Goal: Information Seeking & Learning: Learn about a topic

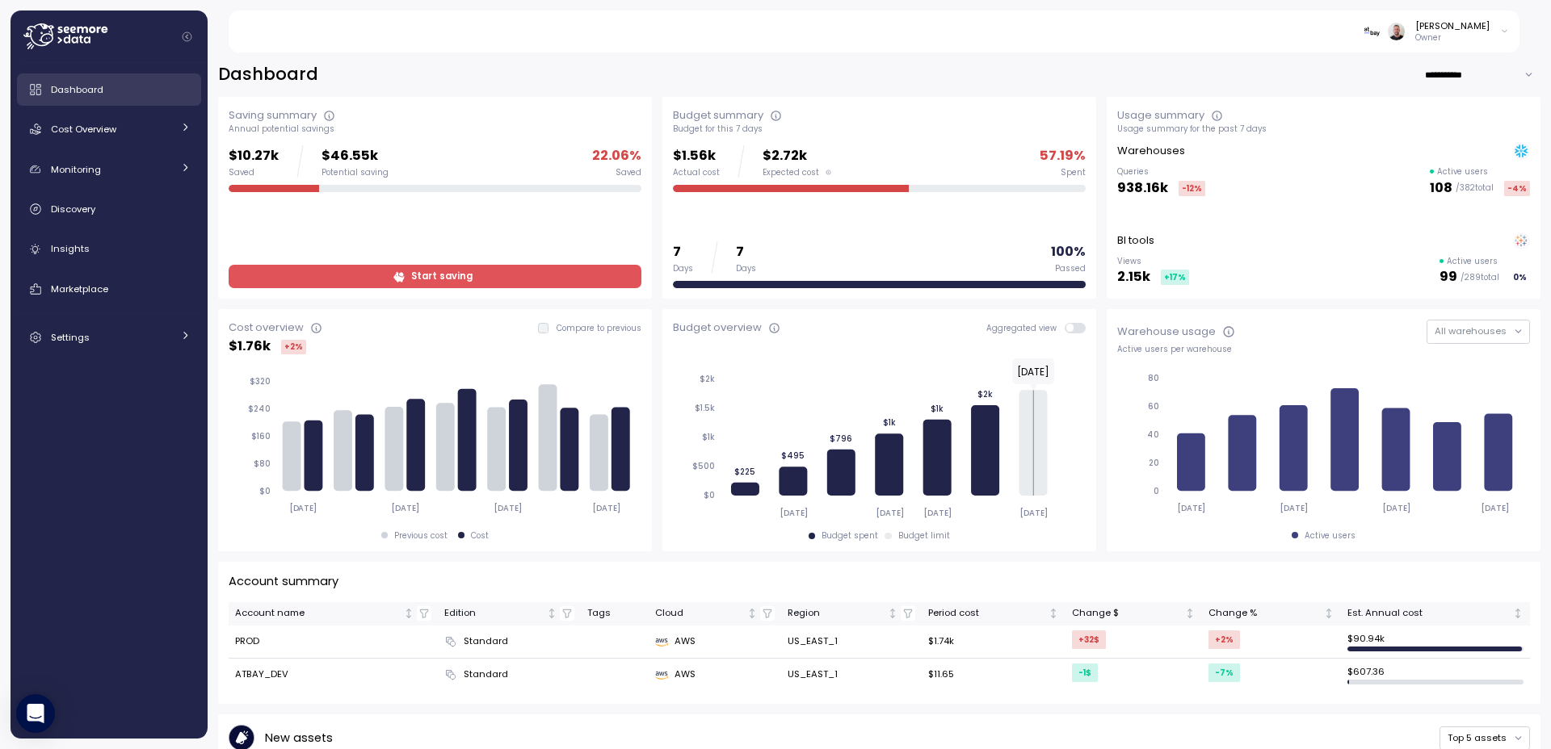
click at [84, 93] on span "Dashboard" at bounding box center [77, 89] width 52 height 13
click at [77, 88] on span "Dashboard" at bounding box center [77, 89] width 52 height 13
click at [124, 128] on div "Cost Overview" at bounding box center [111, 129] width 121 height 16
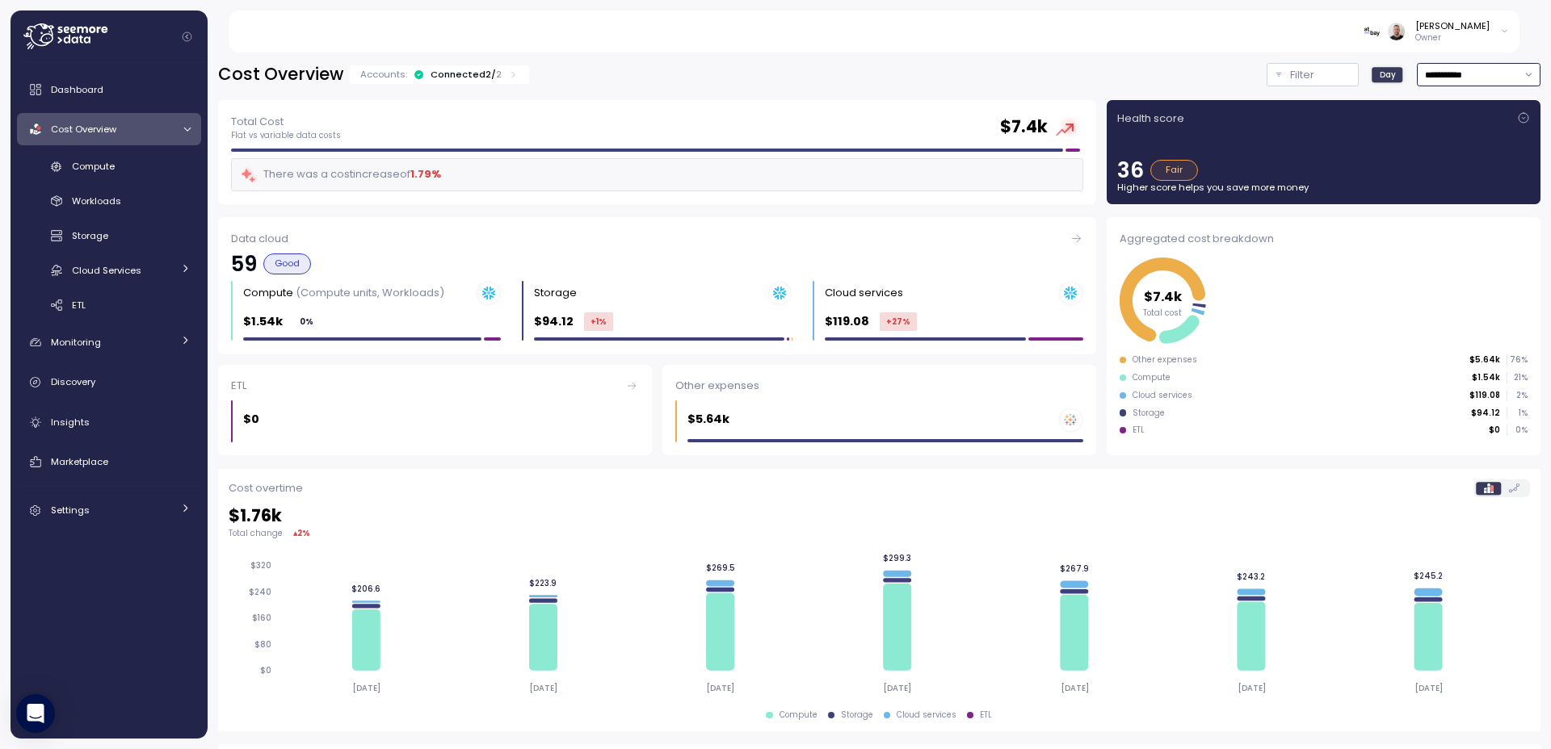
click at [1468, 73] on input "**********" at bounding box center [1479, 74] width 124 height 23
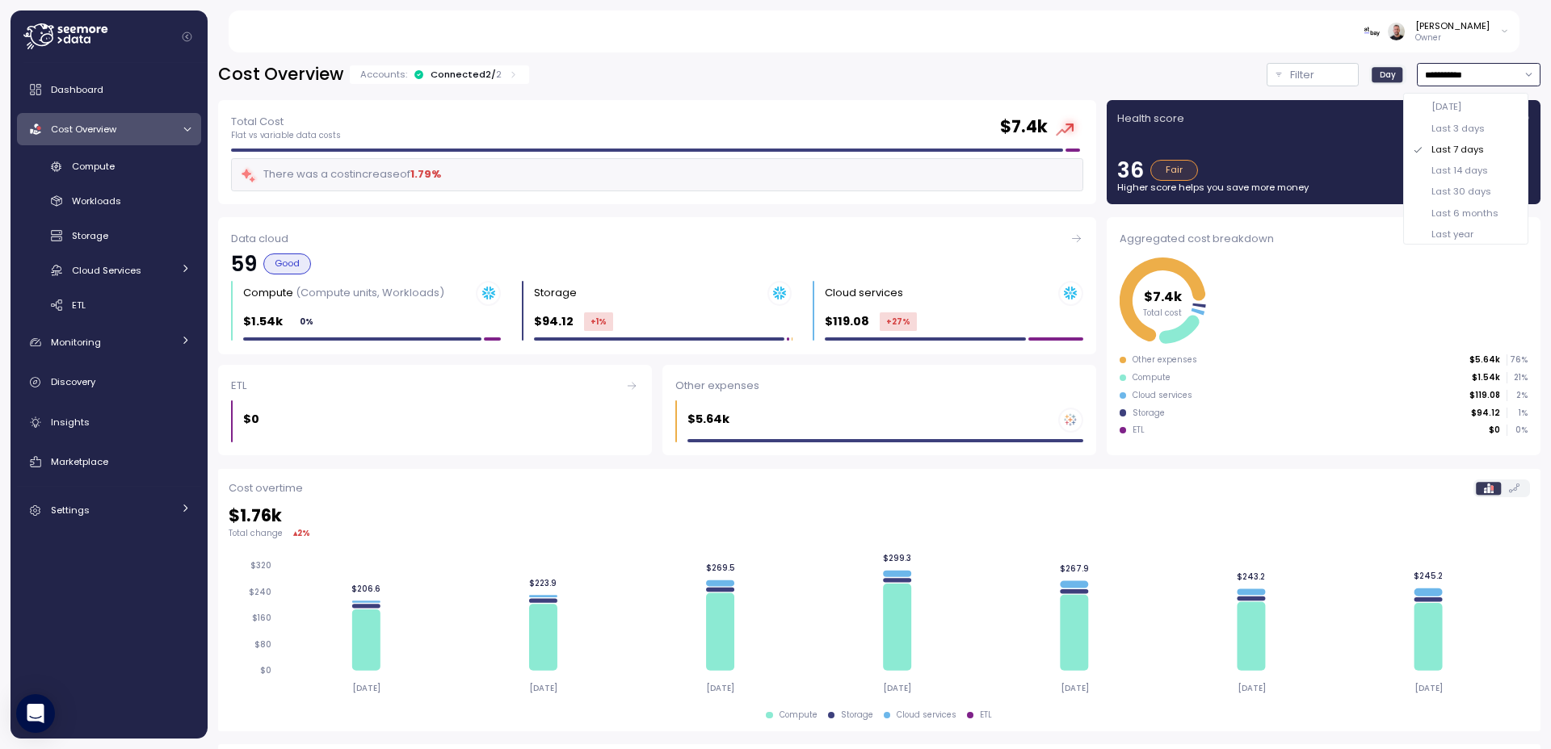
click at [1495, 190] on div "Last 30 days" at bounding box center [1465, 191] width 119 height 21
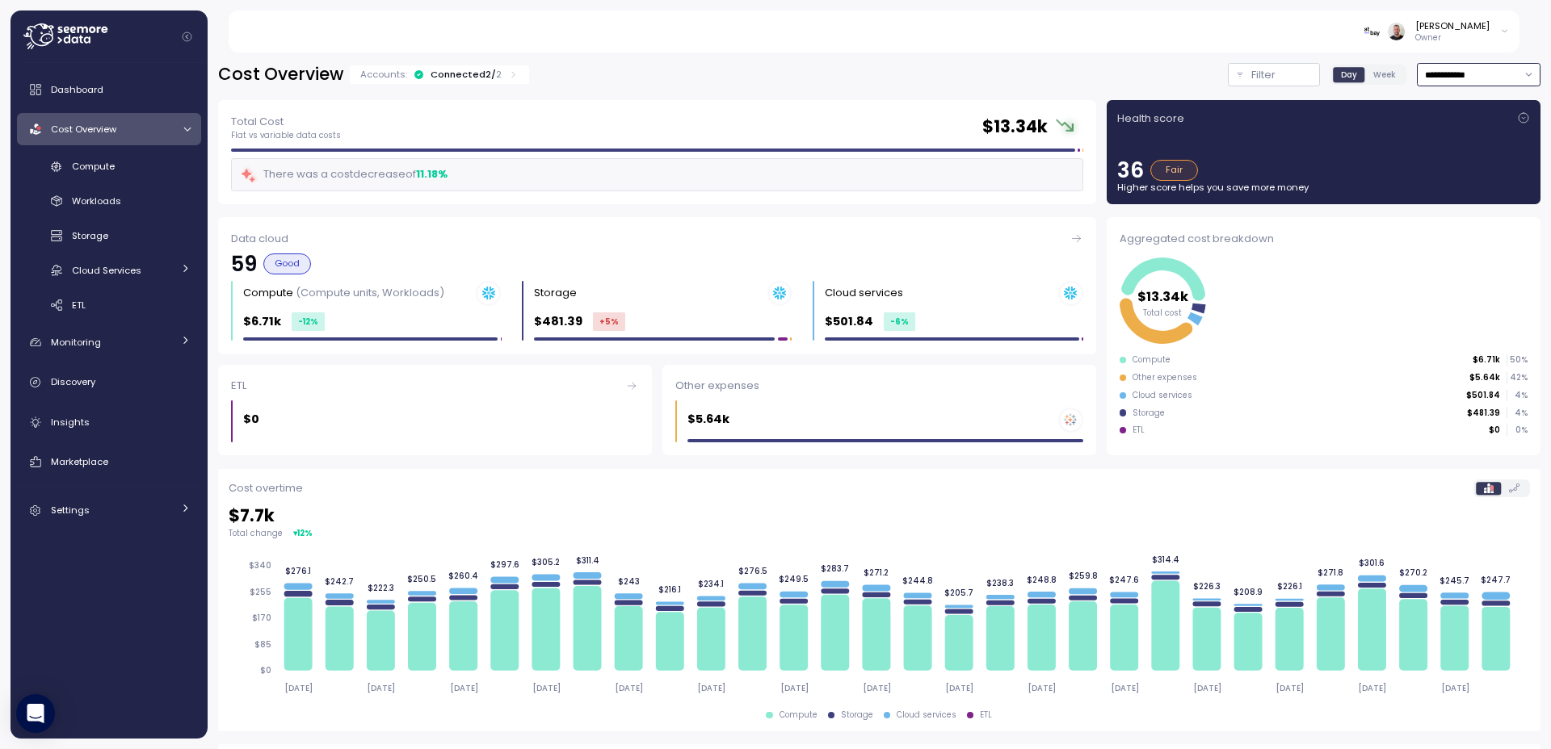
click at [1459, 69] on input "**********" at bounding box center [1479, 74] width 124 height 23
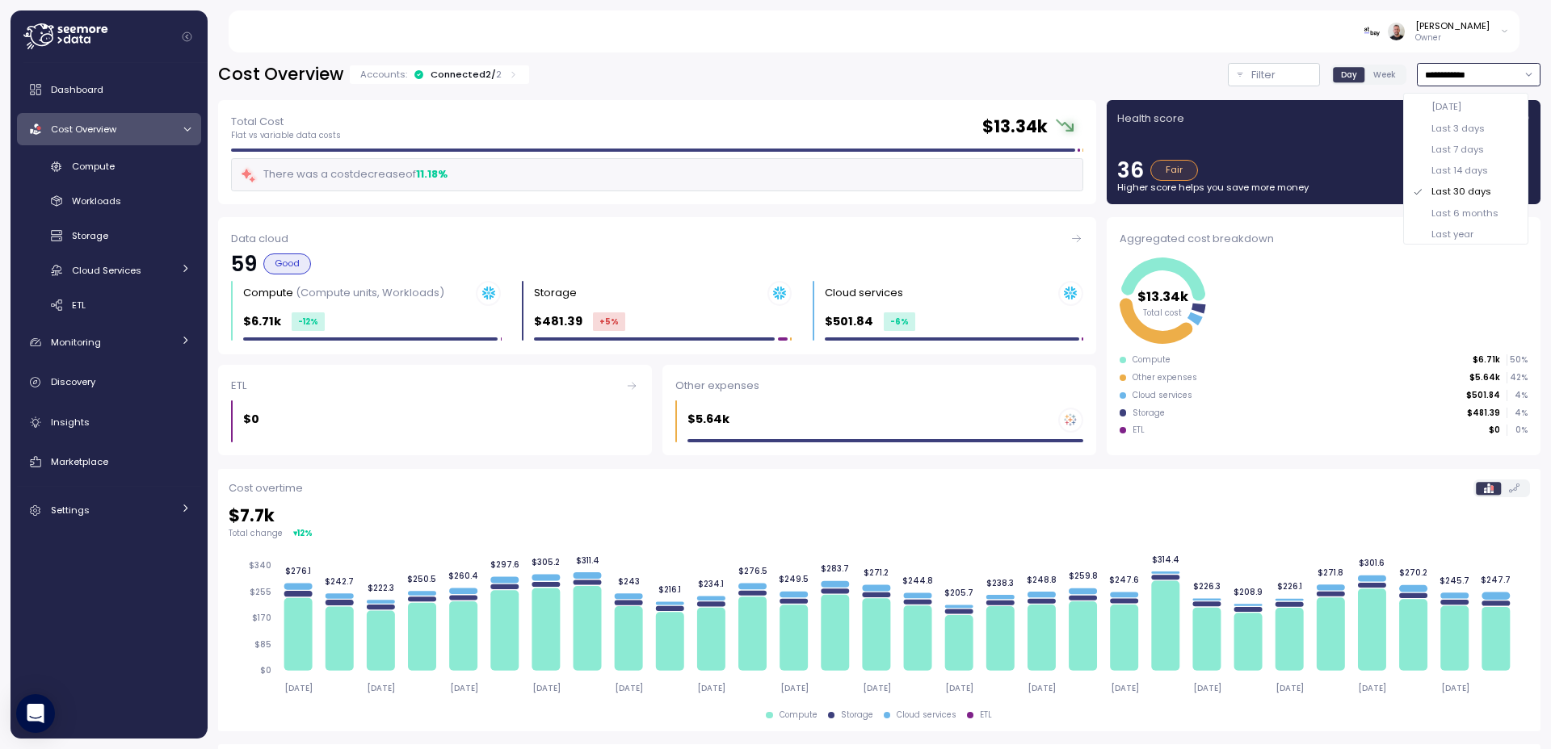
click at [1492, 229] on div "Last year" at bounding box center [1465, 234] width 119 height 21
type input "*********"
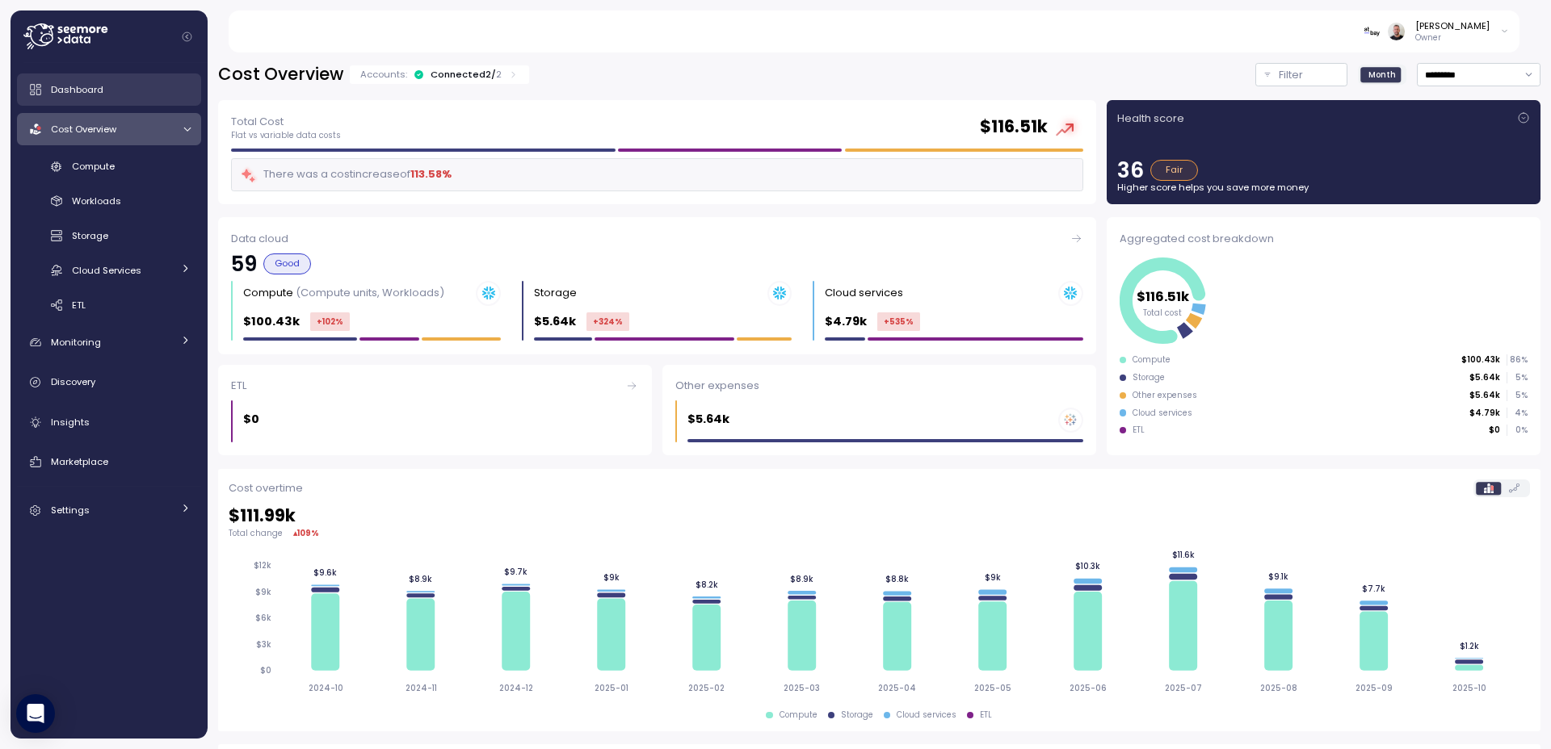
click at [73, 90] on span "Dashboard" at bounding box center [77, 89] width 52 height 13
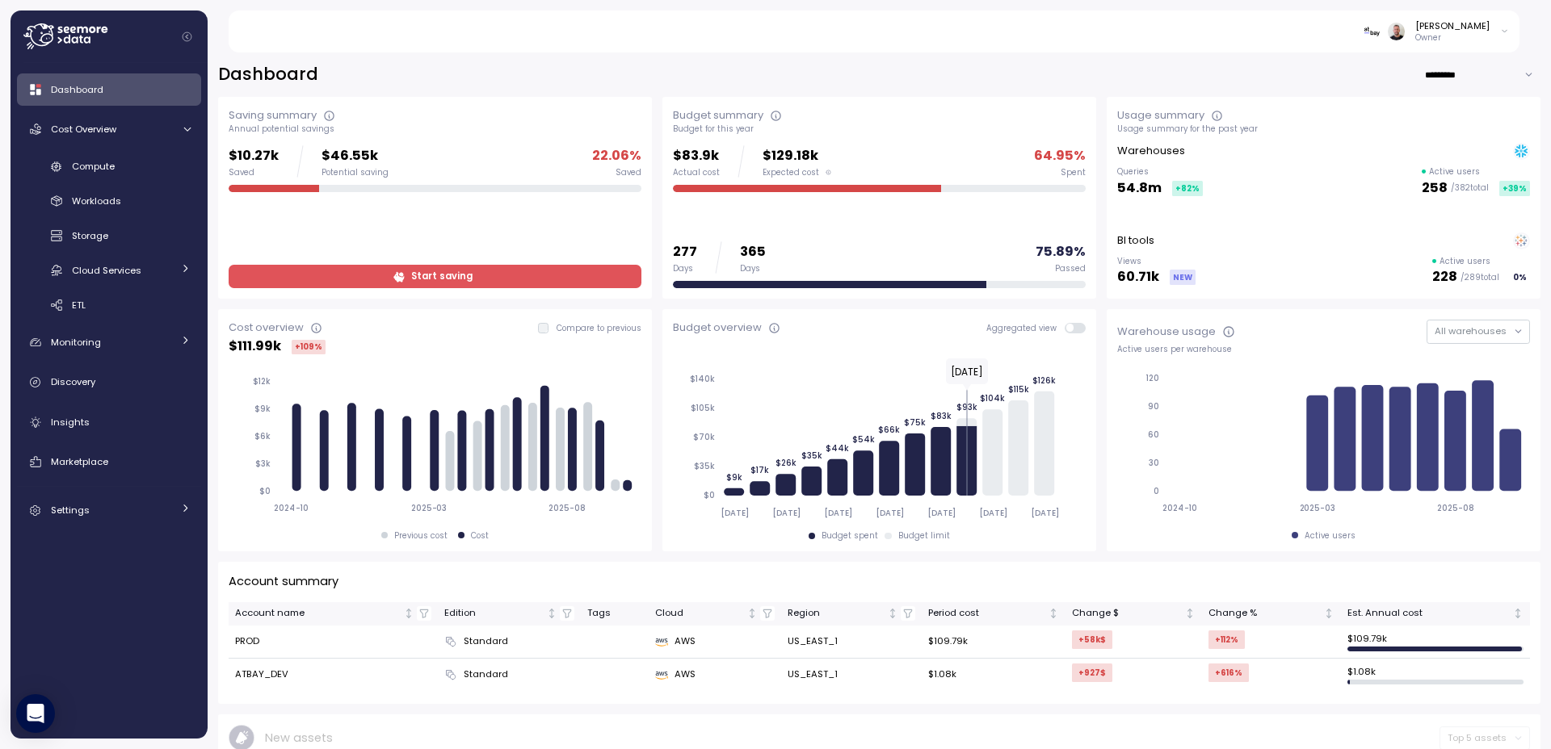
click at [282, 126] on div "Annual potential savings" at bounding box center [435, 129] width 413 height 11
click at [281, 127] on div "Annual potential savings" at bounding box center [435, 129] width 413 height 11
click at [1437, 69] on input "*********" at bounding box center [1482, 74] width 116 height 23
click at [1468, 150] on div "Last 6 months" at bounding box center [1472, 149] width 67 height 13
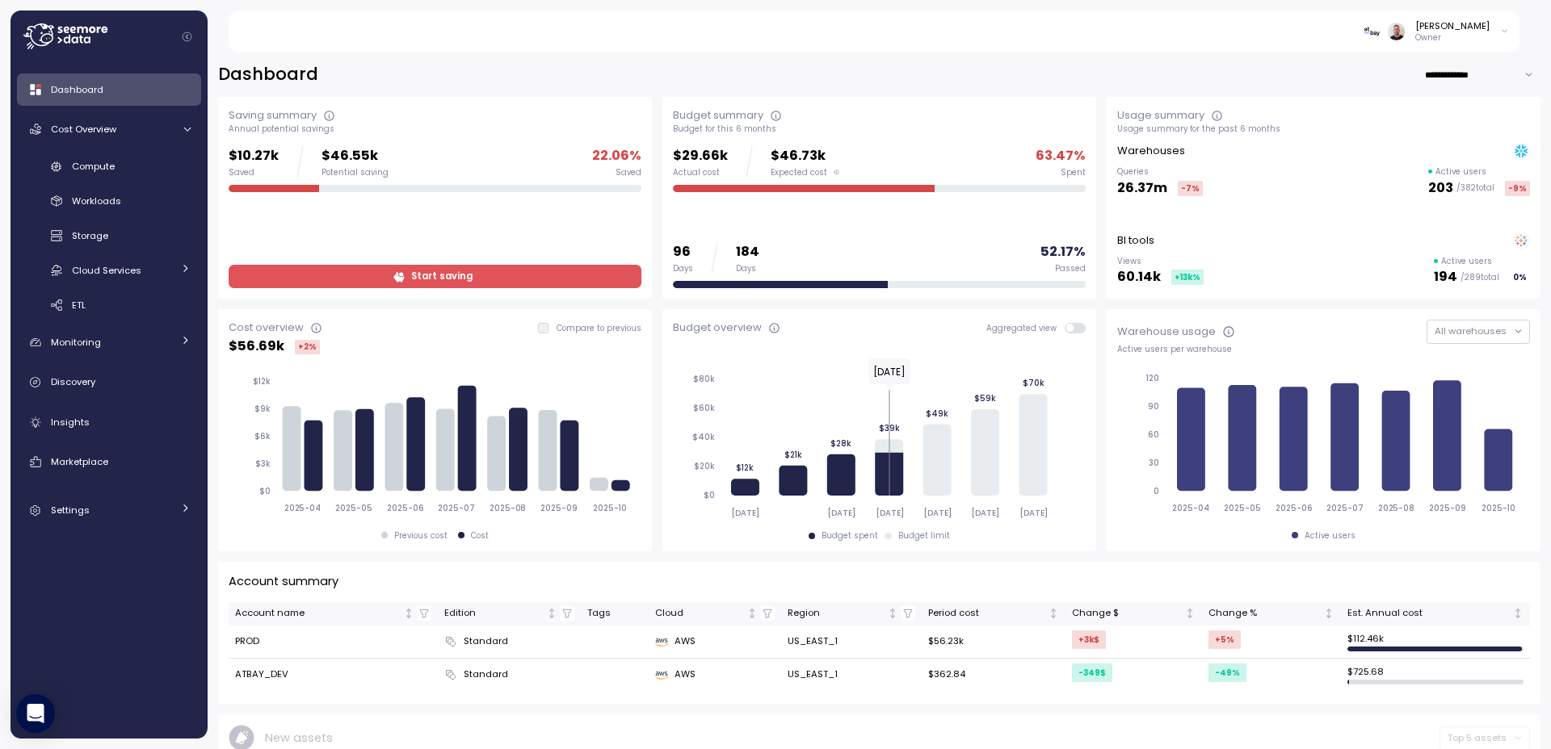
click at [1442, 72] on input "**********" at bounding box center [1482, 74] width 116 height 23
click at [1458, 167] on div "Last year" at bounding box center [1460, 170] width 42 height 13
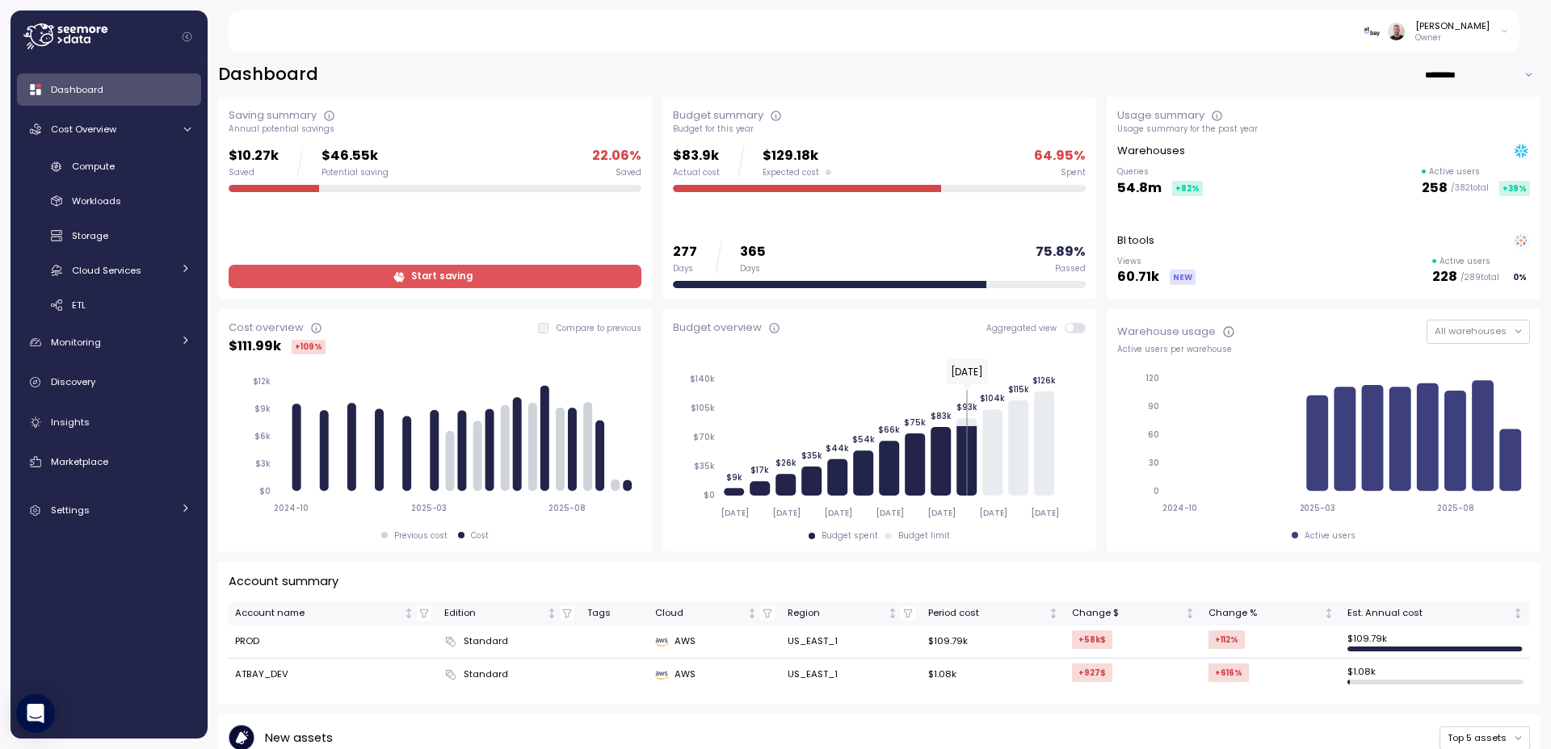
click at [1466, 82] on input "*********" at bounding box center [1482, 74] width 116 height 23
click at [1476, 151] on div "Last 6 months" at bounding box center [1472, 149] width 67 height 13
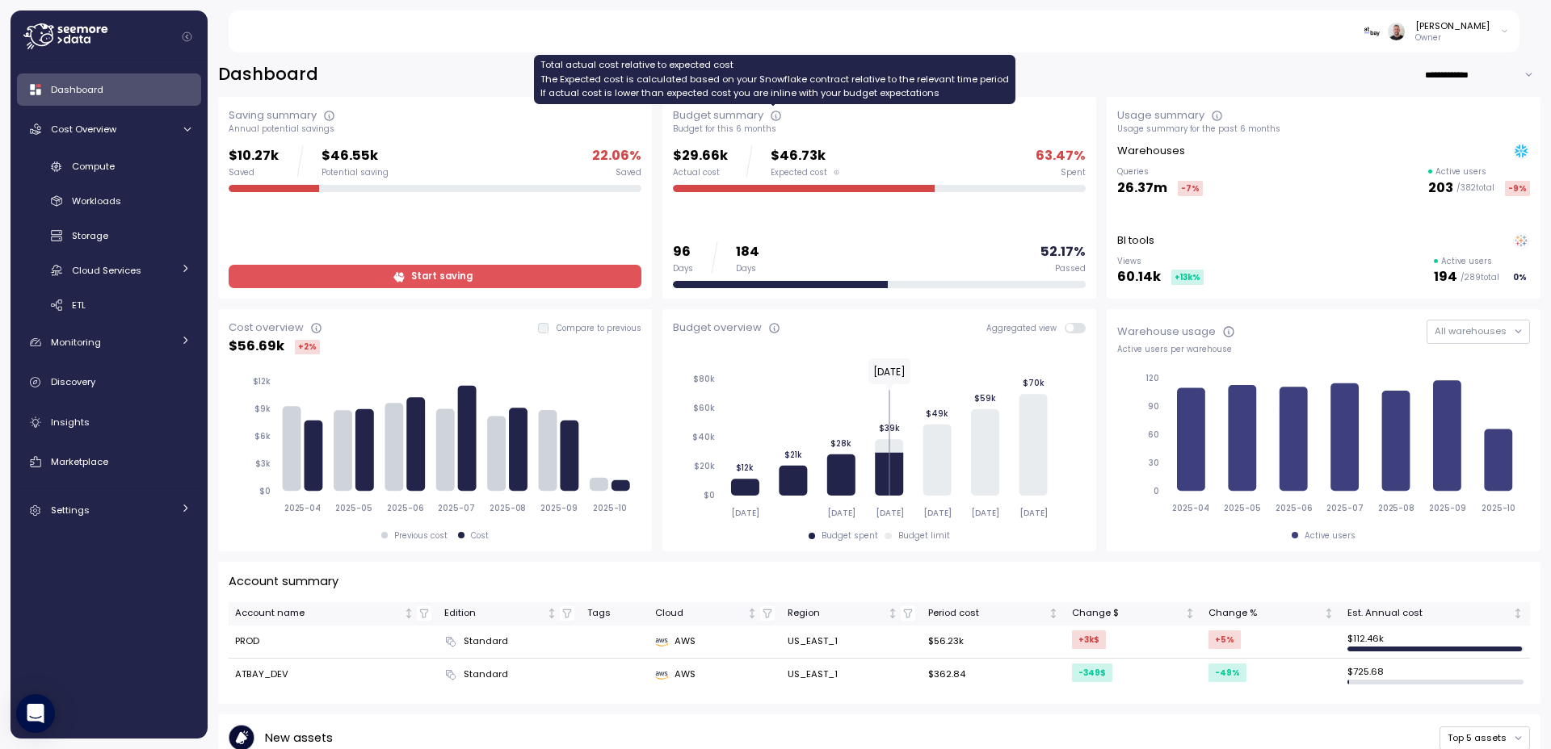
click at [776, 114] on icon at bounding box center [776, 114] width 0 height 0
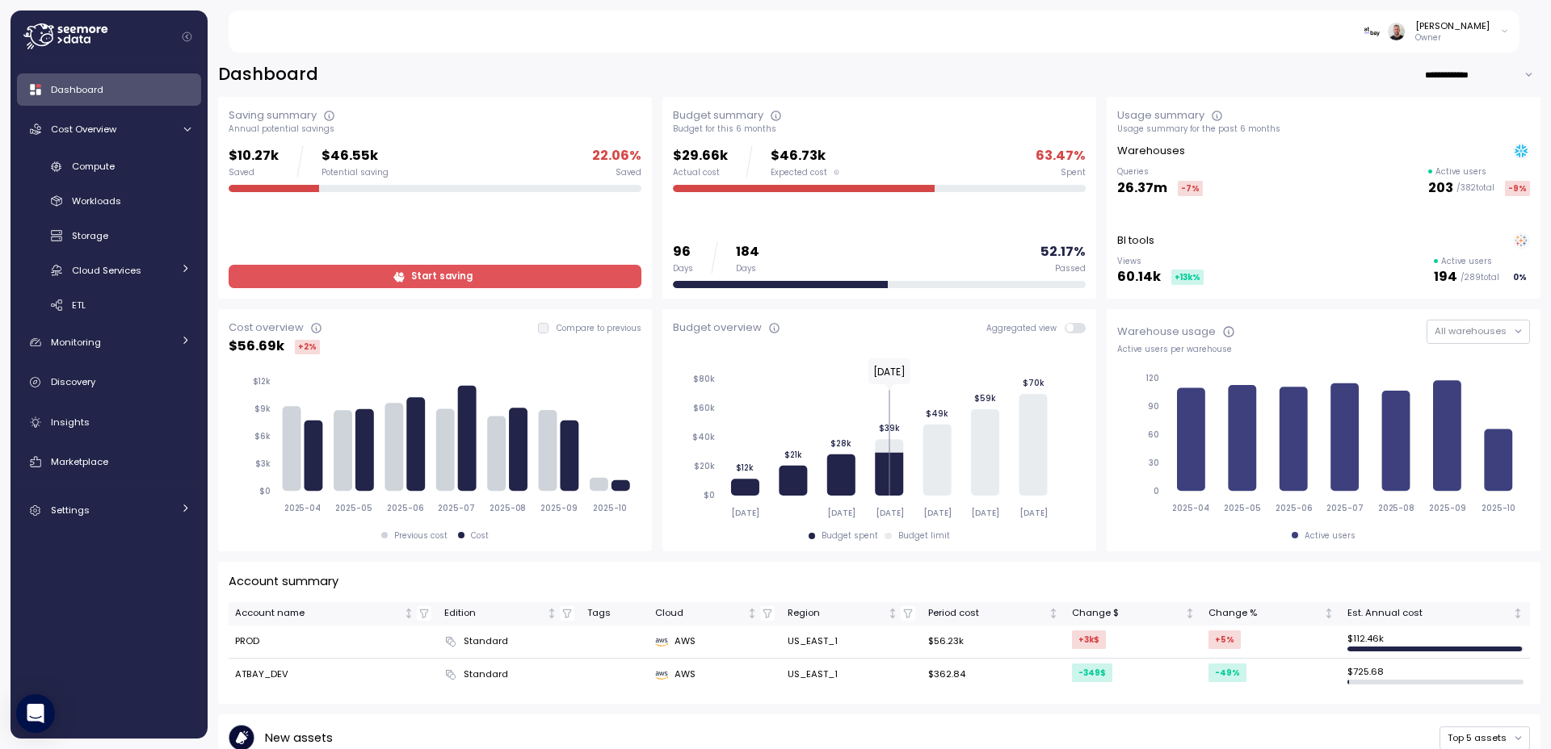
click at [1462, 74] on input "**********" at bounding box center [1482, 74] width 116 height 23
click at [1468, 164] on div "Last year" at bounding box center [1460, 170] width 42 height 13
type input "*********"
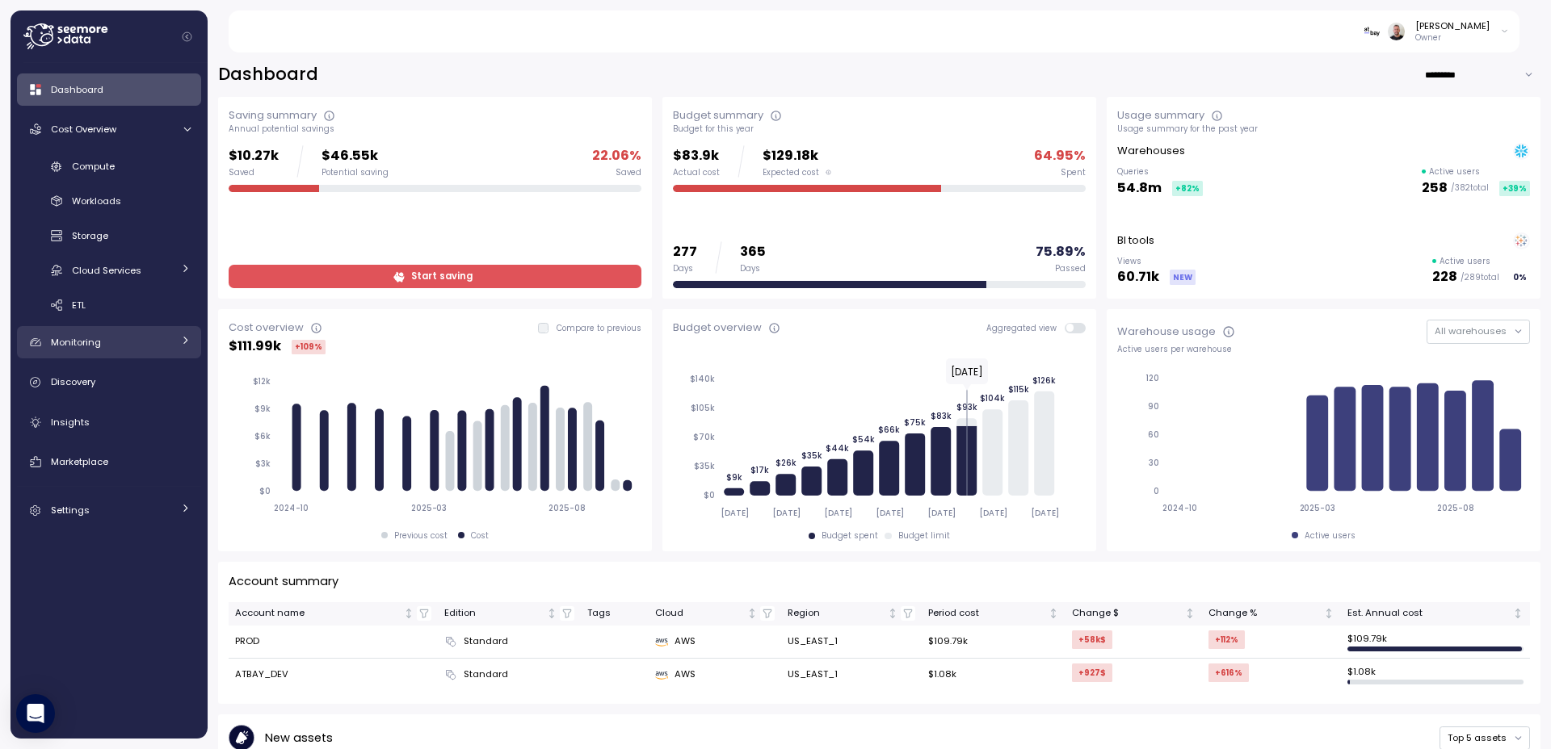
click at [93, 345] on span "Monitoring" at bounding box center [76, 342] width 50 height 13
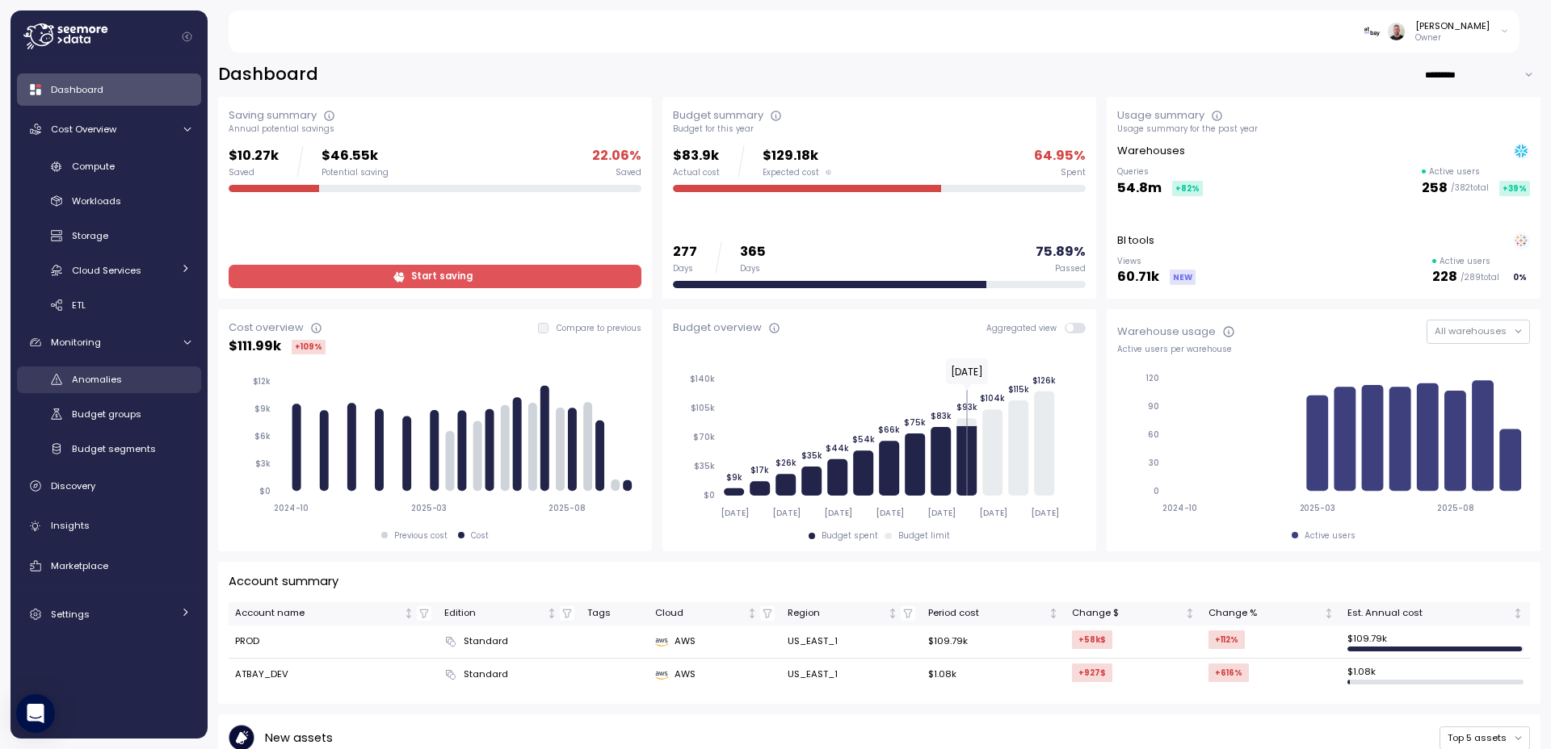
click at [109, 376] on span "Anomalies" at bounding box center [97, 379] width 50 height 13
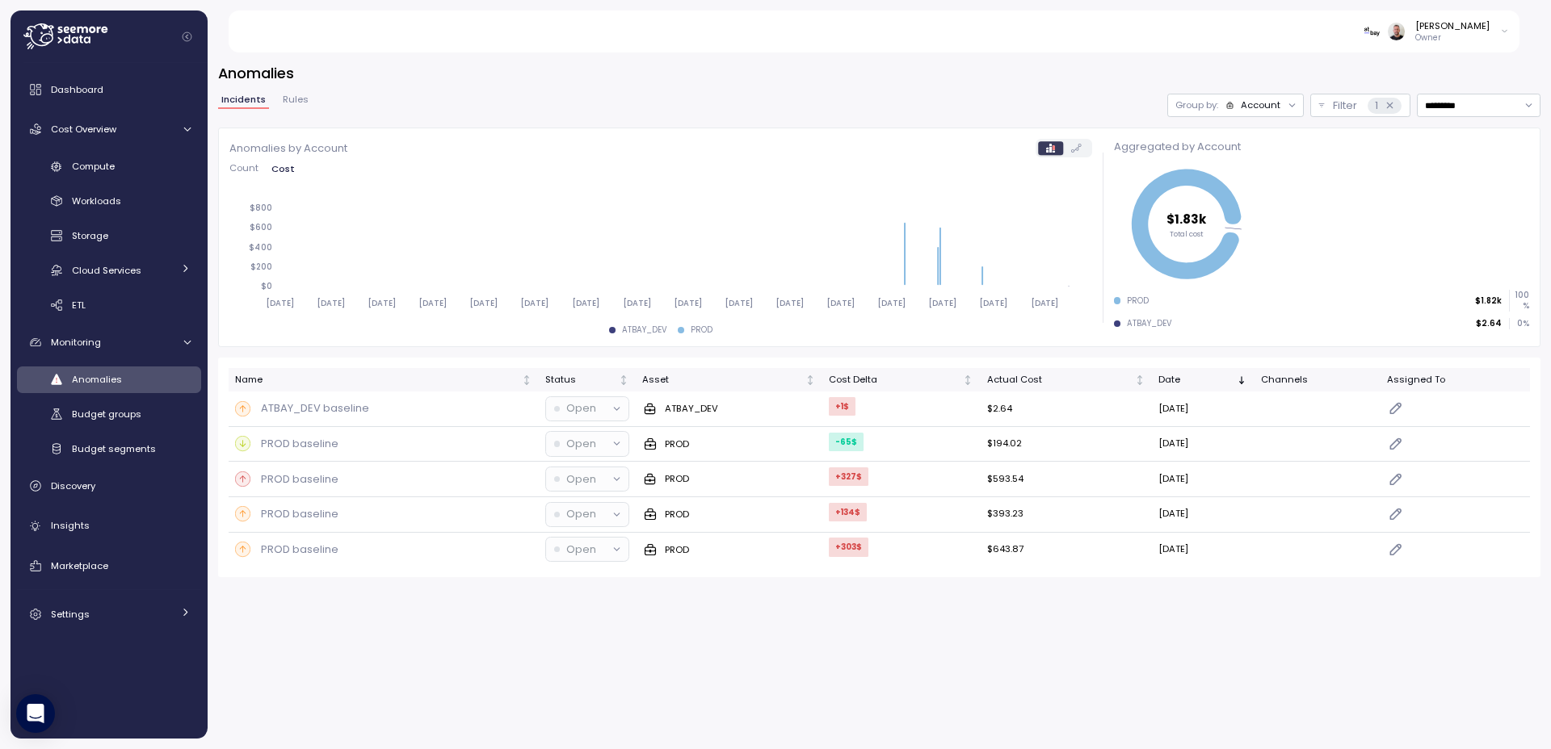
click at [299, 103] on span "Rules" at bounding box center [296, 99] width 26 height 9
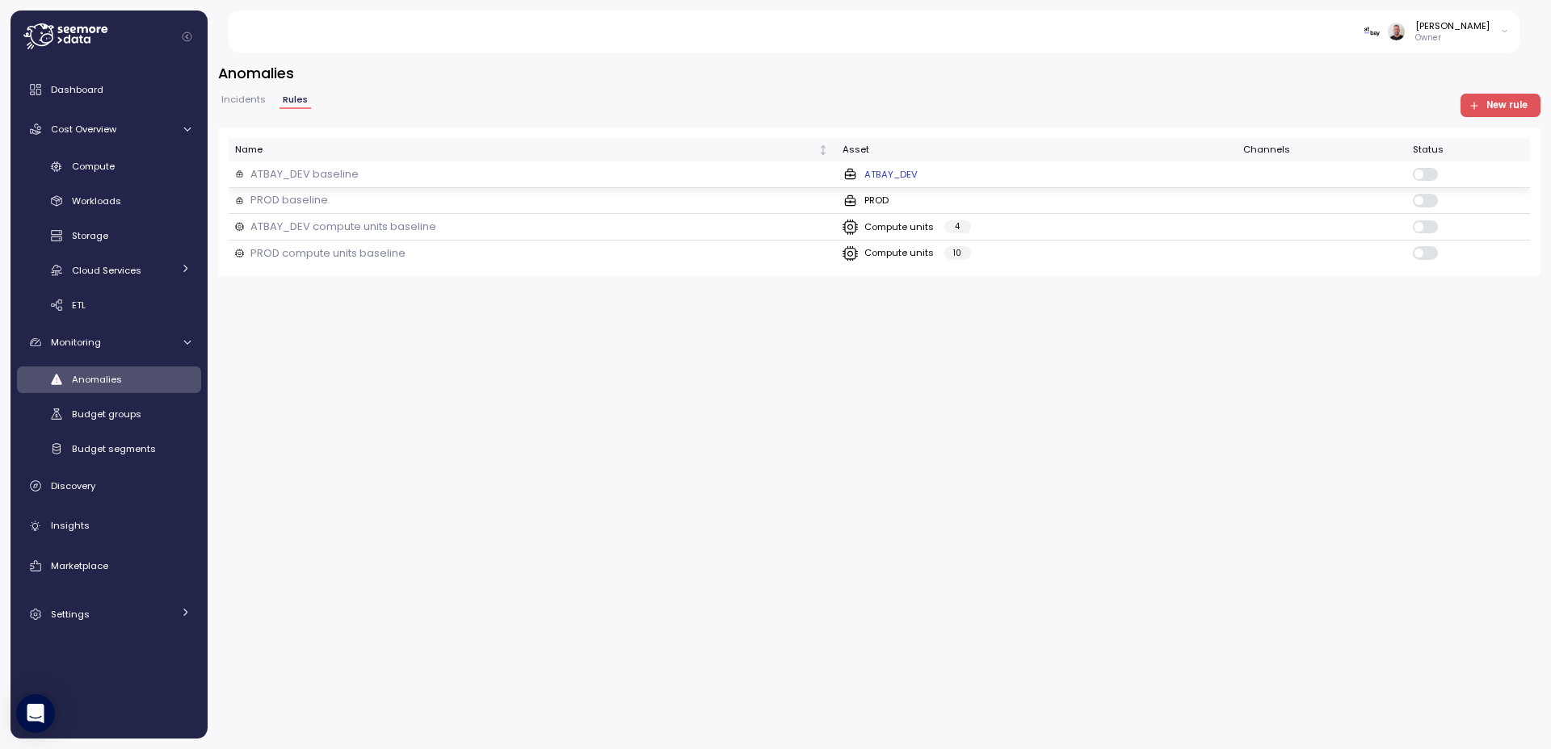
click at [993, 176] on div "ATBAY_DEV" at bounding box center [1036, 174] width 388 height 16
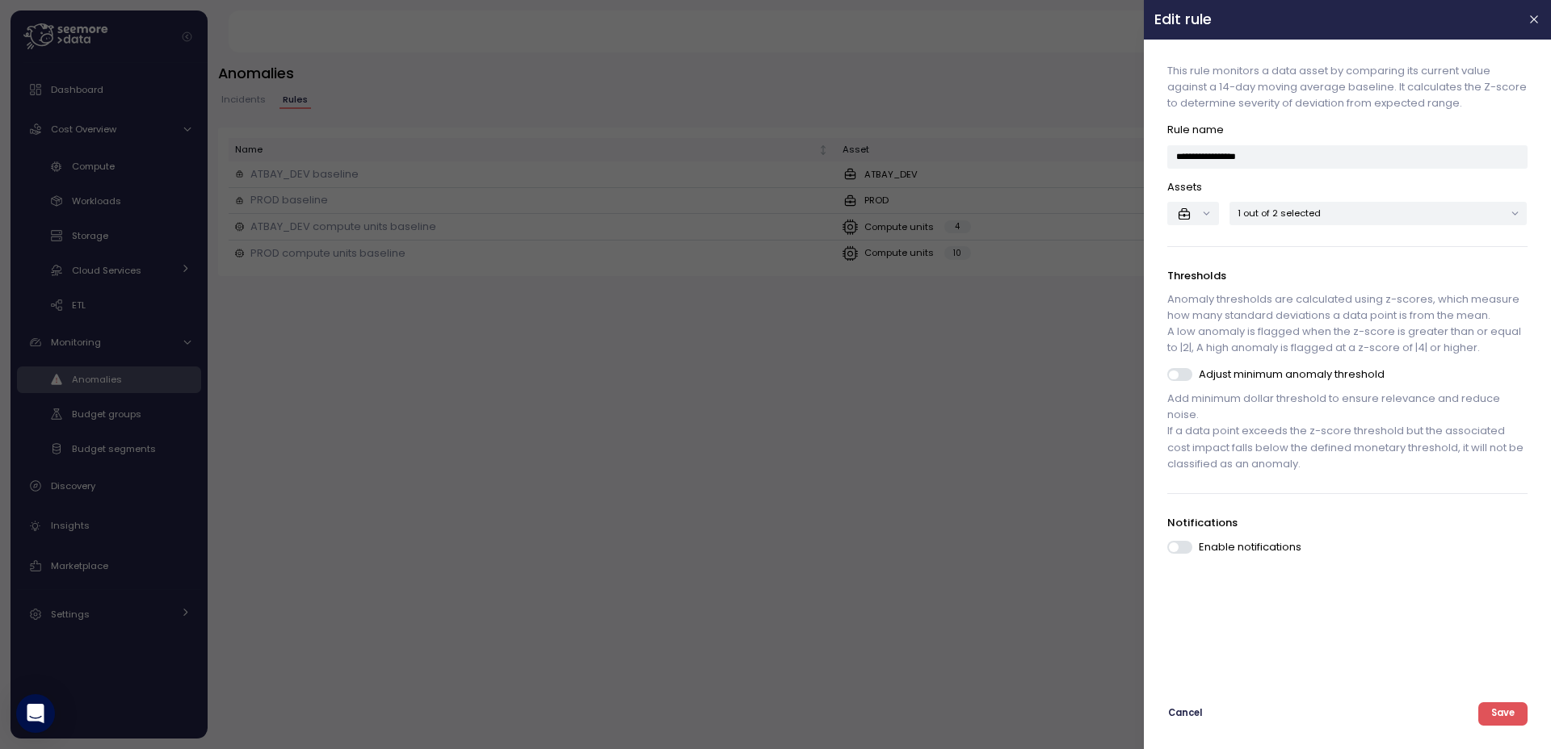
click at [665, 535] on div at bounding box center [775, 374] width 1551 height 749
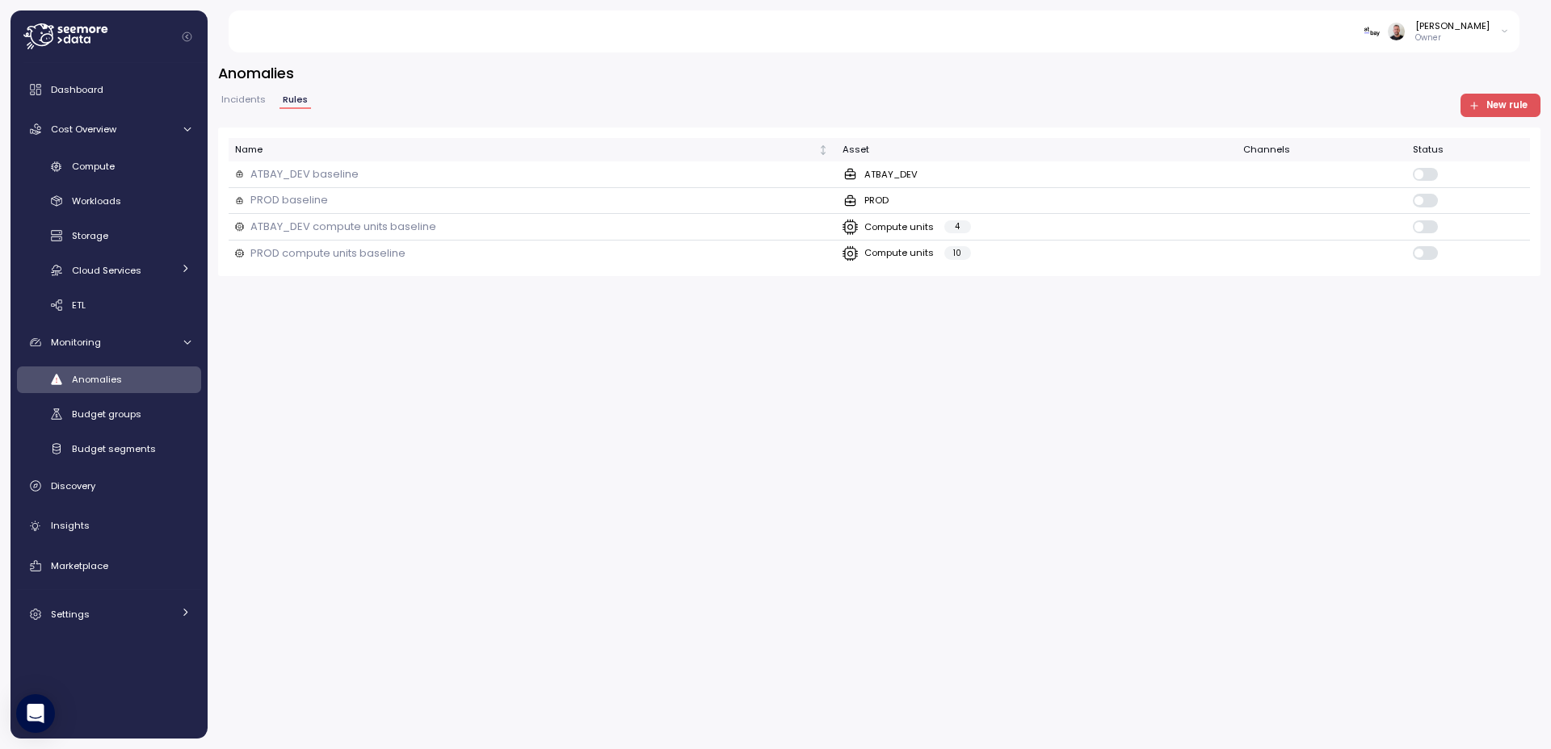
click at [233, 95] on span "Incidents" at bounding box center [243, 99] width 44 height 9
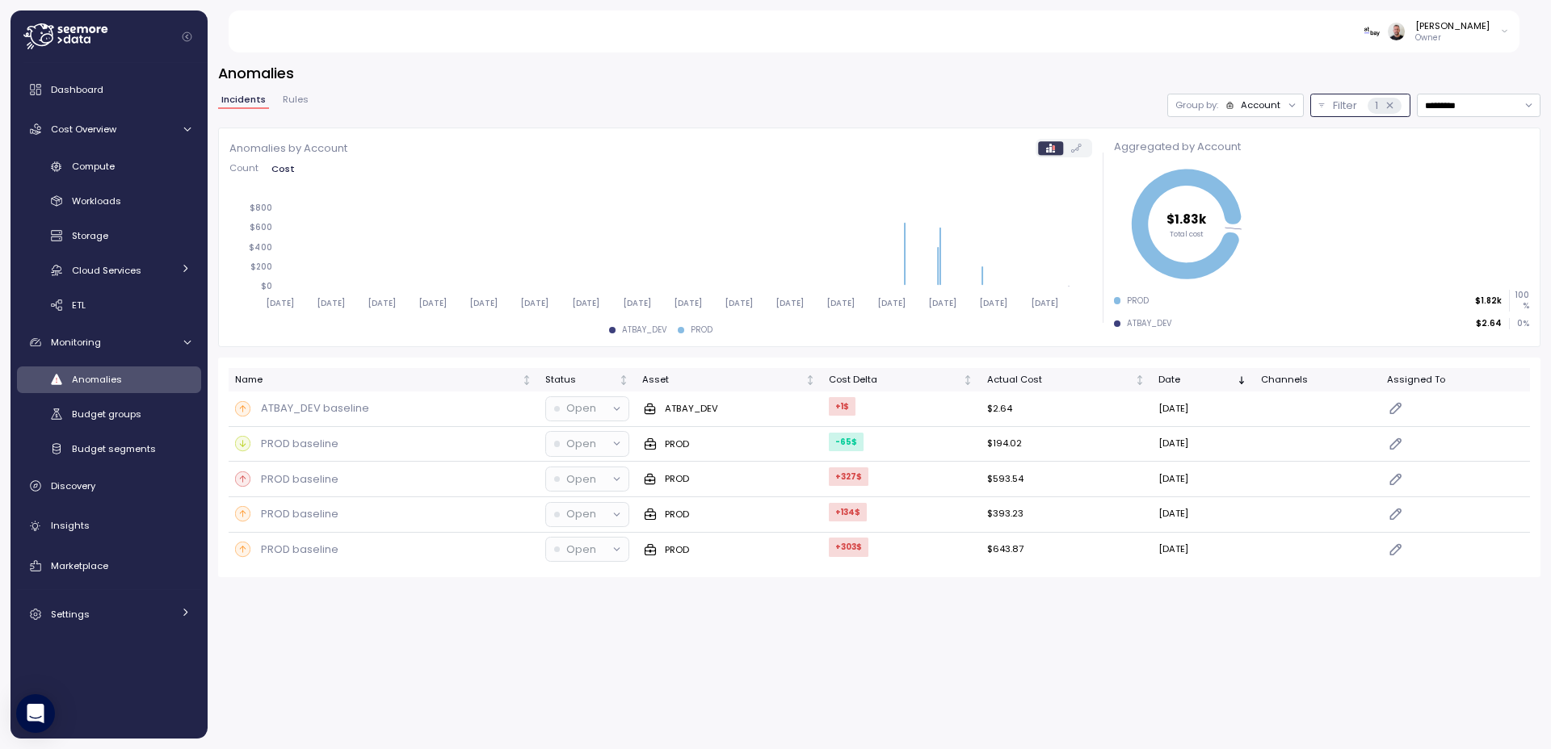
click at [1388, 110] on icon at bounding box center [1389, 105] width 10 height 10
click at [1391, 106] on icon at bounding box center [1389, 105] width 10 height 10
click at [1387, 106] on icon at bounding box center [1390, 106] width 6 height 6
click at [1325, 107] on button "Filter 1" at bounding box center [1360, 105] width 100 height 23
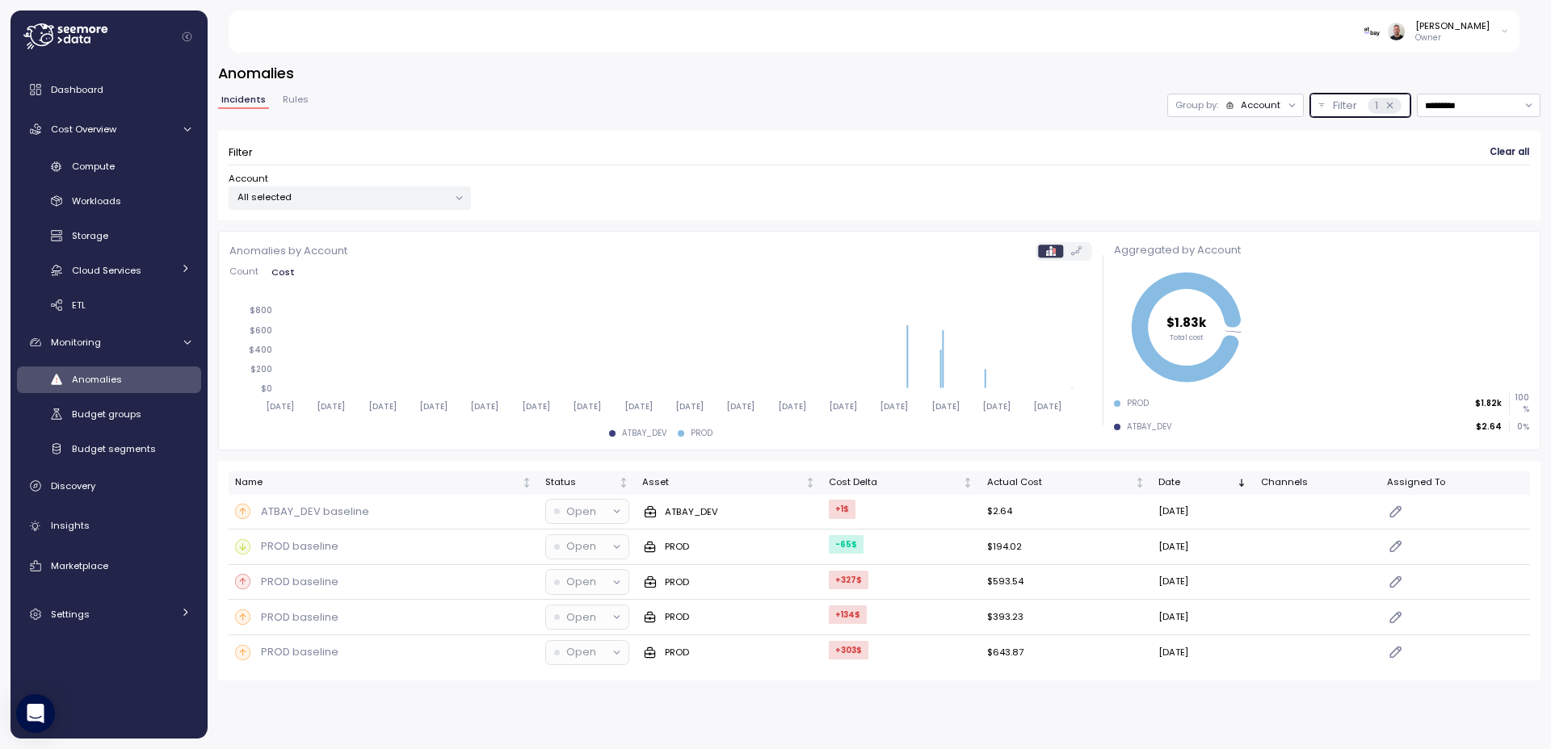
click at [1324, 107] on button "Filter 1" at bounding box center [1360, 105] width 100 height 23
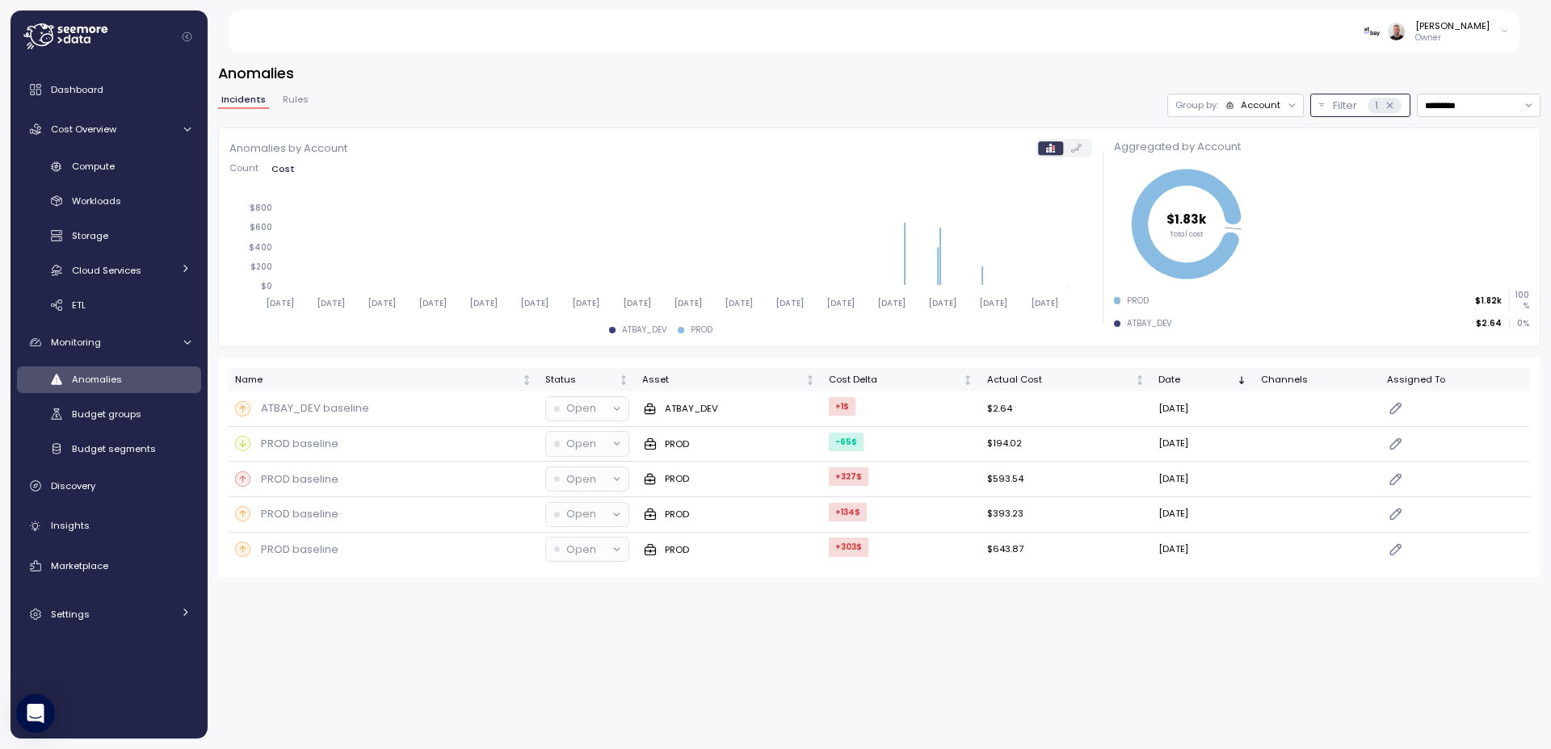
click at [1334, 107] on p "Filter" at bounding box center [1345, 106] width 24 height 16
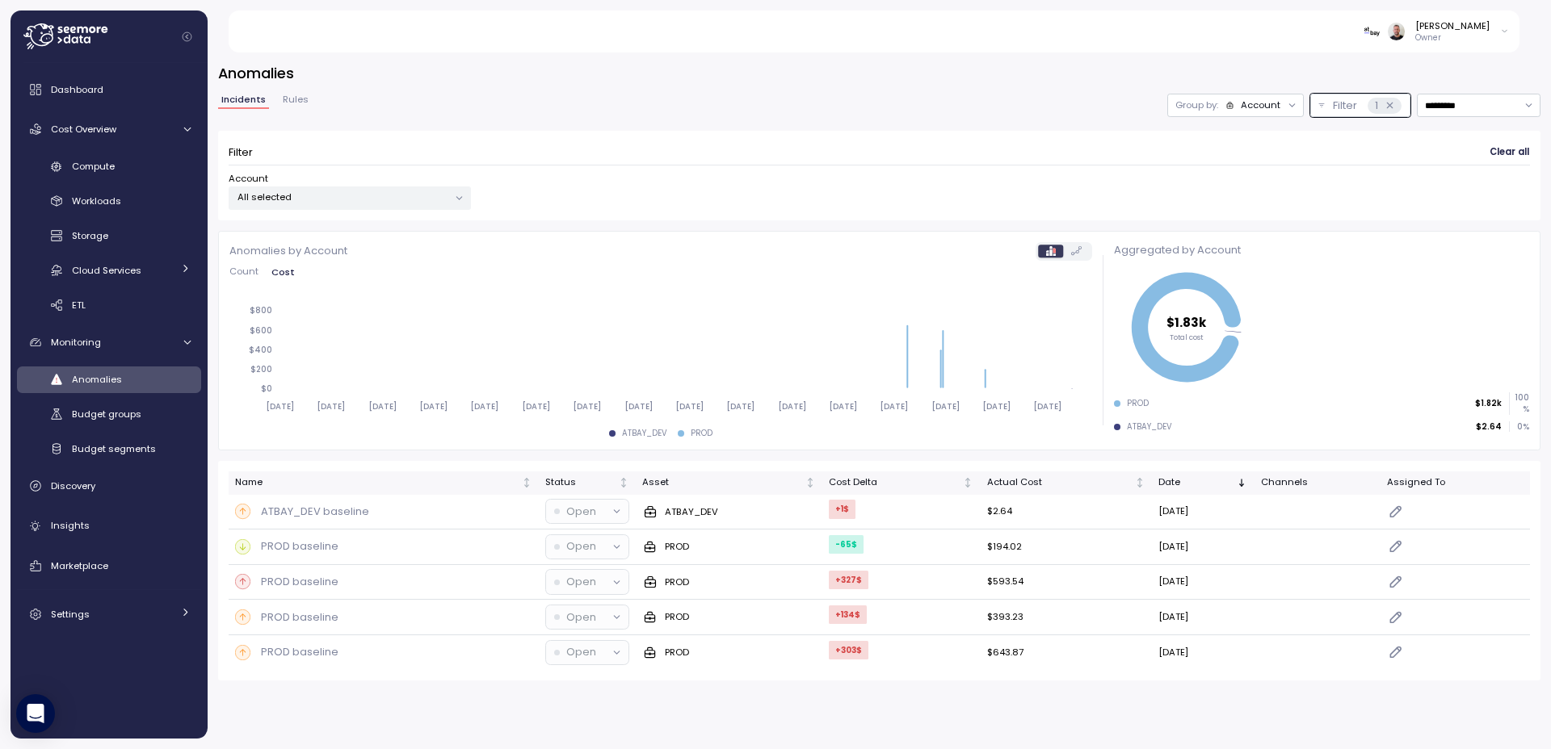
click at [1498, 155] on span "Clear all" at bounding box center [1509, 153] width 40 height 22
click at [1367, 73] on h3 "Anomalies" at bounding box center [879, 73] width 1322 height 20
click at [1391, 107] on icon at bounding box center [1389, 105] width 10 height 10
click at [292, 102] on span "Rules" at bounding box center [296, 99] width 26 height 9
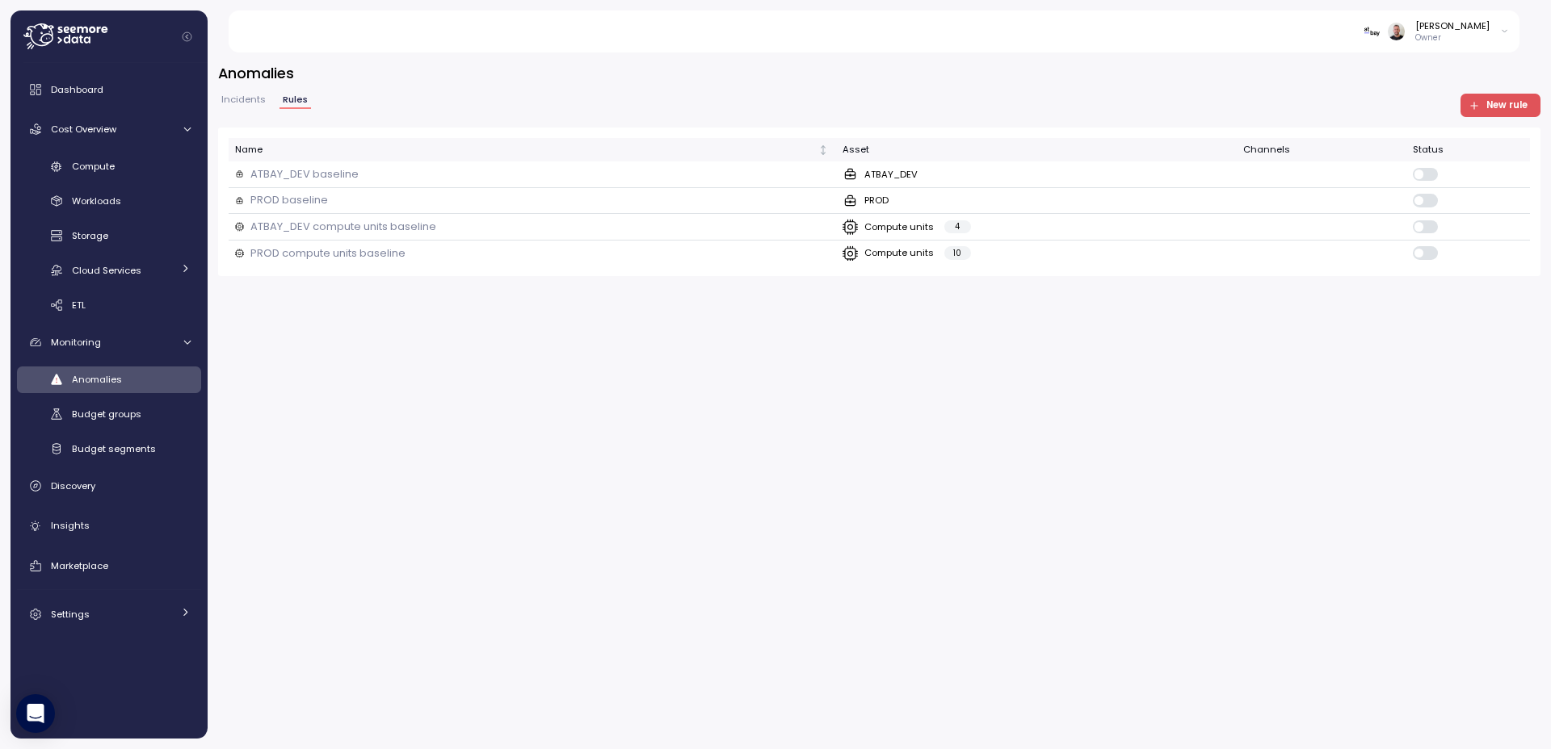
click at [229, 104] on span "Incidents" at bounding box center [243, 99] width 44 height 9
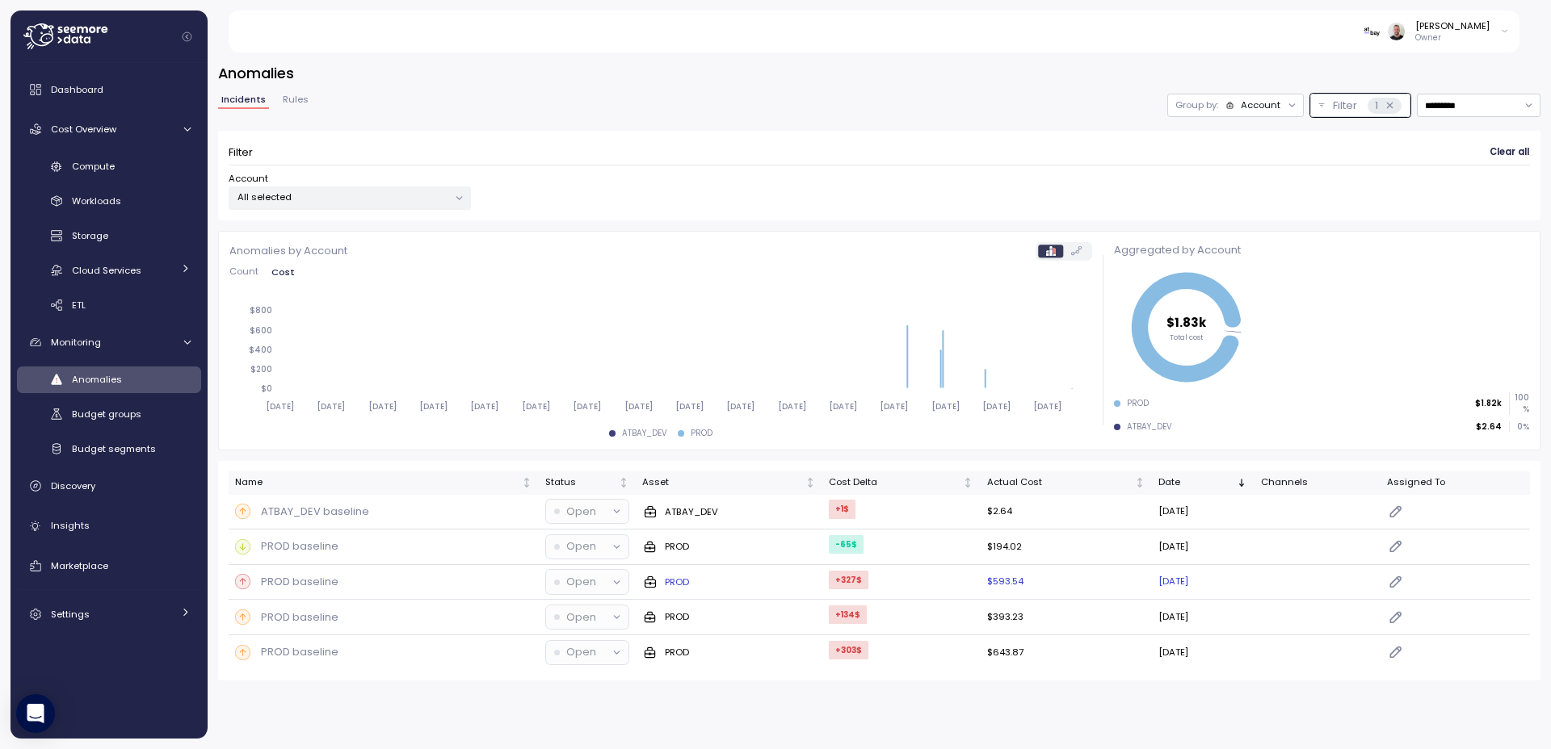
click at [242, 584] on icon at bounding box center [243, 582] width 6 height 7
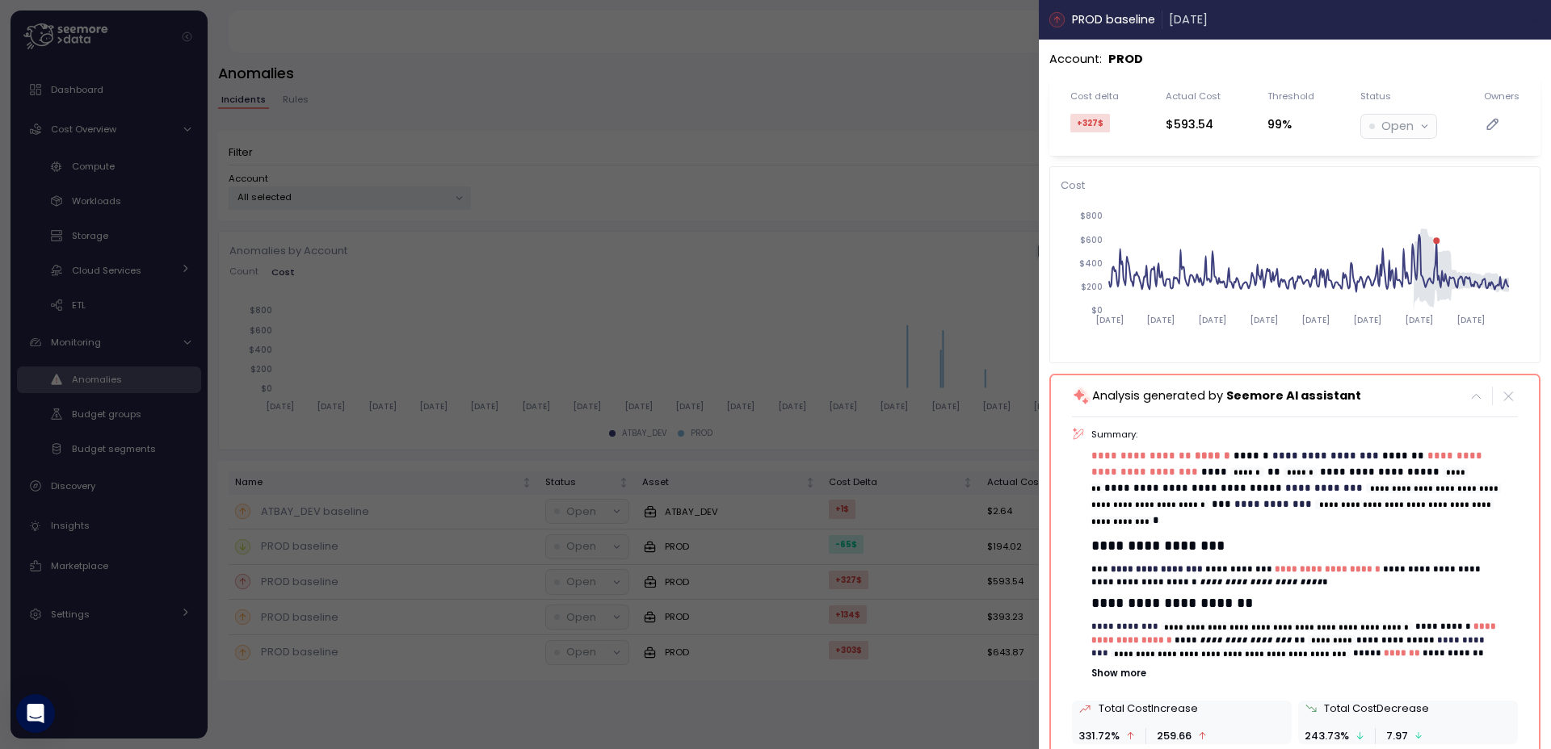
click at [1530, 21] on icon "button" at bounding box center [1533, 19] width 7 height 7
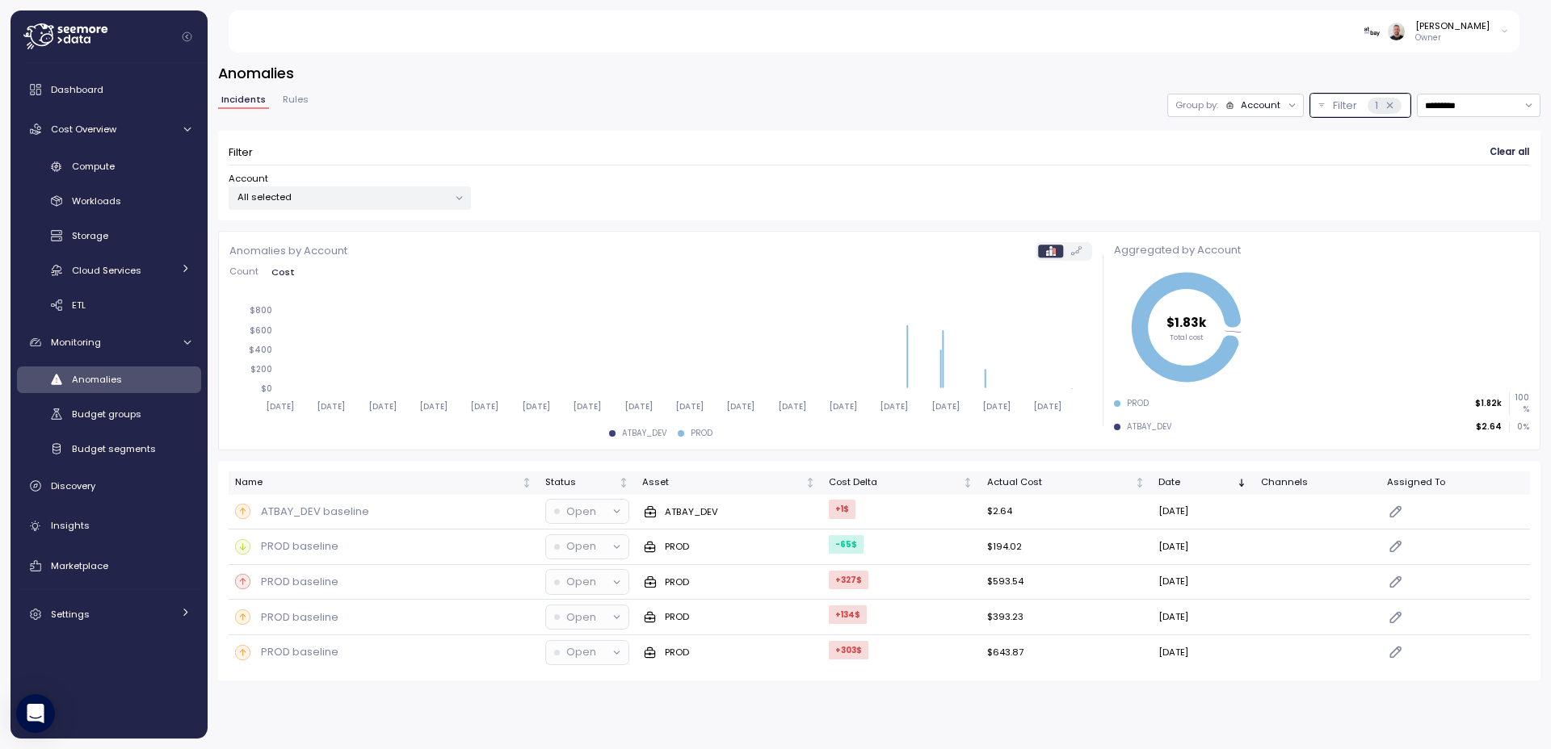
click at [297, 97] on span "Rules" at bounding box center [296, 99] width 26 height 9
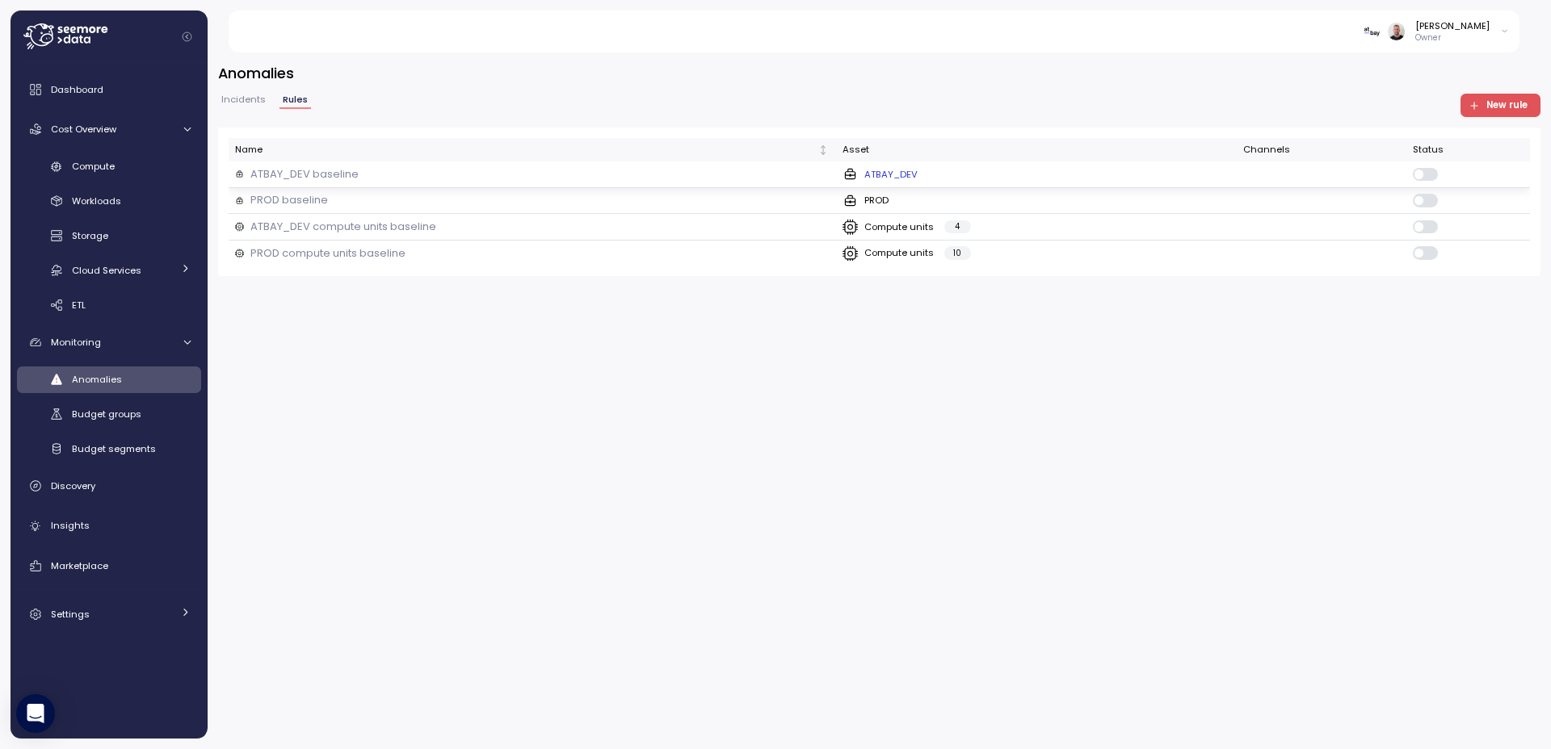
click at [1269, 181] on td at bounding box center [1321, 175] width 170 height 27
click at [1129, 205] on div "PROD" at bounding box center [1036, 201] width 388 height 16
click at [1140, 219] on div "Compute units 4" at bounding box center [1036, 227] width 388 height 16
click at [1139, 254] on div "Compute units 10" at bounding box center [1036, 254] width 388 height 16
click at [245, 109] on div "Incidents Rules" at bounding box center [264, 105] width 93 height 21
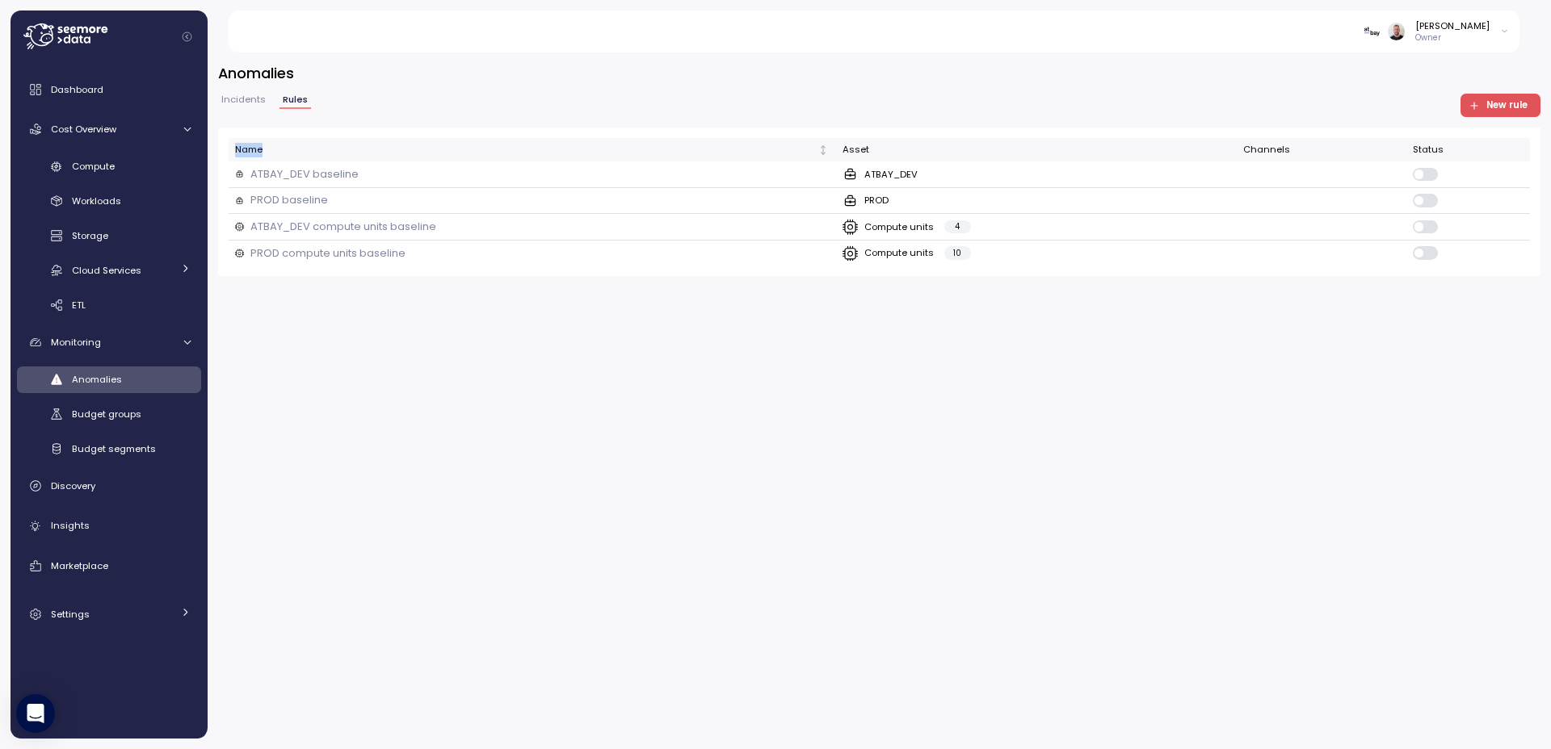
click at [245, 109] on div "Incidents Rules" at bounding box center [264, 105] width 93 height 21
click at [243, 106] on button "Incidents" at bounding box center [243, 102] width 51 height 14
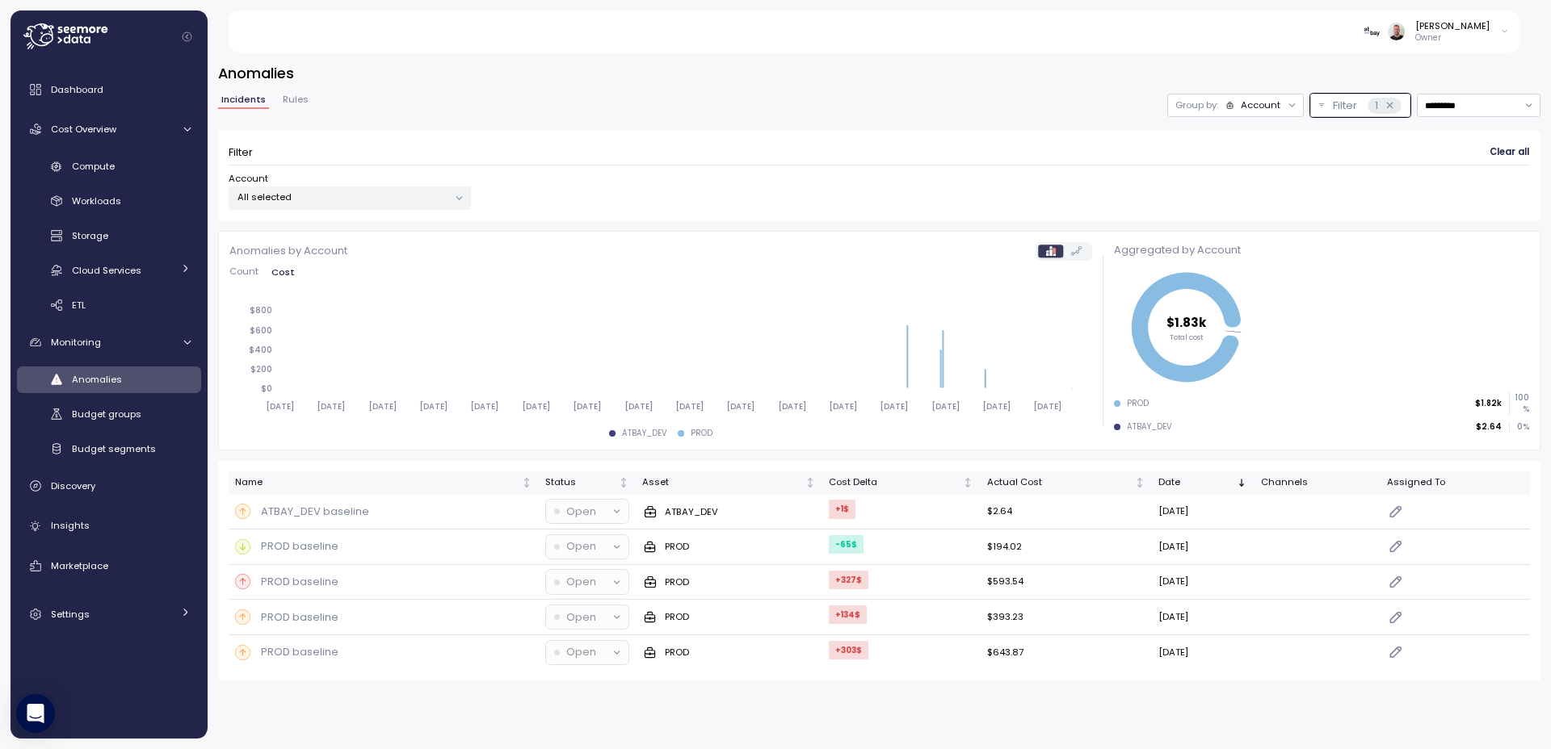
click at [1407, 120] on div "Incidents Rules Group by: Account Filter 1 ********* Filter Clear all Account A…" at bounding box center [879, 157] width 1322 height 127
click at [1444, 114] on input "*********" at bounding box center [1479, 105] width 124 height 23
click at [1490, 223] on div "Last 30 days" at bounding box center [1473, 218] width 60 height 13
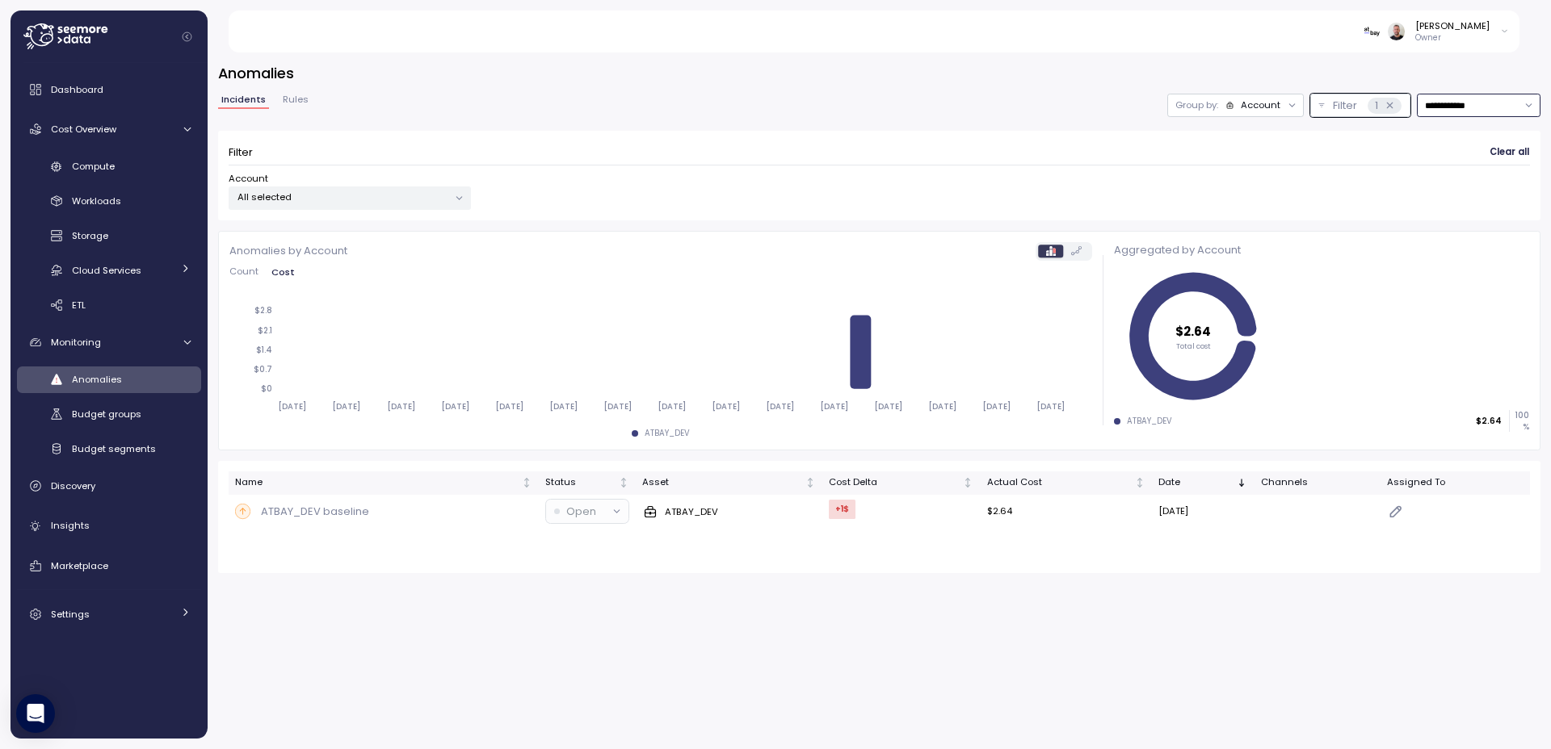
click at [1463, 105] on input "**********" at bounding box center [1479, 105] width 124 height 23
click at [1491, 232] on div "Last 6 months" at bounding box center [1477, 239] width 119 height 21
type input "**********"
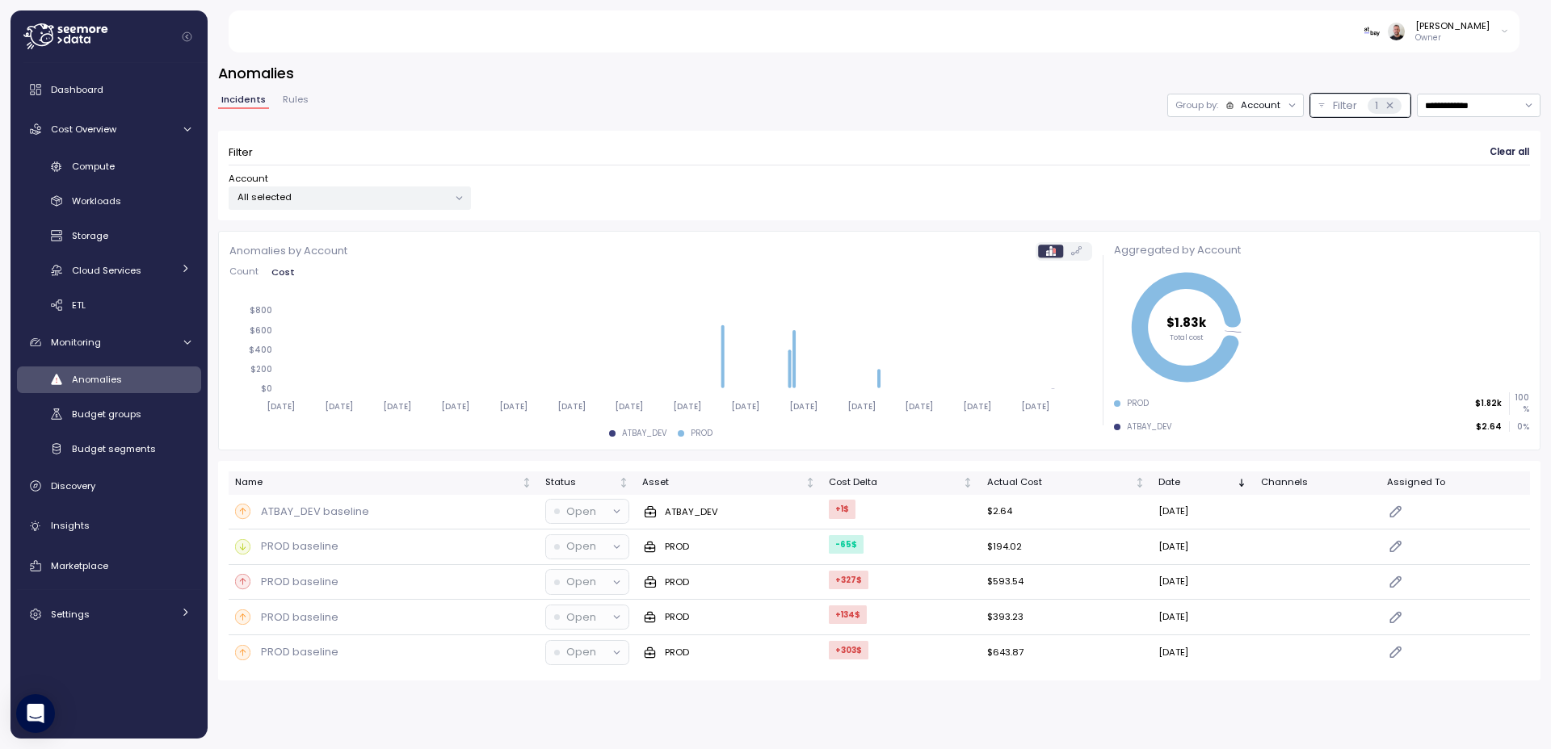
click at [304, 99] on span "Rules" at bounding box center [296, 99] width 26 height 9
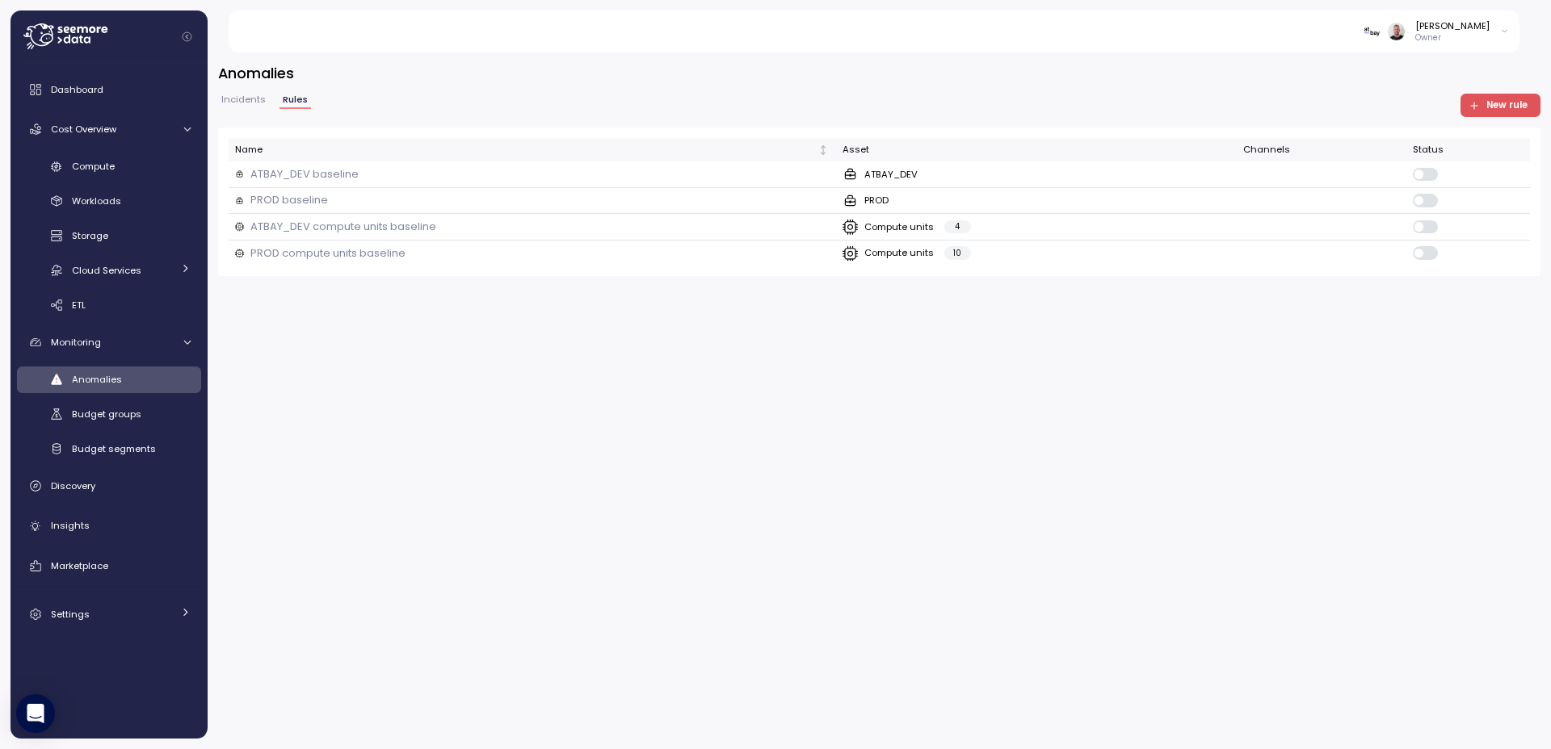
click at [59, 40] on icon at bounding box center [65, 36] width 84 height 26
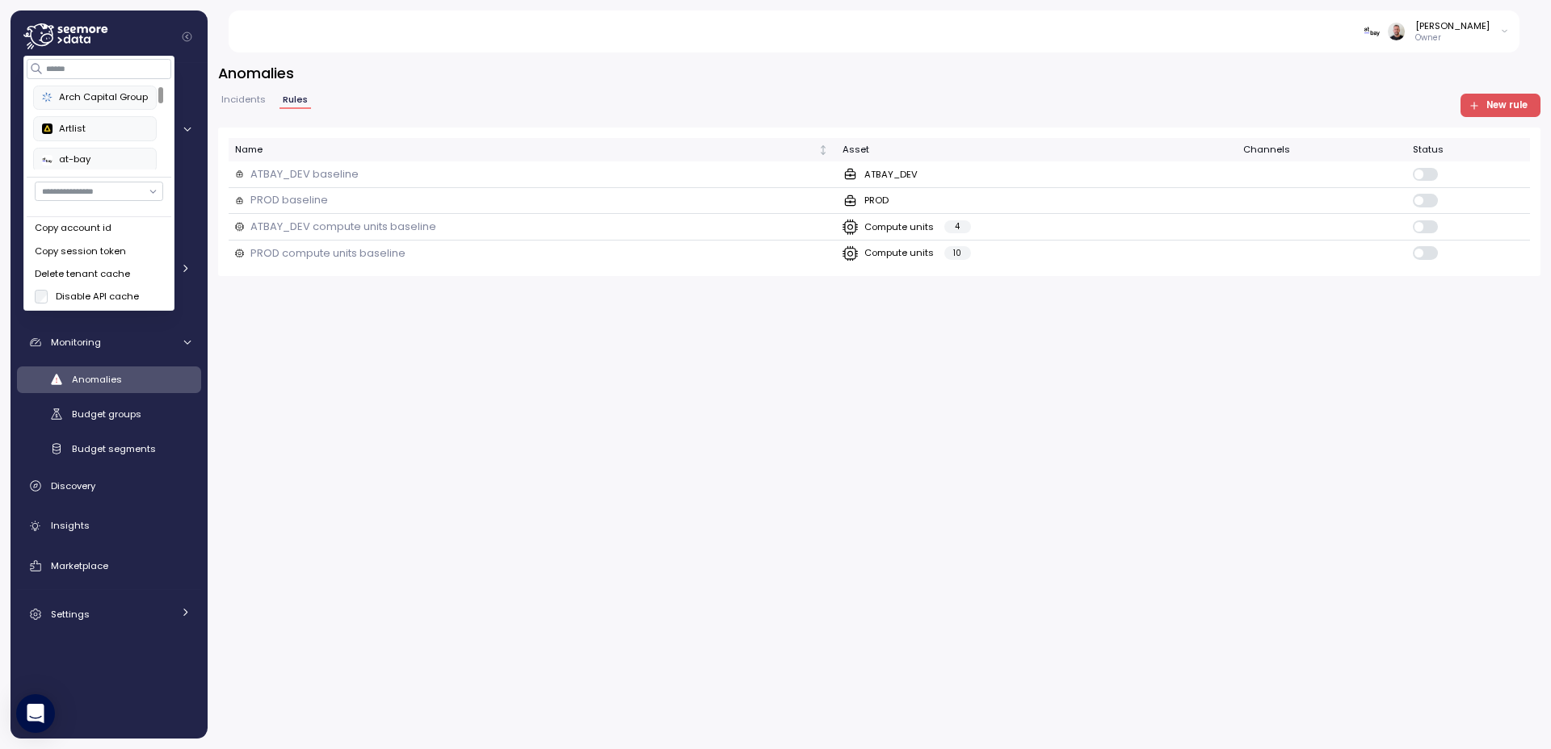
click at [93, 154] on div "at-bay" at bounding box center [95, 160] width 106 height 15
click at [249, 102] on span "Incidents" at bounding box center [243, 99] width 44 height 9
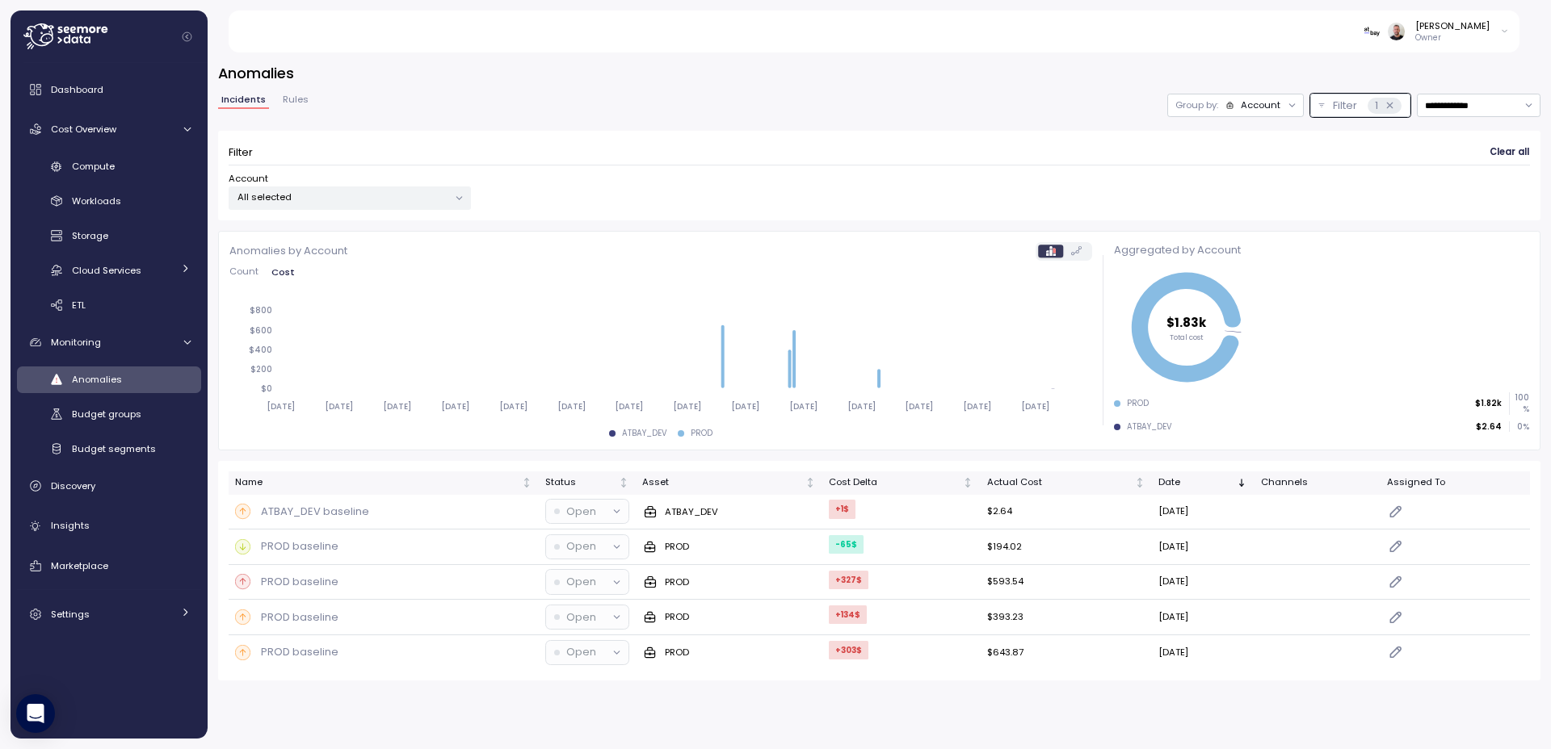
click at [295, 98] on span "Rules" at bounding box center [296, 99] width 26 height 9
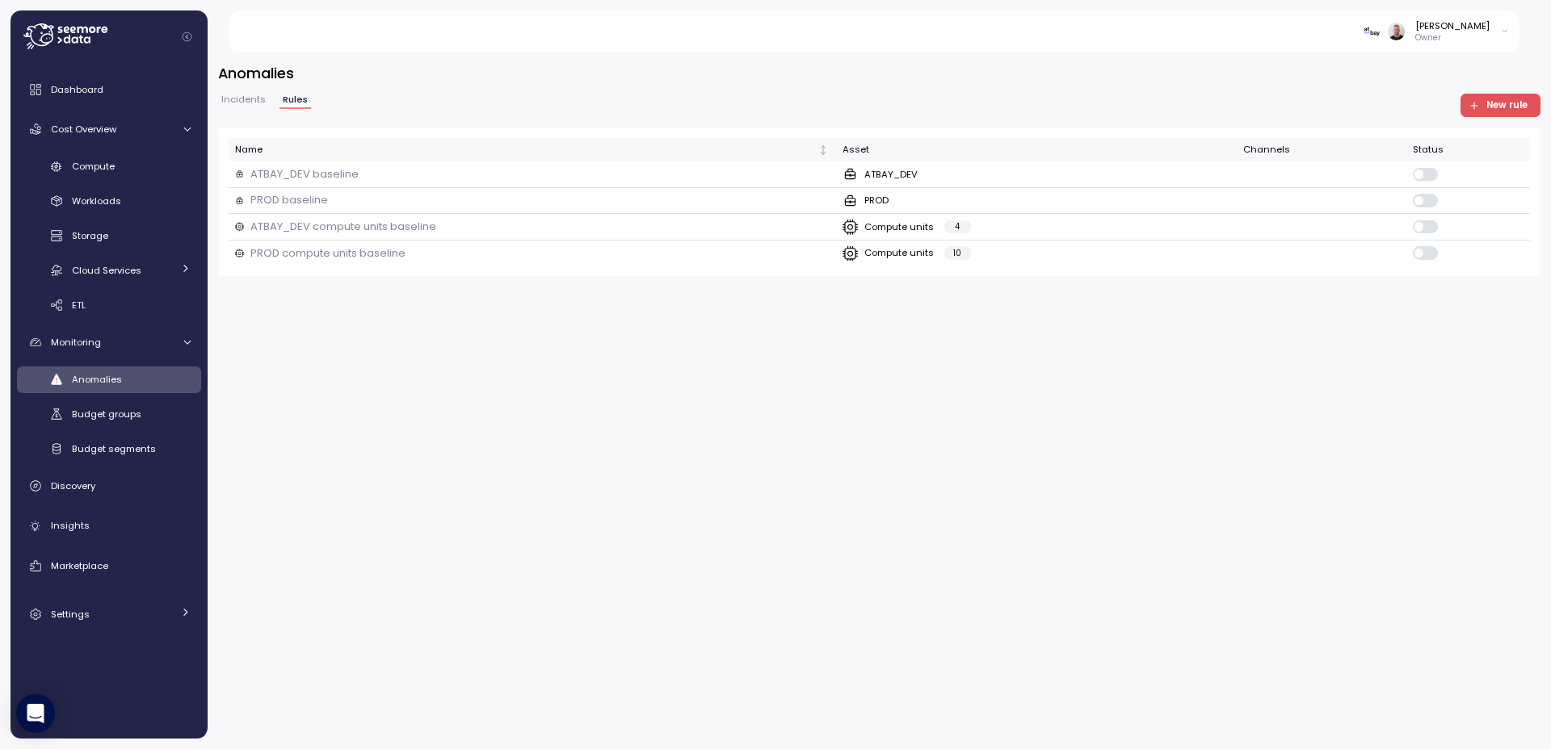
click at [86, 37] on icon at bounding box center [87, 39] width 6 height 6
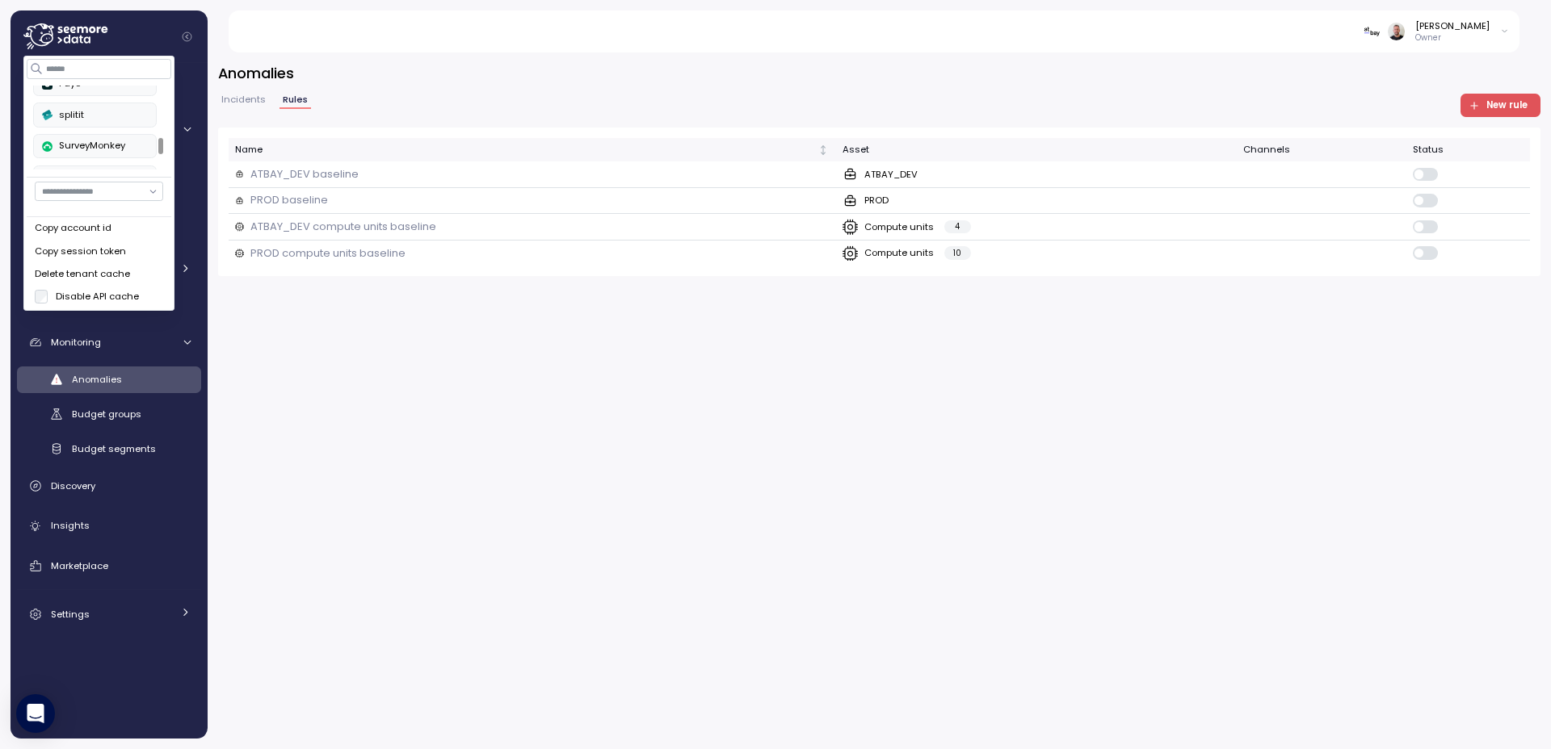
scroll to position [262, 0]
click at [87, 128] on div "Arch Capital Group Artlist at-bay Development Double Verify EFG enable Juniper …" at bounding box center [96, 39] width 124 height 430
click at [83, 118] on div "PayU" at bounding box center [95, 116] width 106 height 15
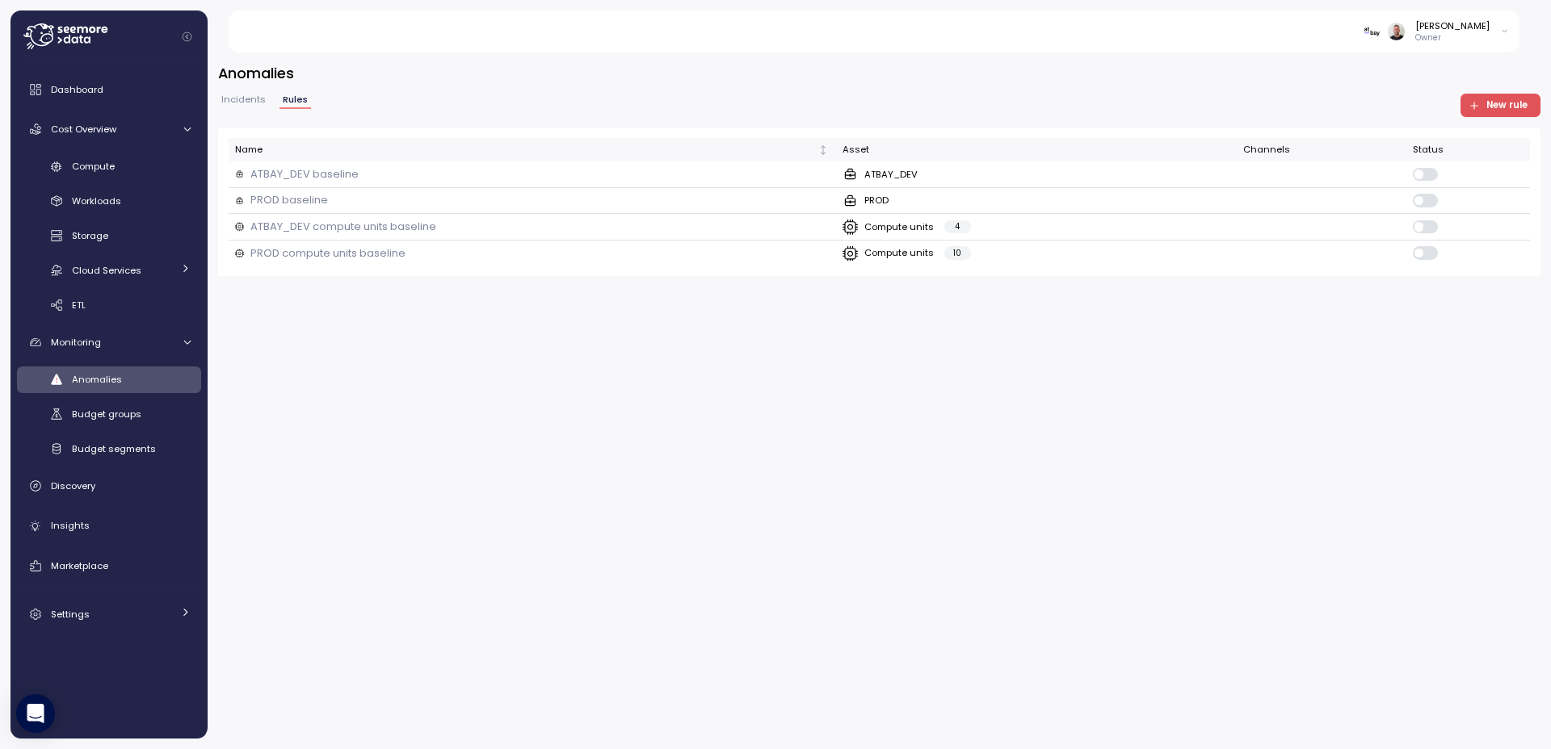
click at [240, 99] on span "Incidents" at bounding box center [243, 99] width 44 height 9
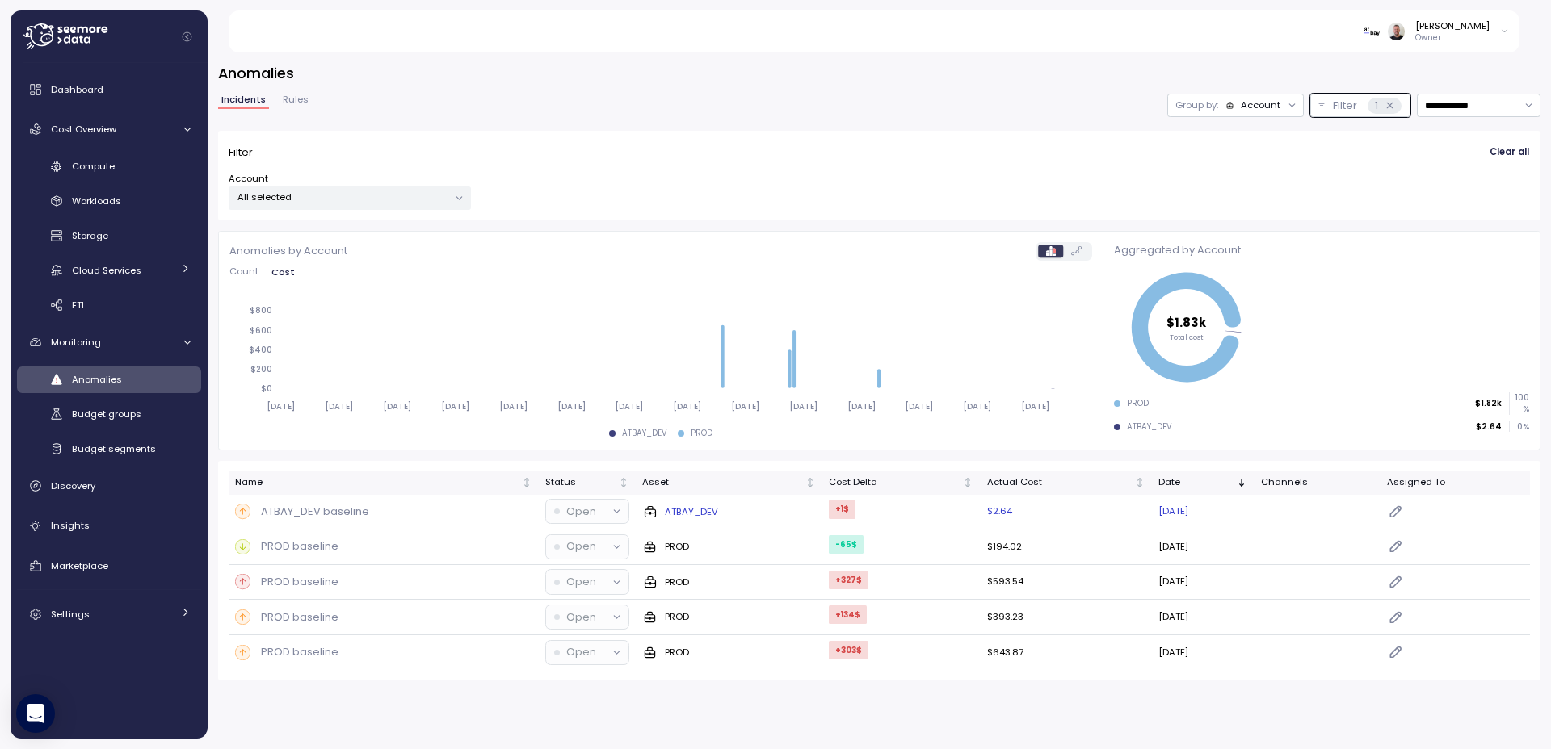
click at [605, 513] on div at bounding box center [616, 512] width 23 height 23
click at [611, 511] on icon at bounding box center [616, 511] width 10 height 10
click at [430, 510] on div "ATBAY_DEV baseline" at bounding box center [383, 512] width 297 height 16
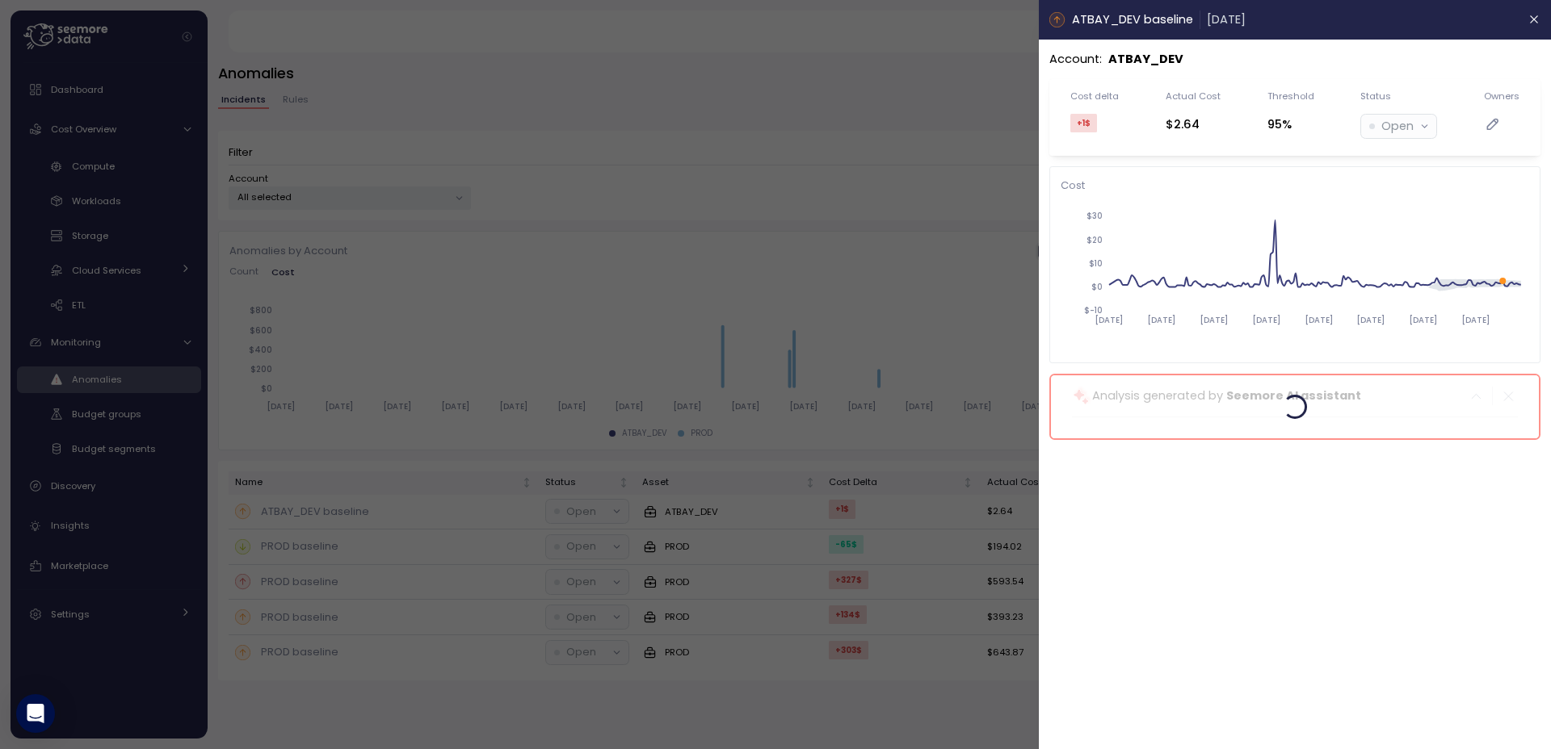
click at [1525, 28] on header "ATBAY_DEV baseline 25 Sep 2025" at bounding box center [1295, 20] width 512 height 40
click at [1530, 24] on icon "button" at bounding box center [1534, 19] width 13 height 13
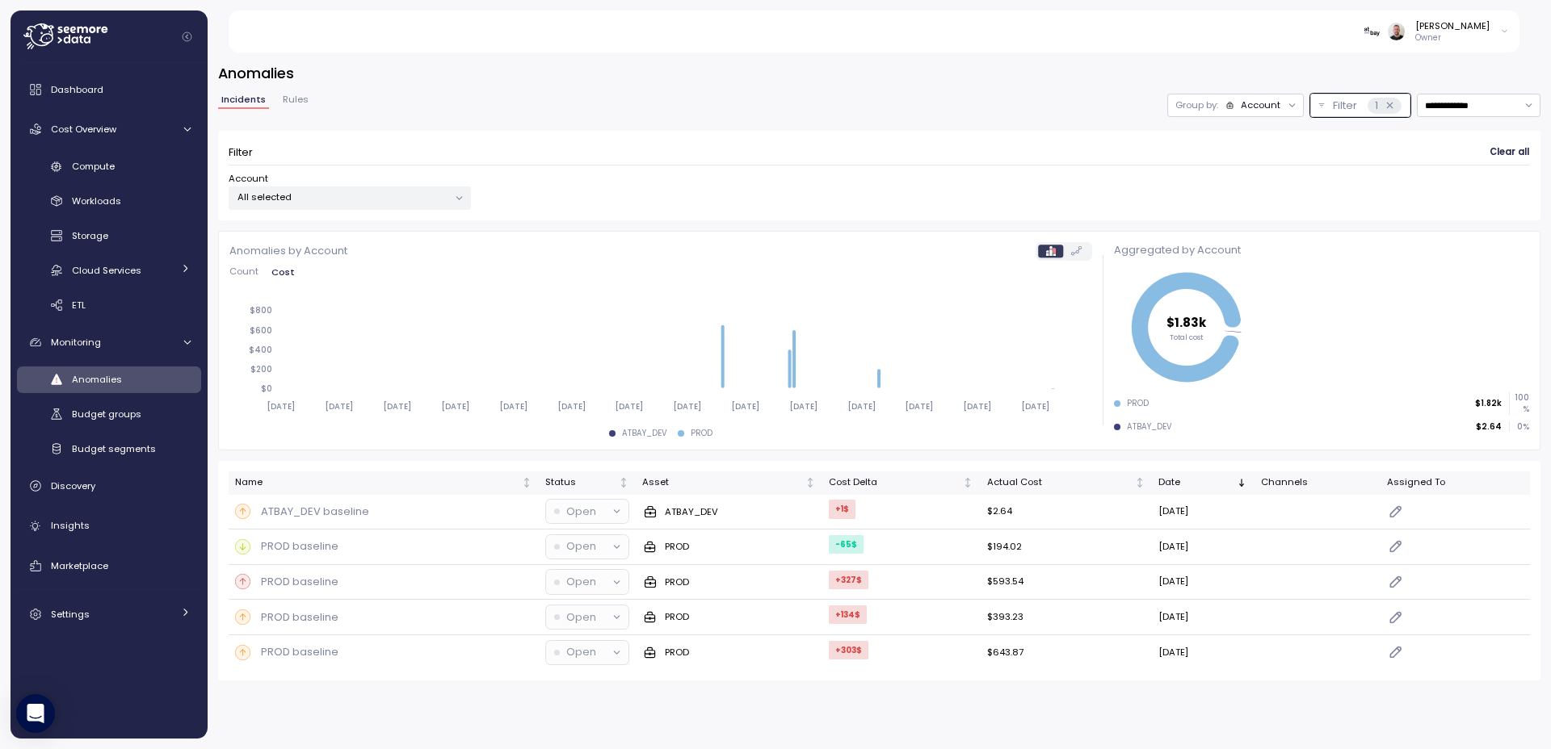
click at [290, 102] on span "Rules" at bounding box center [296, 99] width 26 height 9
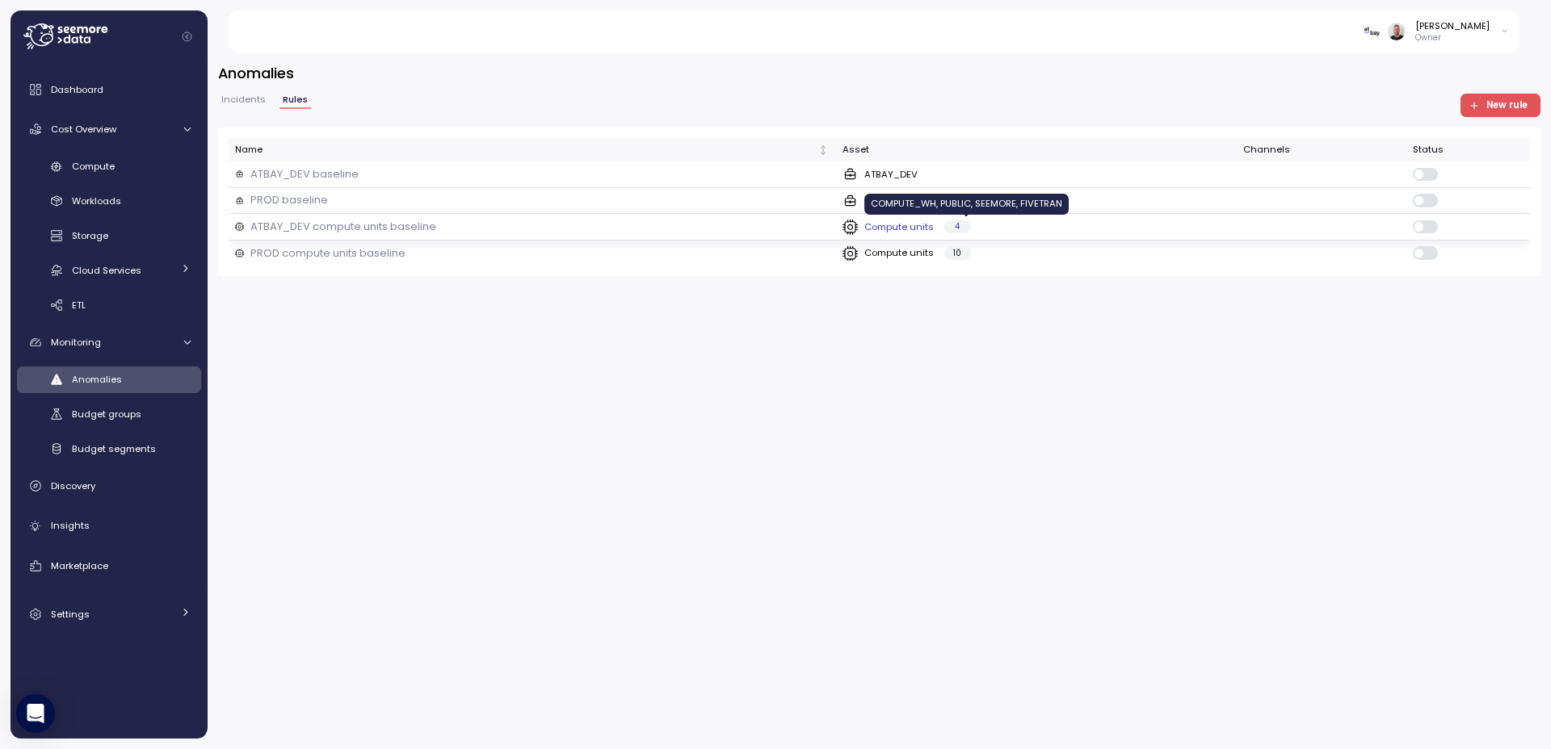
click at [967, 230] on div "4" at bounding box center [957, 226] width 27 height 13
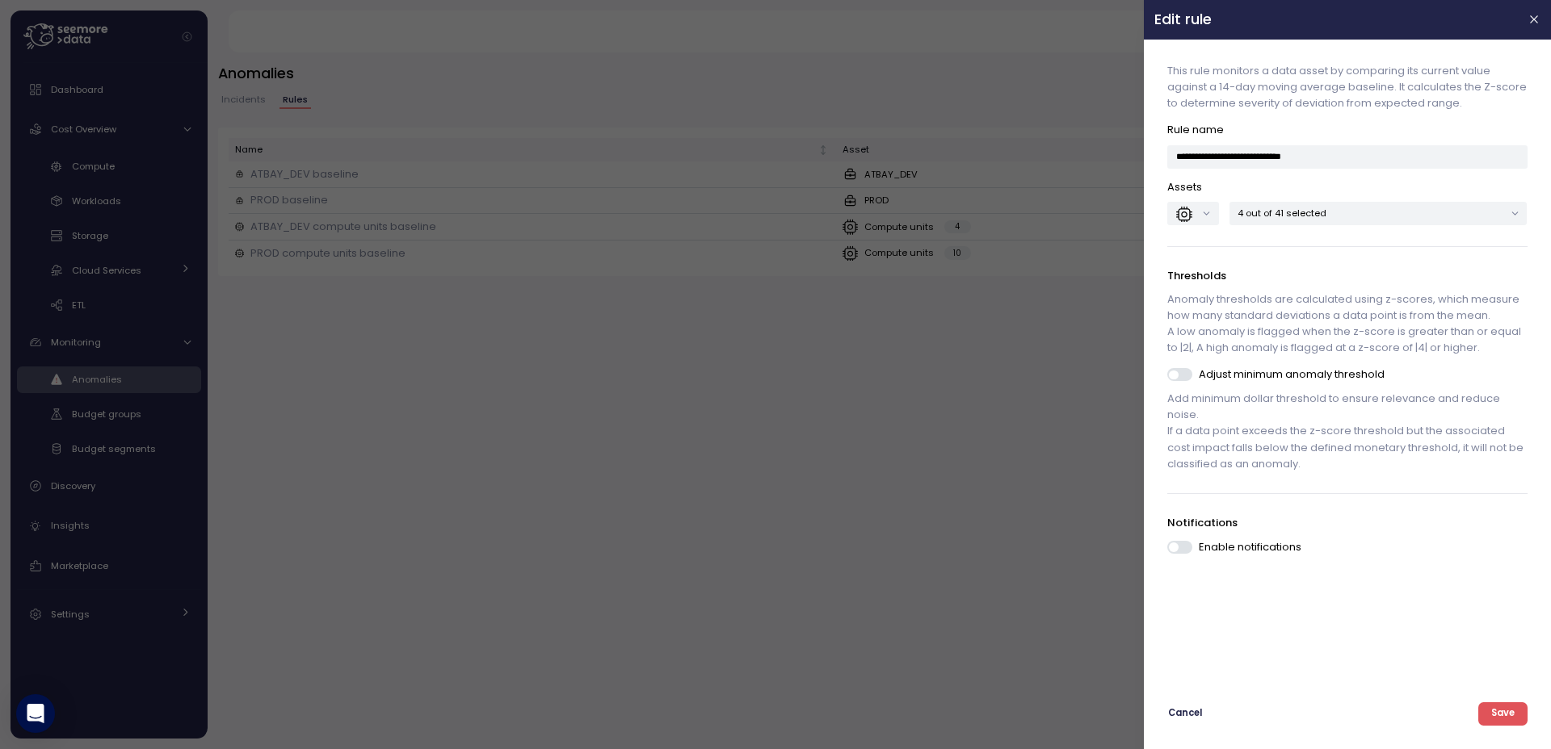
click at [1293, 214] on p "4 out of 41 selected" at bounding box center [1371, 213] width 267 height 13
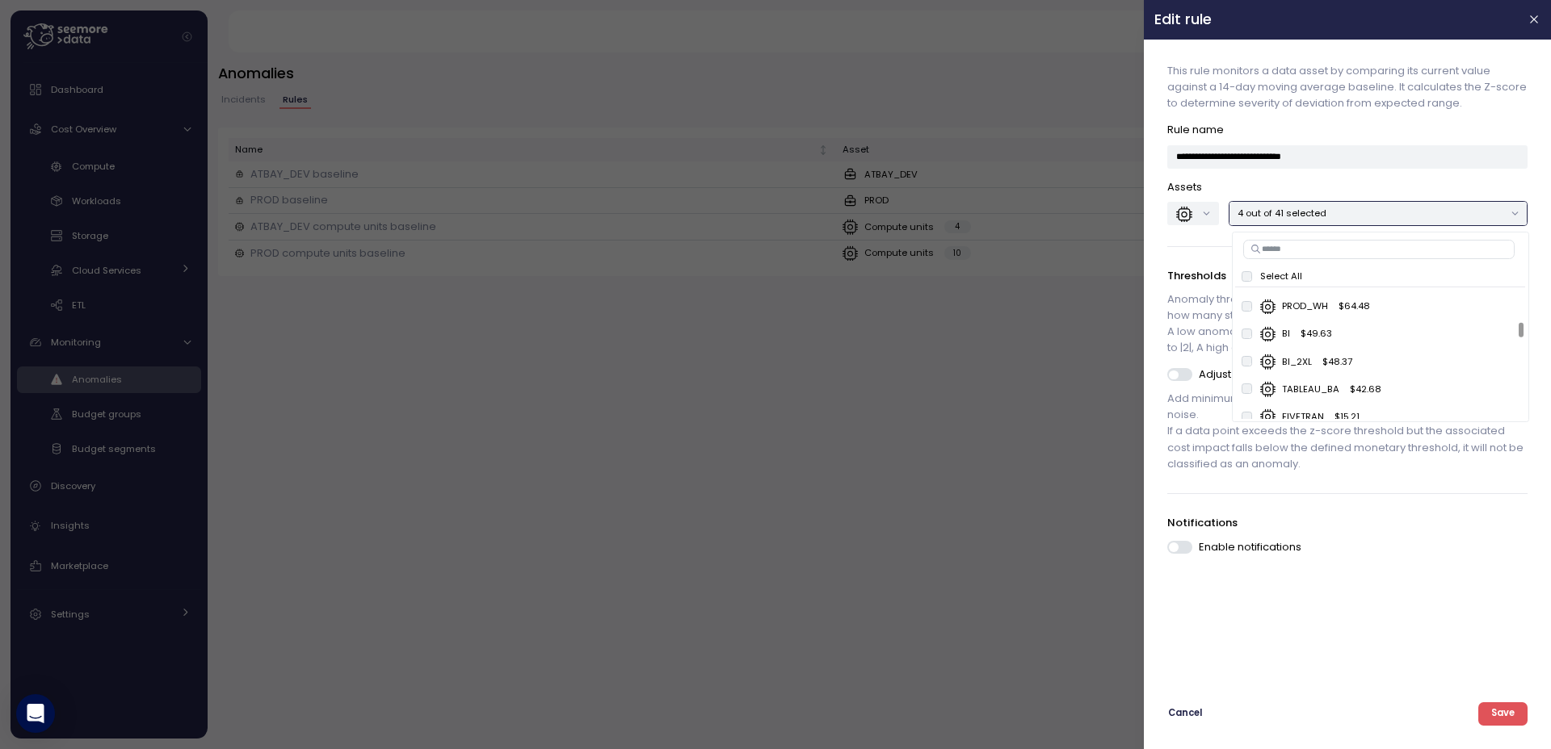
scroll to position [485, 0]
click at [926, 458] on div at bounding box center [775, 374] width 1551 height 749
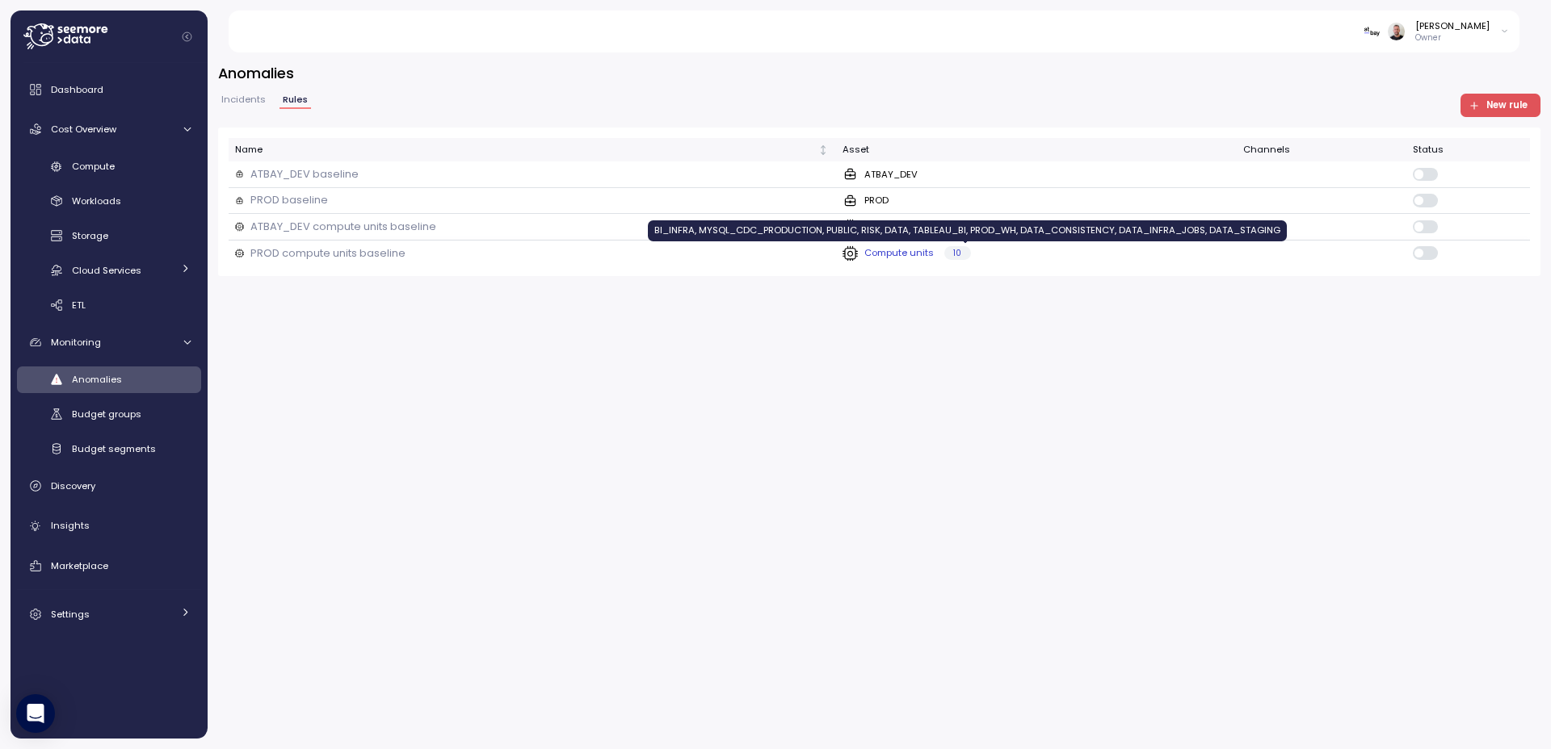
click at [961, 257] on p "10" at bounding box center [957, 253] width 8 height 11
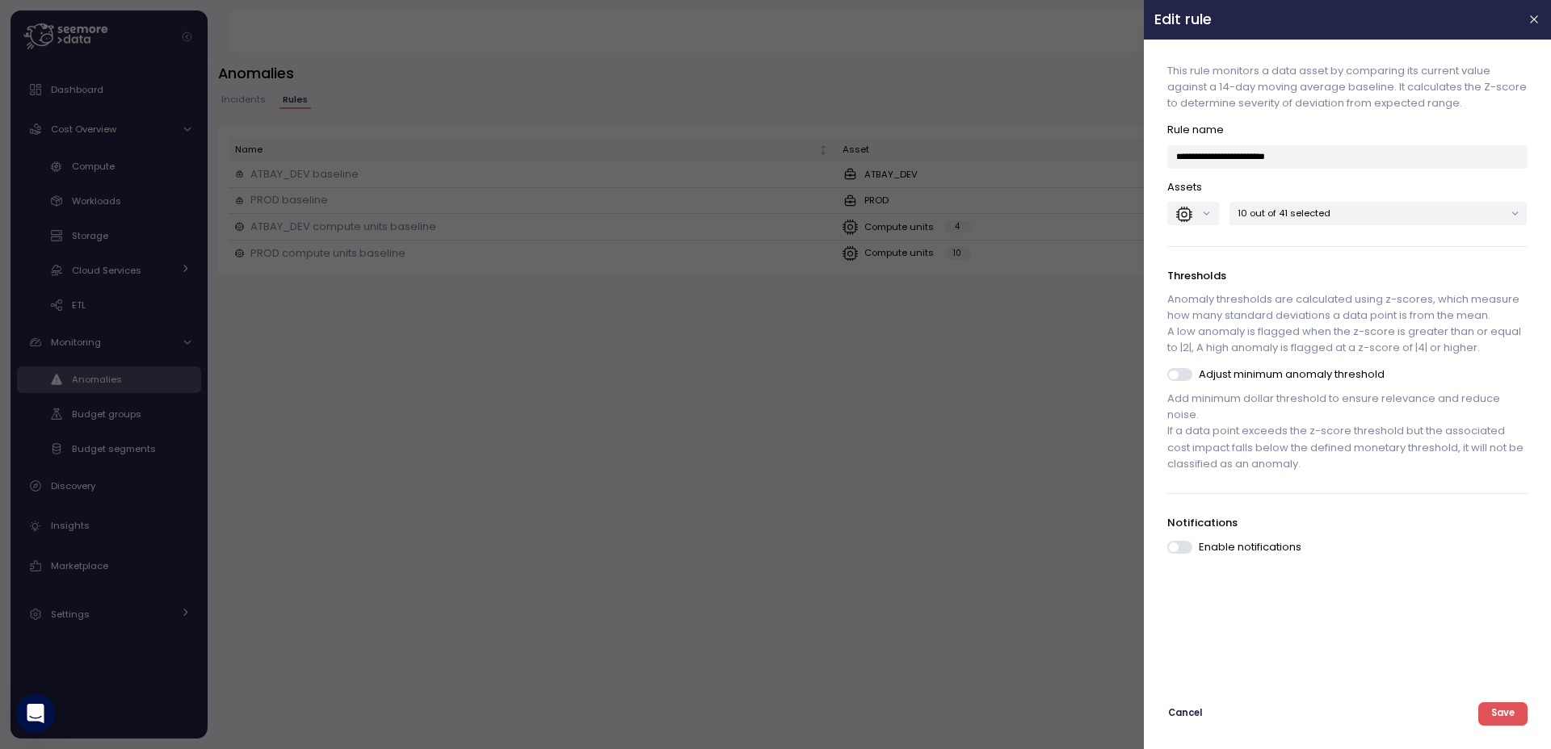
click at [939, 345] on div at bounding box center [775, 374] width 1551 height 749
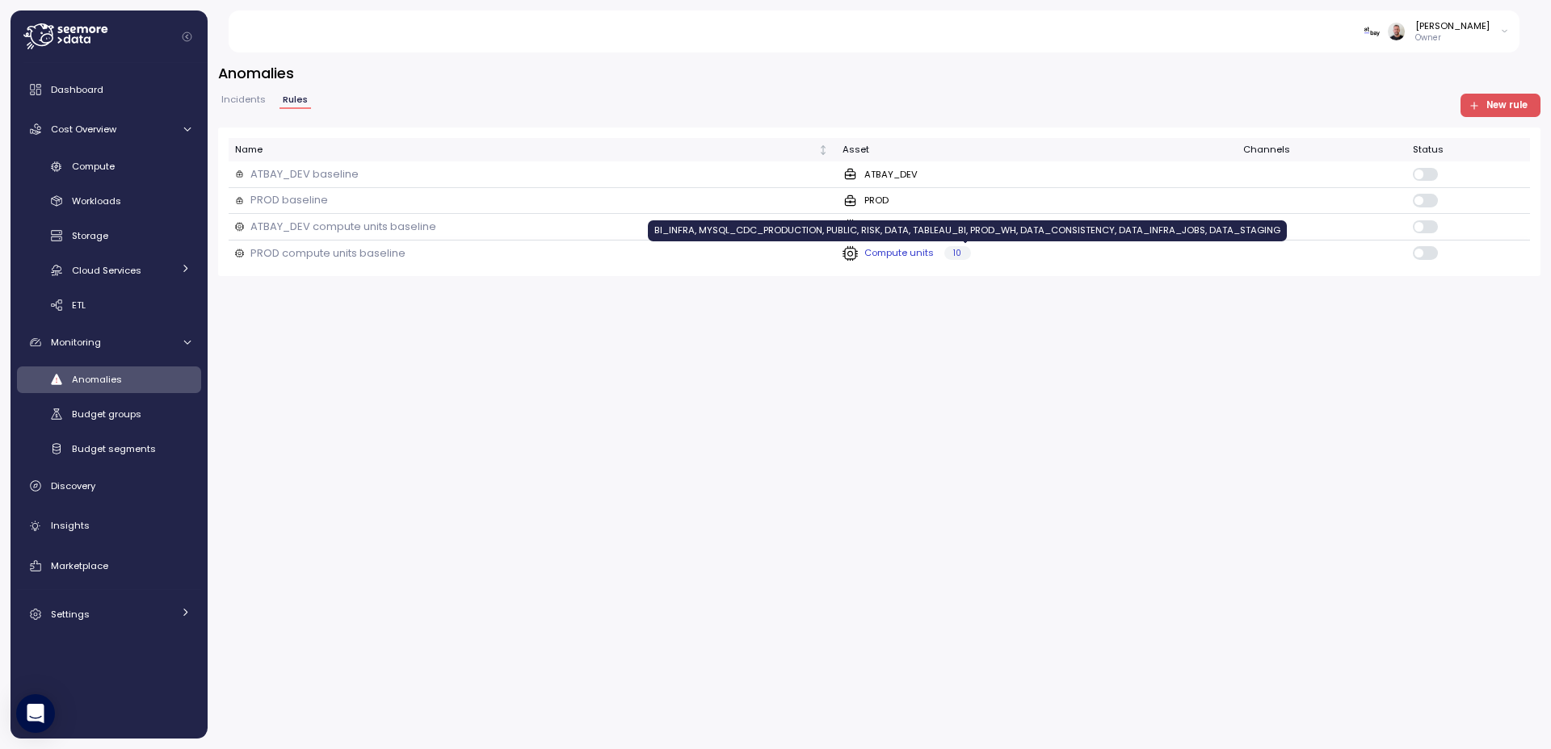
click at [961, 254] on p "10" at bounding box center [957, 253] width 8 height 11
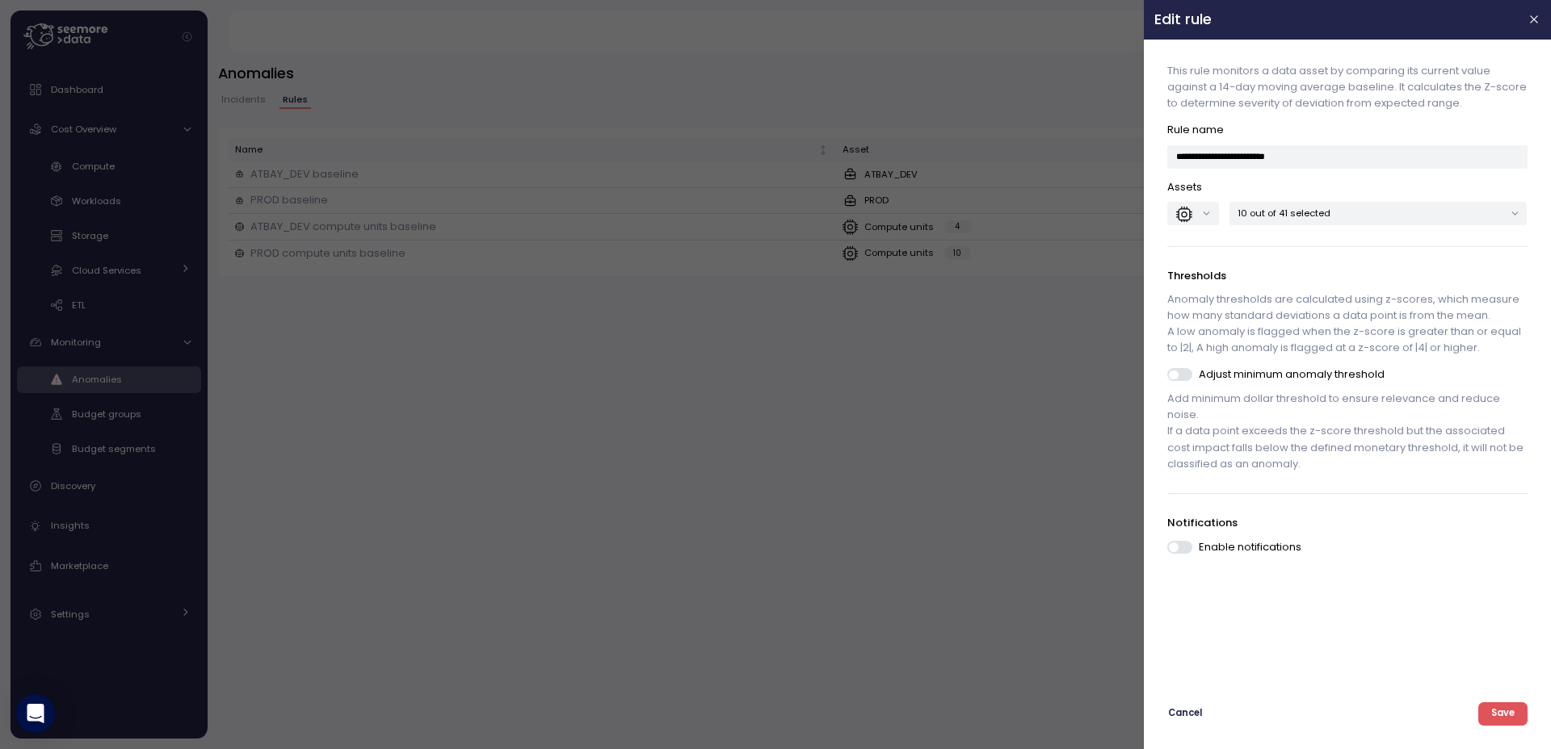
click at [934, 464] on div at bounding box center [775, 374] width 1551 height 749
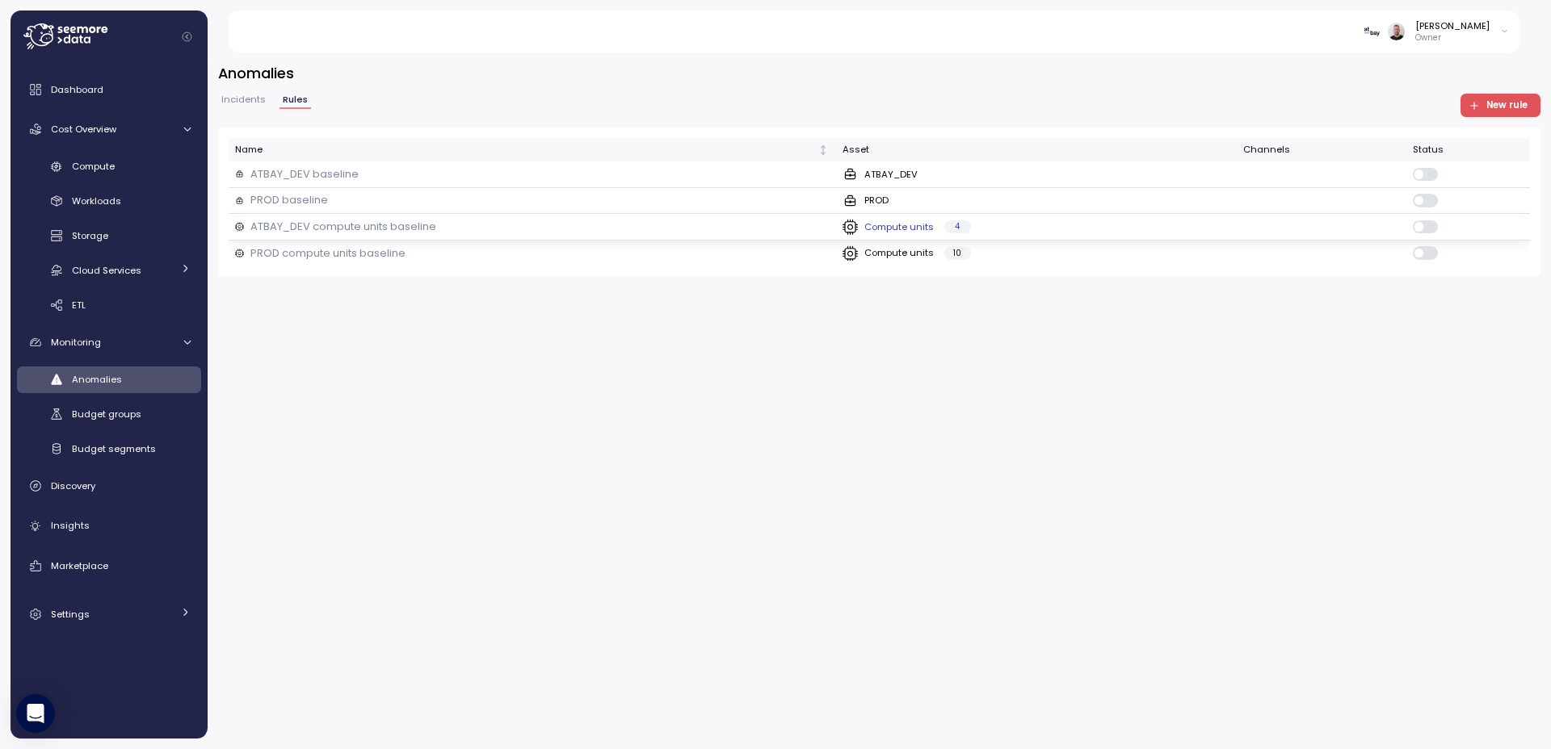
click at [1340, 230] on td at bounding box center [1321, 227] width 170 height 27
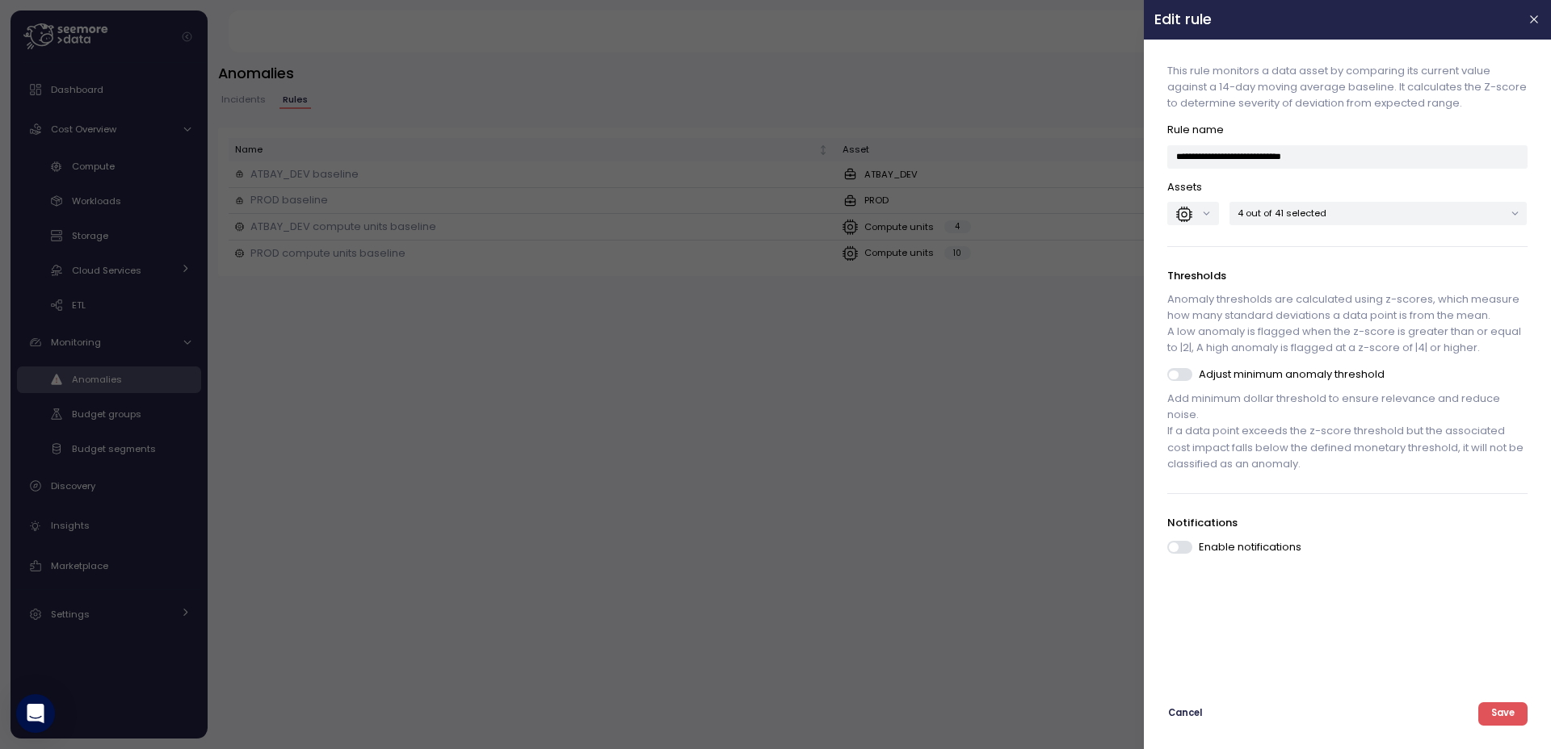
click at [985, 501] on div at bounding box center [775, 374] width 1551 height 749
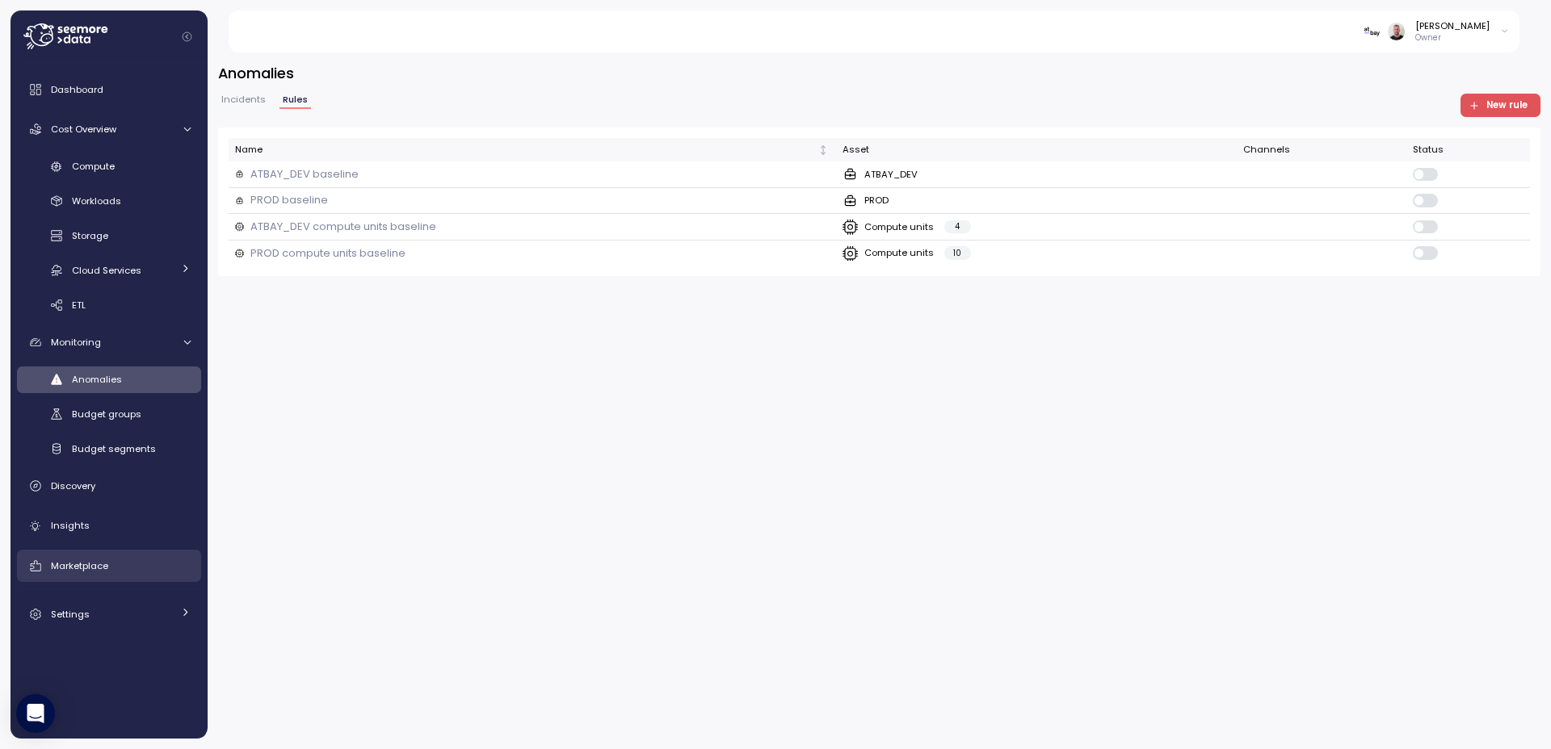
click at [92, 568] on span "Marketplace" at bounding box center [79, 566] width 57 height 13
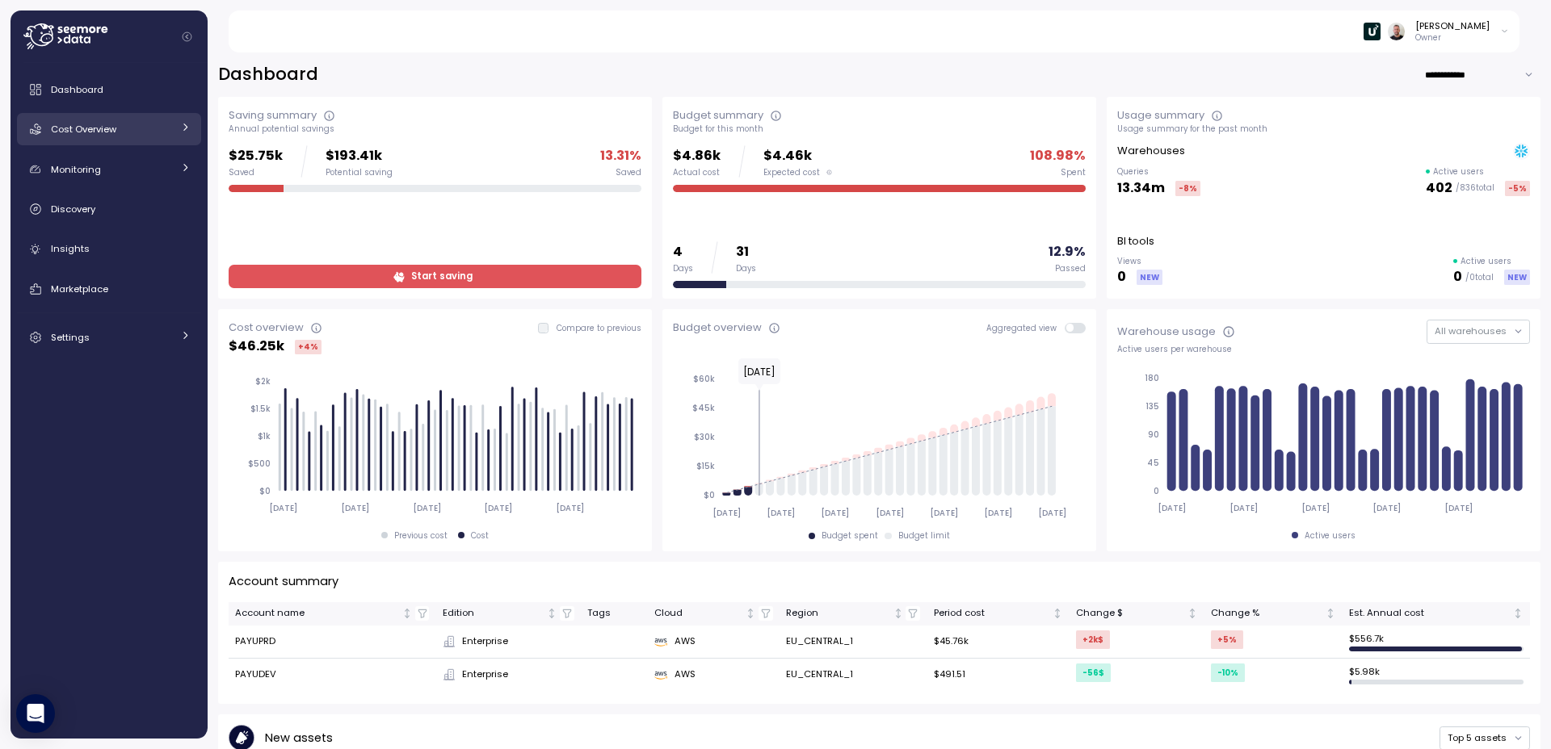
click at [112, 129] on span "Cost Overview" at bounding box center [83, 129] width 65 height 13
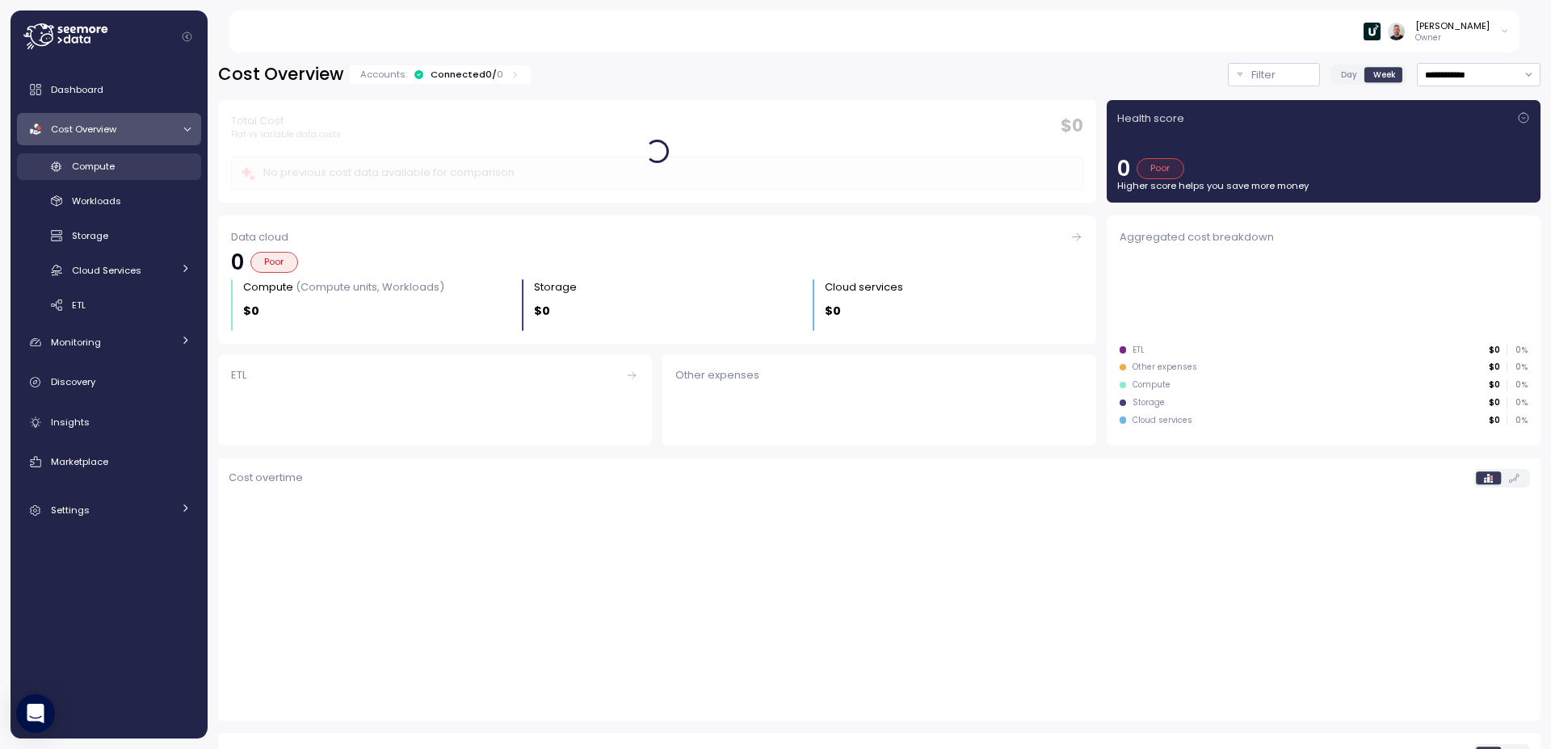
click at [107, 173] on span "Compute" at bounding box center [93, 166] width 43 height 13
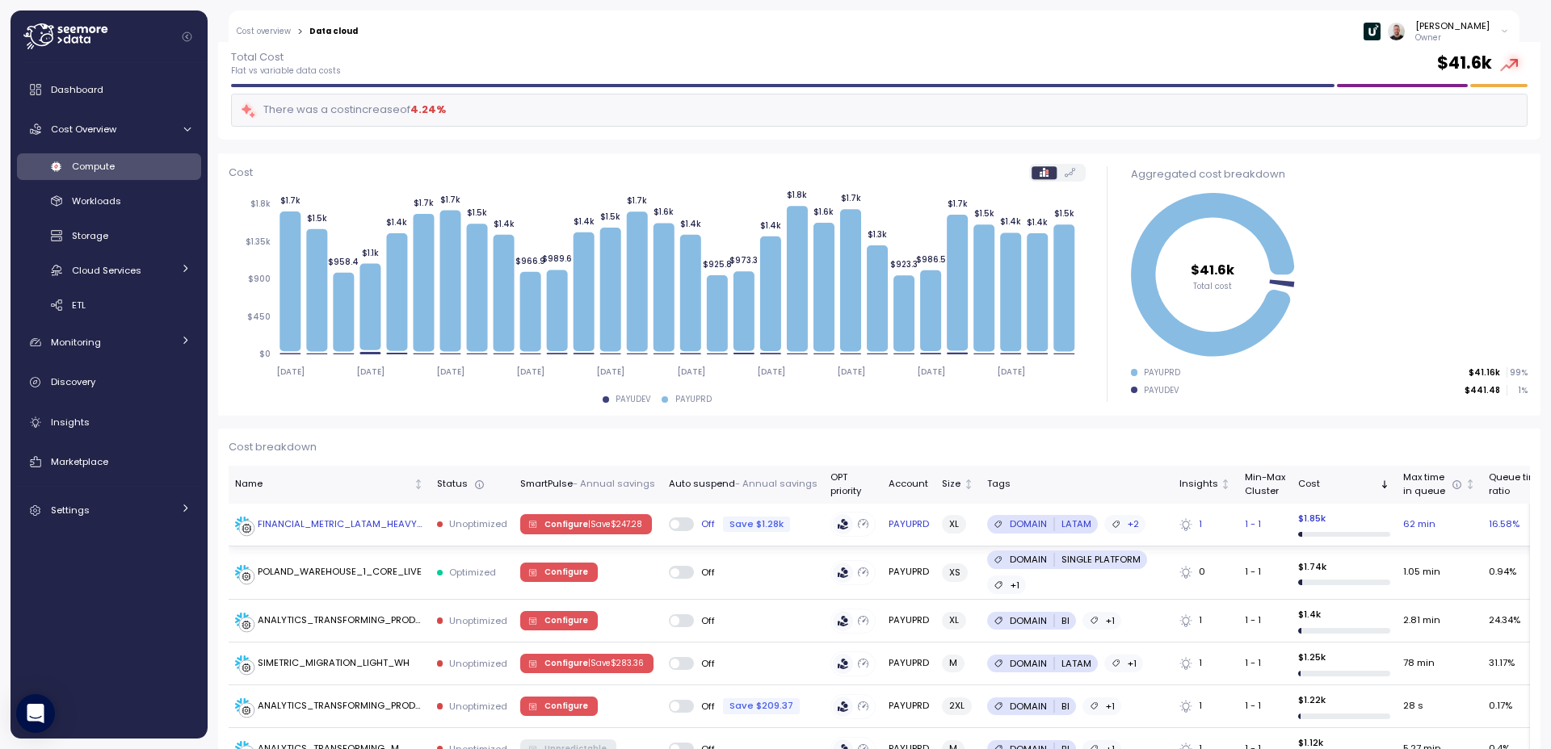
scroll to position [194, 0]
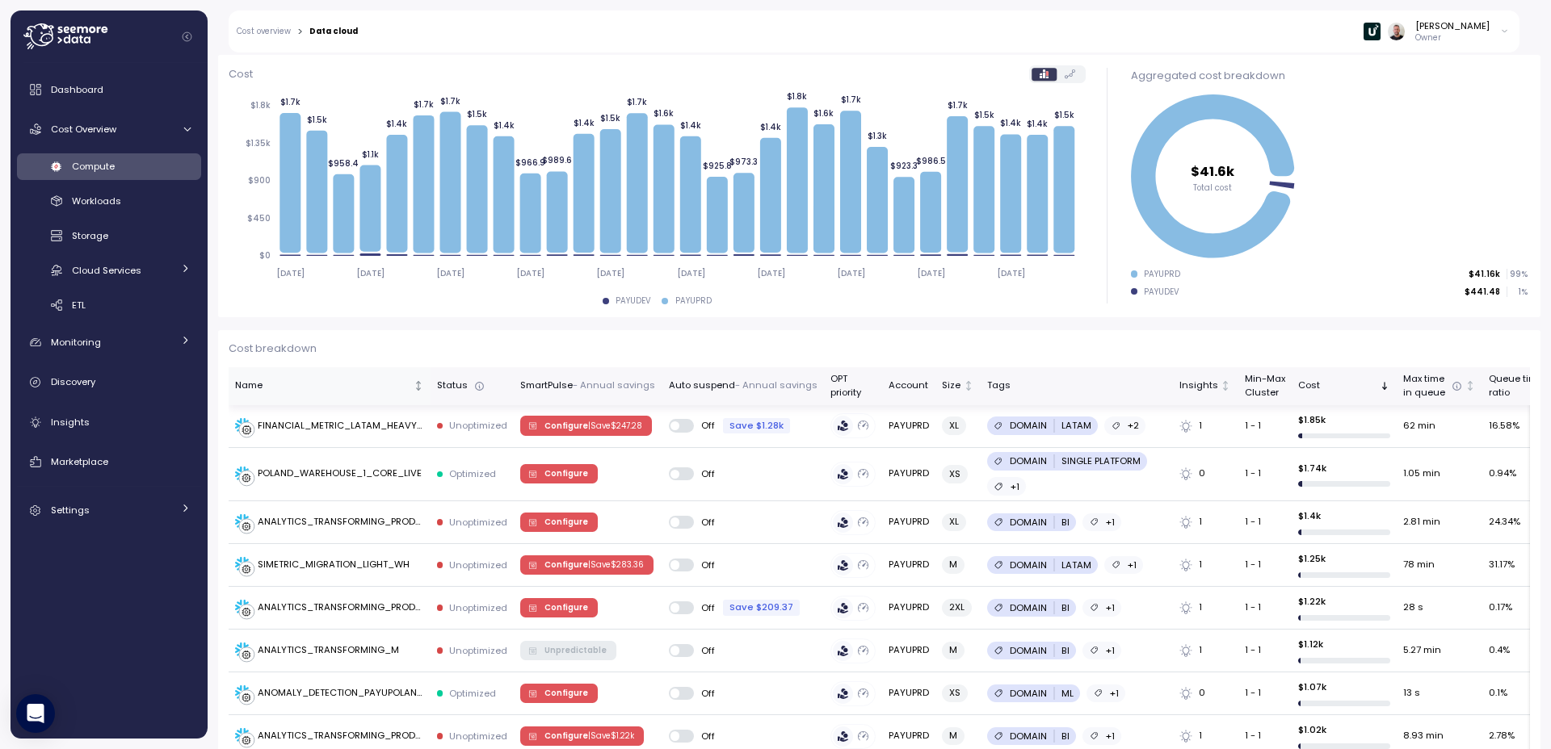
click at [417, 391] on icon "Not sorted" at bounding box center [418, 385] width 11 height 11
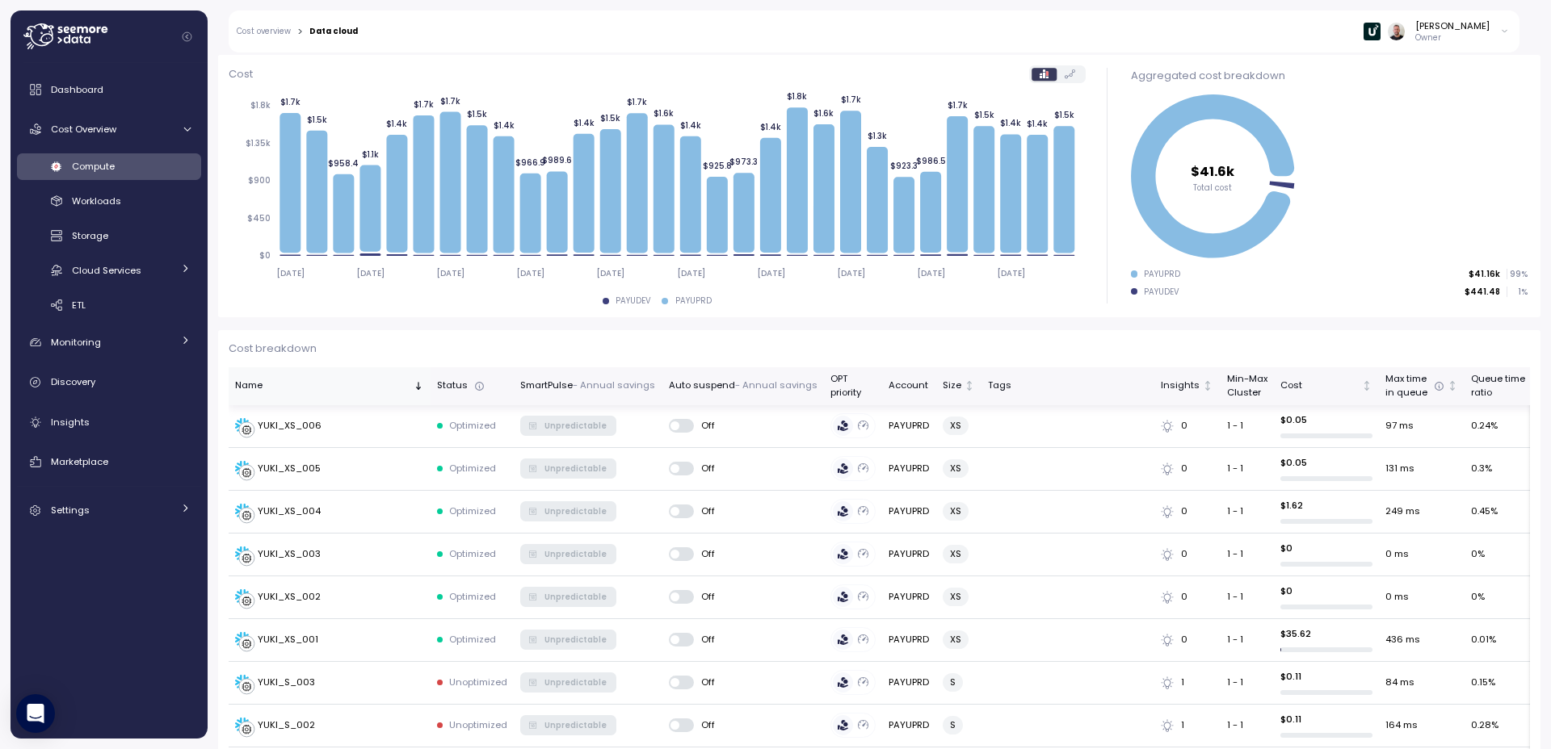
click at [417, 391] on icon "Sorted descending" at bounding box center [418, 385] width 11 height 11
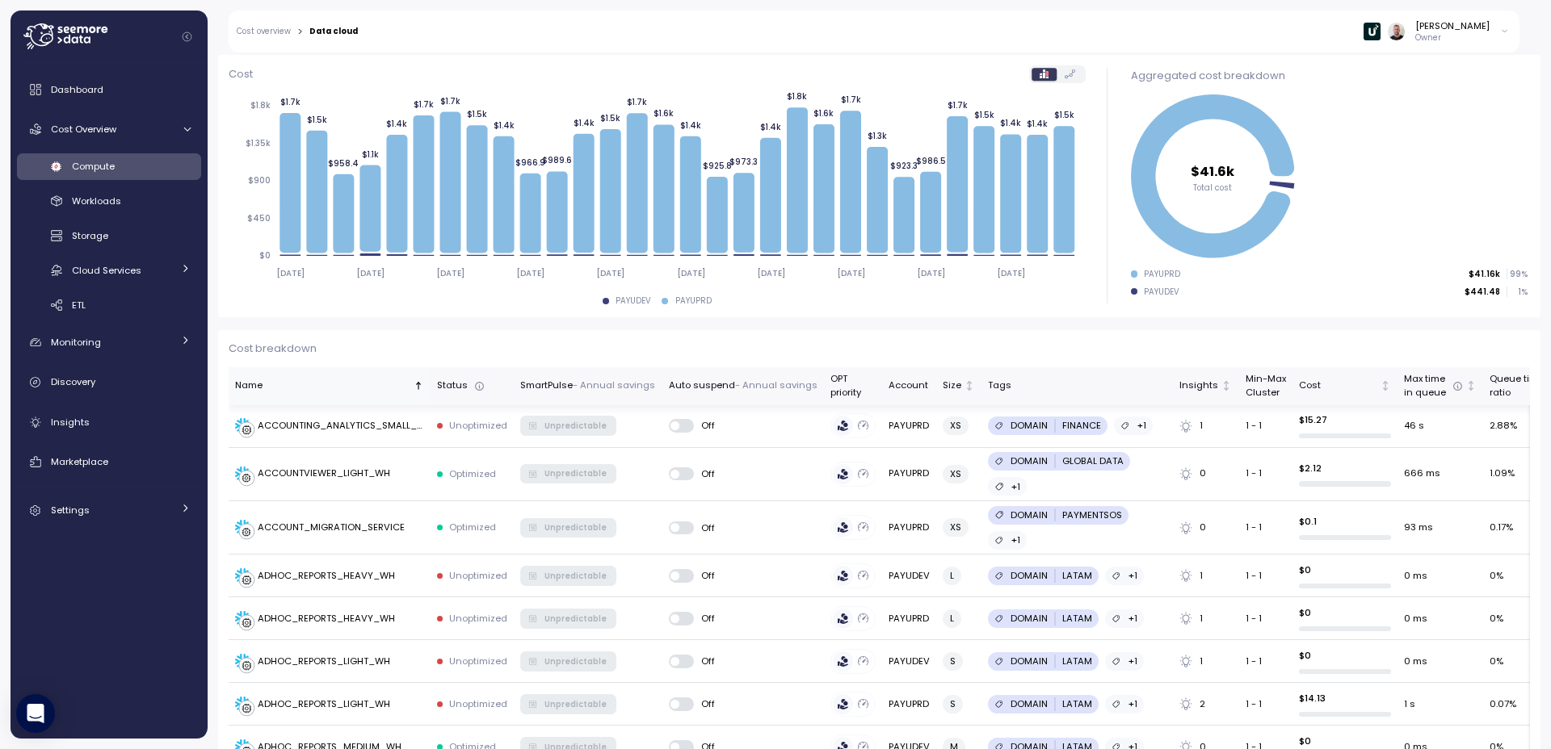
click at [417, 391] on icon "Sorted ascending" at bounding box center [418, 385] width 11 height 11
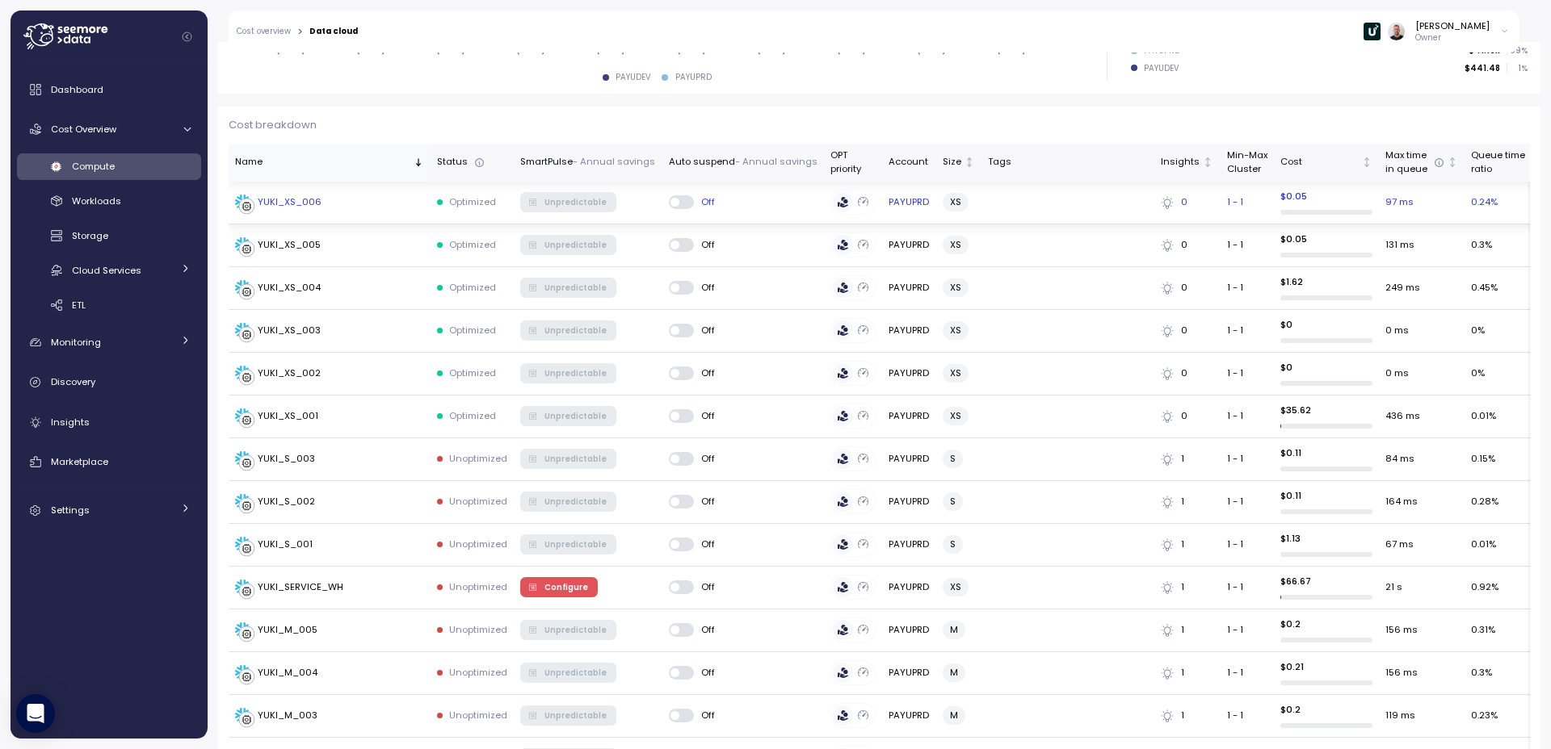
scroll to position [127, 0]
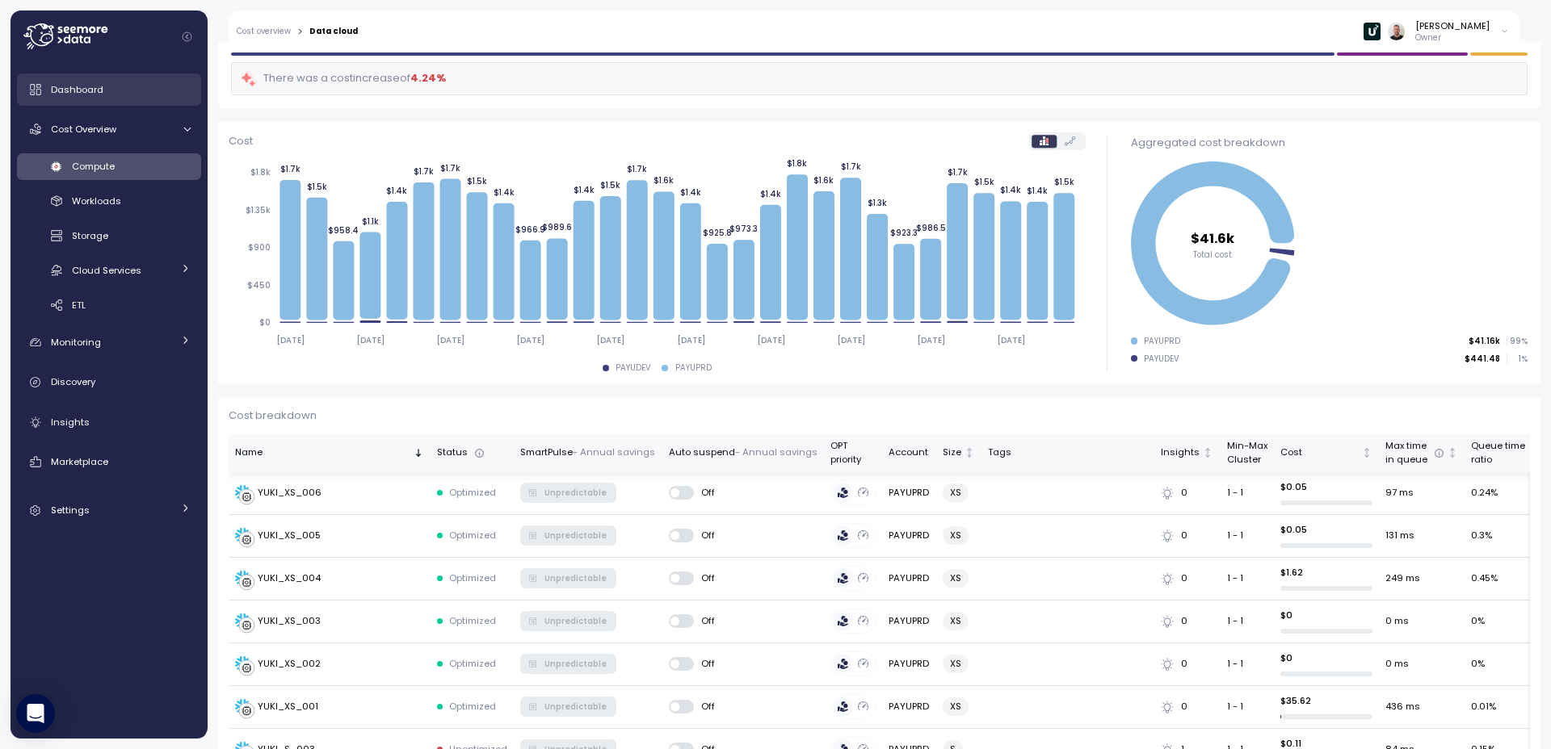
click at [78, 87] on span "Dashboard" at bounding box center [77, 89] width 52 height 13
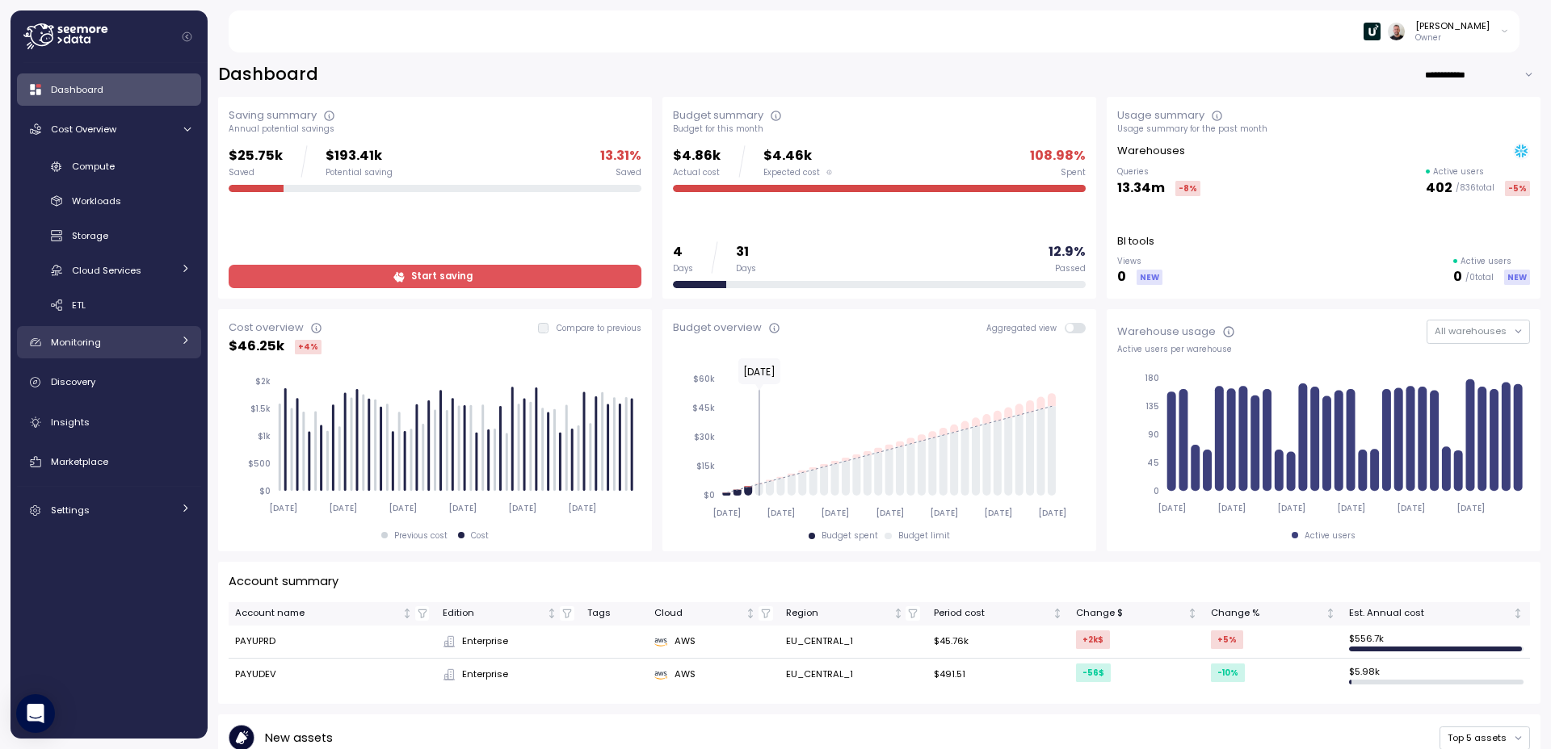
click at [90, 350] on div "Monitoring" at bounding box center [111, 342] width 121 height 16
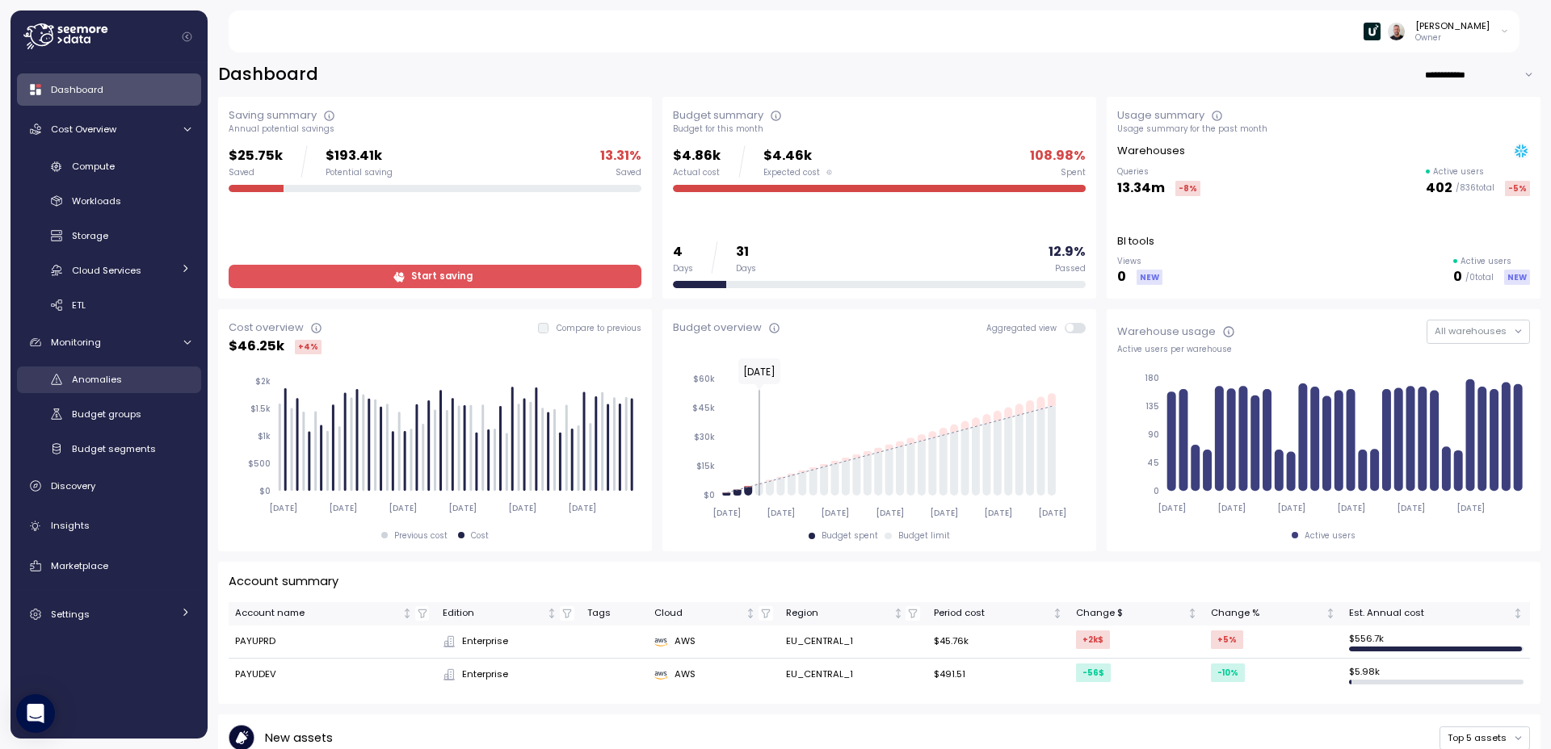
click at [105, 388] on link "Anomalies" at bounding box center [109, 380] width 184 height 27
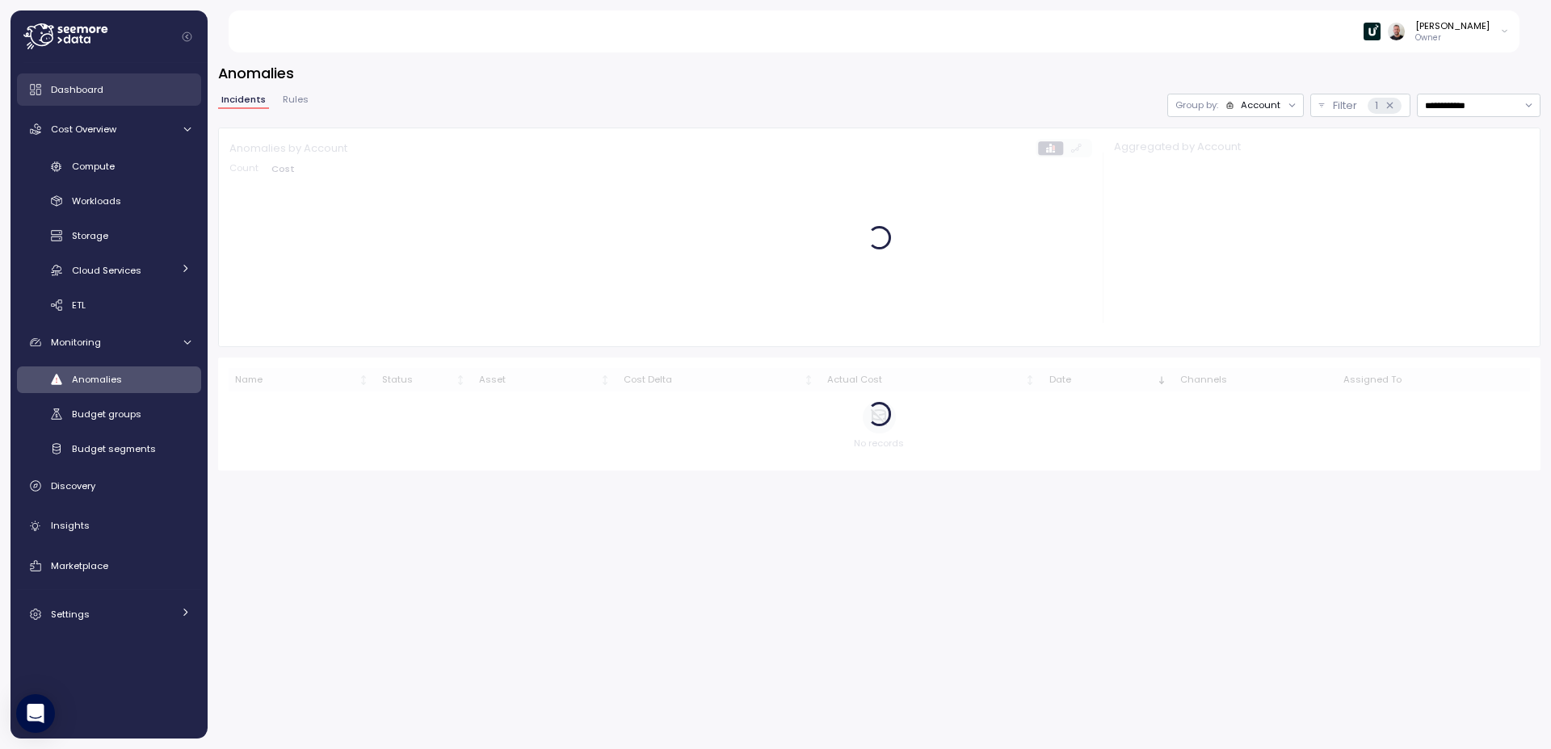
click at [98, 88] on span "Dashboard" at bounding box center [77, 89] width 52 height 13
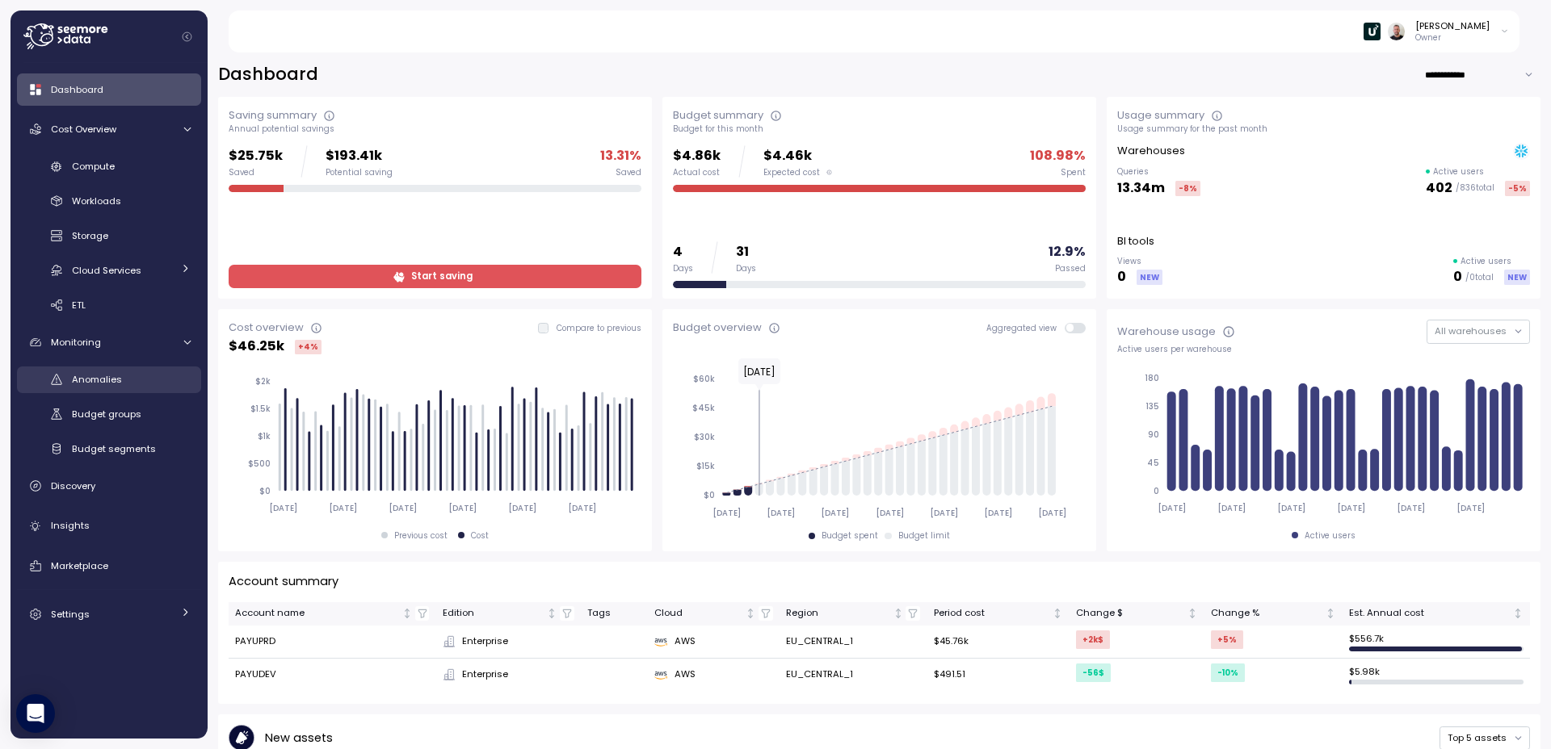
click at [111, 383] on span "Anomalies" at bounding box center [97, 379] width 50 height 13
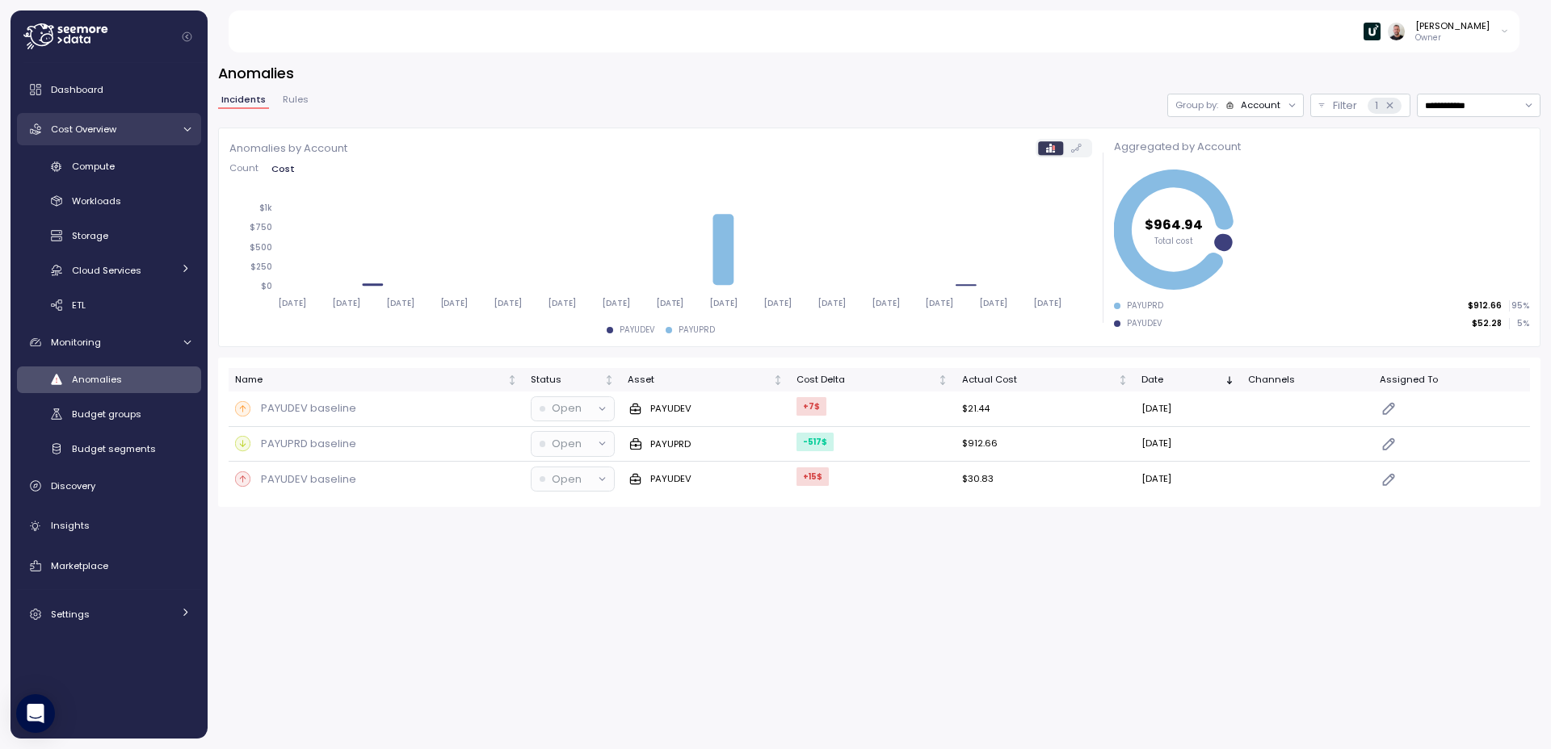
click at [191, 130] on icon at bounding box center [187, 129] width 10 height 10
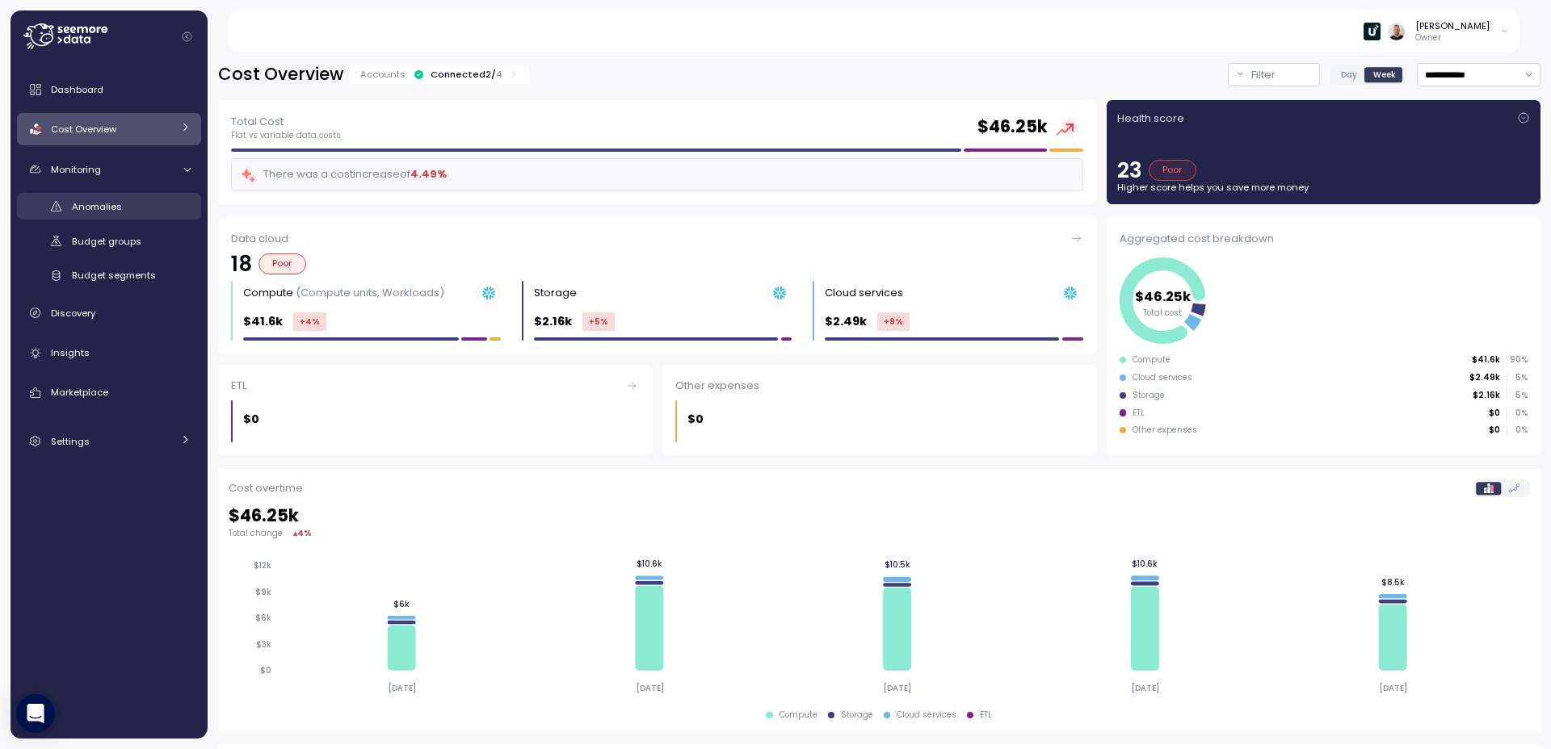
click at [107, 208] on span "Anomalies" at bounding box center [97, 206] width 50 height 13
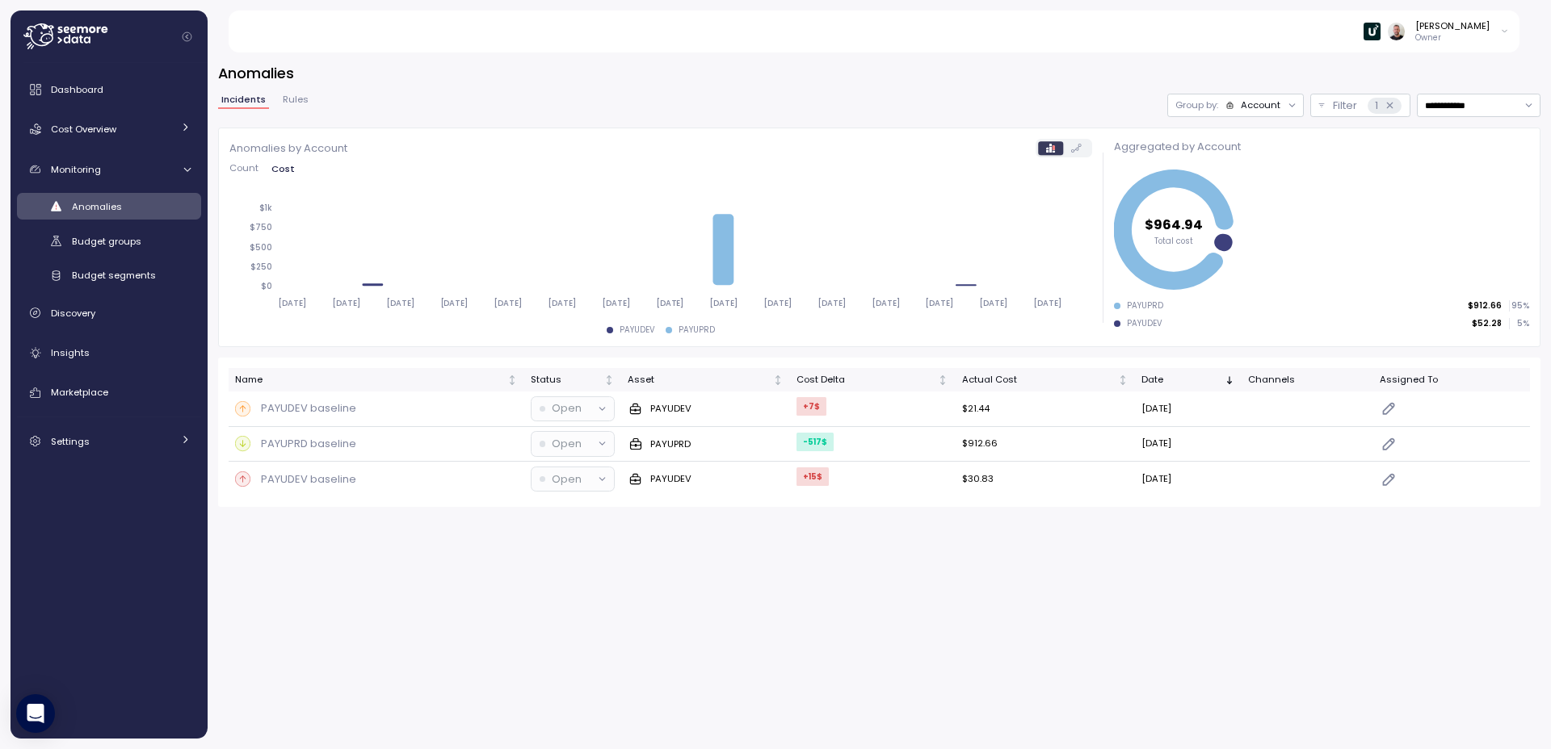
click at [302, 96] on span "Rules" at bounding box center [296, 99] width 26 height 9
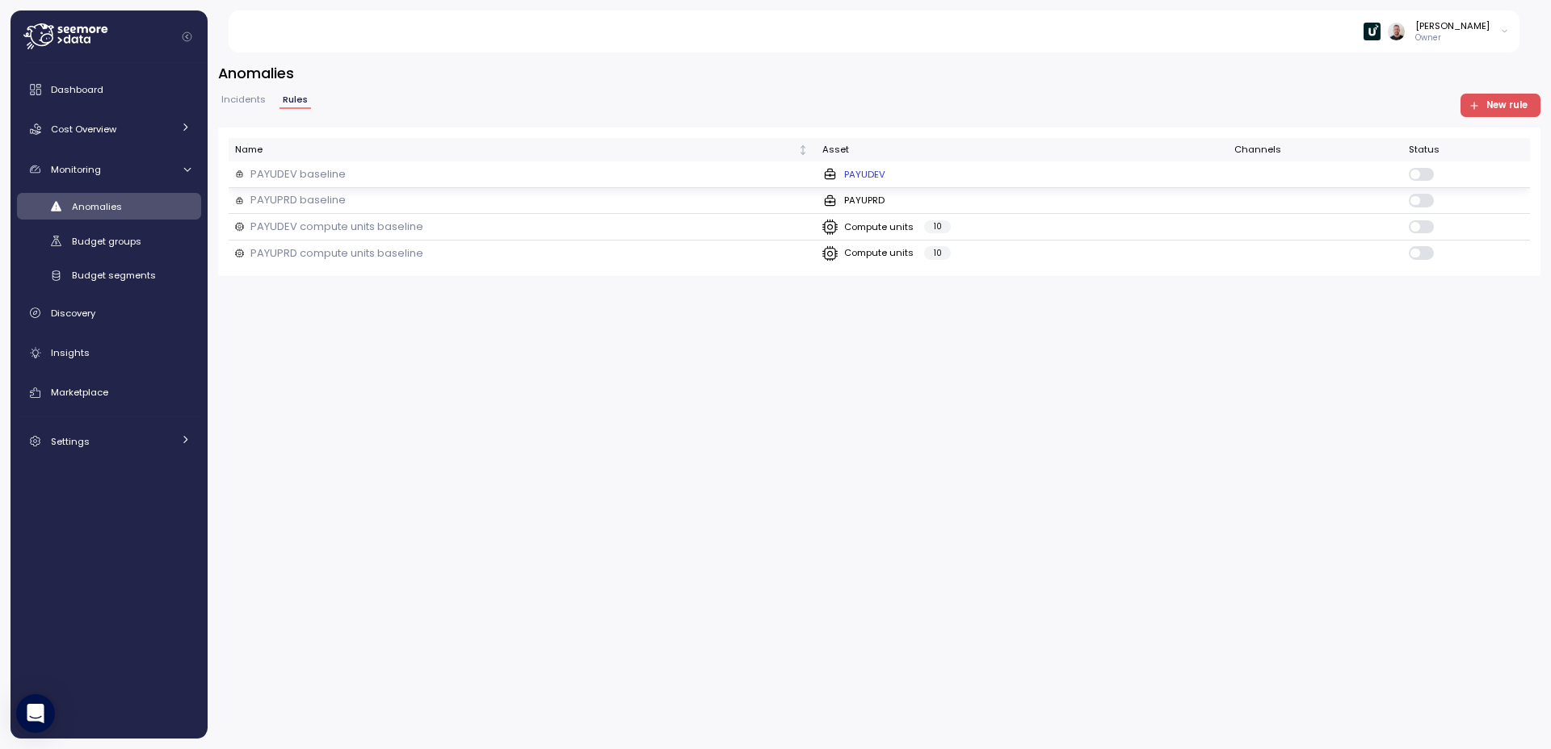
click at [879, 174] on p "PAYUDEV" at bounding box center [864, 174] width 41 height 13
click at [261, 103] on span "Incidents" at bounding box center [243, 99] width 44 height 9
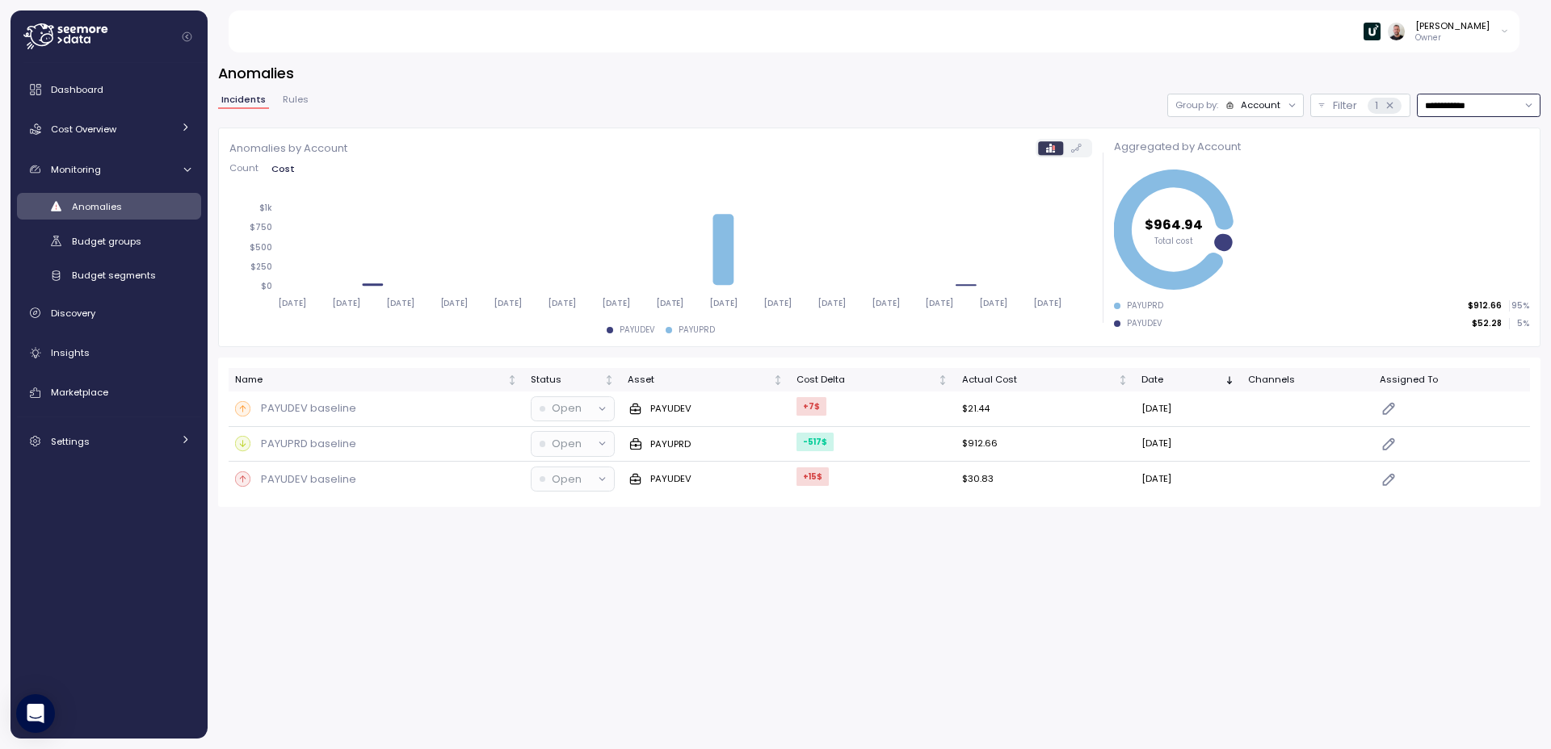
click at [1455, 111] on input "**********" at bounding box center [1479, 105] width 124 height 23
click at [1477, 266] on div "Last year" at bounding box center [1464, 264] width 42 height 13
type input "*********"
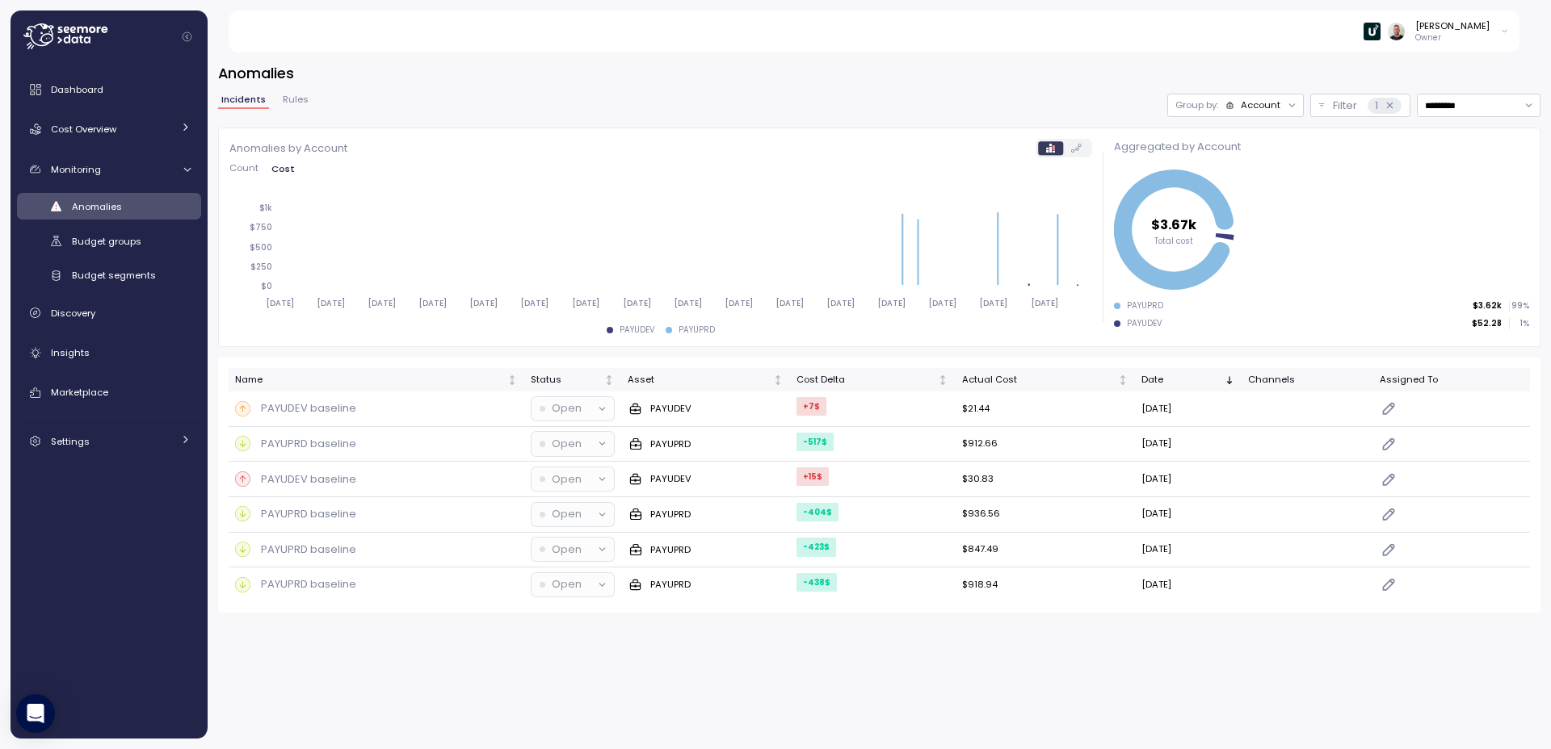
click at [292, 103] on span "Rules" at bounding box center [296, 99] width 26 height 9
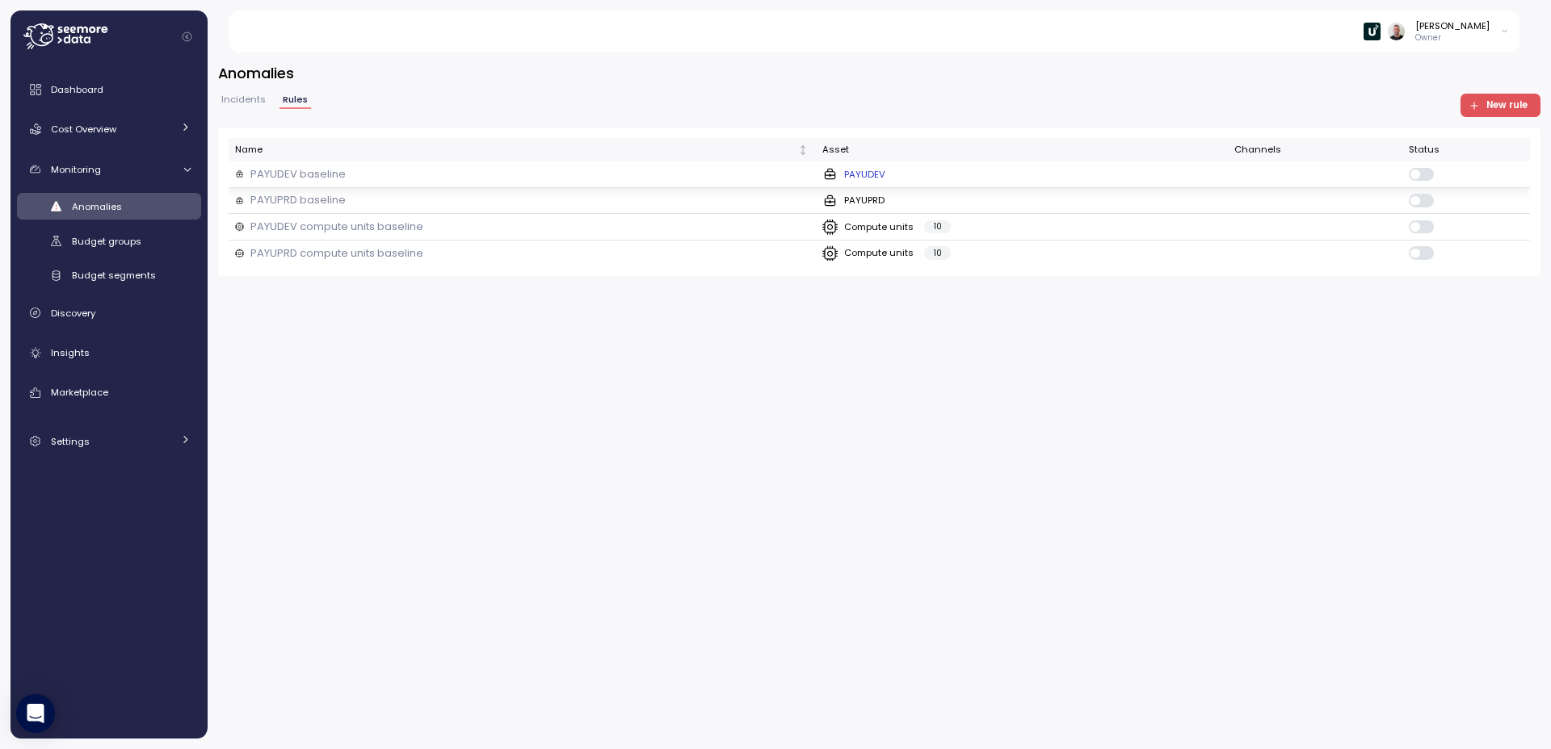
click at [1324, 180] on td at bounding box center [1315, 175] width 174 height 27
click at [1173, 196] on div "PAYUPRD" at bounding box center [1021, 201] width 399 height 16
click at [1119, 228] on div "Compute units 10" at bounding box center [1021, 227] width 399 height 16
click at [1106, 268] on div "Name Asset Channels Status PAYUDEV baseline PAYUDEV PAYUPRD baseline PAYUPRD PA…" at bounding box center [879, 202] width 1322 height 149
click at [1108, 259] on div "Compute units 10" at bounding box center [1021, 254] width 399 height 16
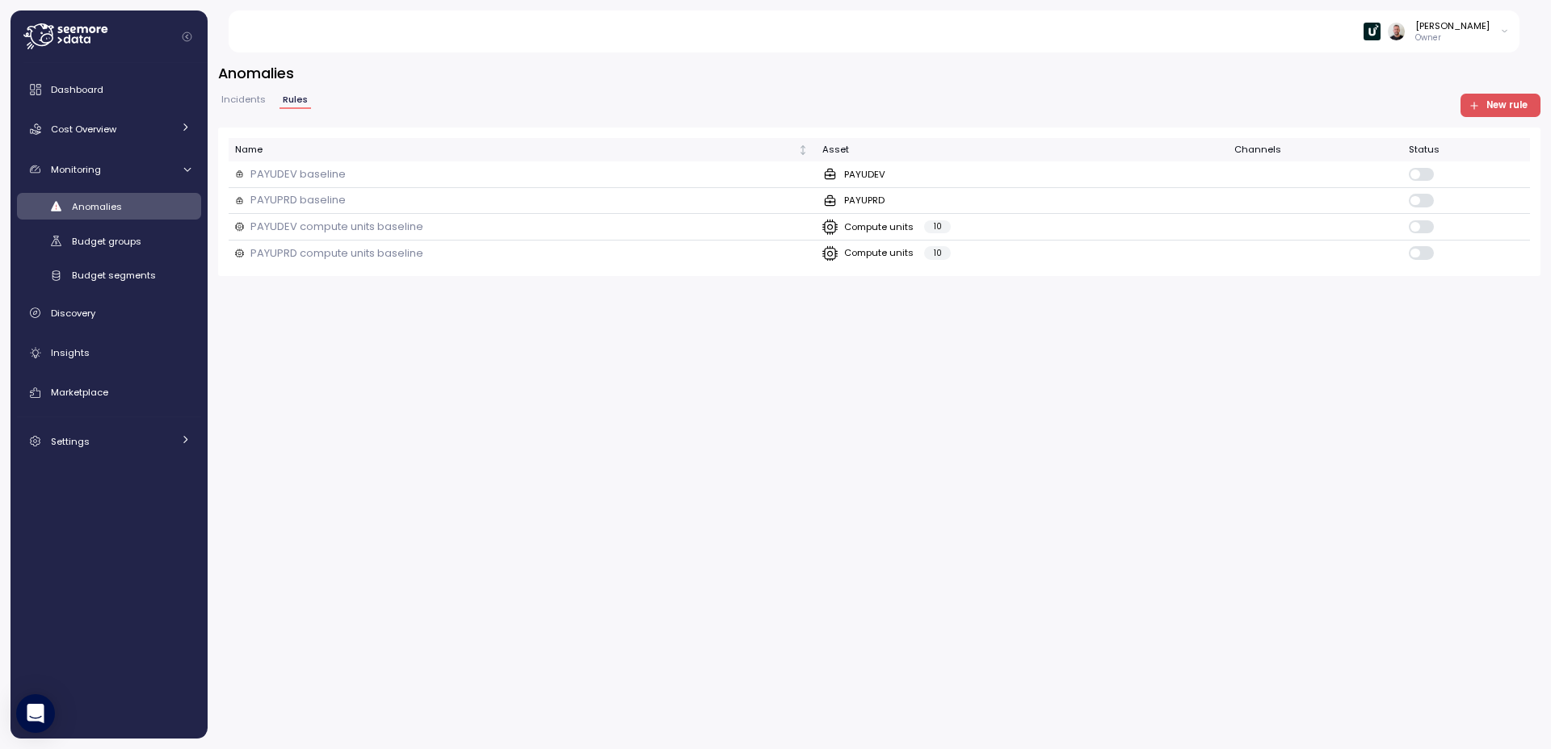
click at [226, 99] on span "Incidents" at bounding box center [243, 99] width 44 height 9
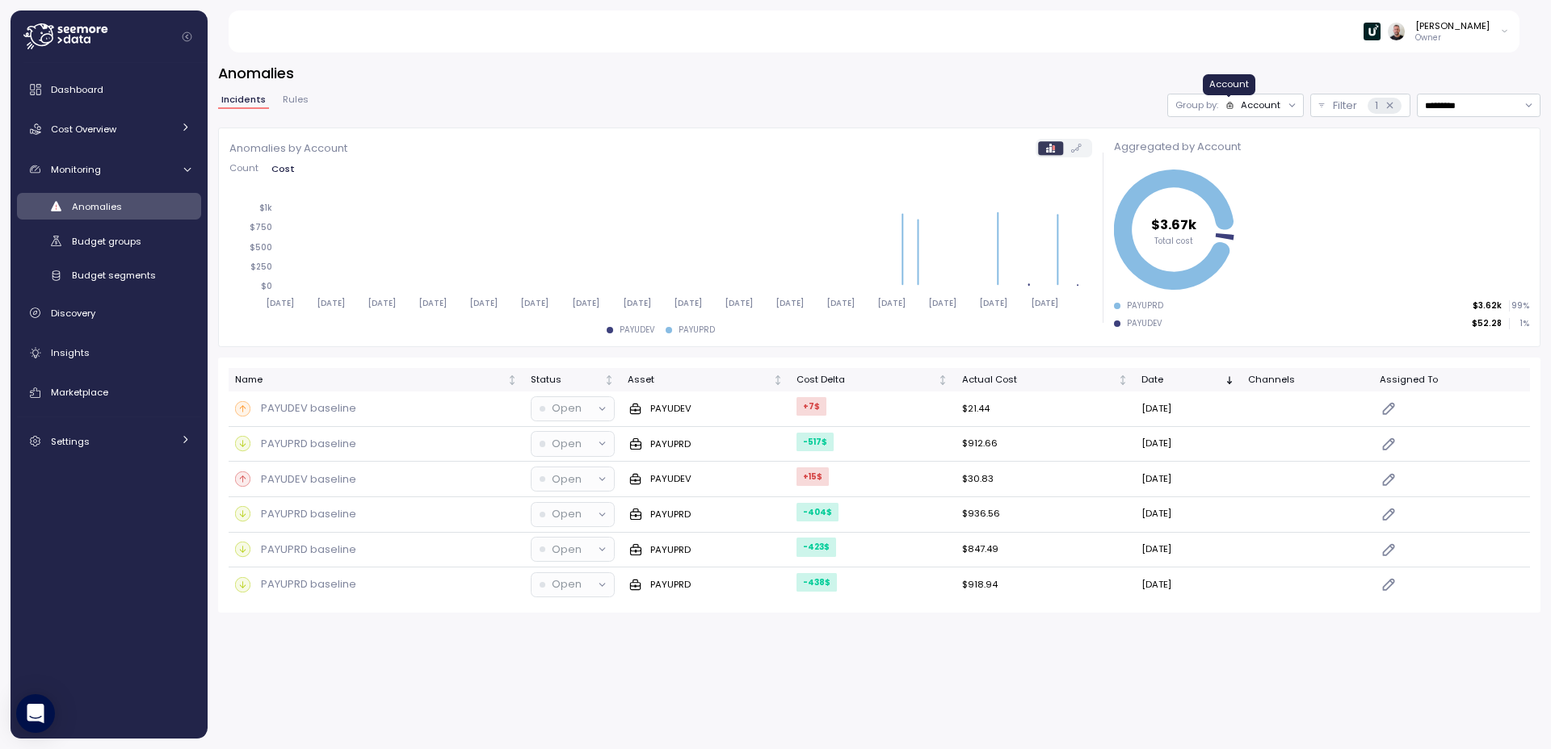
click at [1232, 107] on icon at bounding box center [1229, 105] width 9 height 9
click at [1240, 166] on p "Compute unit" at bounding box center [1249, 168] width 64 height 13
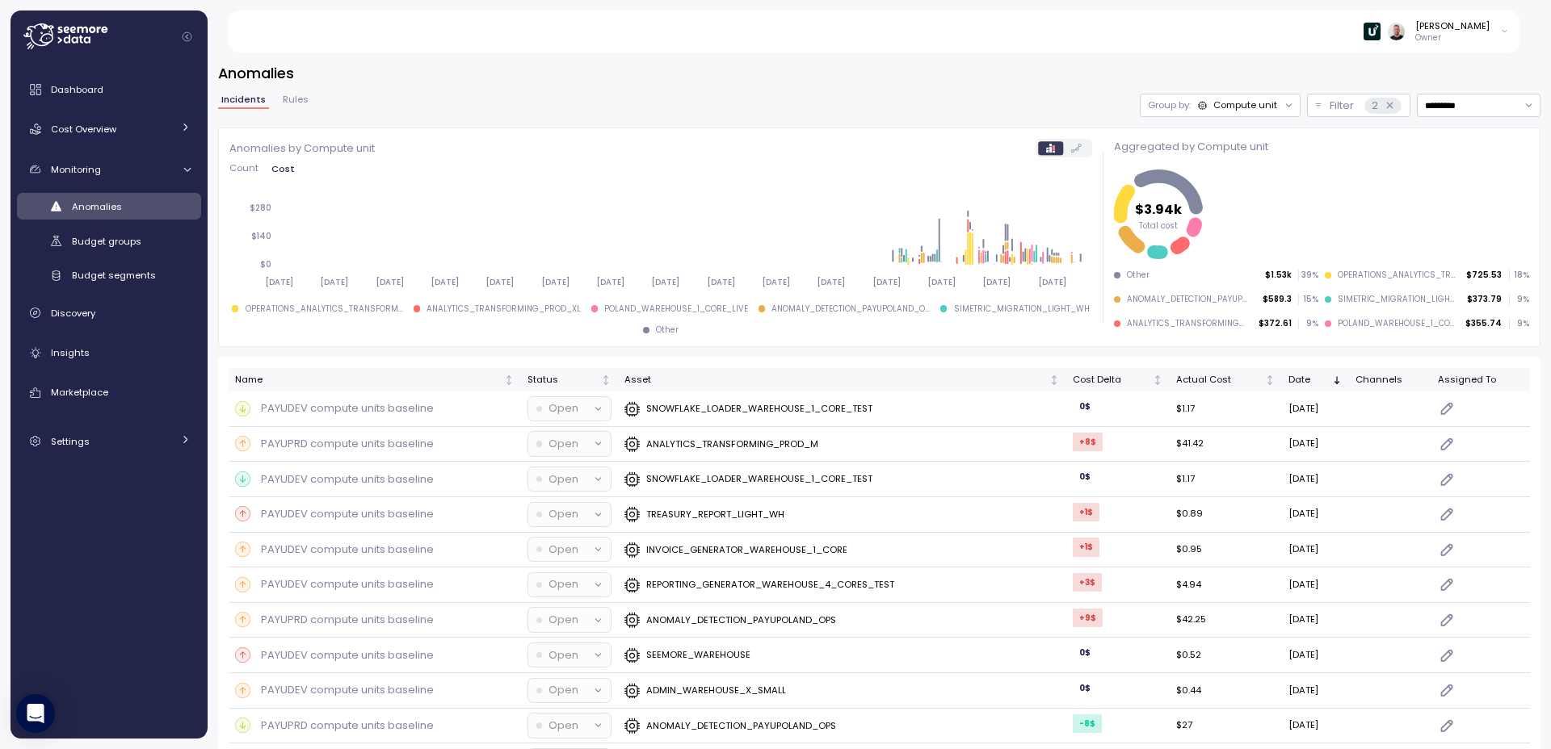
click at [296, 100] on span "Rules" at bounding box center [296, 99] width 26 height 9
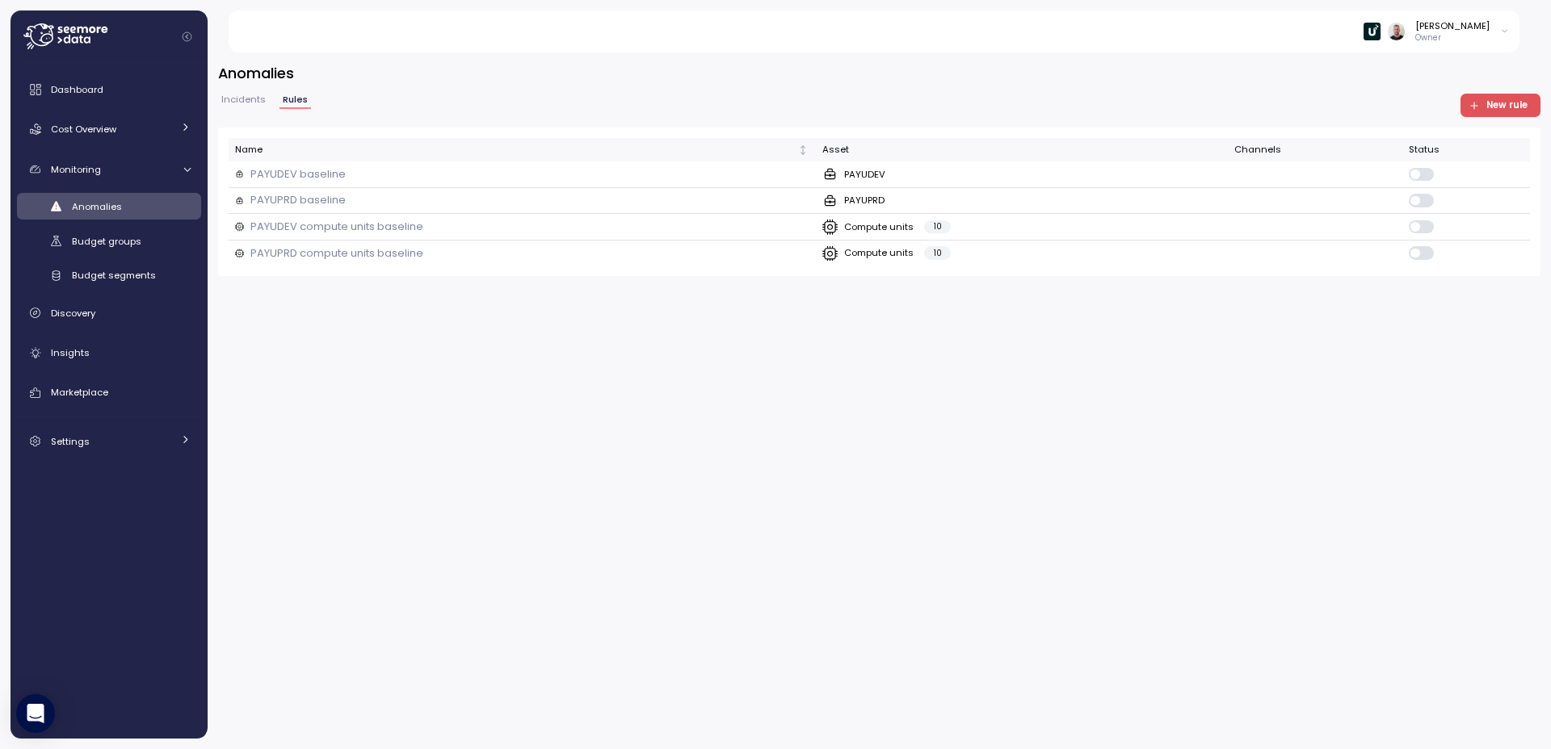
click at [246, 103] on span "Incidents" at bounding box center [243, 99] width 44 height 9
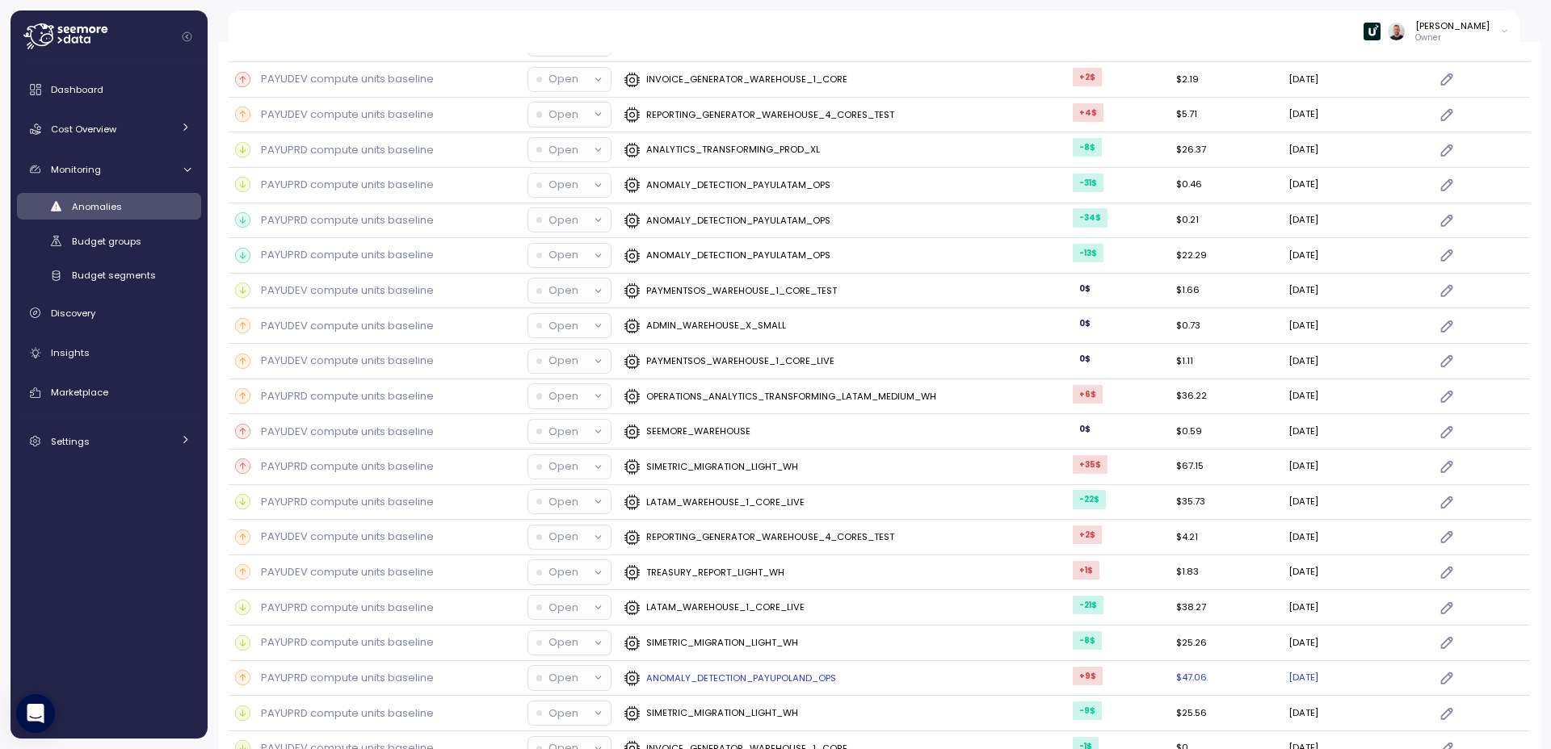
scroll to position [4665, 0]
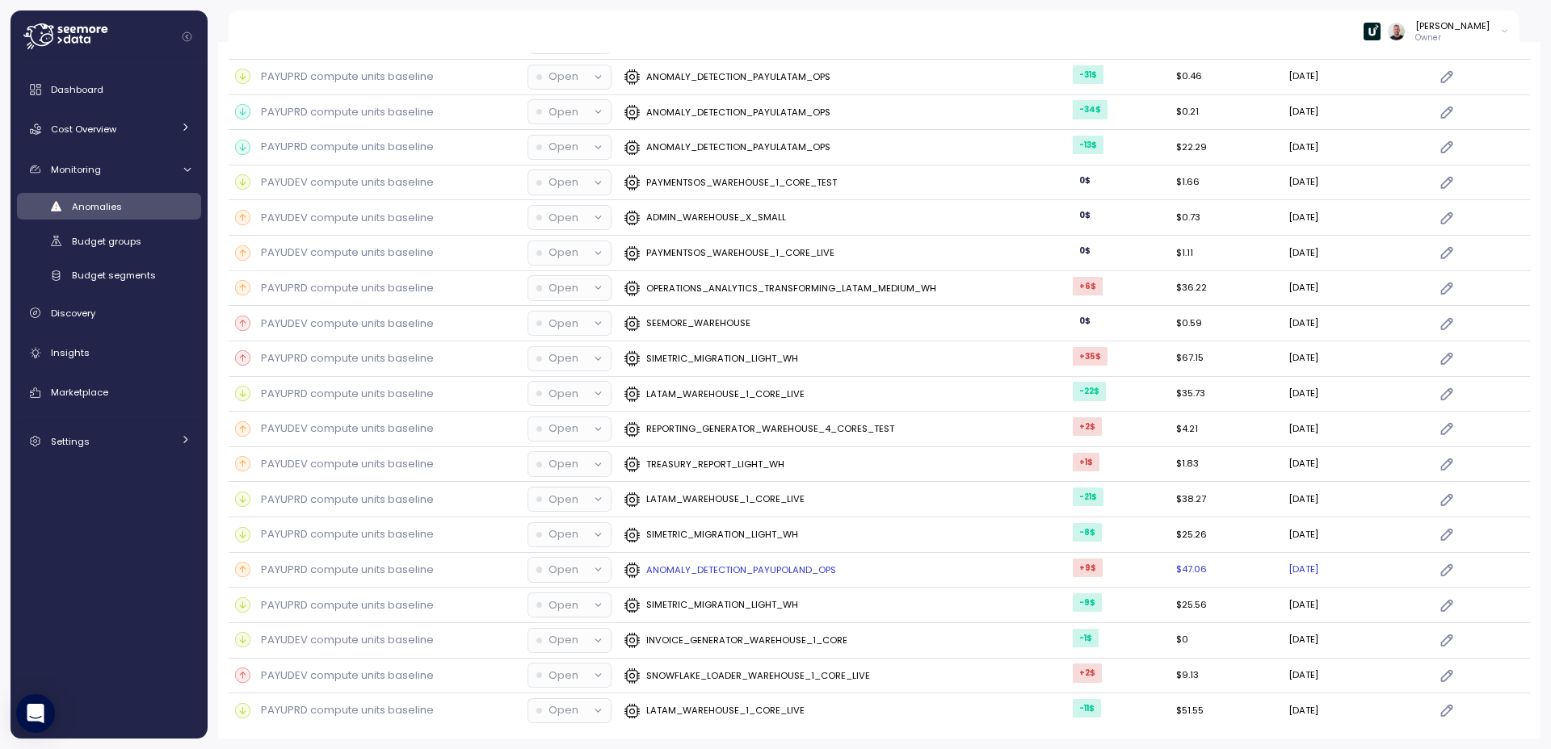
click at [593, 570] on icon at bounding box center [598, 570] width 10 height 10
click at [548, 572] on p "Open" at bounding box center [563, 570] width 30 height 16
click at [551, 573] on p "Open" at bounding box center [563, 570] width 30 height 16
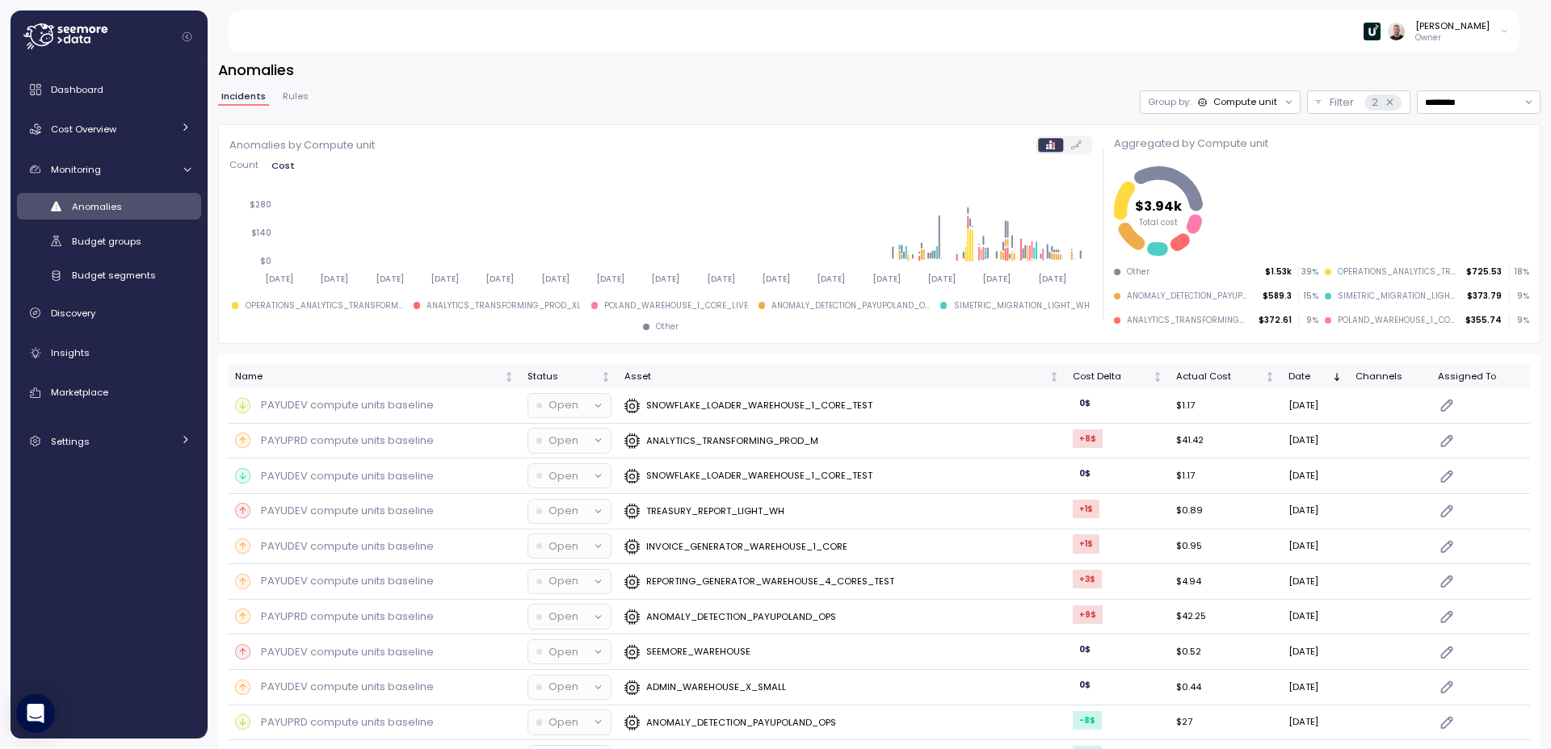
scroll to position [0, 0]
click at [293, 103] on span "Rules" at bounding box center [296, 99] width 26 height 9
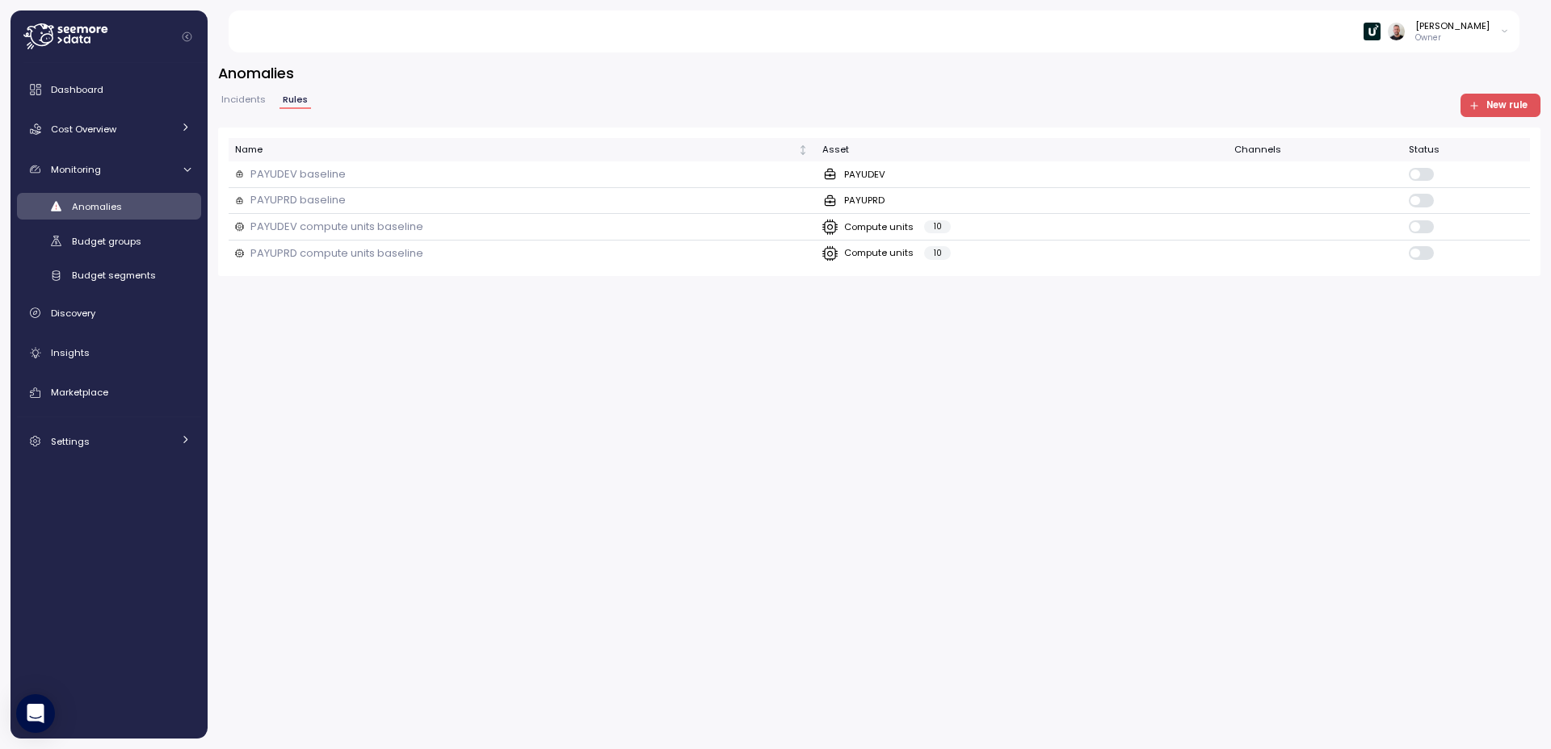
click at [183, 41] on icon "Collapse navigation" at bounding box center [187, 36] width 10 height 10
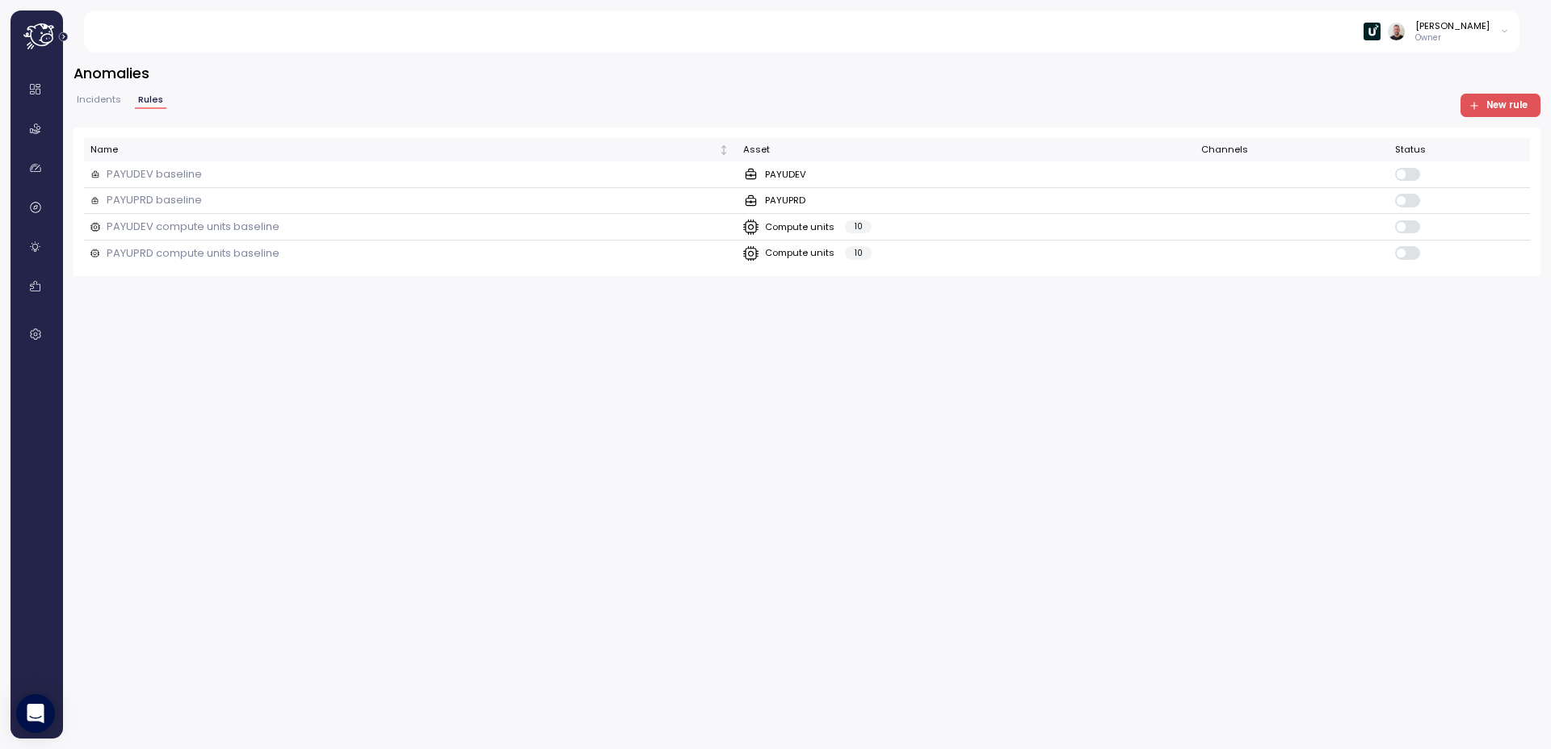
click at [65, 38] on icon "Expand navigation" at bounding box center [63, 36] width 9 height 9
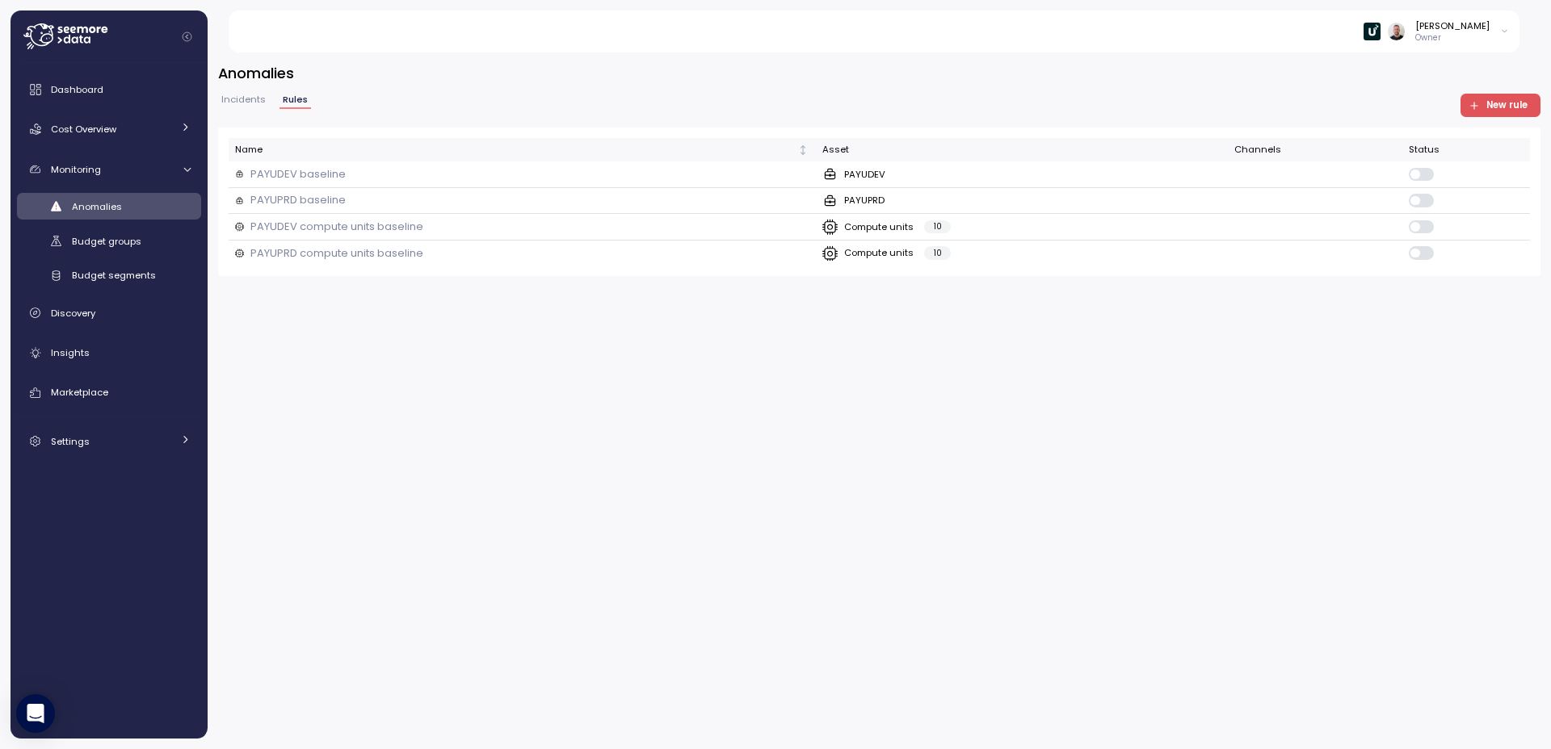
click at [55, 41] on icon at bounding box center [65, 36] width 84 height 26
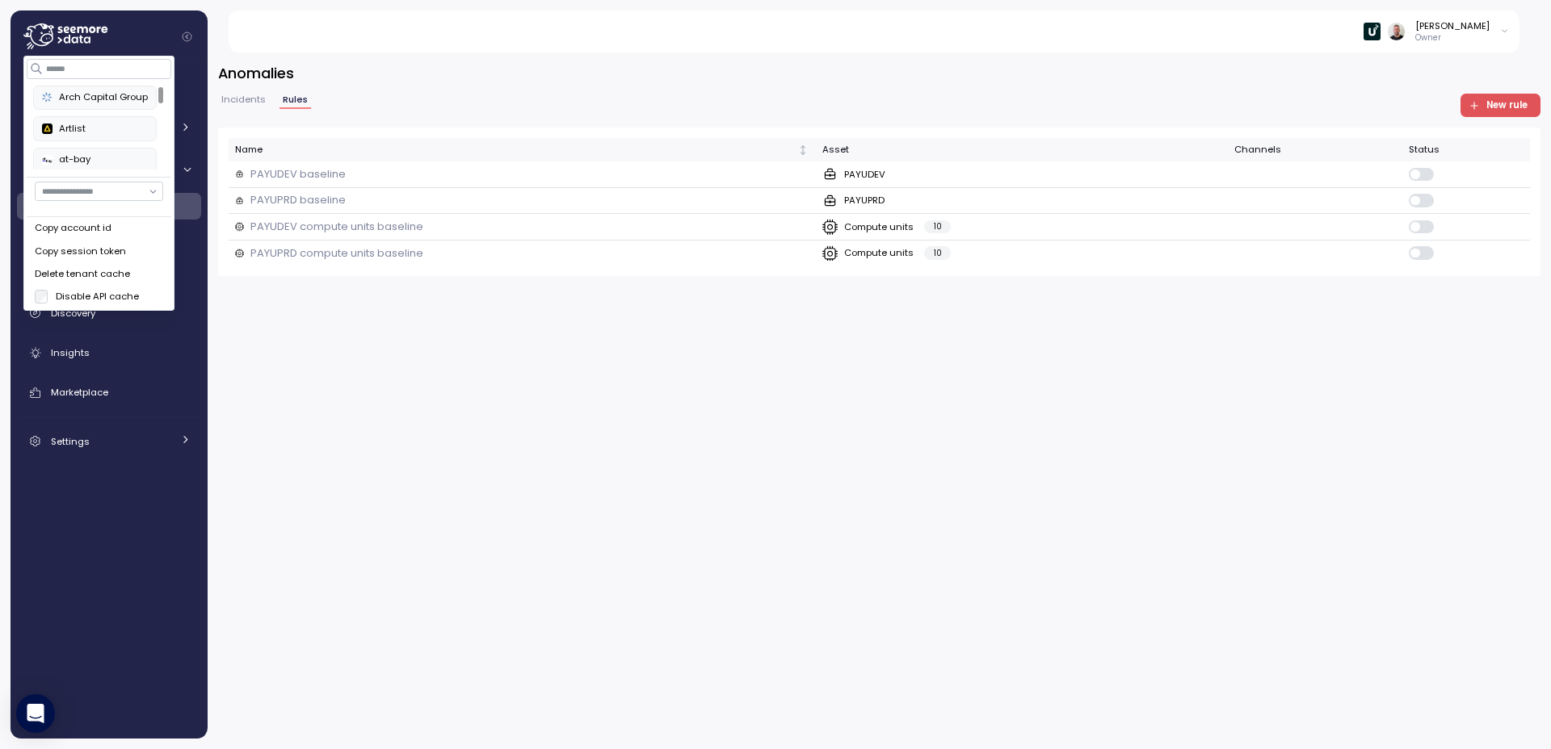
click at [103, 99] on div "Arch Capital Group" at bounding box center [95, 97] width 106 height 15
click at [115, 539] on div "Dashboard Cost Overview Compute Workloads Storage Cloud Services Clustering col…" at bounding box center [109, 400] width 184 height 655
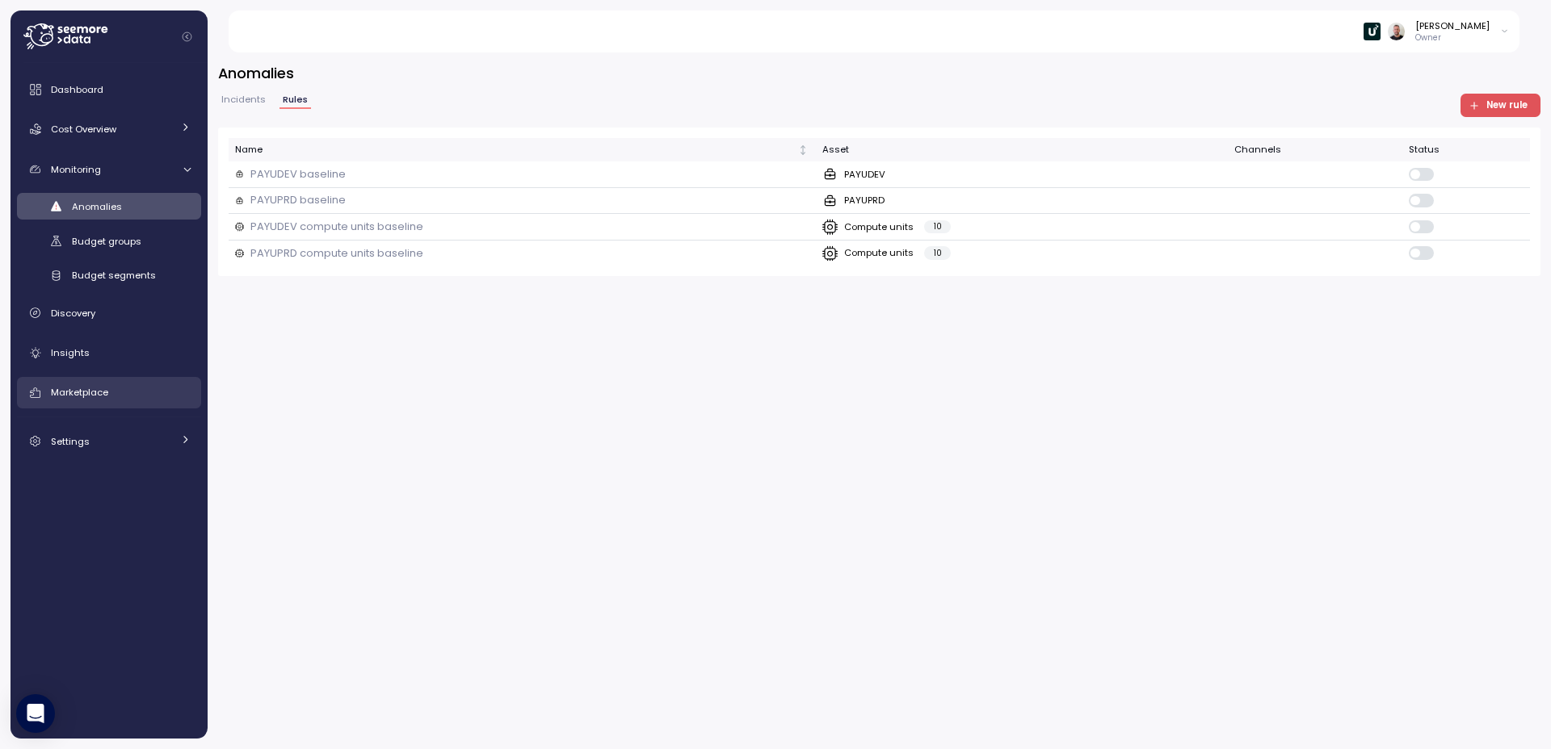
click at [87, 394] on span "Marketplace" at bounding box center [79, 392] width 57 height 13
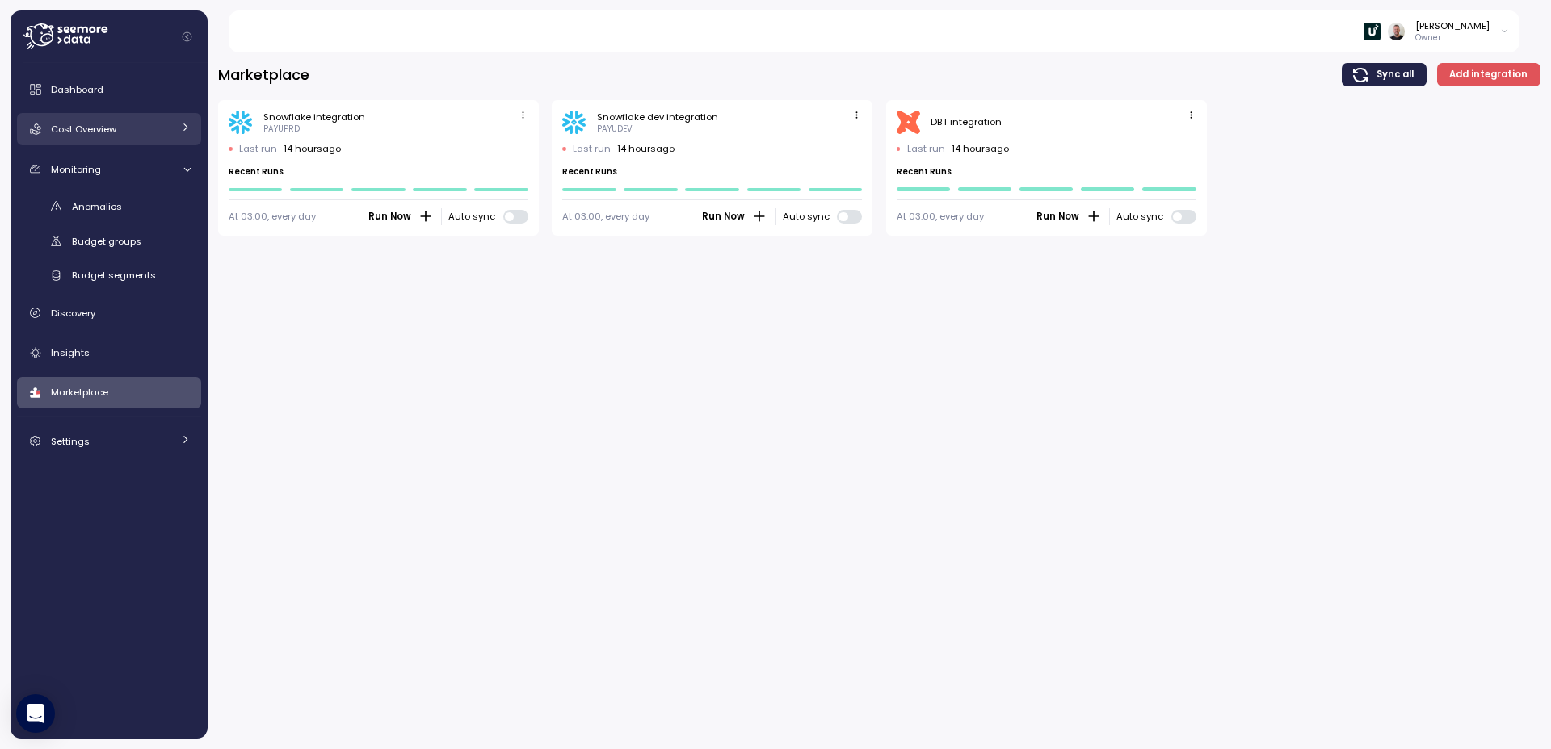
click at [92, 130] on span "Cost Overview" at bounding box center [83, 129] width 65 height 13
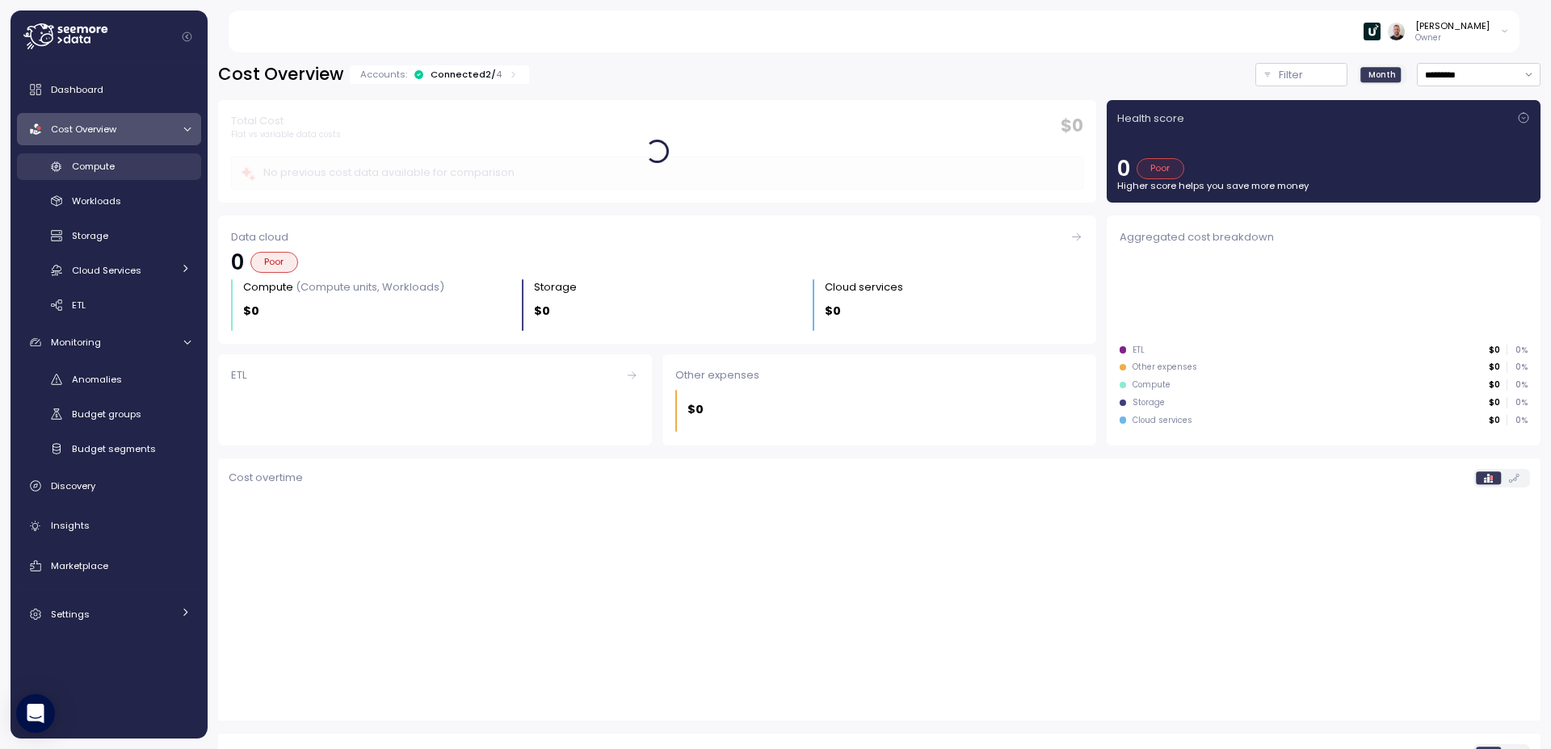
click at [99, 177] on link "Compute" at bounding box center [109, 166] width 184 height 27
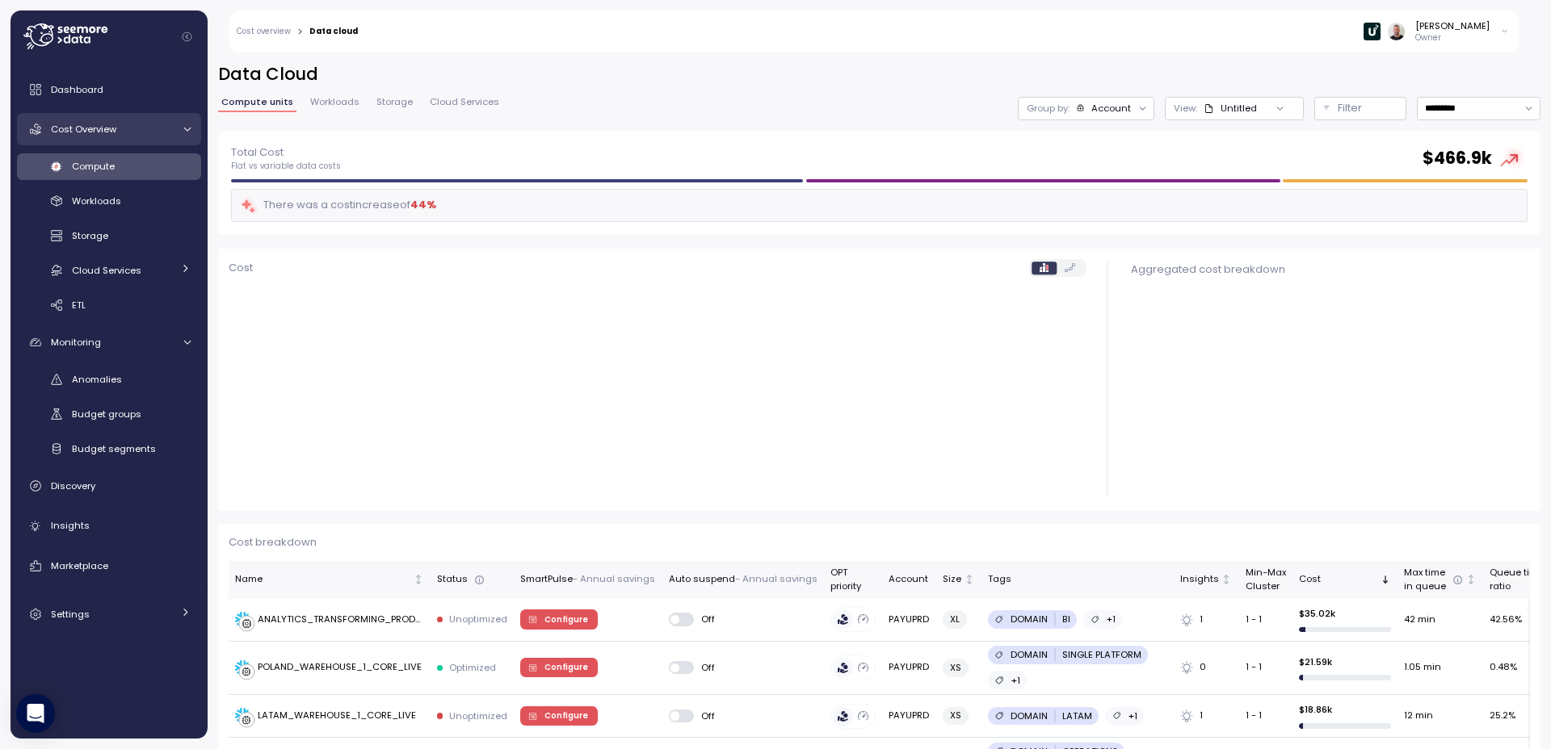
click at [91, 134] on span "Cost Overview" at bounding box center [83, 129] width 65 height 13
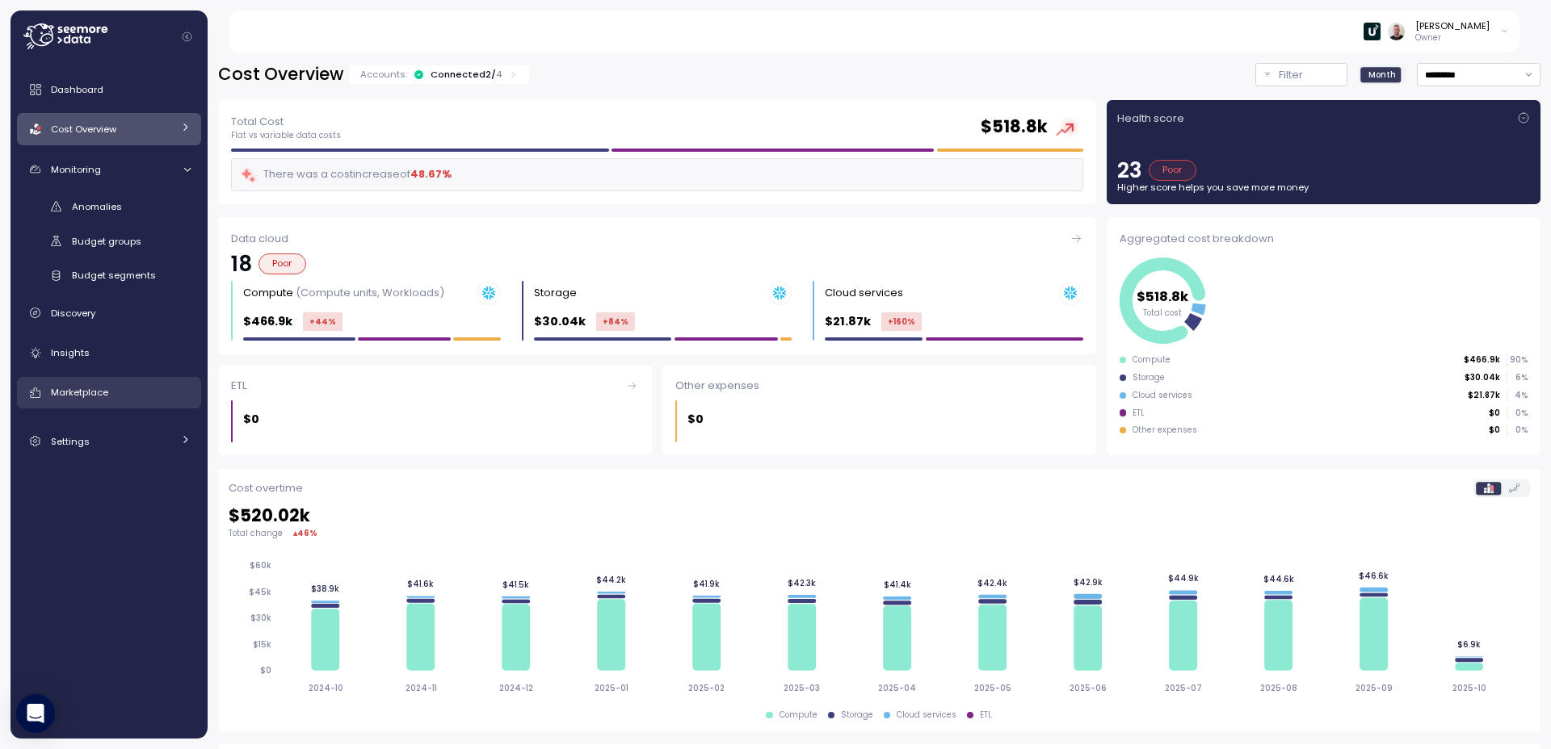
click at [105, 386] on span "Marketplace" at bounding box center [79, 392] width 57 height 13
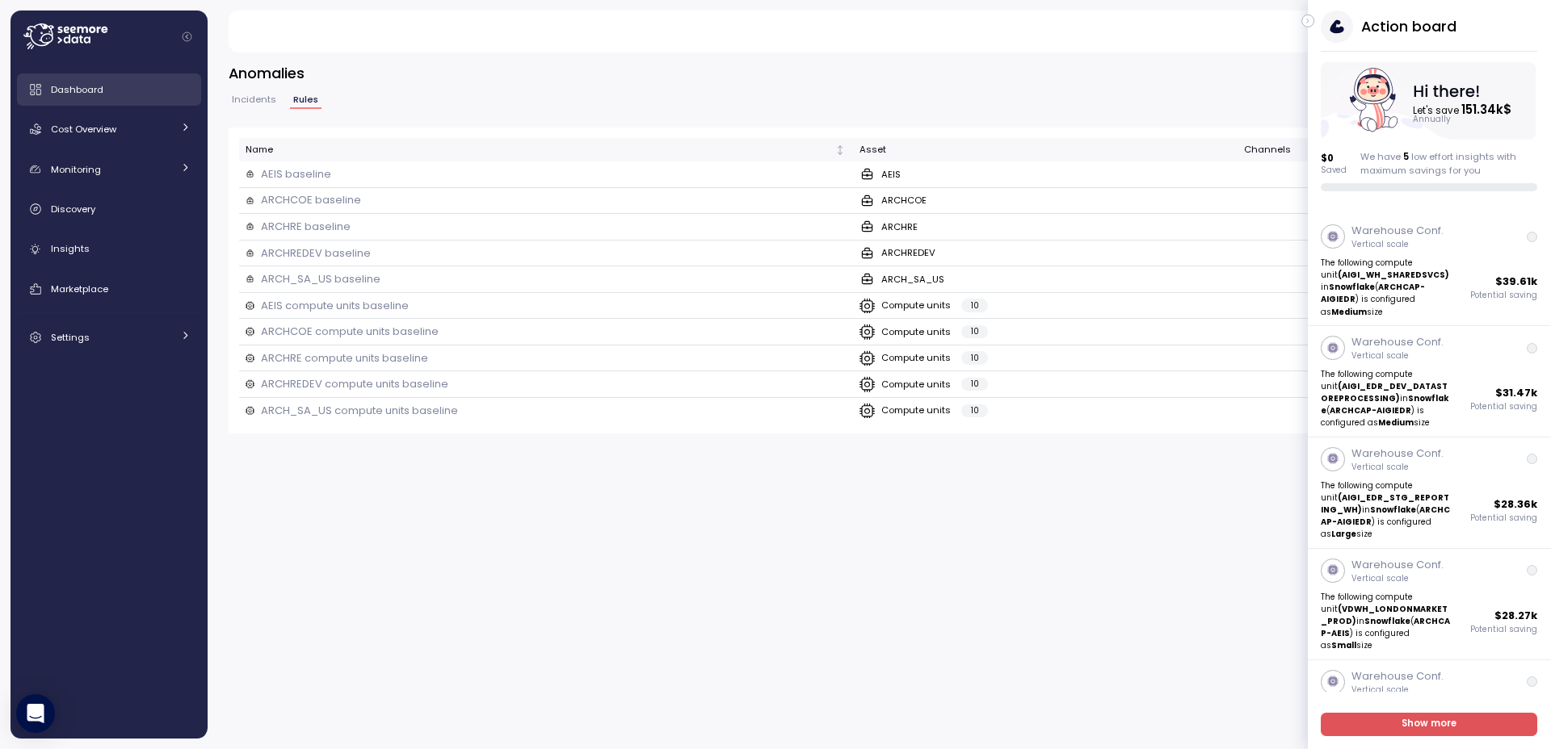
click at [102, 98] on link "Dashboard" at bounding box center [109, 89] width 184 height 32
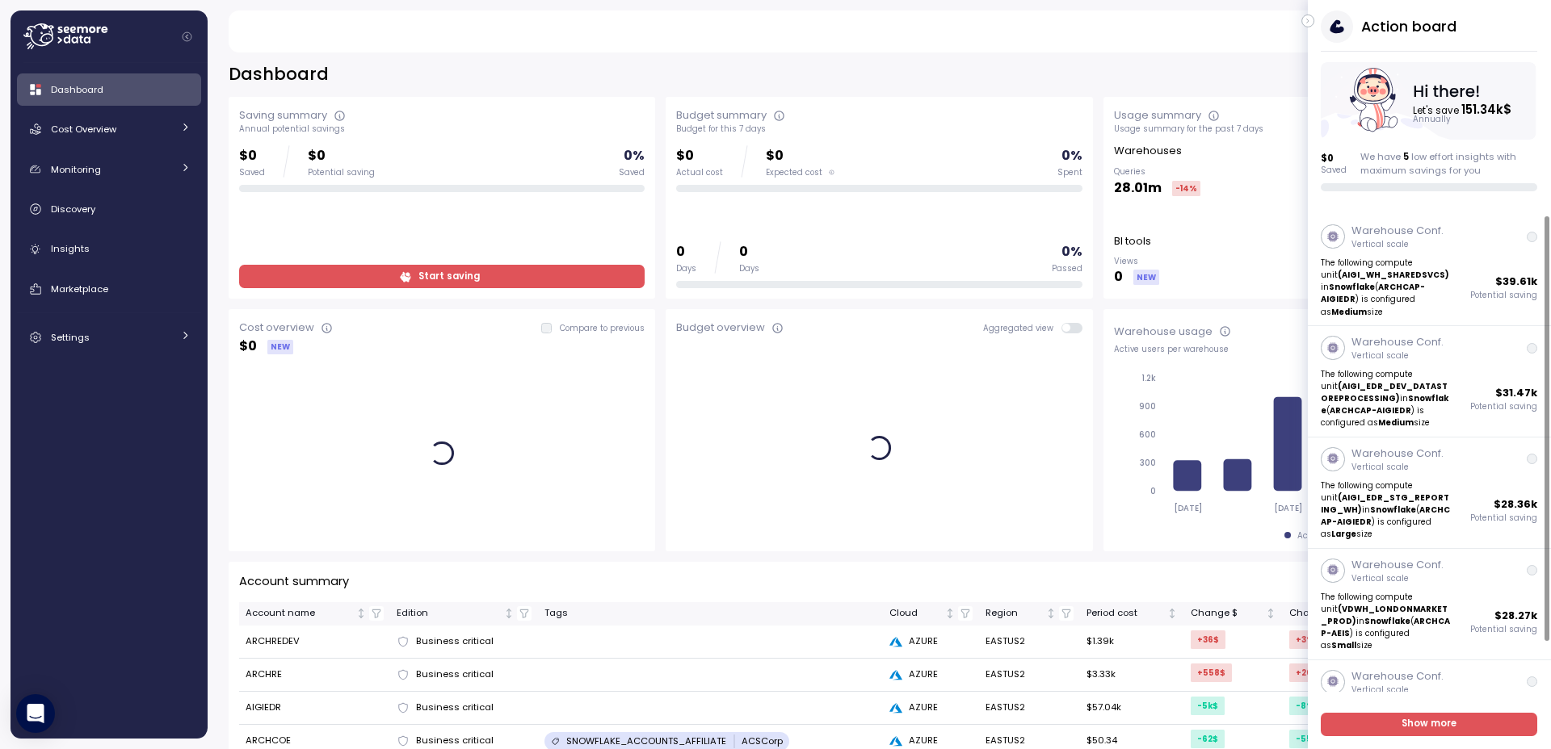
click at [1088, 41] on div "Gilad Shay Owner" at bounding box center [873, 31] width 1252 height 42
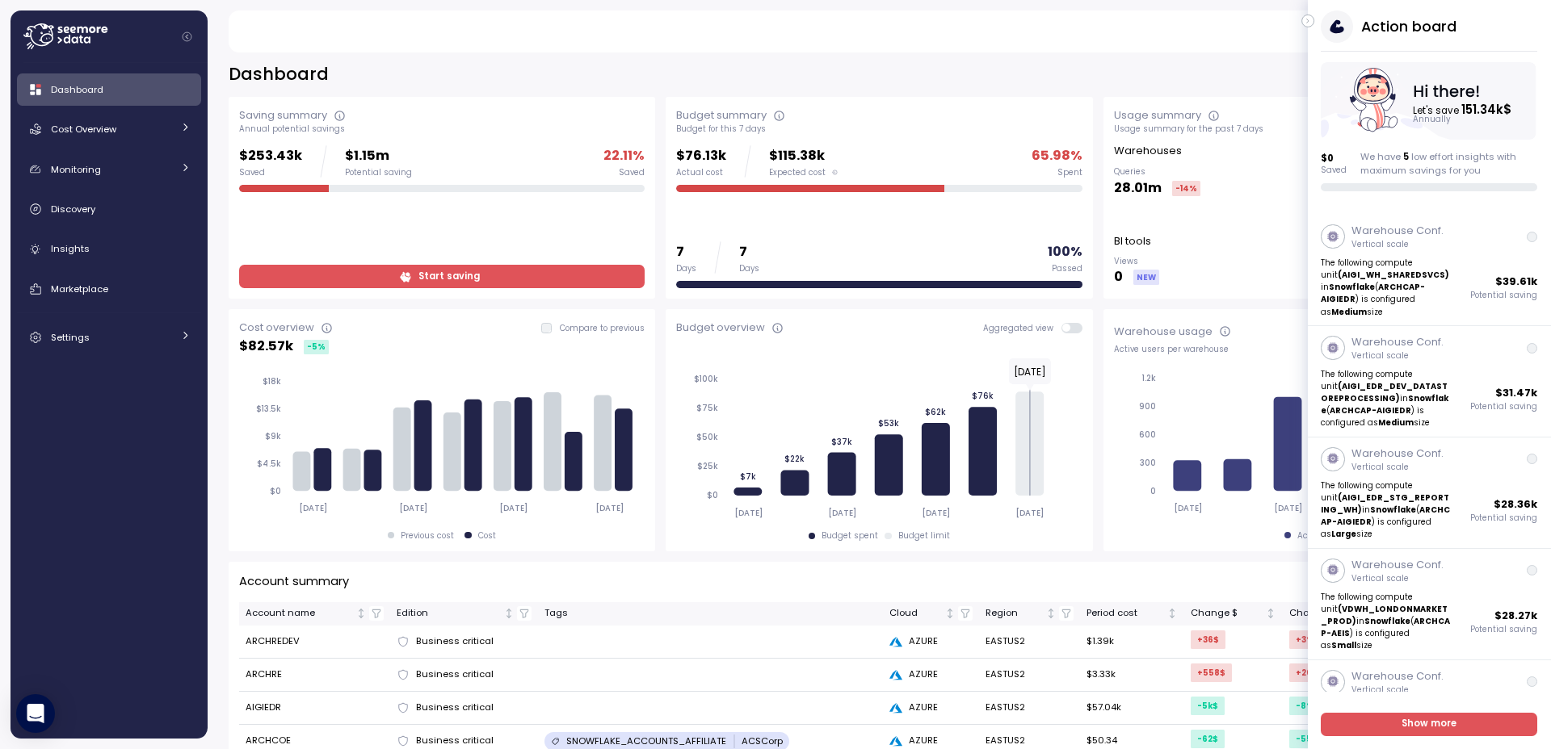
click at [1307, 26] on icon "button" at bounding box center [1307, 20] width 7 height 19
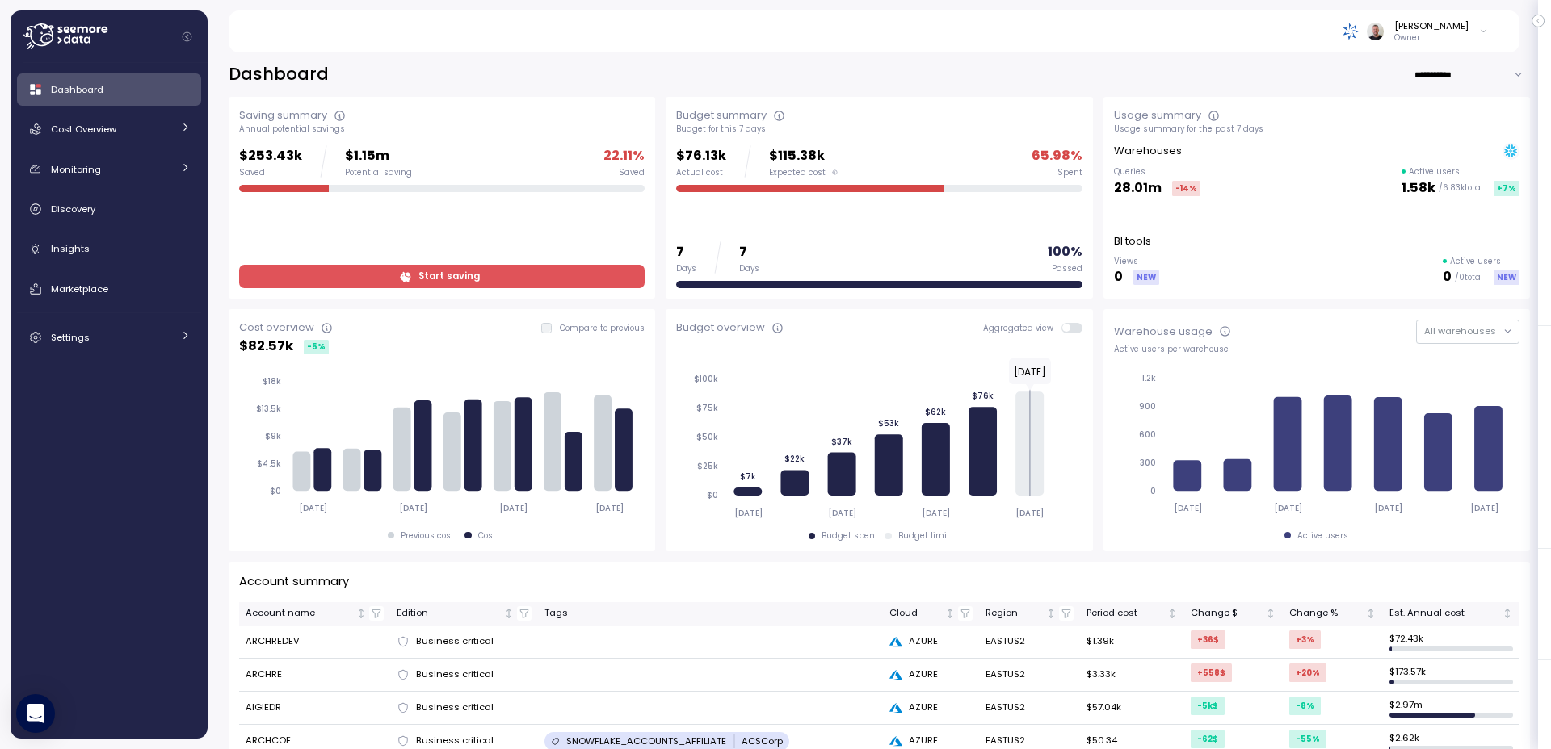
click at [535, 73] on div "**********" at bounding box center [879, 74] width 1301 height 23
click at [1426, 77] on input "**********" at bounding box center [1471, 74] width 116 height 23
click at [1462, 169] on div "Last year" at bounding box center [1450, 170] width 42 height 13
type input "*********"
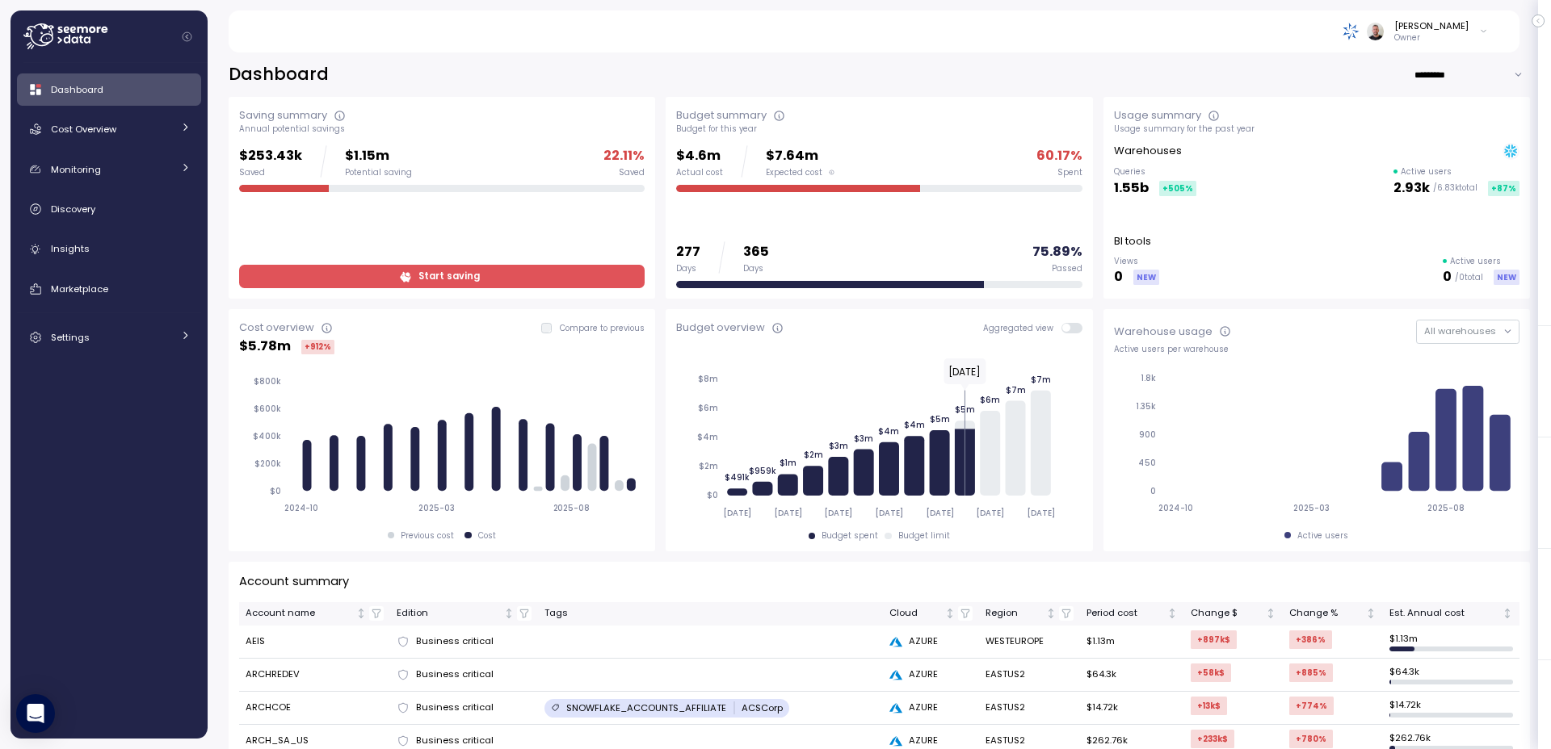
click at [733, 64] on div "Dashboard *********" at bounding box center [879, 74] width 1301 height 23
click at [107, 132] on span "Cost Overview" at bounding box center [83, 129] width 65 height 13
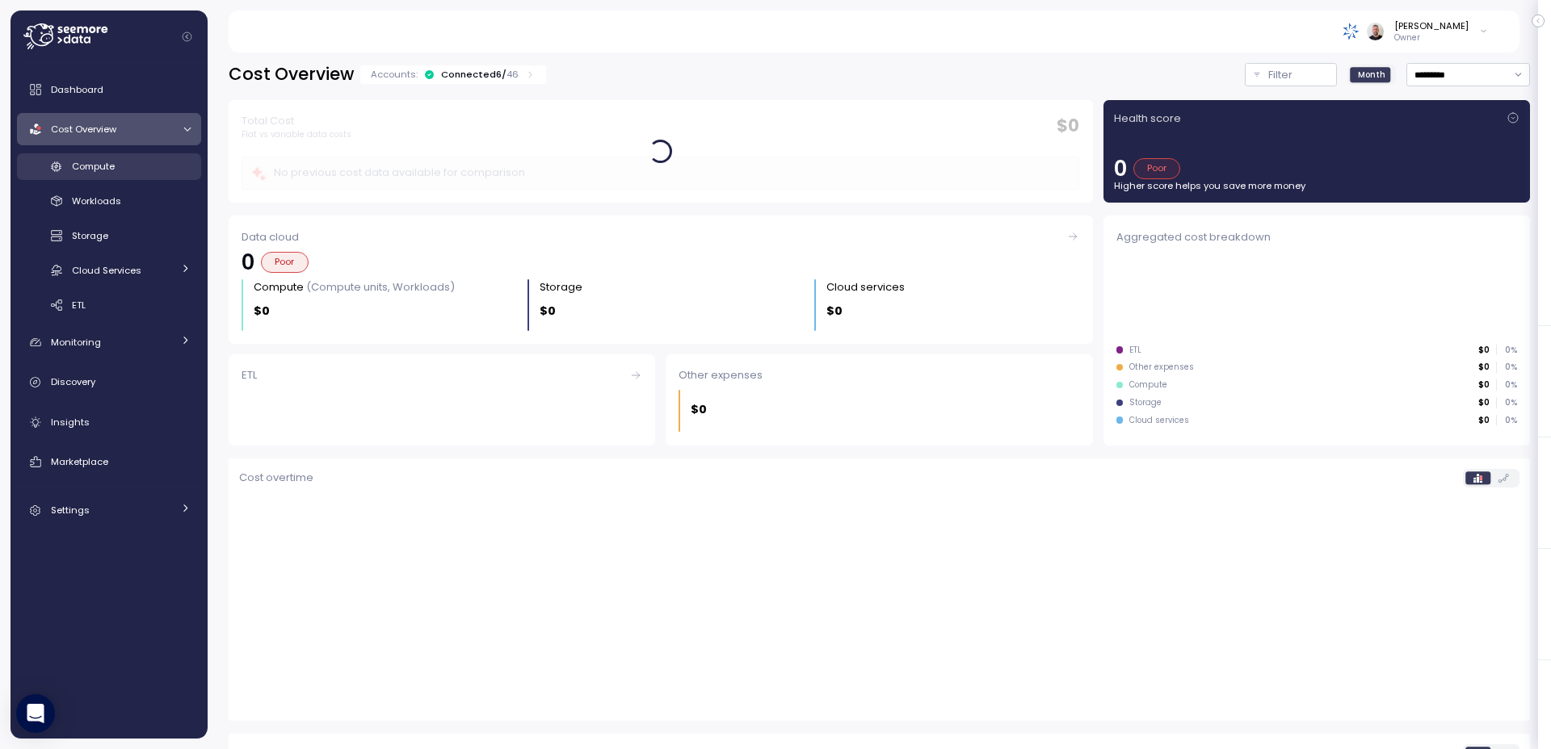
click at [103, 178] on link "Compute" at bounding box center [109, 166] width 184 height 27
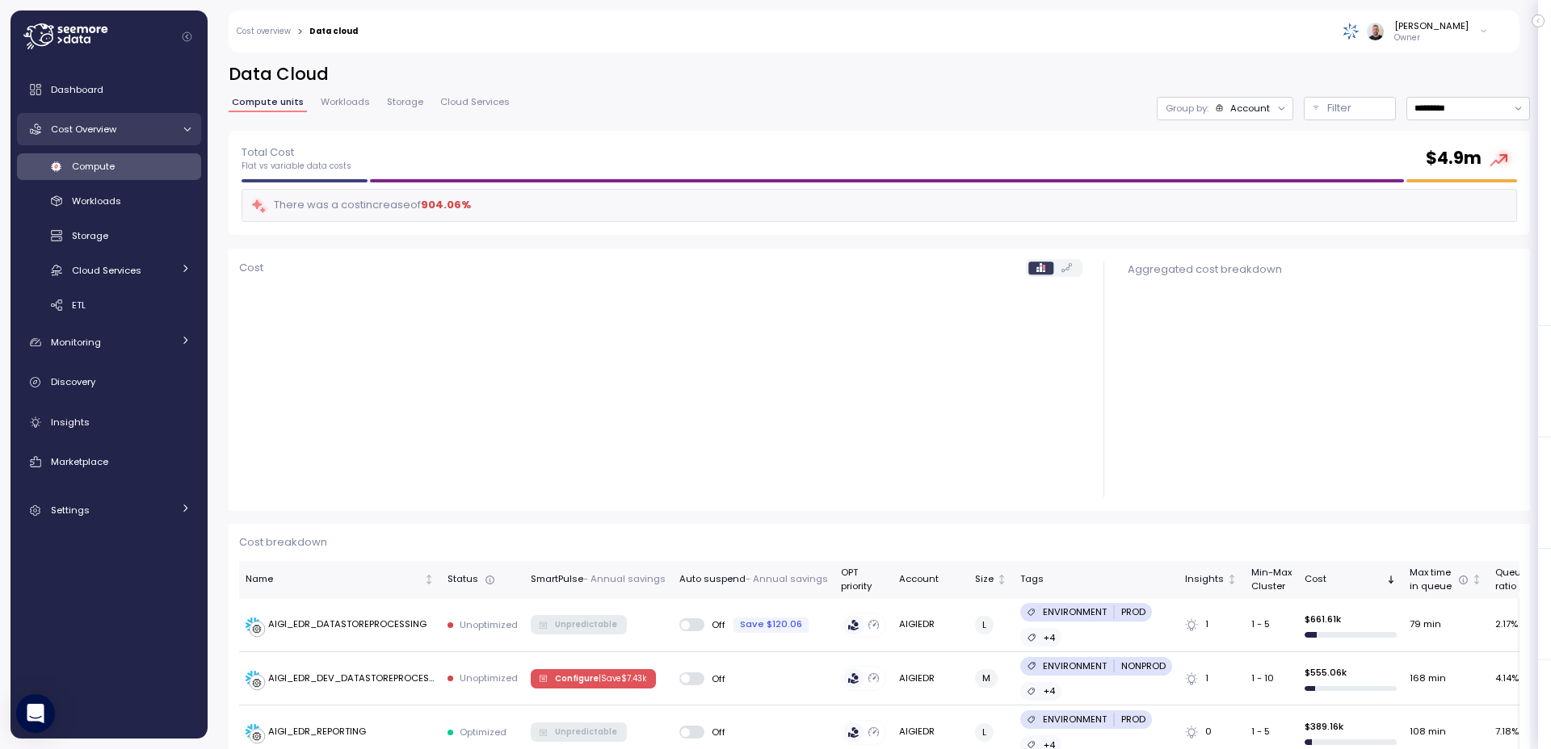
click at [97, 136] on div "Cost Overview" at bounding box center [111, 129] width 121 height 16
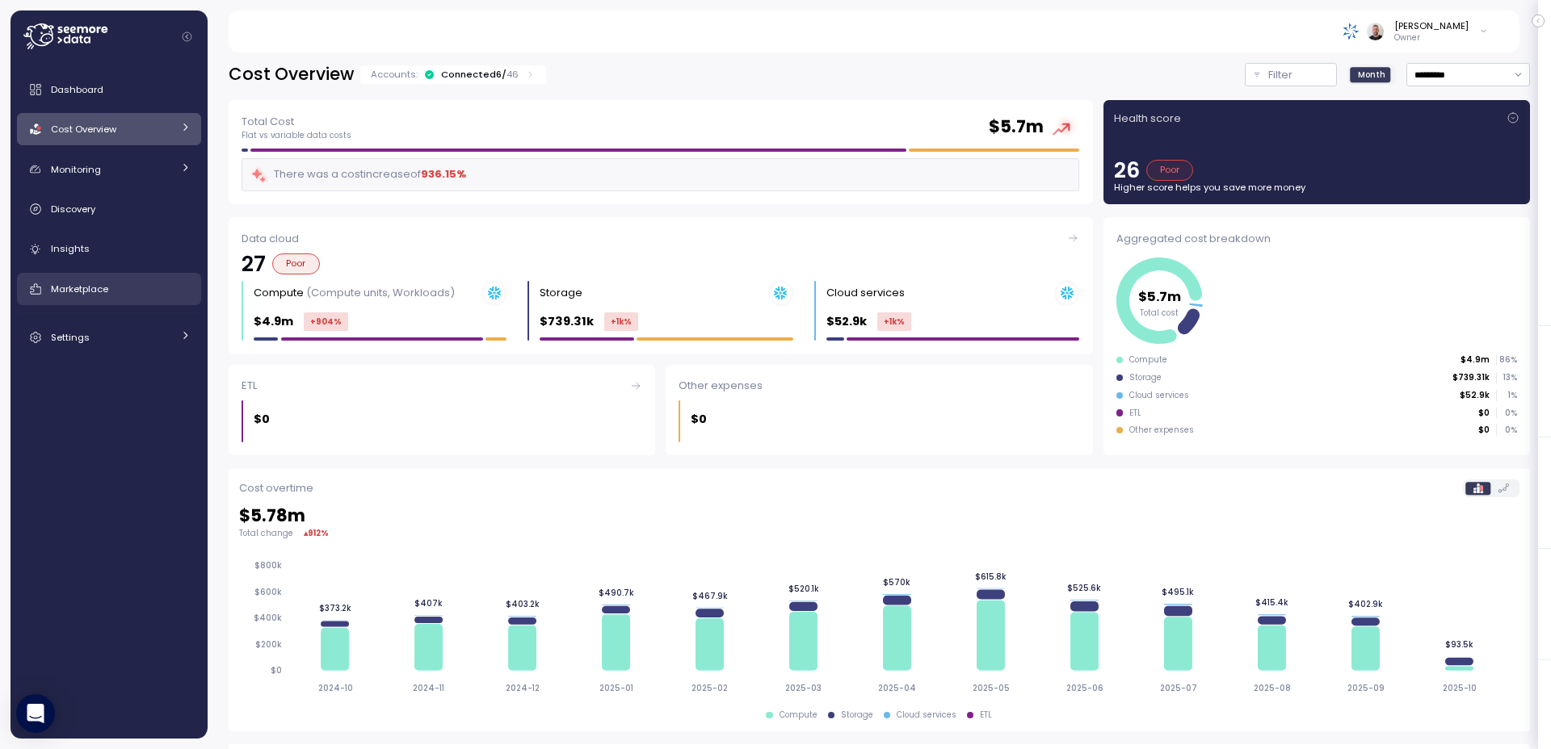
click at [97, 288] on span "Marketplace" at bounding box center [79, 289] width 57 height 13
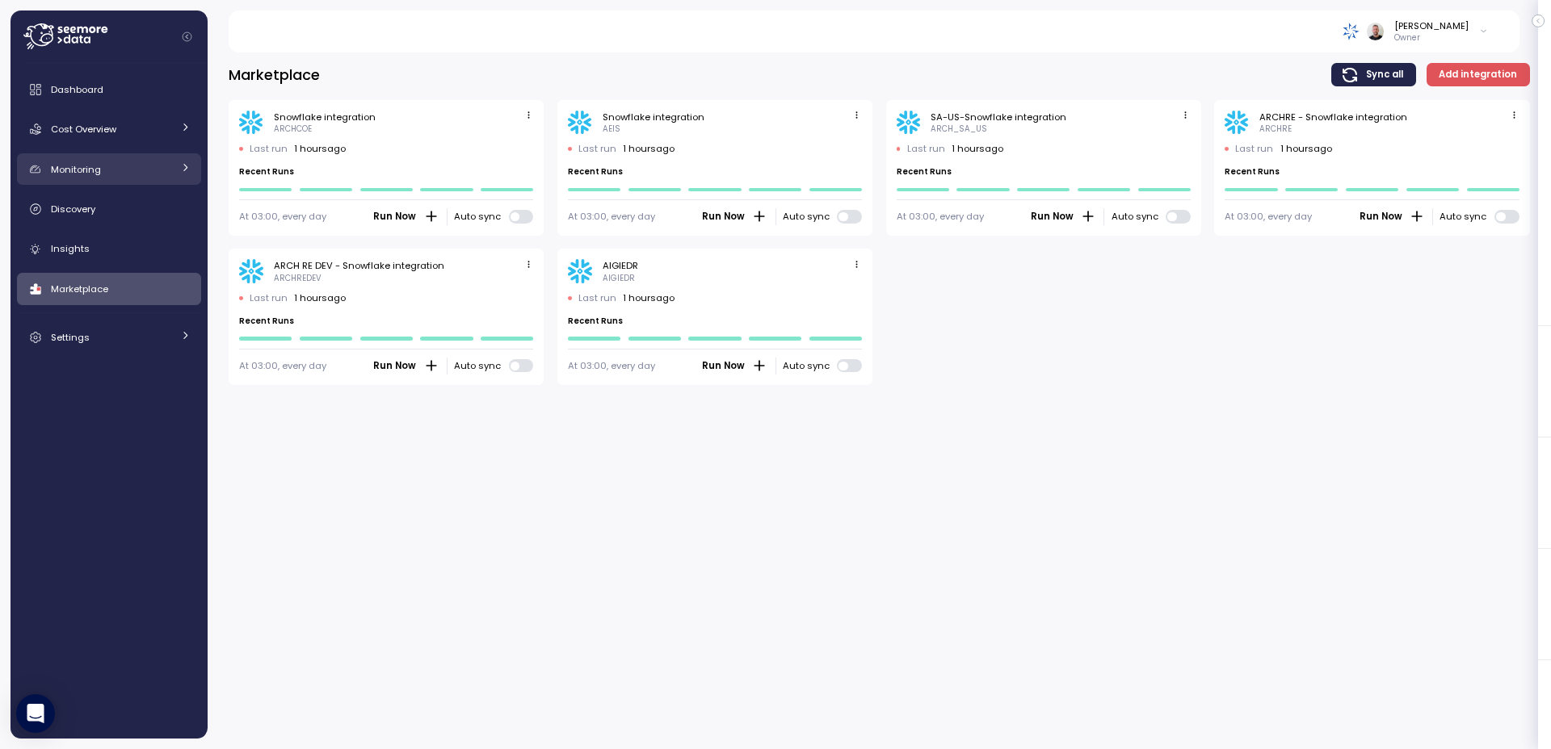
click at [73, 174] on span "Monitoring" at bounding box center [76, 169] width 50 height 13
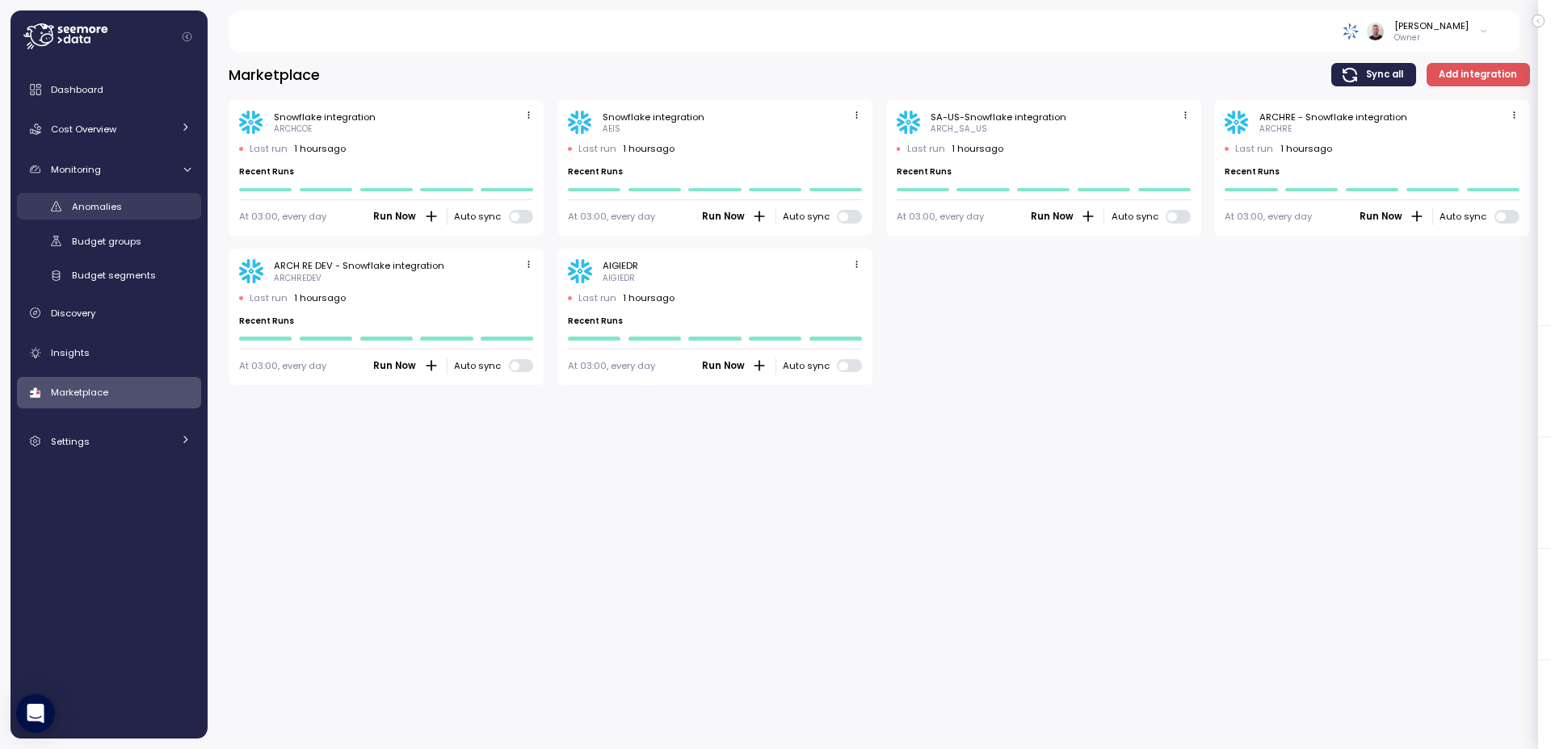
click at [105, 207] on span "Anomalies" at bounding box center [97, 206] width 50 height 13
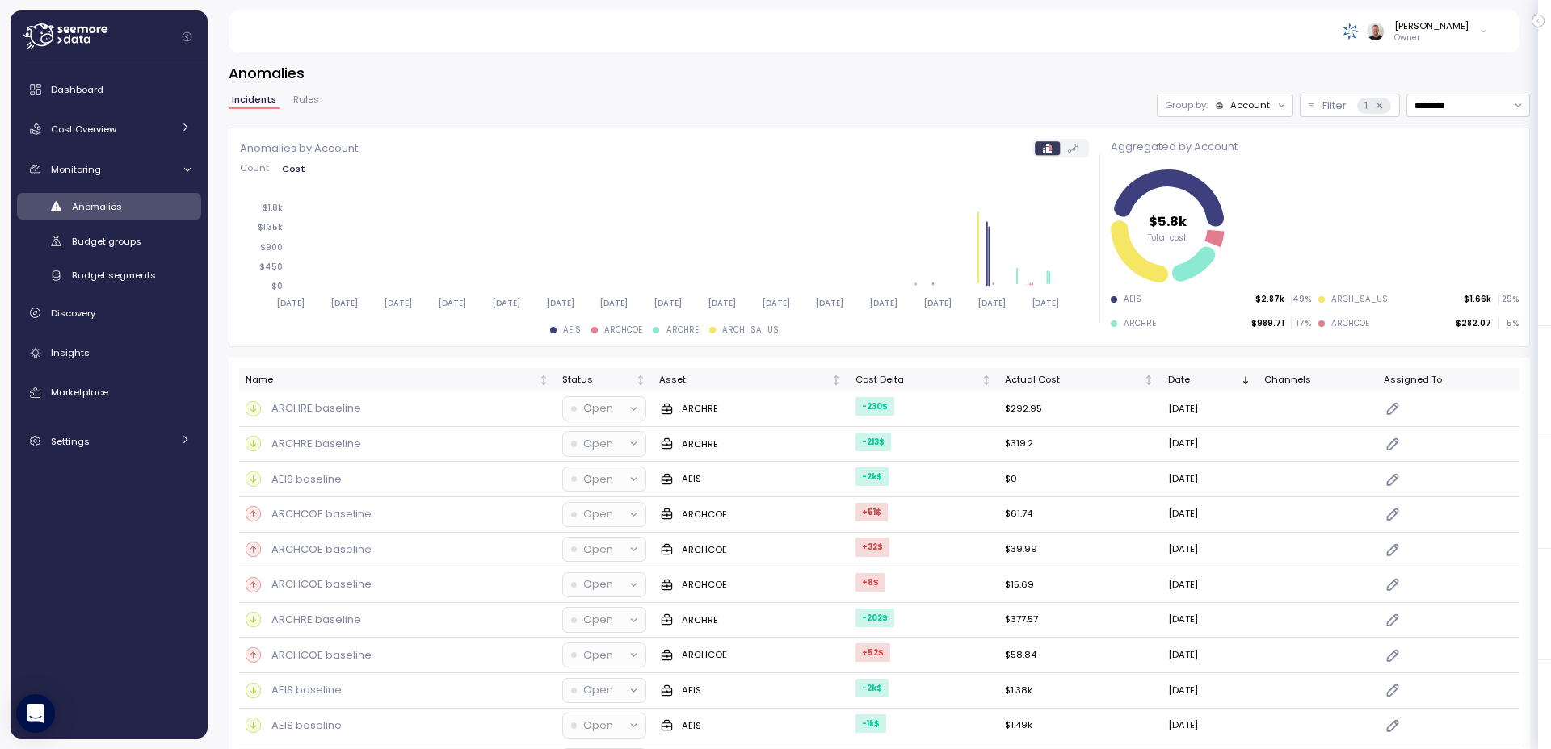
click at [281, 104] on div "Incidents Rules" at bounding box center [276, 105] width 94 height 21
click at [303, 102] on span "Rules" at bounding box center [306, 99] width 26 height 9
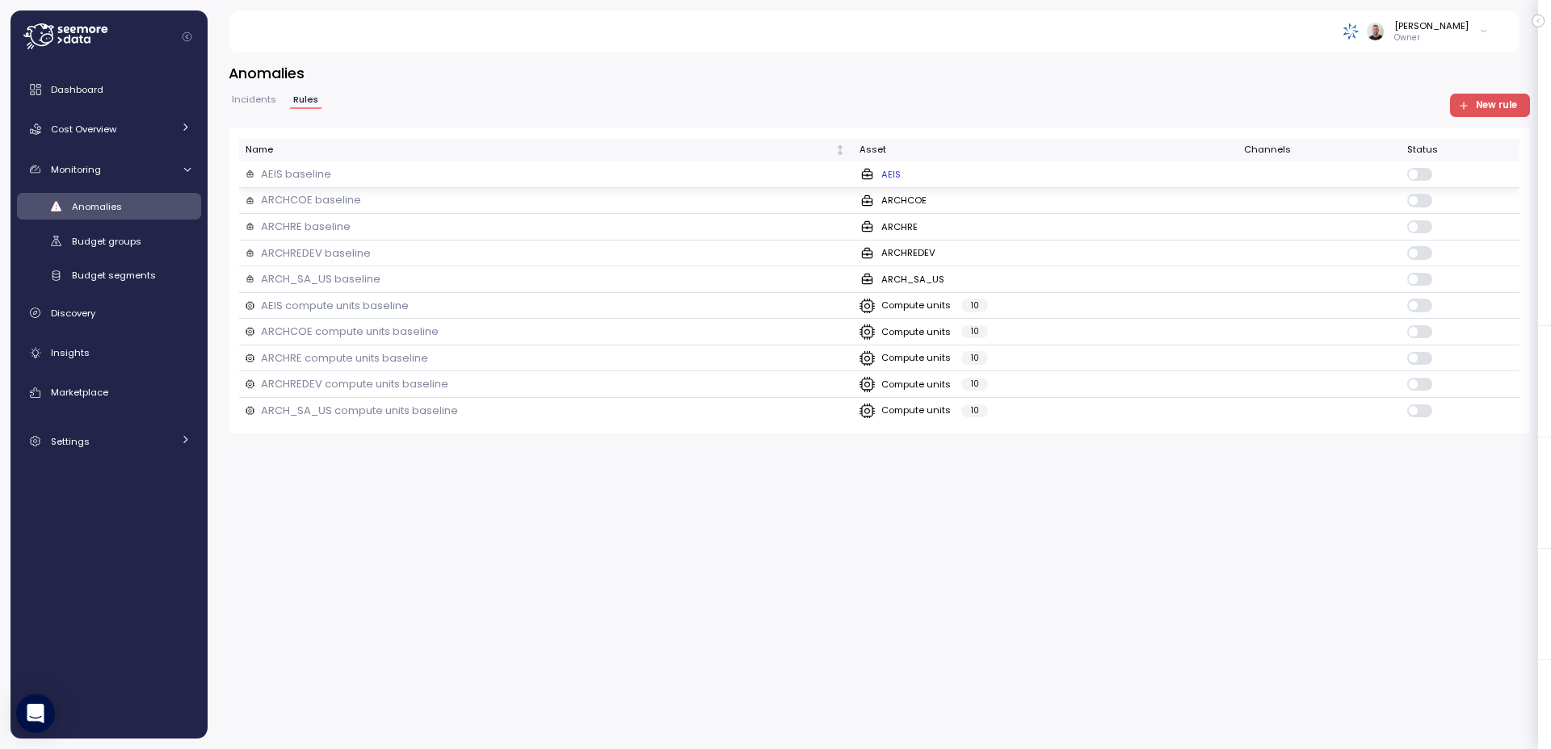
click at [705, 182] on div "AEIS baseline" at bounding box center [546, 174] width 601 height 16
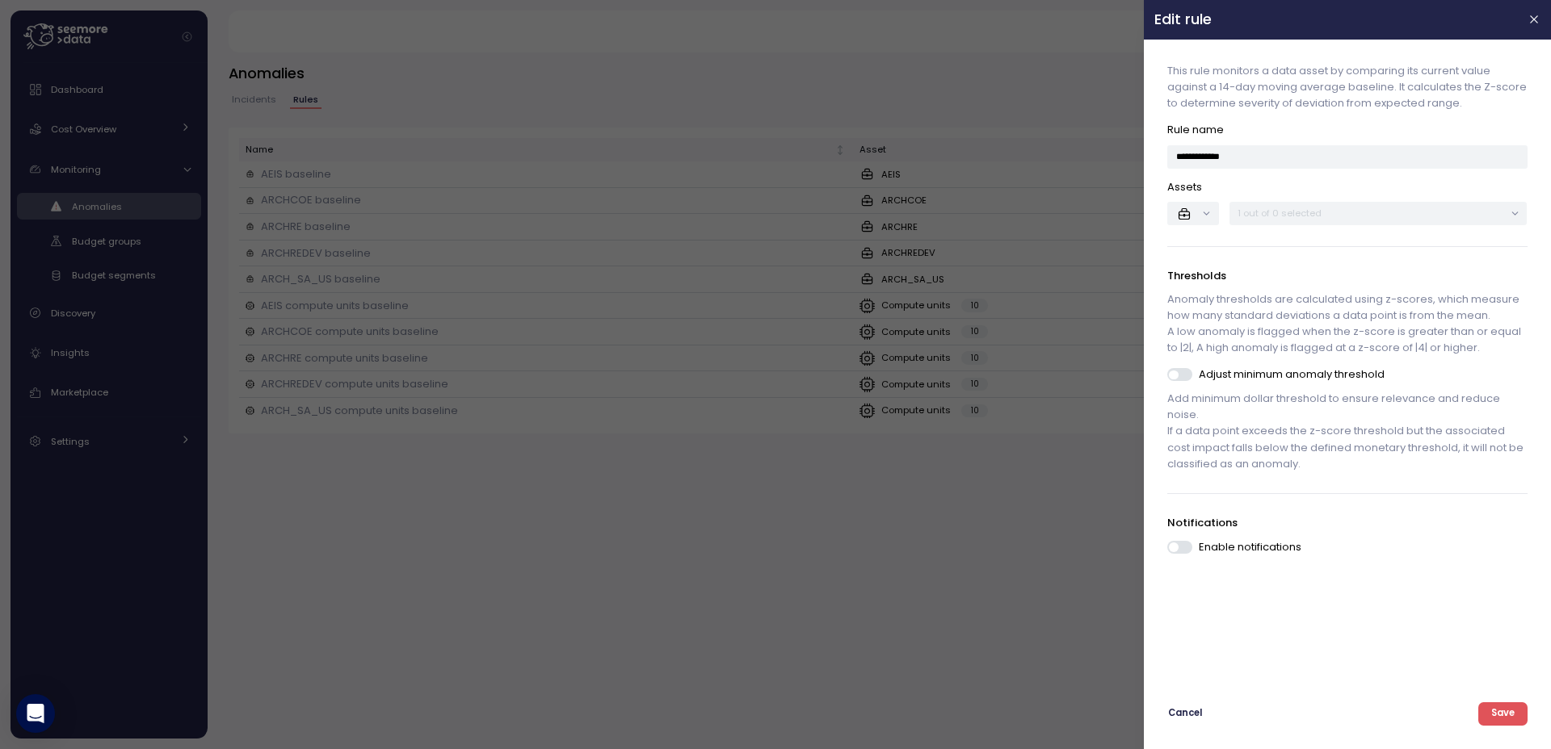
click at [701, 197] on div at bounding box center [775, 374] width 1551 height 749
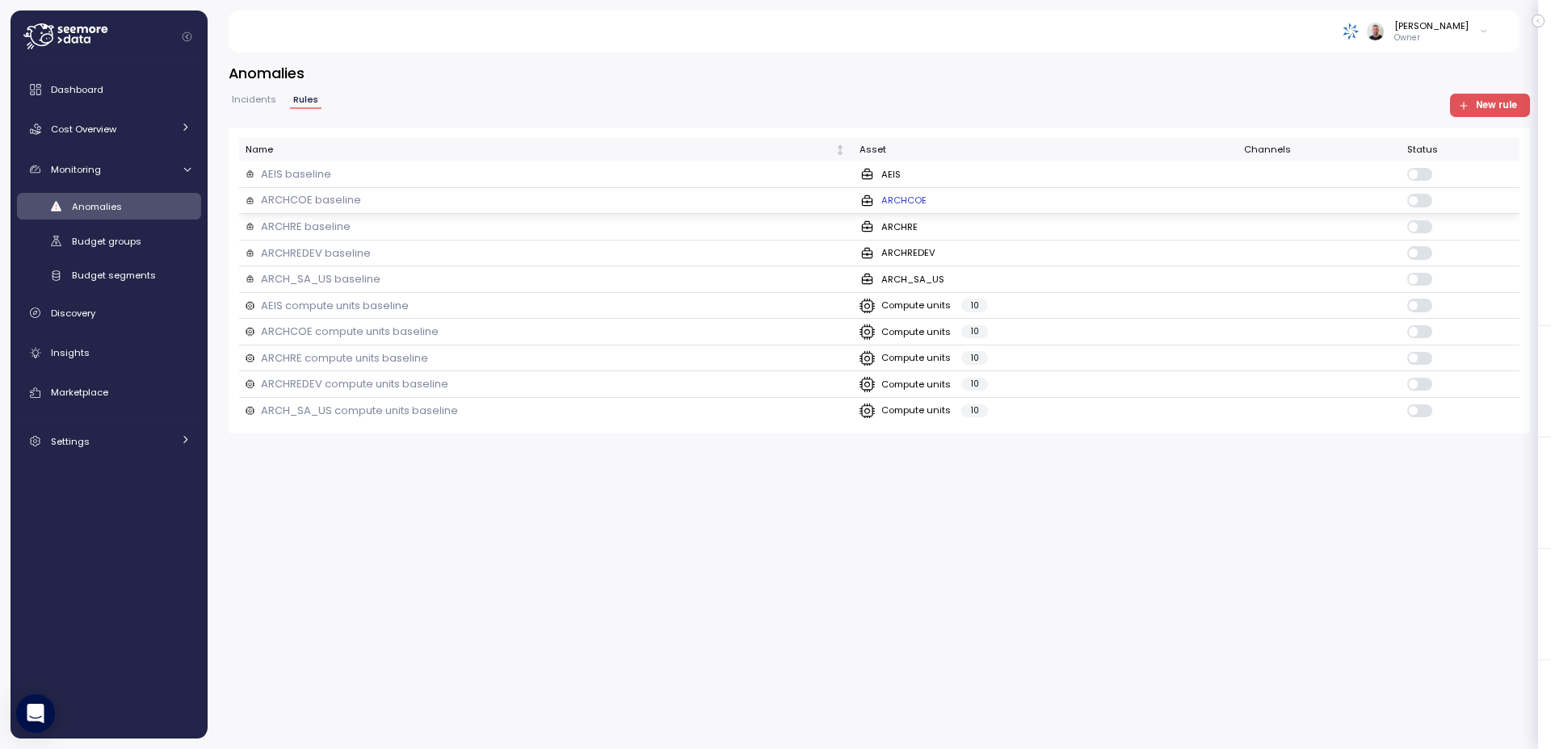
click at [709, 200] on div "ARCHCOE baseline" at bounding box center [546, 200] width 601 height 16
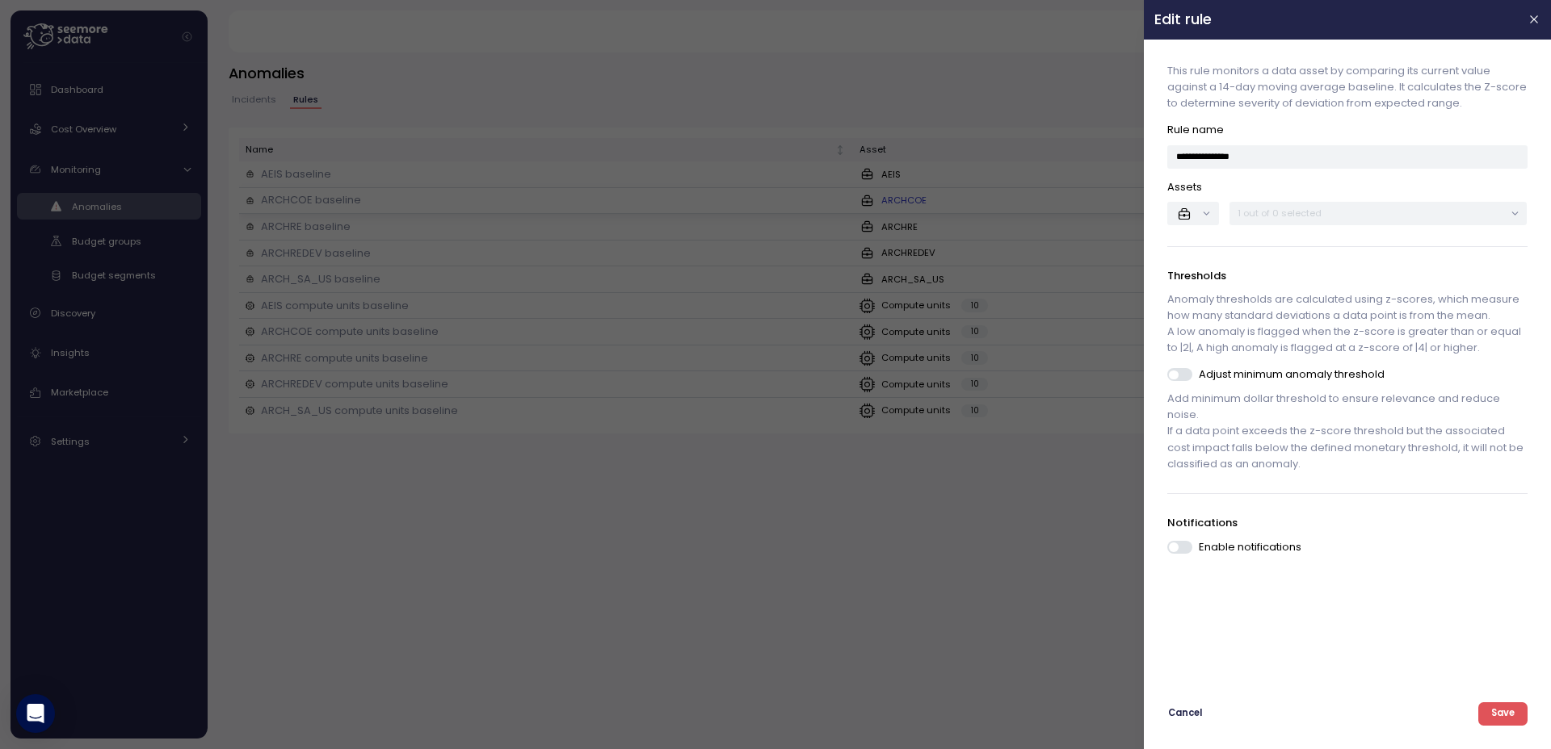
click at [709, 200] on div at bounding box center [775, 374] width 1551 height 749
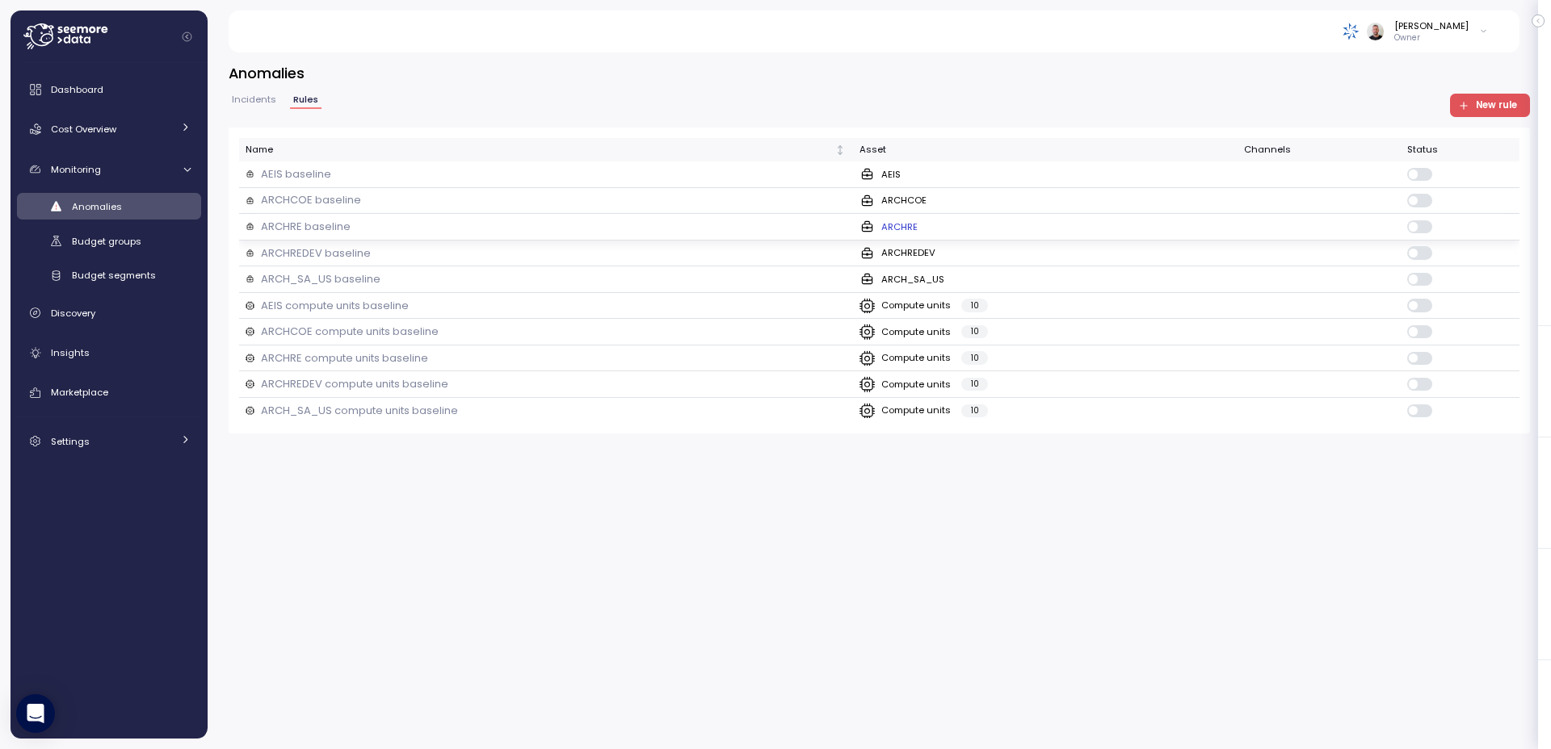
click at [711, 225] on div "ARCHRE baseline" at bounding box center [546, 227] width 601 height 16
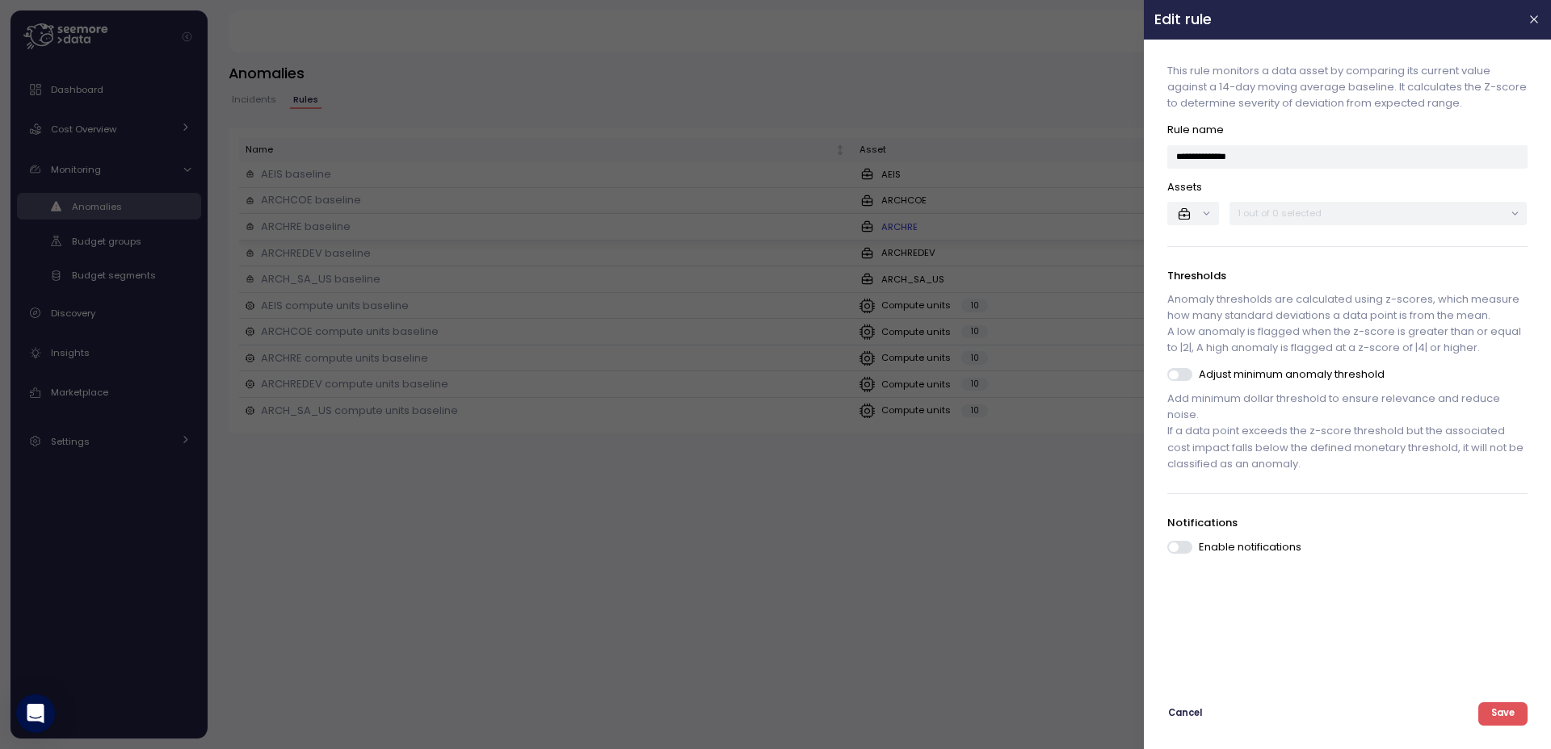
click at [711, 225] on div at bounding box center [775, 374] width 1551 height 749
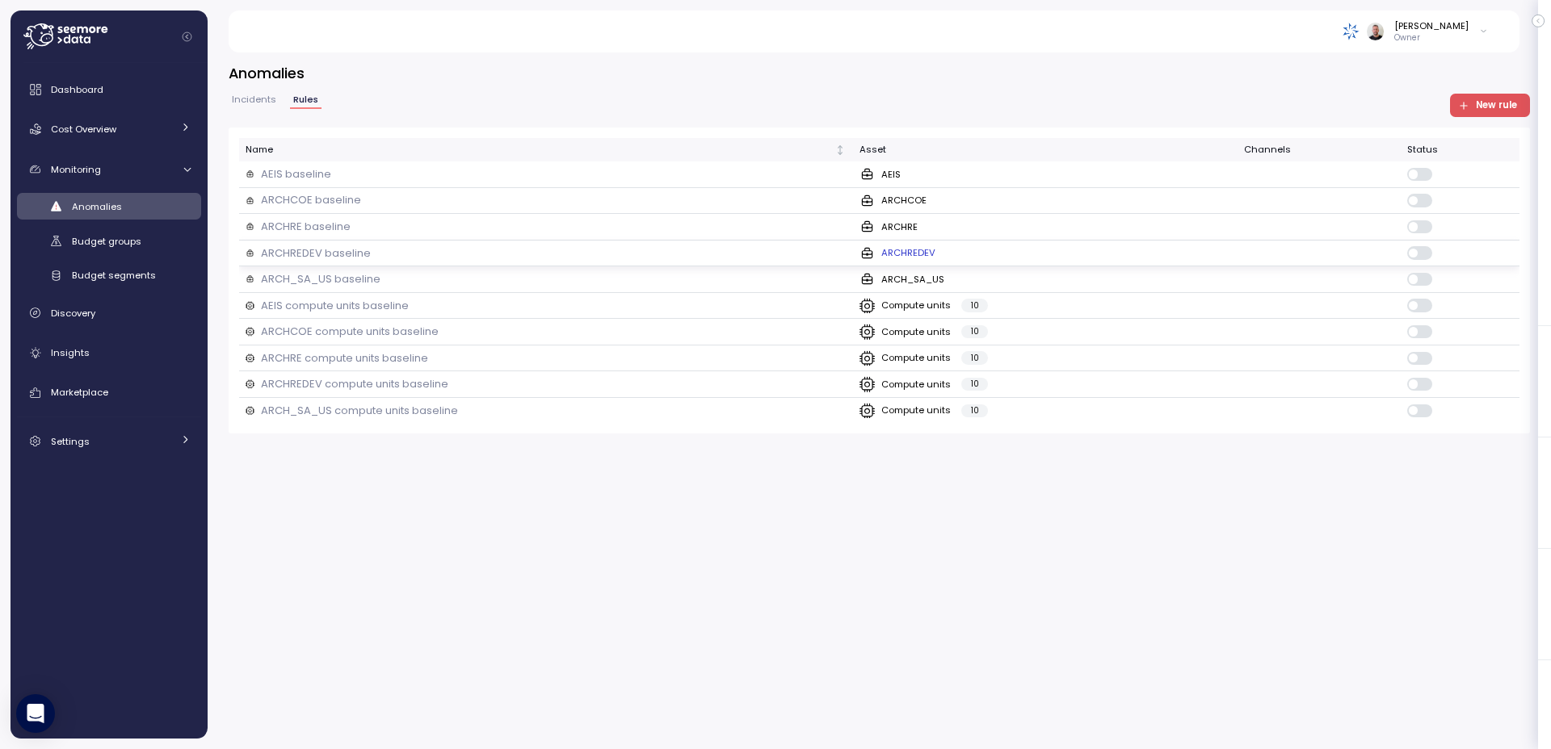
click at [711, 256] on div "ARCHREDEV baseline" at bounding box center [546, 254] width 601 height 16
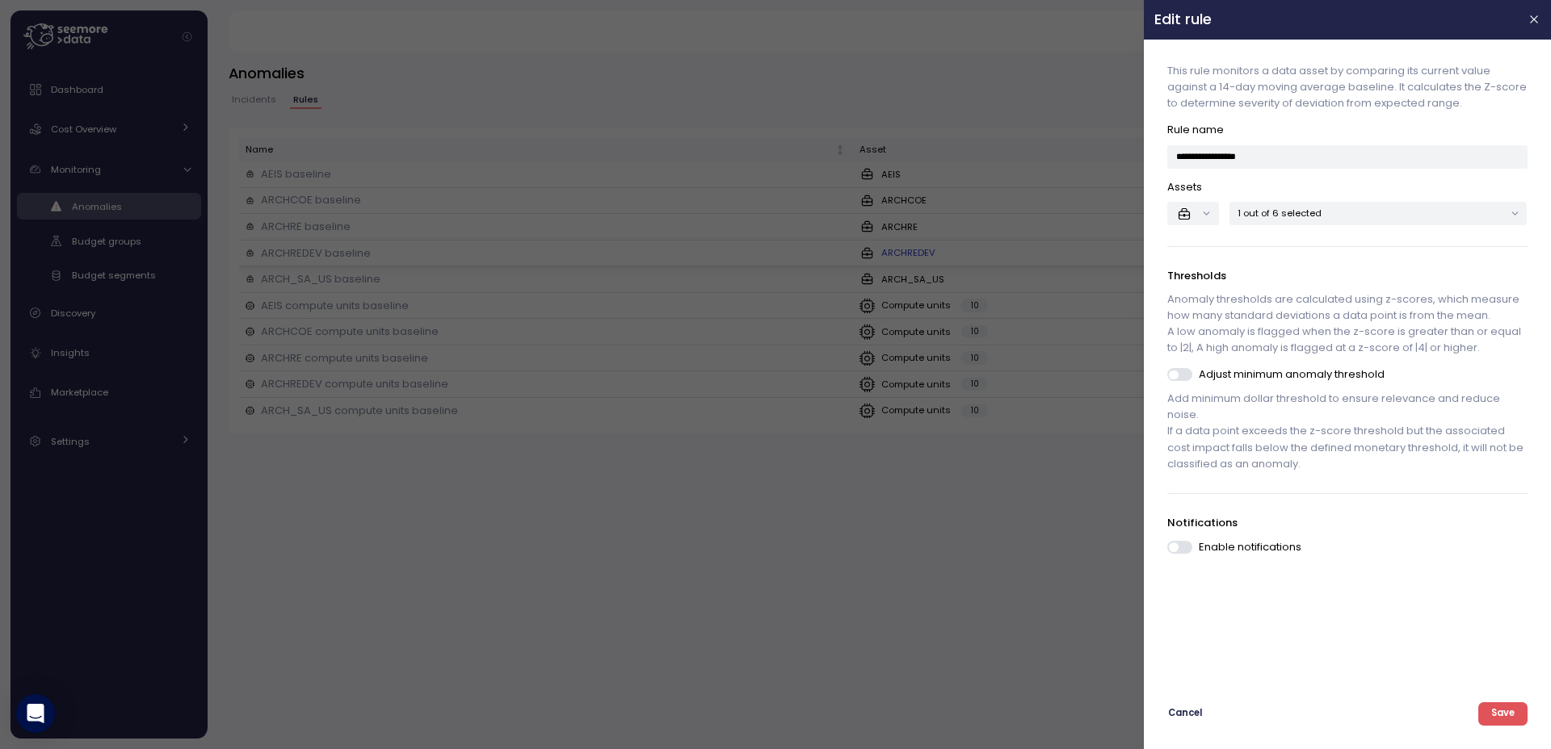
click at [711, 256] on div at bounding box center [775, 374] width 1551 height 749
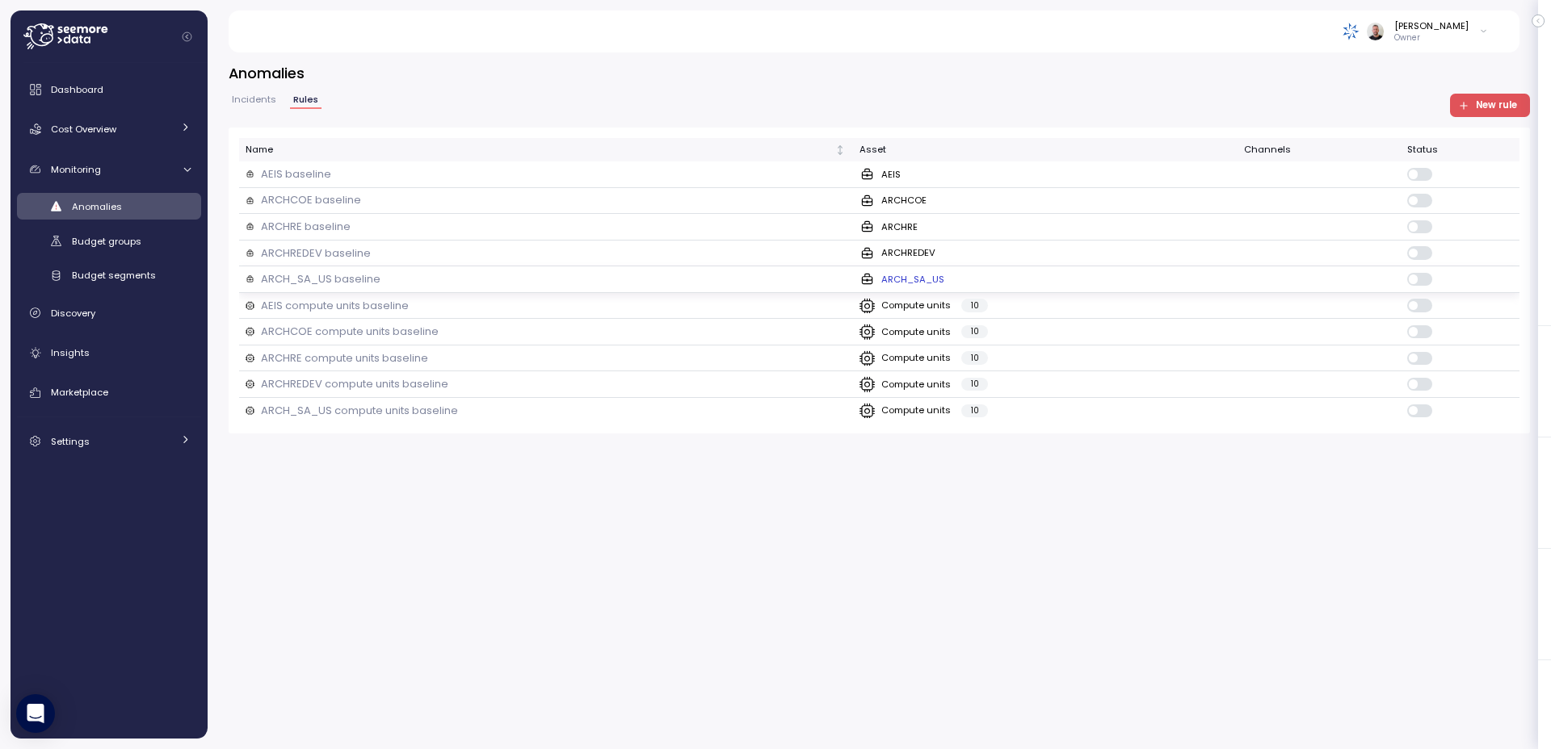
click at [715, 271] on div "ARCH_SA_US baseline" at bounding box center [546, 279] width 601 height 16
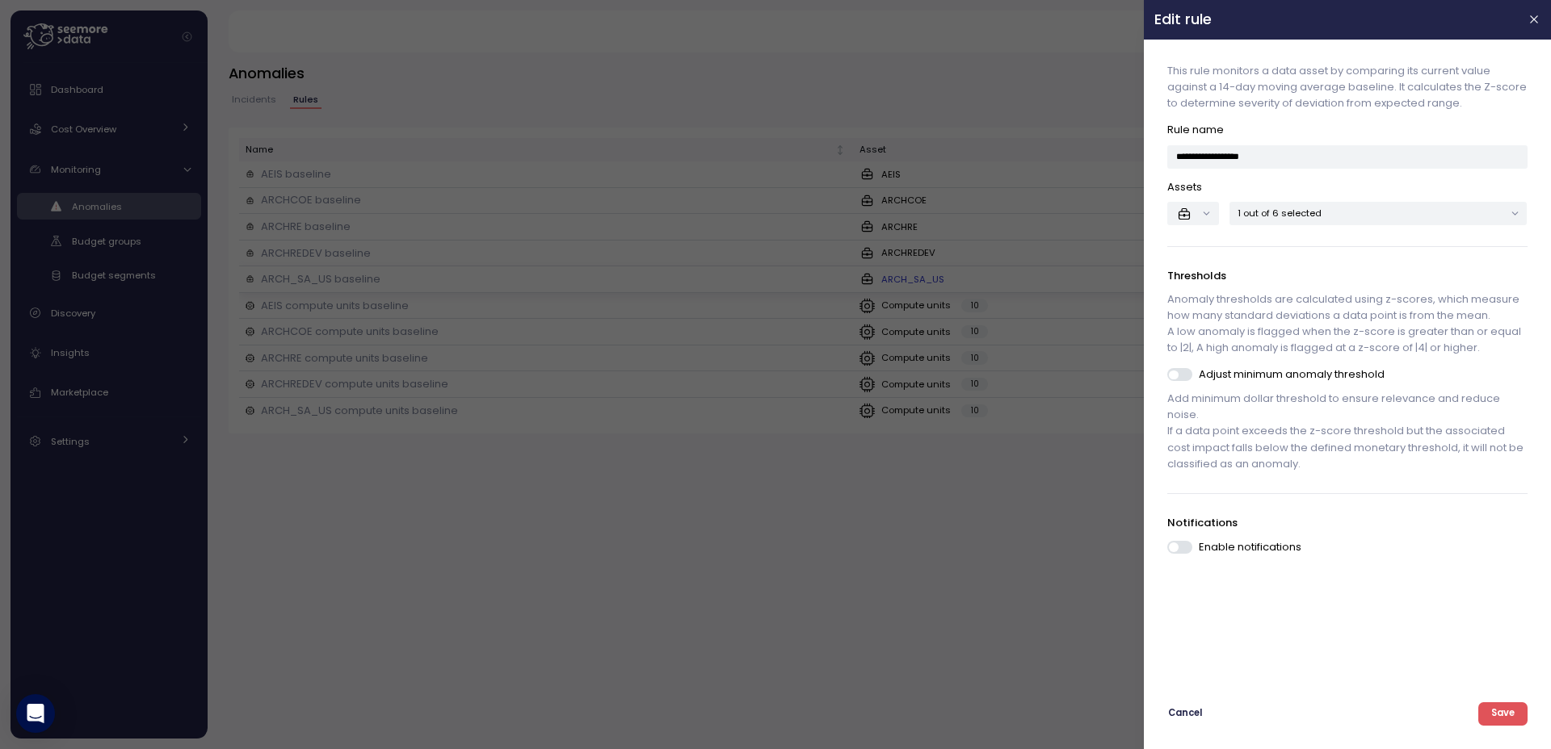
click at [715, 271] on div at bounding box center [775, 374] width 1551 height 749
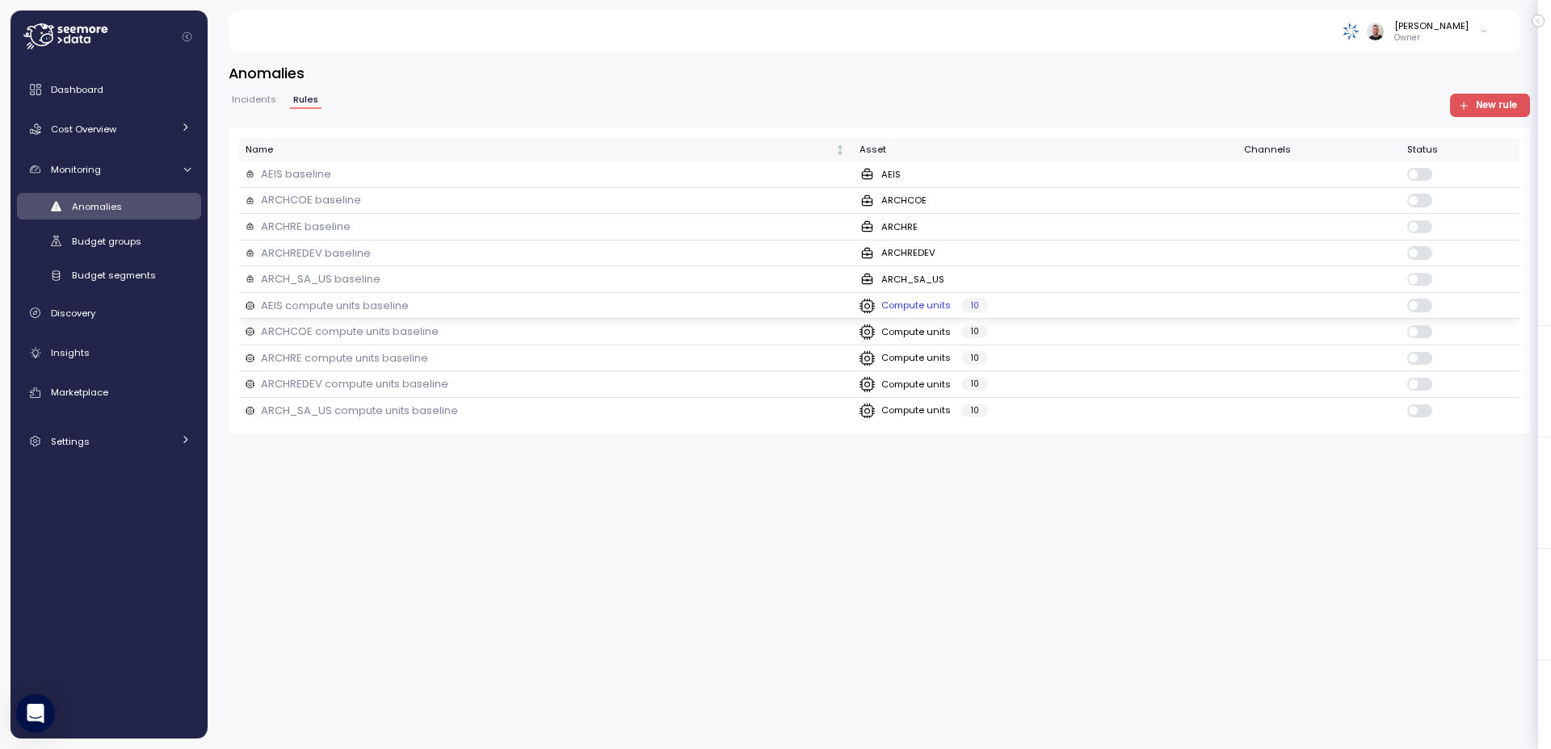
click at [722, 303] on div "AEIS compute units baseline" at bounding box center [546, 306] width 601 height 16
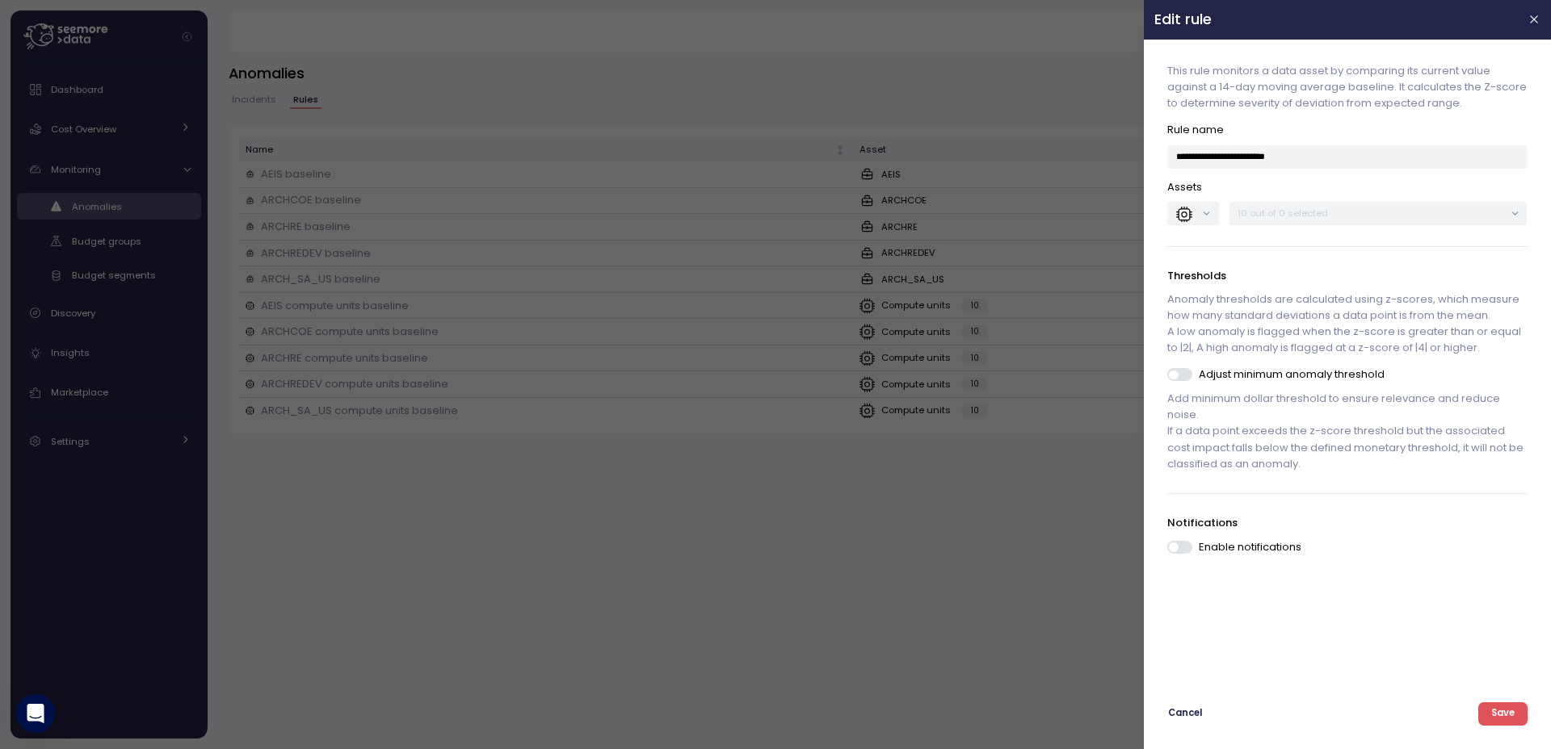
click at [722, 292] on div at bounding box center [775, 374] width 1551 height 749
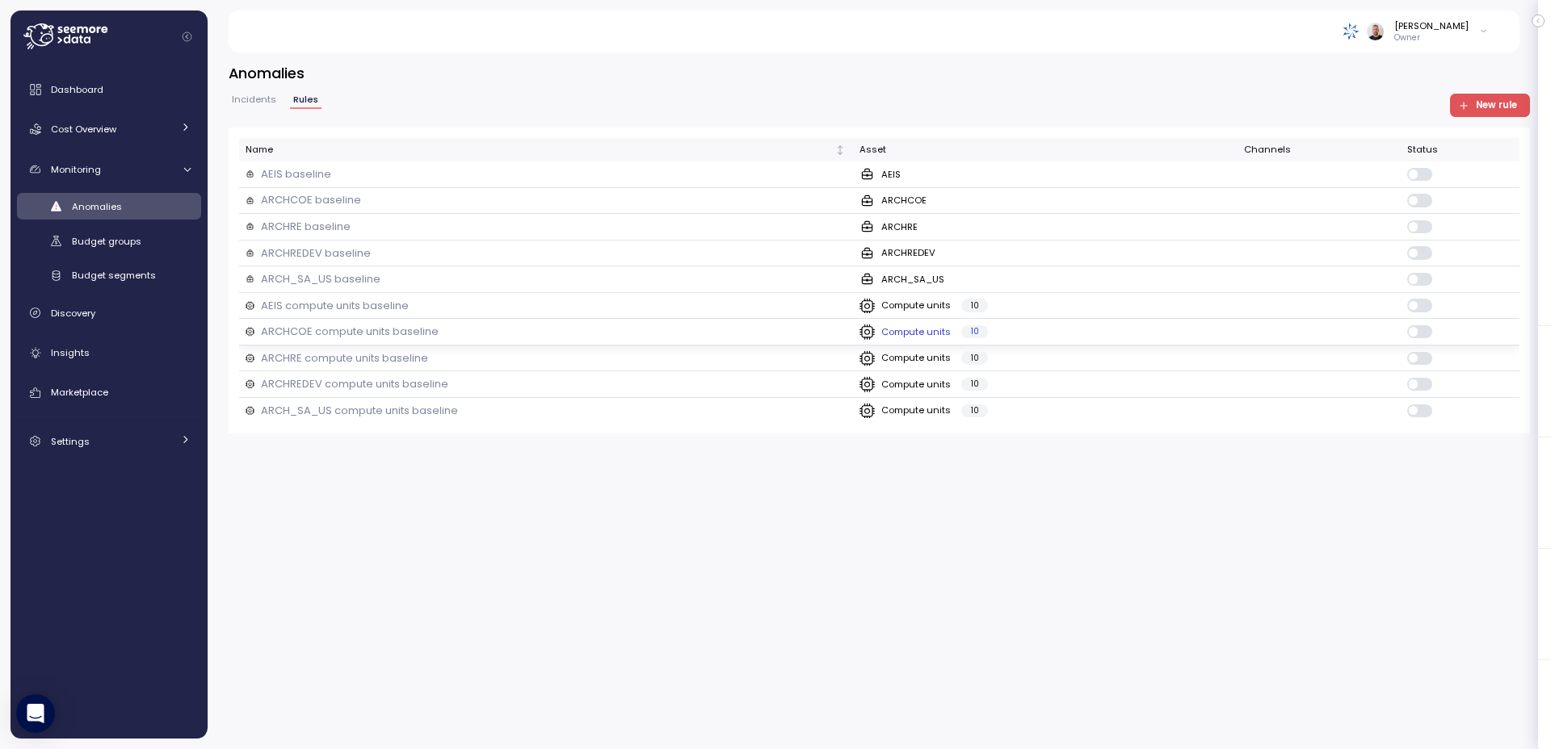
click at [724, 332] on div "ARCHCOE compute units baseline" at bounding box center [546, 332] width 601 height 16
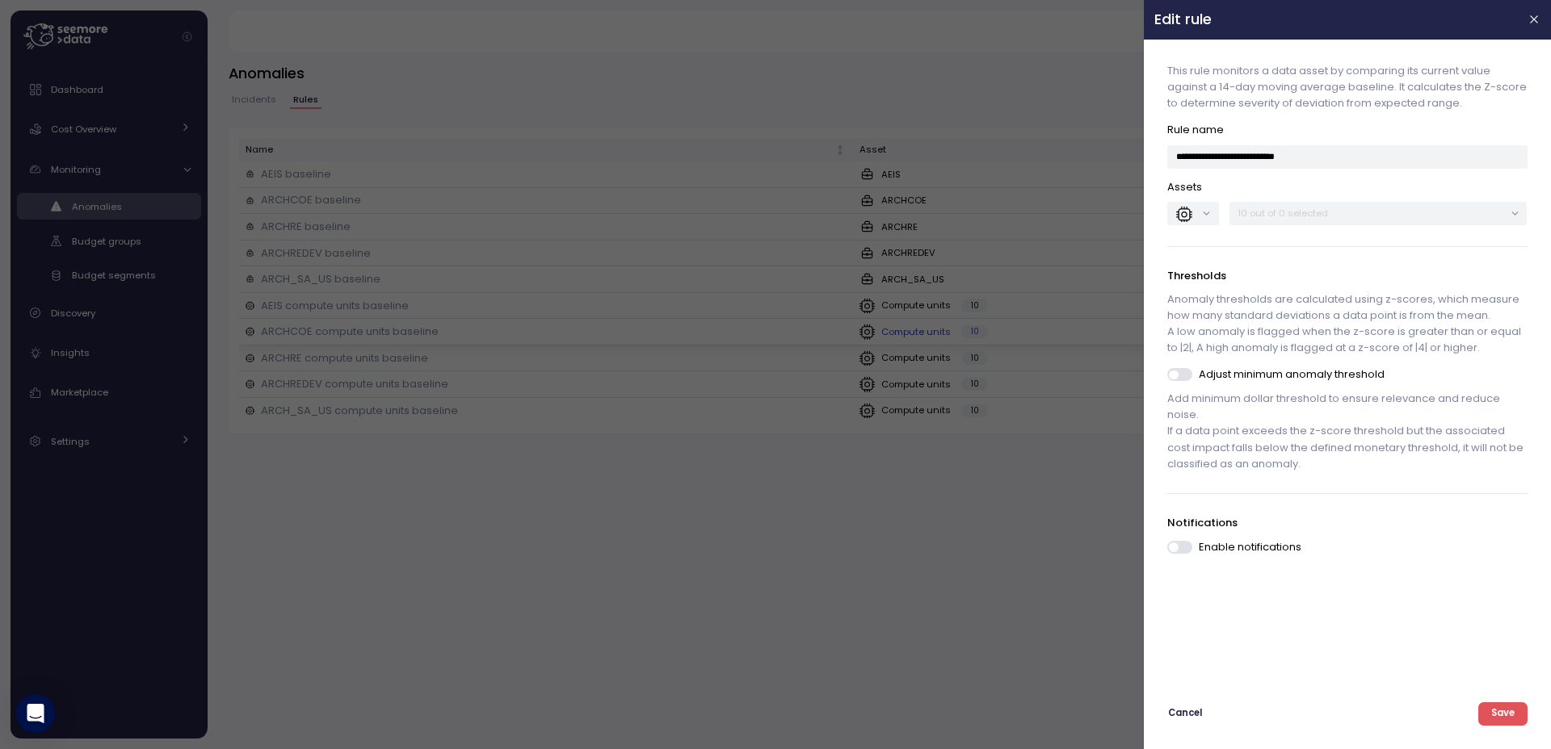
click at [724, 332] on div at bounding box center [775, 374] width 1551 height 749
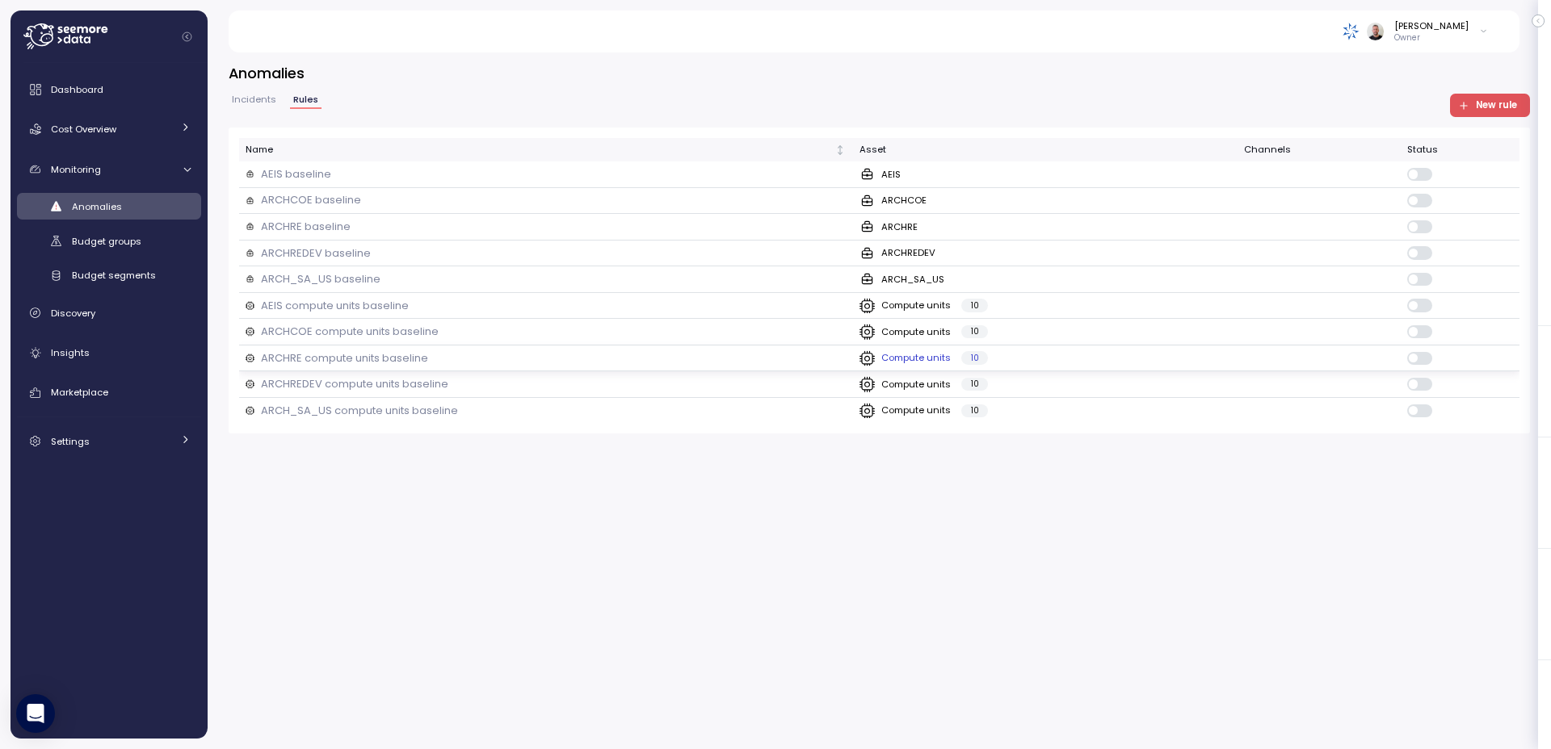
click at [726, 352] on div "ARCHRE compute units baseline" at bounding box center [546, 358] width 601 height 16
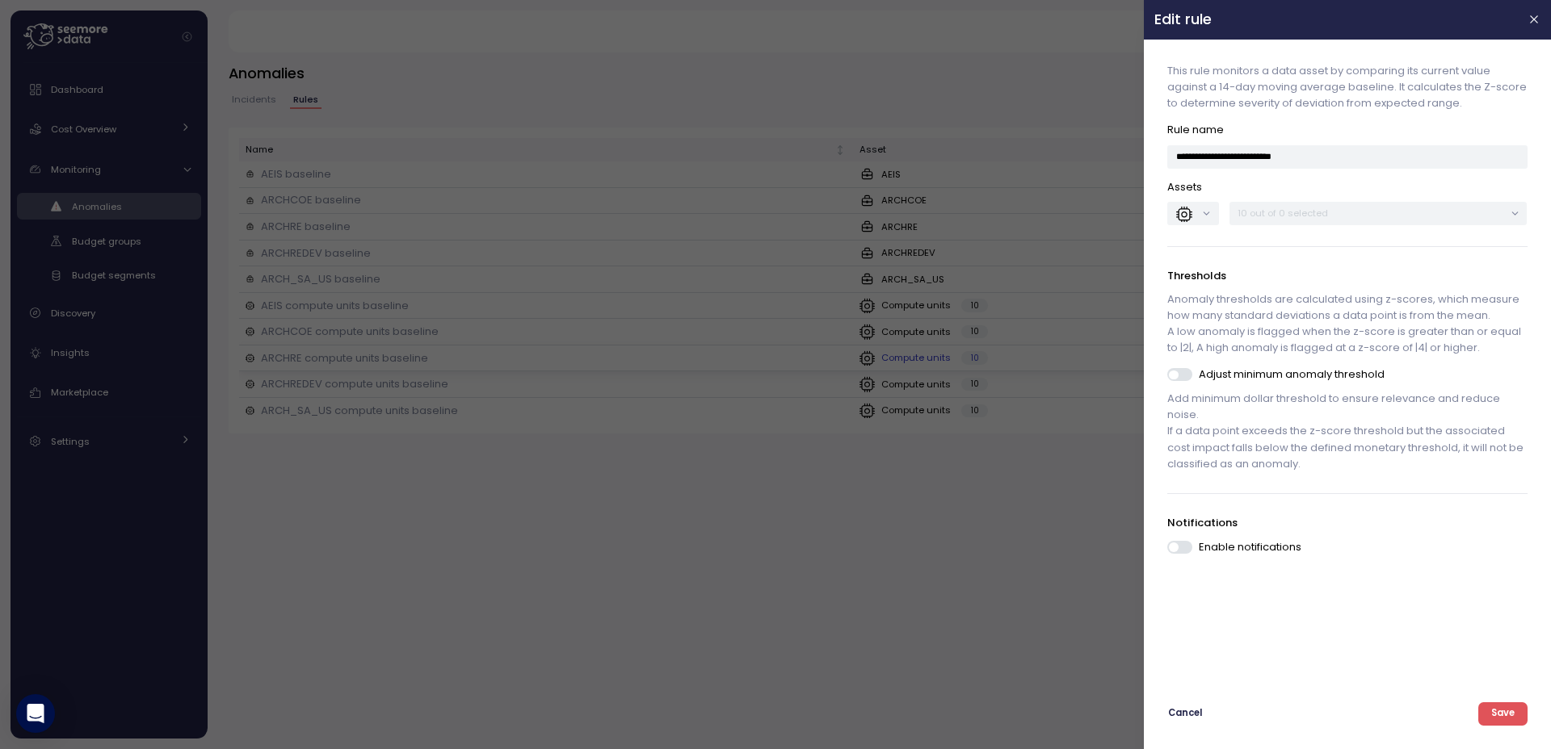
click at [726, 352] on div at bounding box center [775, 374] width 1551 height 749
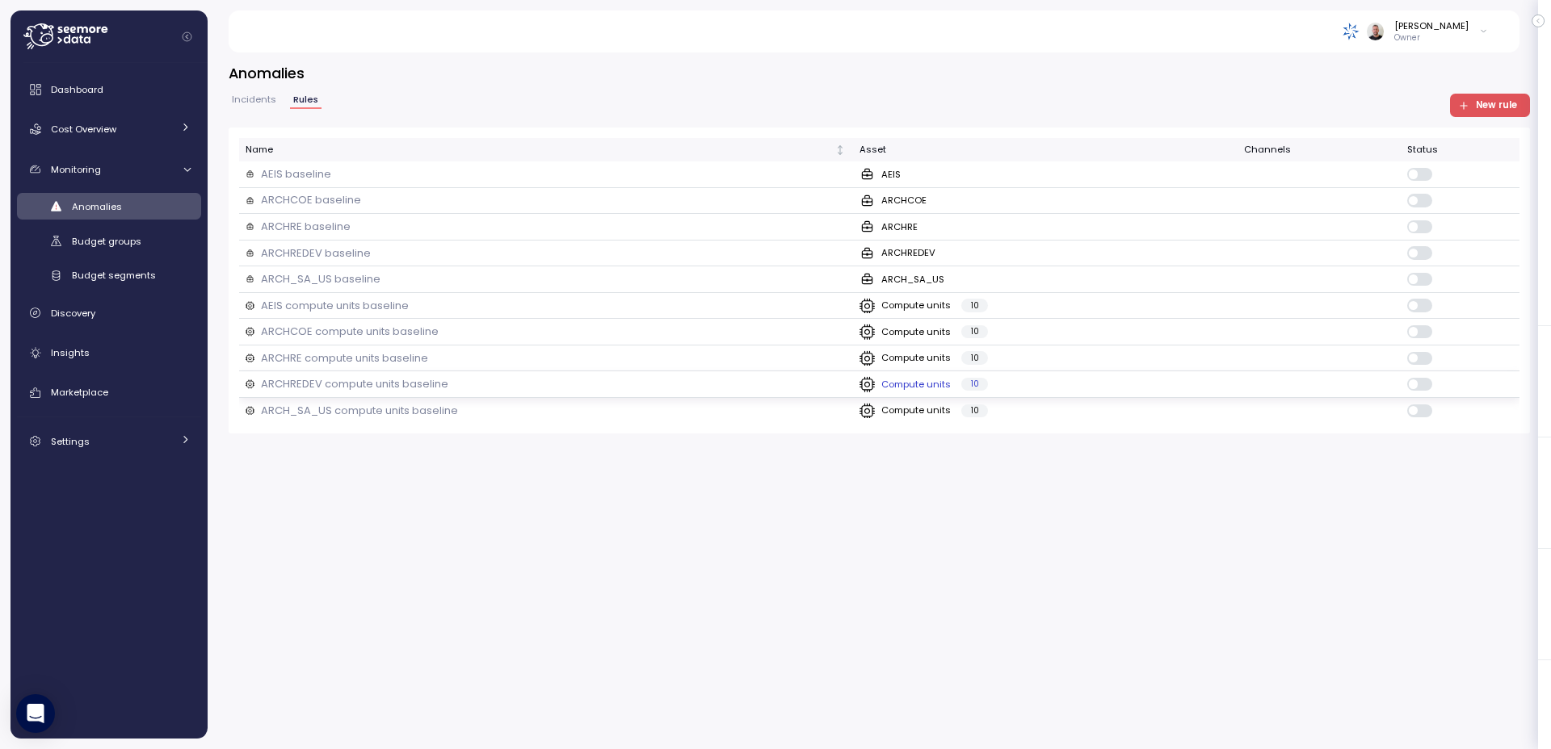
click at [733, 393] on td "ARCHREDEV compute units baseline" at bounding box center [546, 384] width 614 height 27
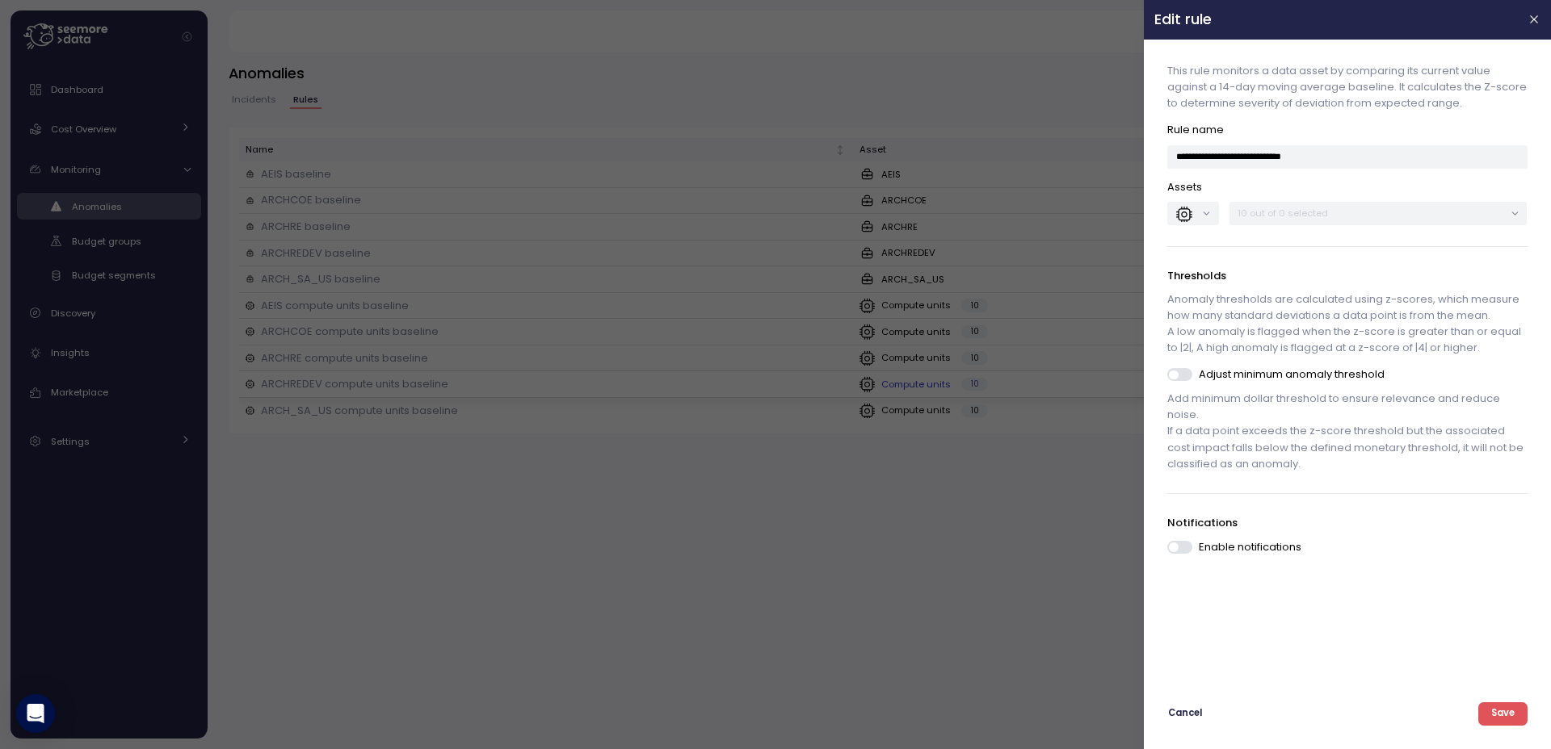
click at [733, 393] on div at bounding box center [775, 374] width 1551 height 749
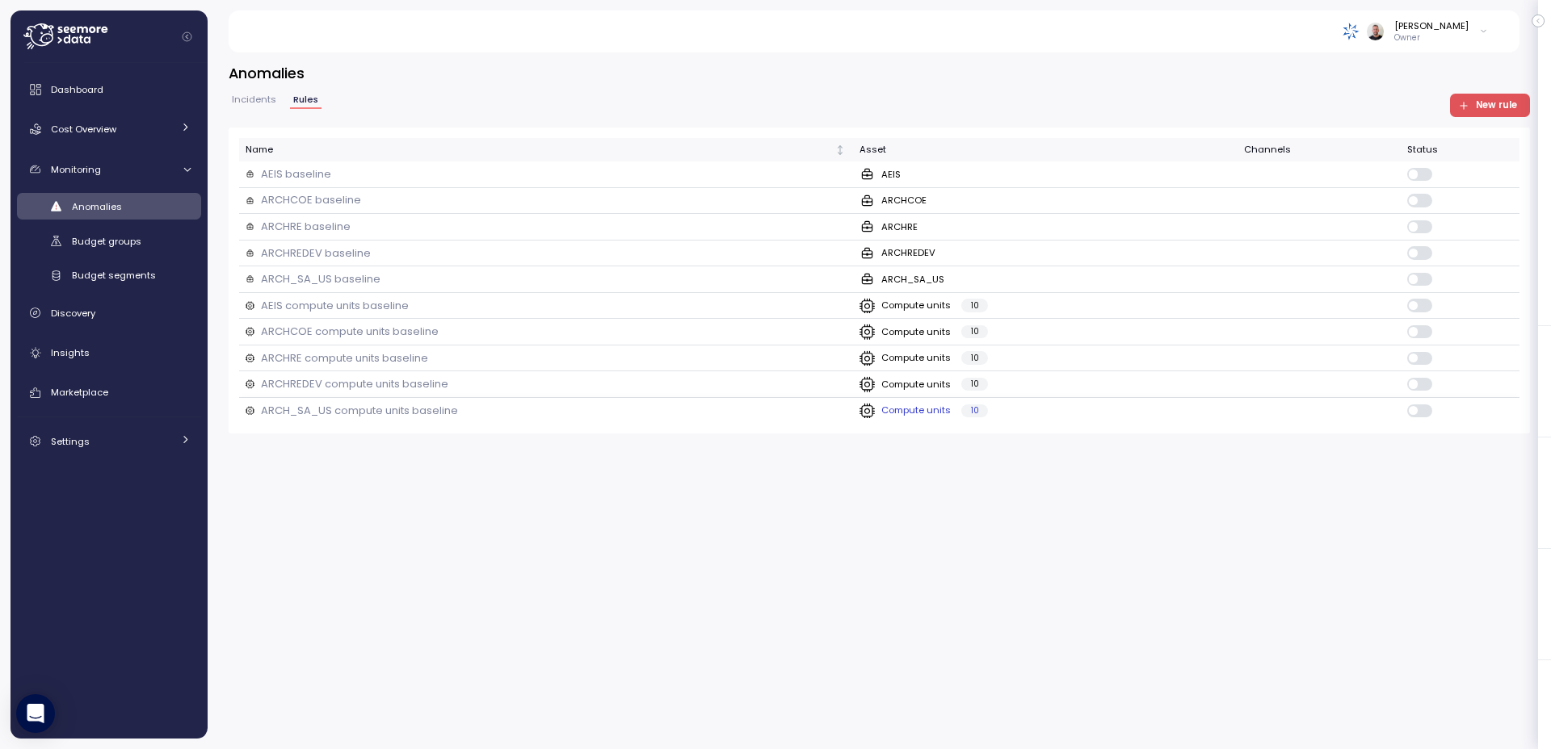
click at [731, 417] on div "ARCH_SA_US compute units baseline" at bounding box center [546, 411] width 601 height 16
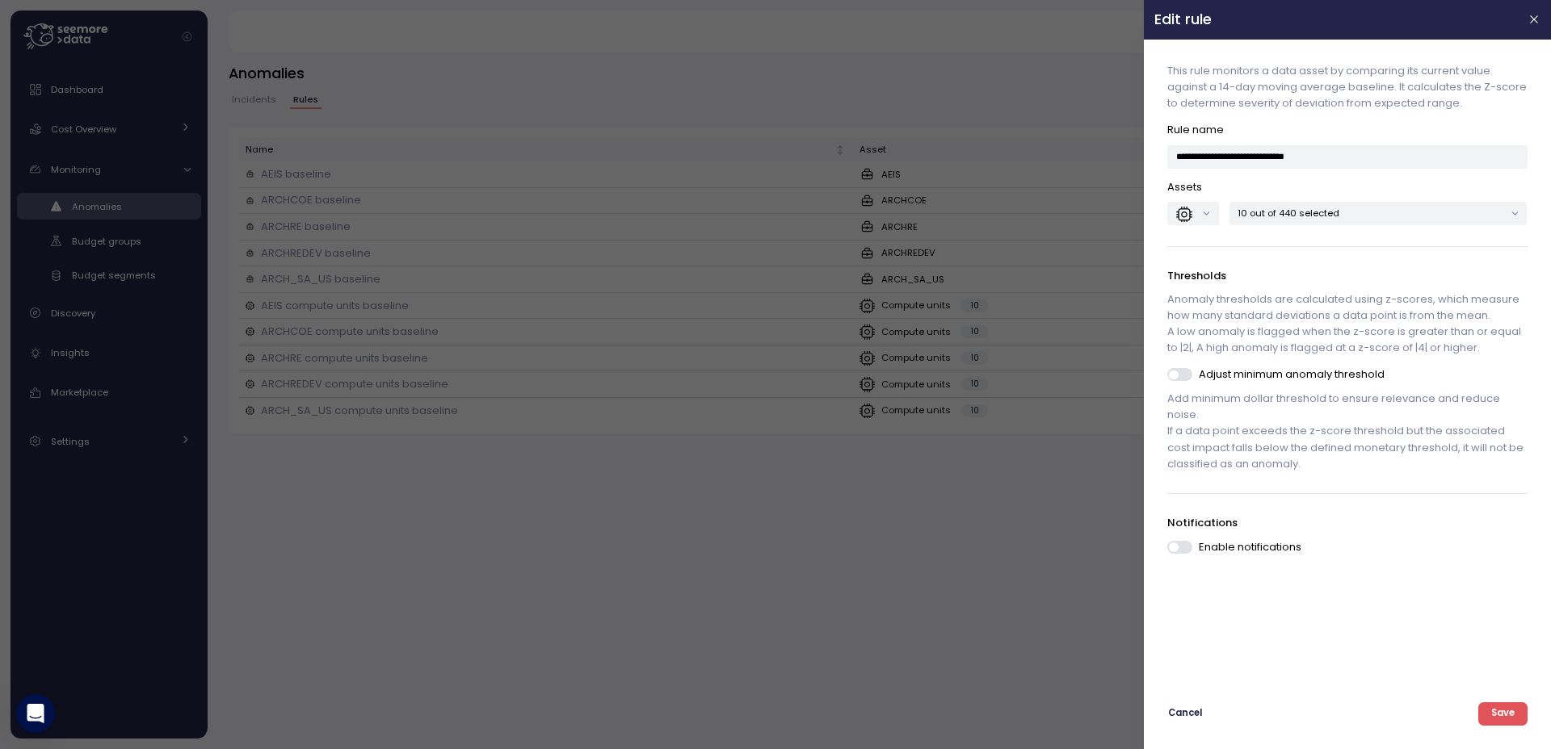
click at [731, 417] on div at bounding box center [775, 374] width 1551 height 749
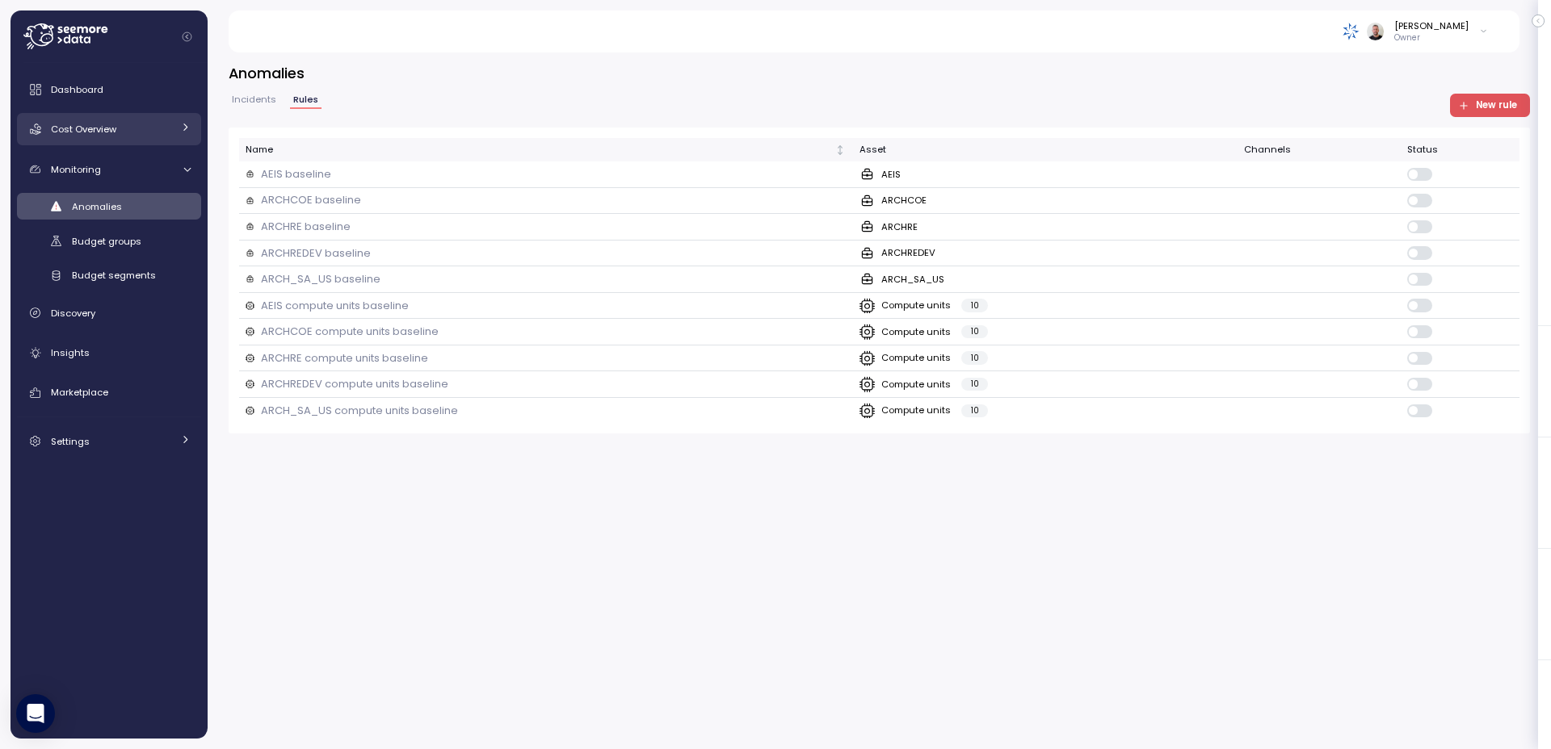
click at [94, 129] on span "Cost Overview" at bounding box center [83, 129] width 65 height 13
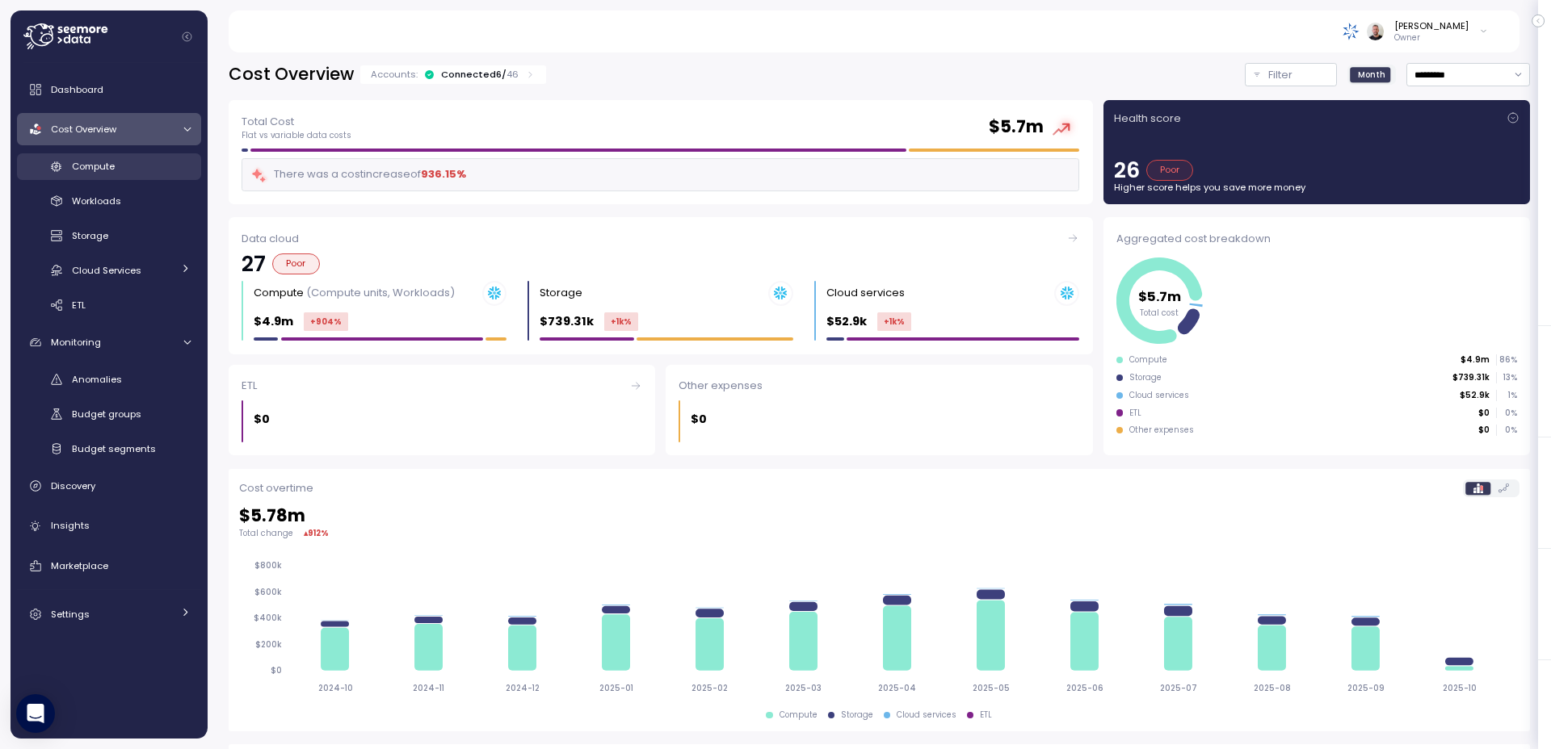
click at [96, 158] on div "Compute" at bounding box center [131, 166] width 119 height 16
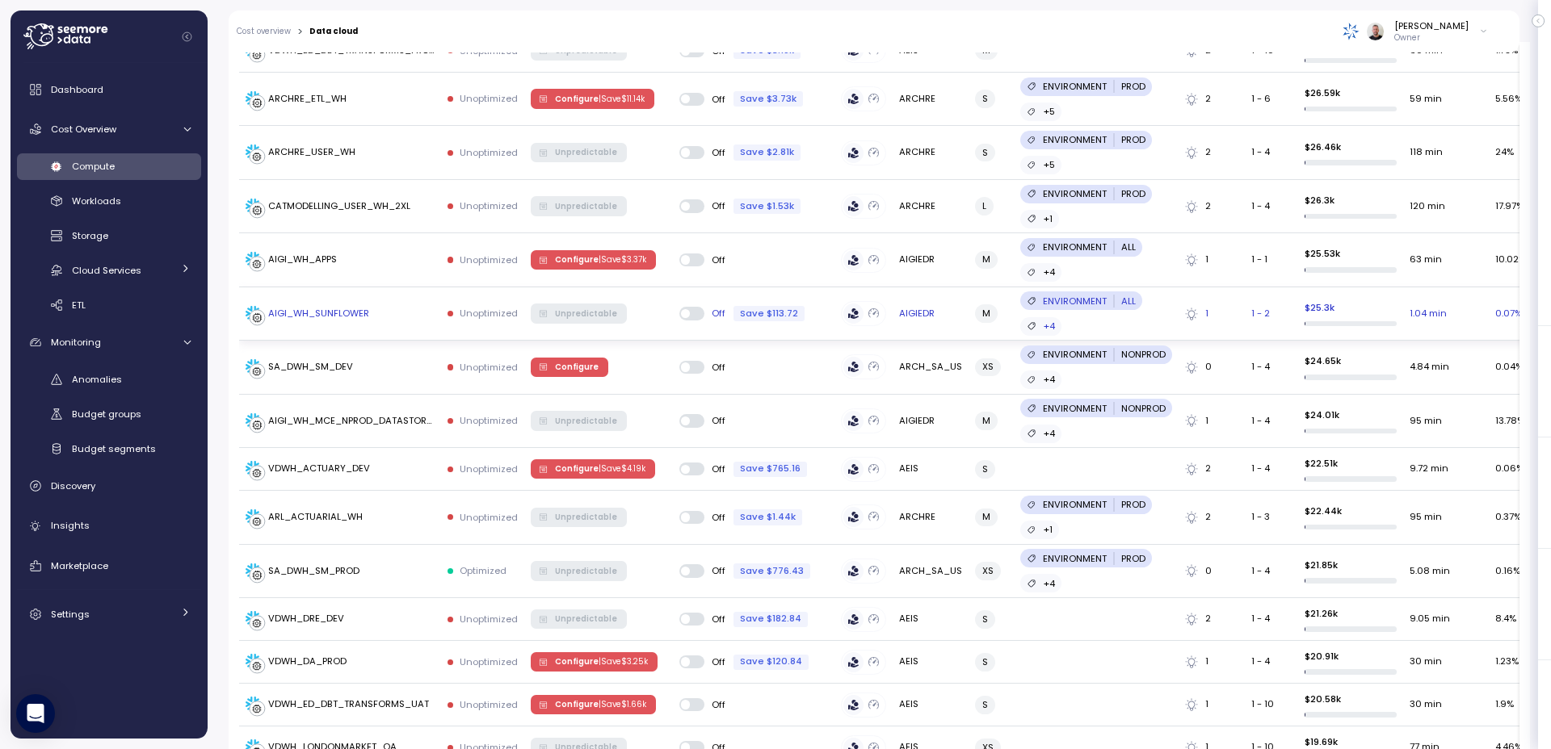
scroll to position [2357, 0]
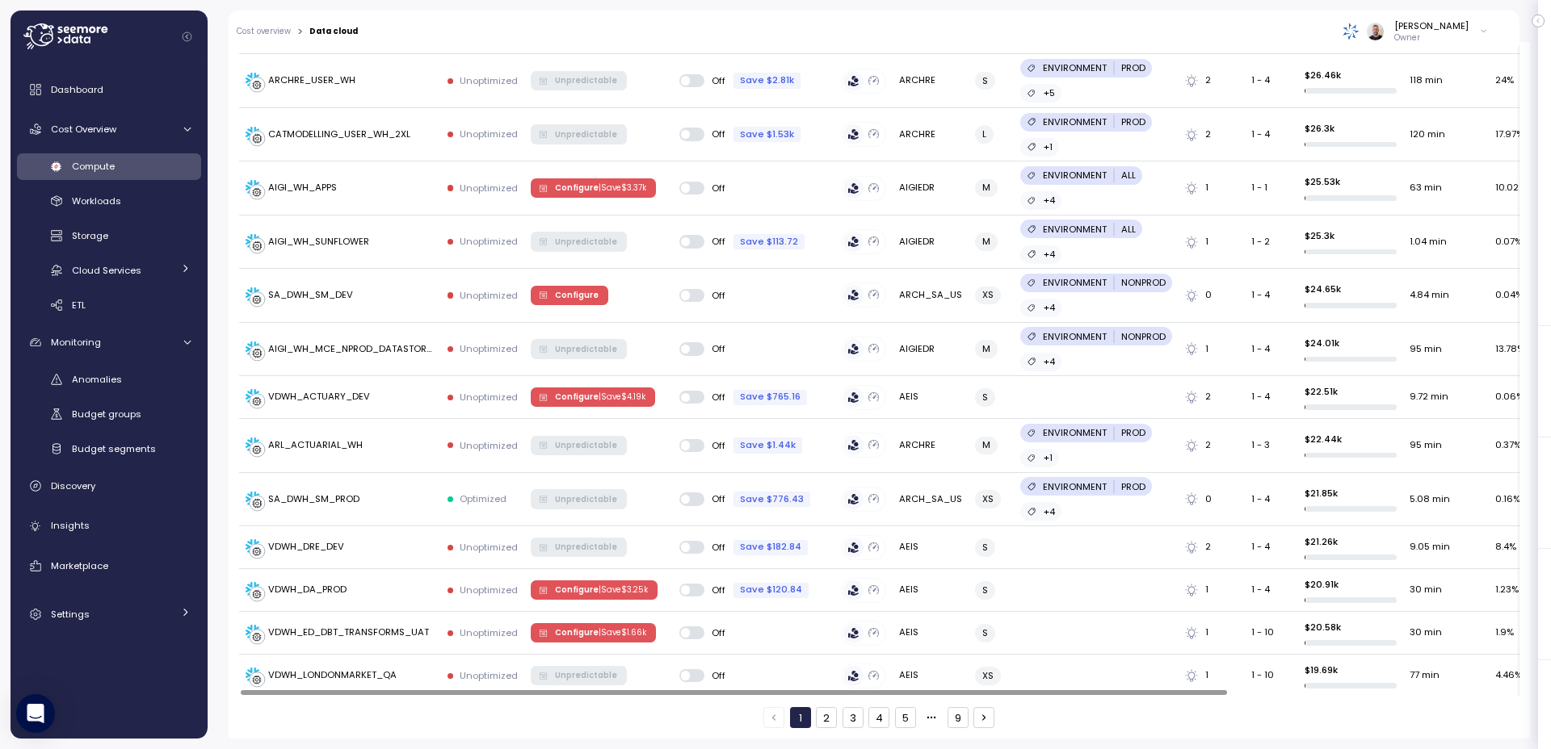
click at [978, 717] on icon "button" at bounding box center [983, 717] width 11 height 11
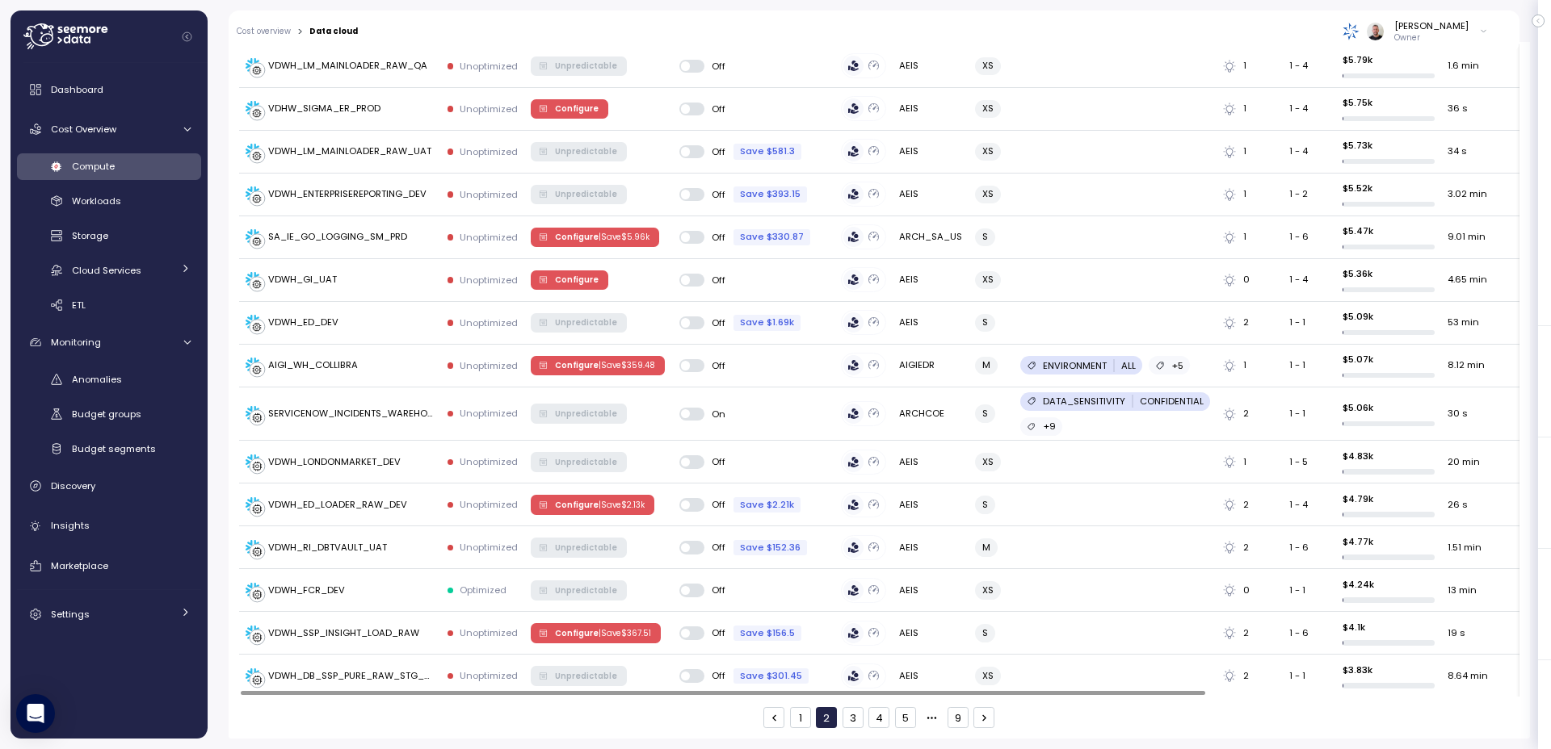
click at [955, 720] on button "9" at bounding box center [957, 717] width 21 height 21
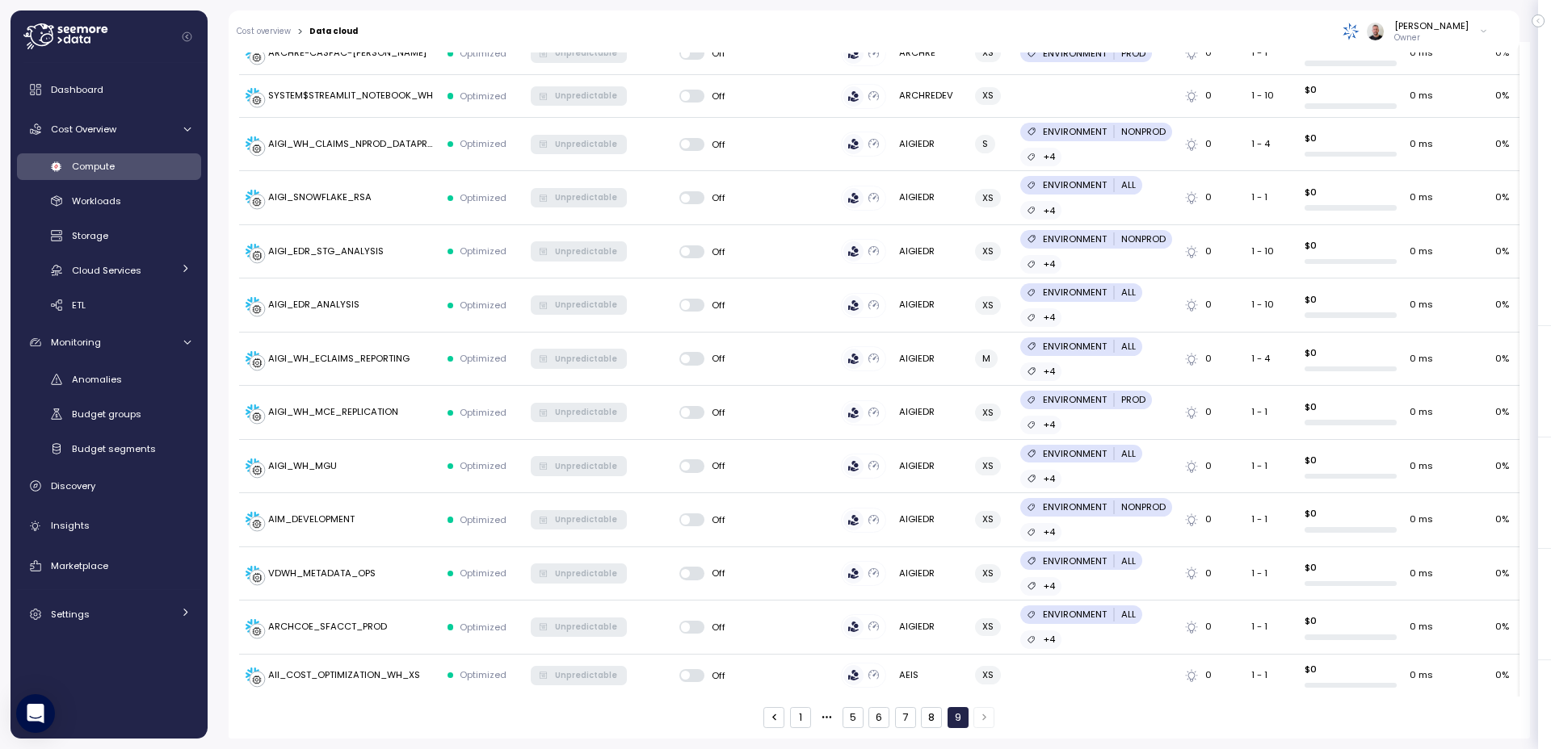
scroll to position [1904, 0]
click at [926, 721] on button "8" at bounding box center [931, 717] width 21 height 21
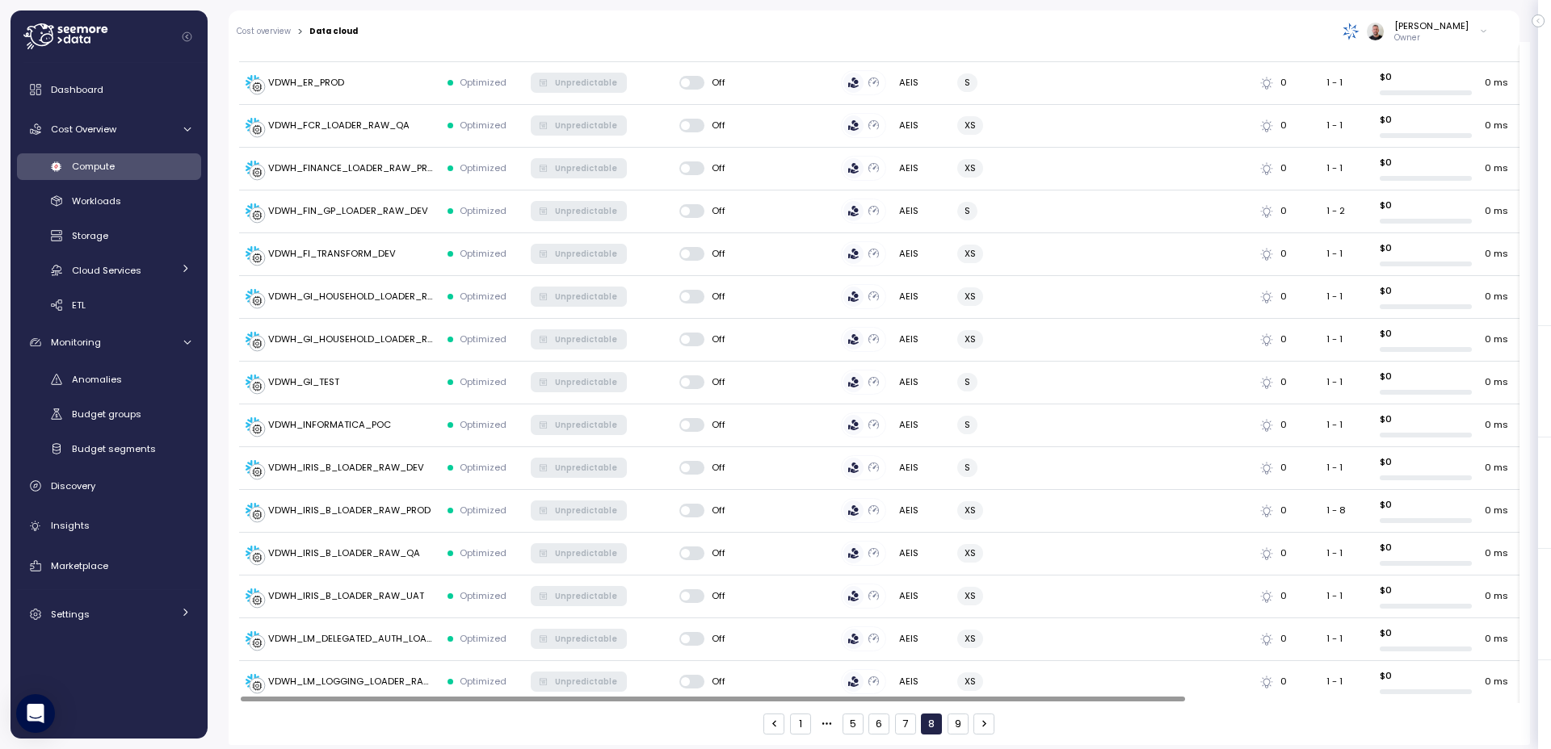
scroll to position [2042, 0]
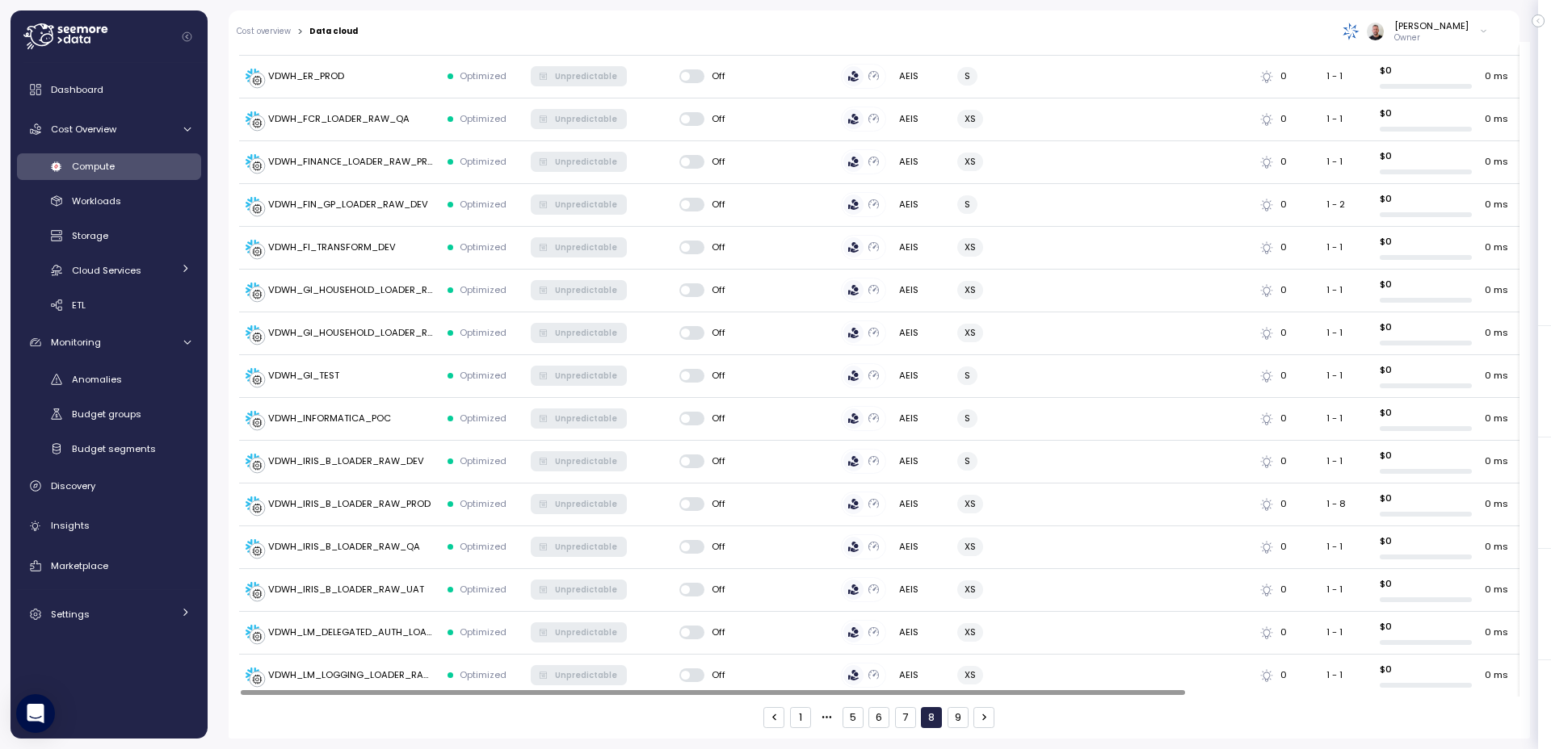
click at [956, 716] on button "9" at bounding box center [957, 717] width 21 height 21
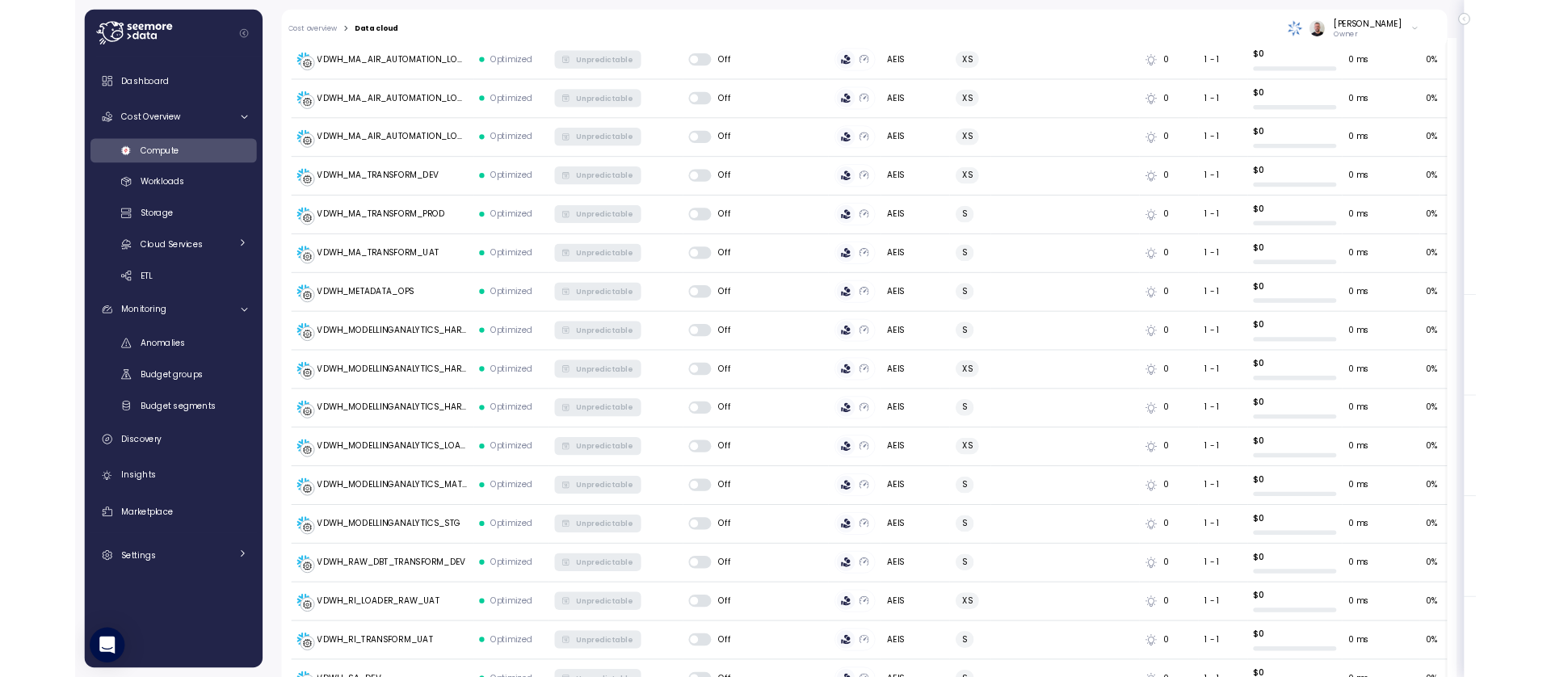
scroll to position [741, 0]
